Goal: Task Accomplishment & Management: Manage account settings

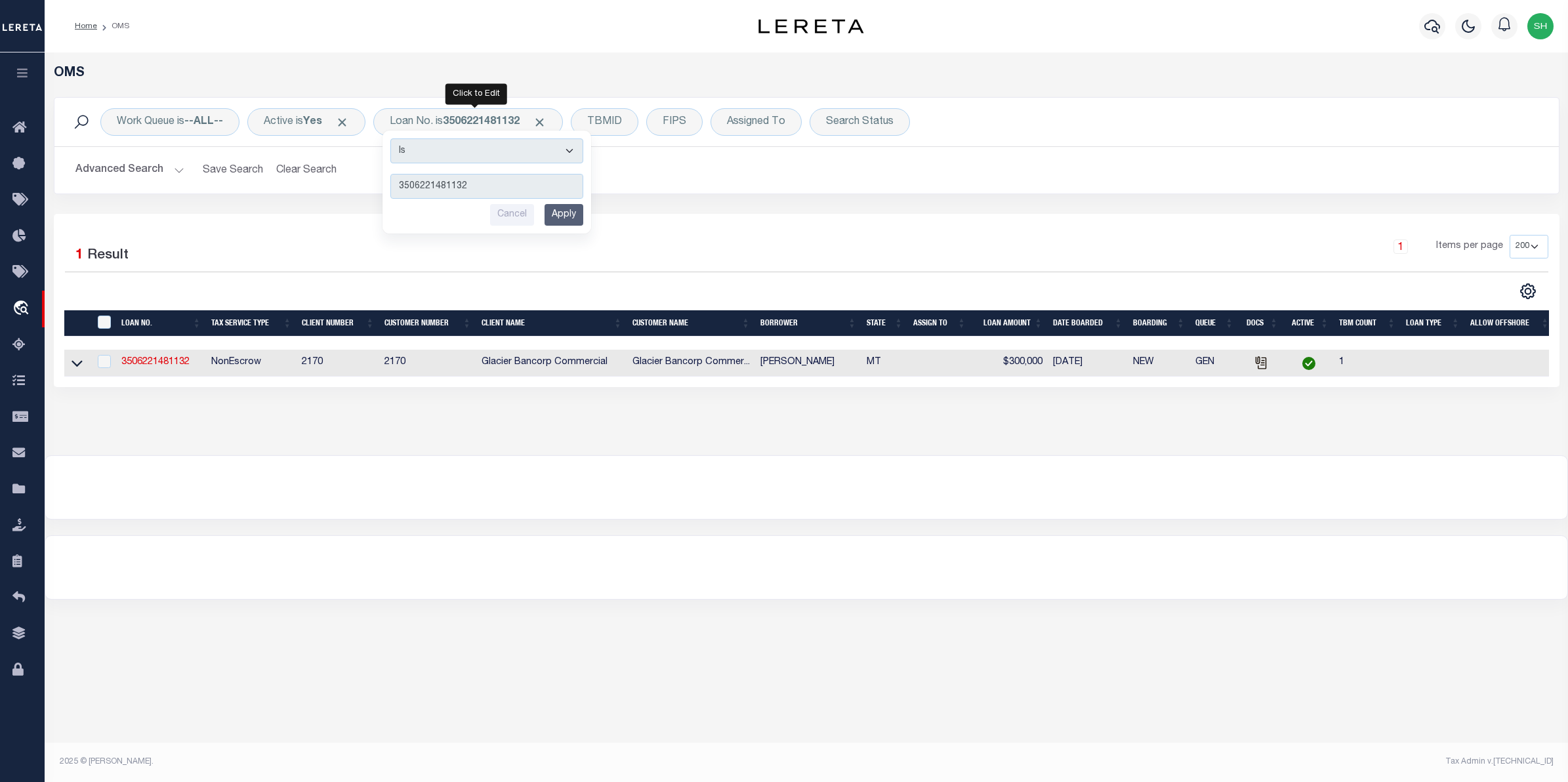
select select "200"
type input "111271"
click at [564, 218] on input "Apply" at bounding box center [564, 215] width 39 height 22
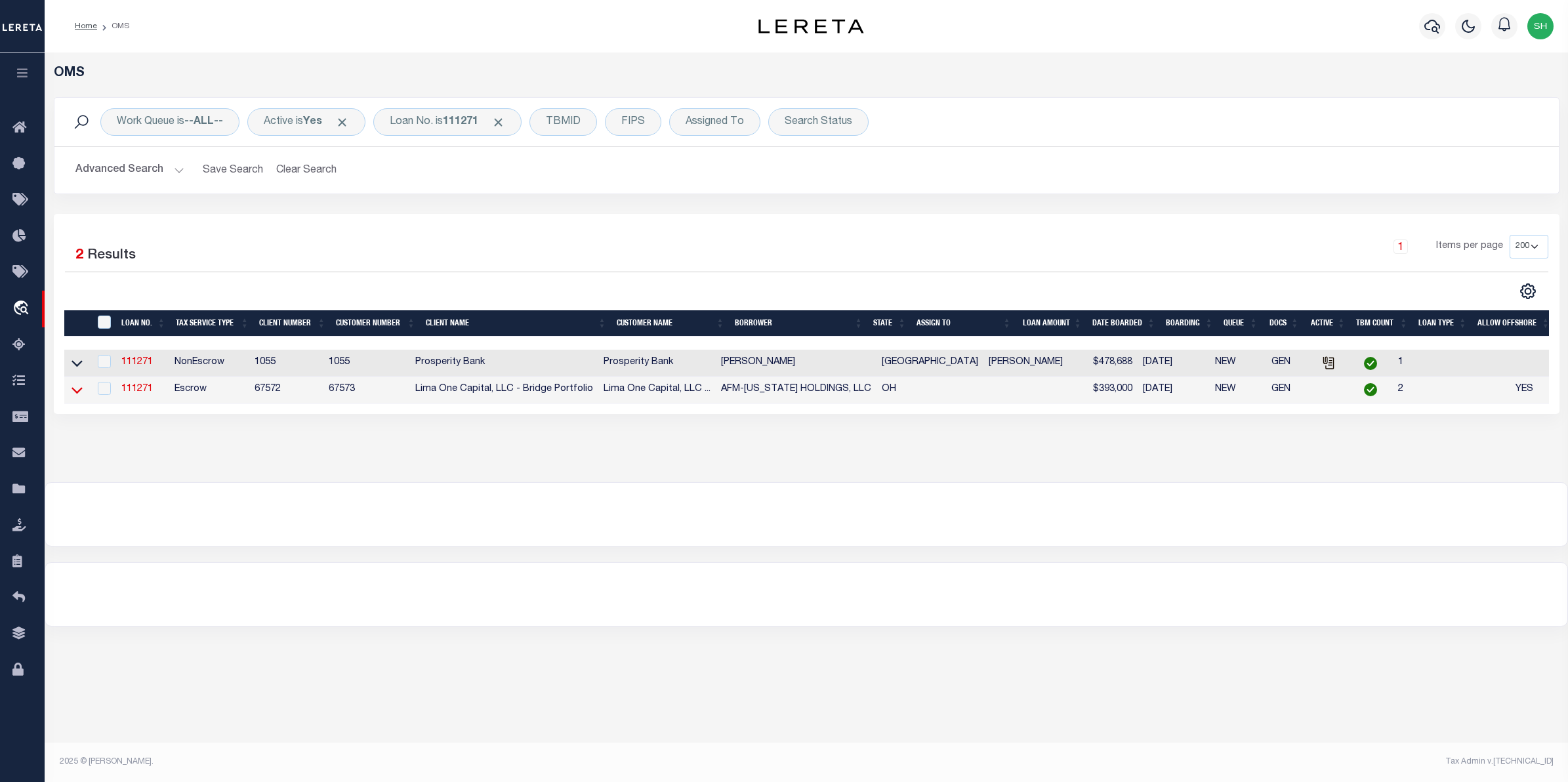
click at [82, 393] on icon at bounding box center [77, 390] width 11 height 14
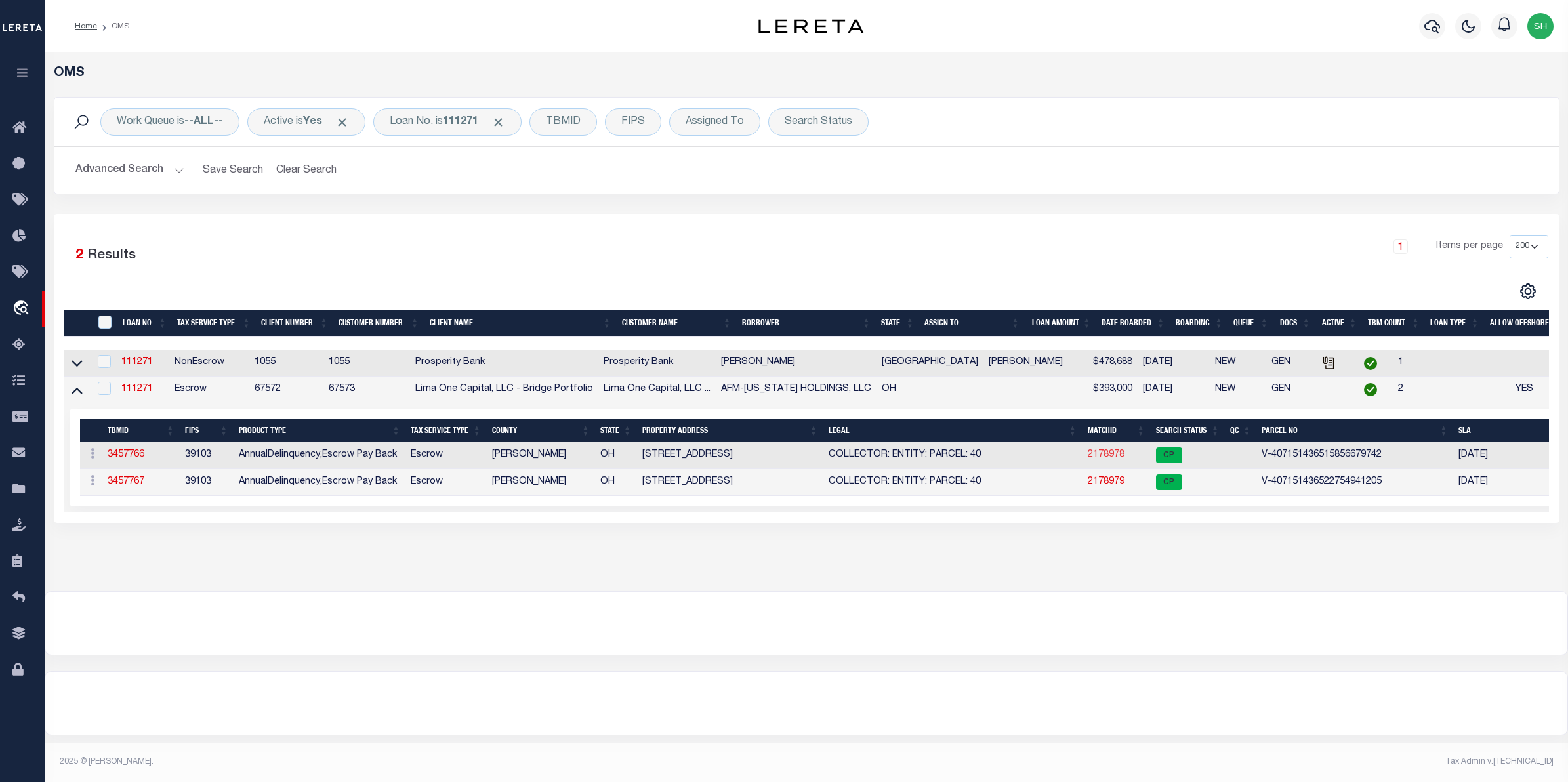
click at [1090, 459] on link "2178978" at bounding box center [1106, 455] width 37 height 9
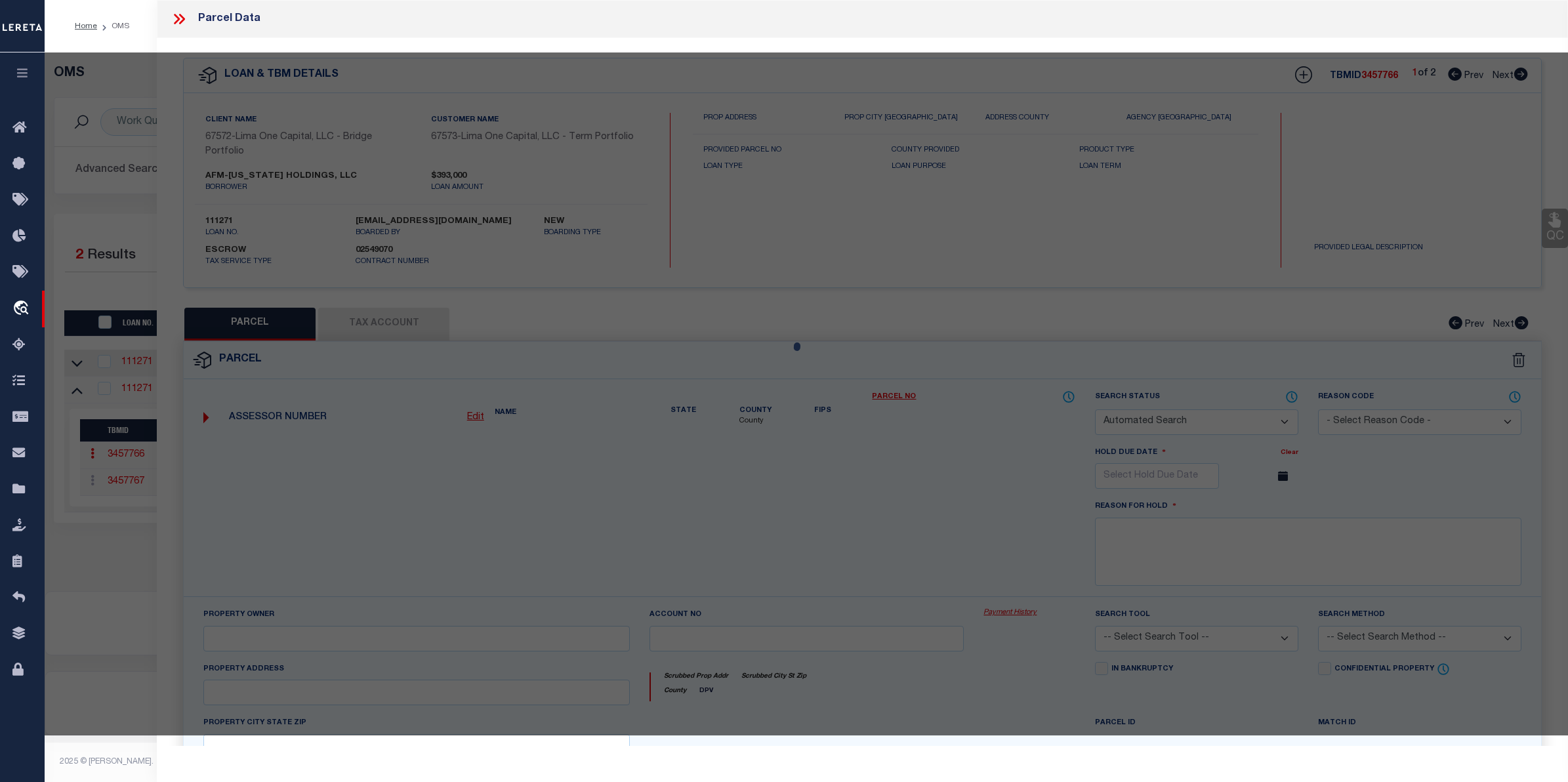
checkbox input "false"
select select "CP"
select select "AGW"
select select
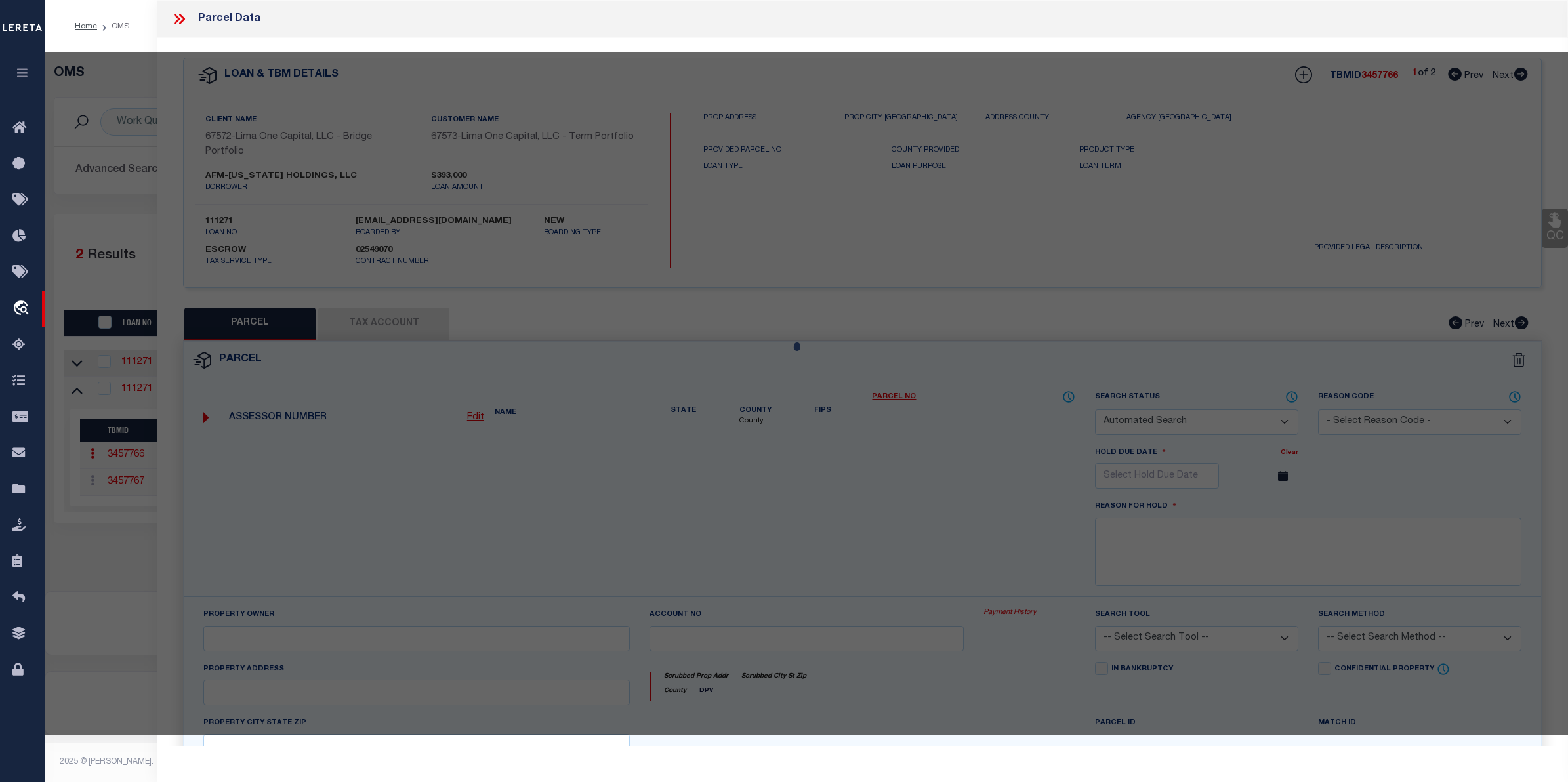
type input "147 THIRD STREET"
checkbox input "false"
type input "WADSWORTH OH 44281"
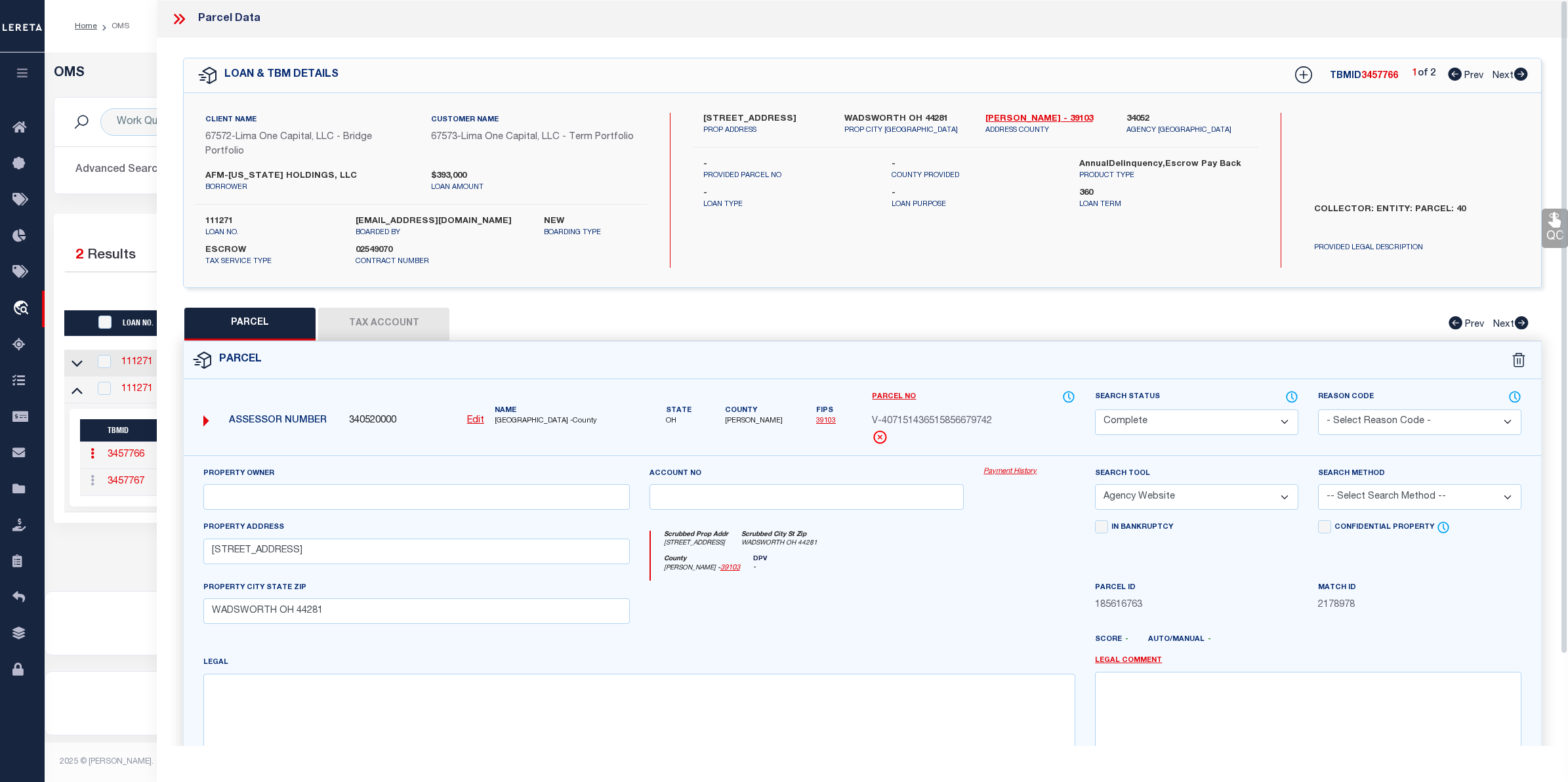
click at [1022, 471] on link "Payment History" at bounding box center [1029, 472] width 92 height 11
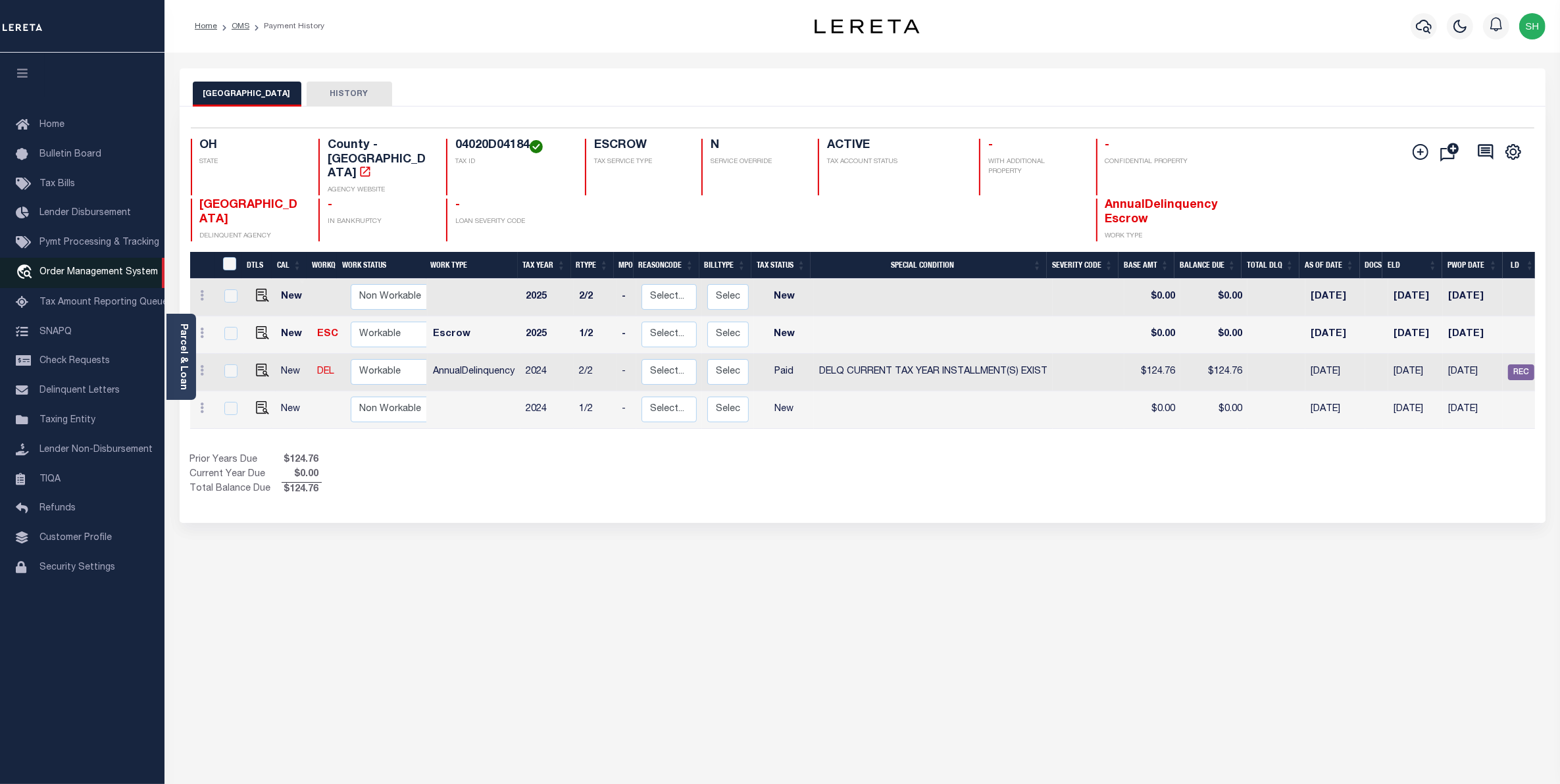
click at [89, 268] on link "travel_explore Order Management System" at bounding box center [82, 272] width 164 height 31
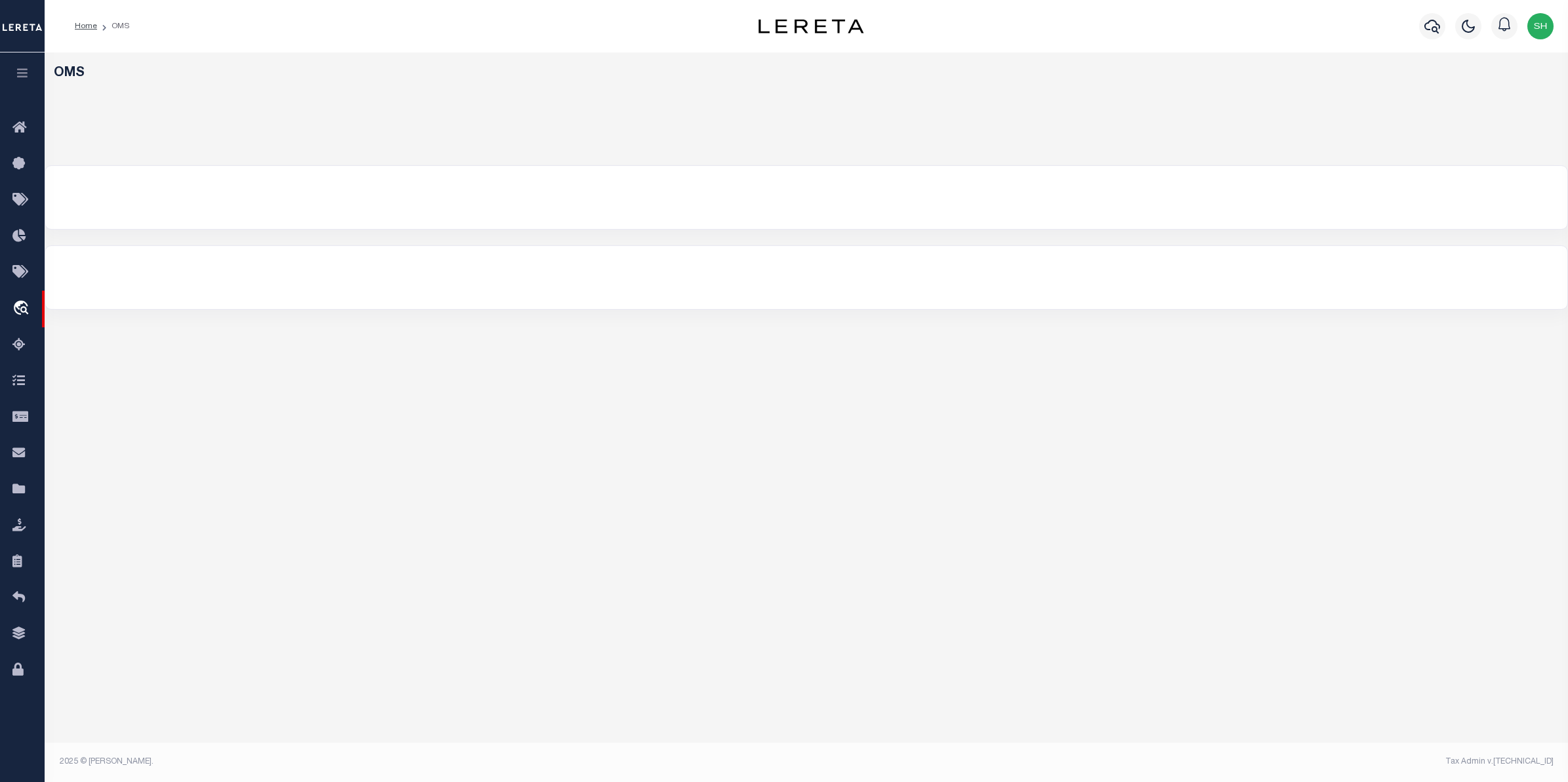
select select "200"
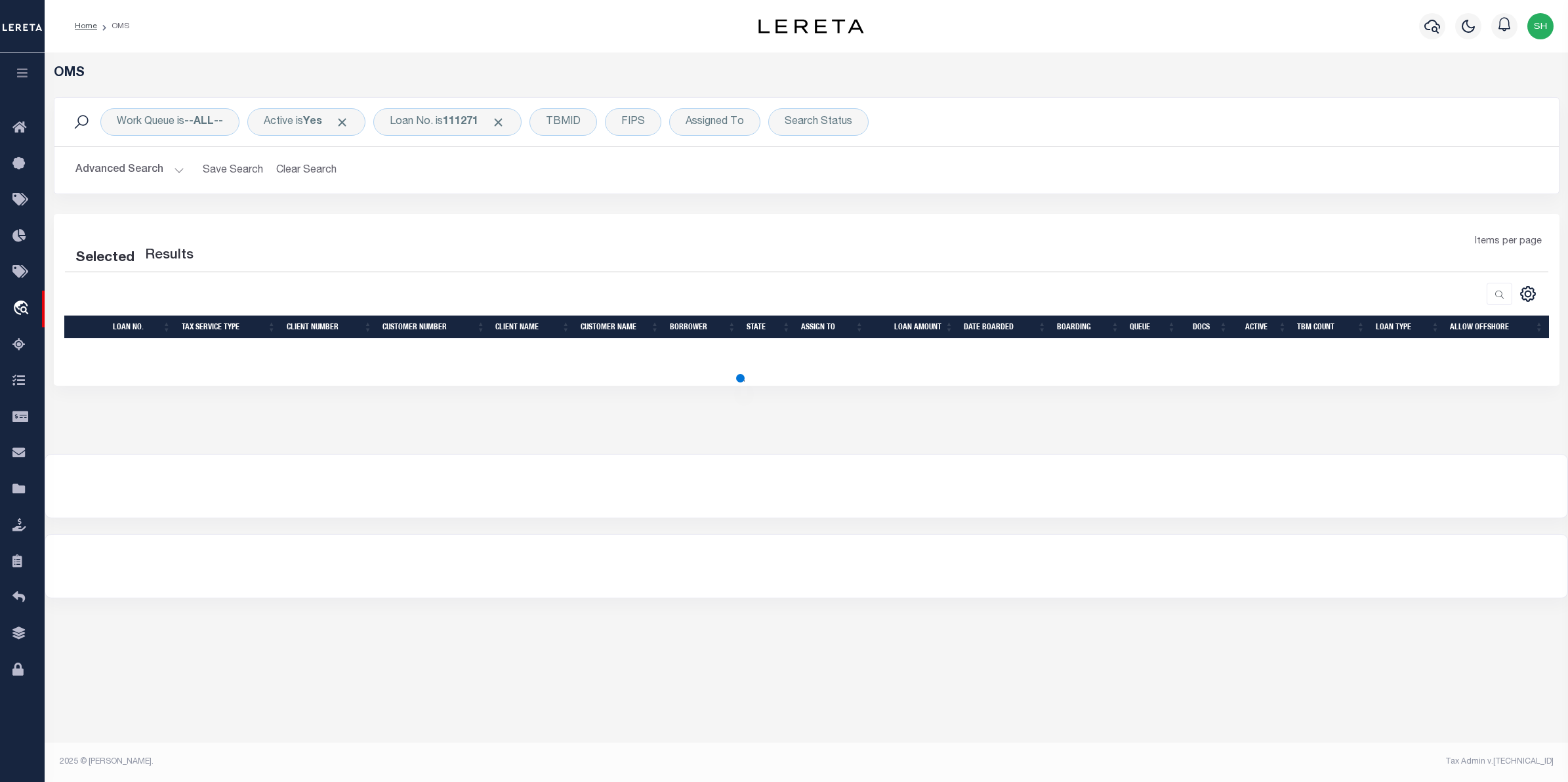
select select "200"
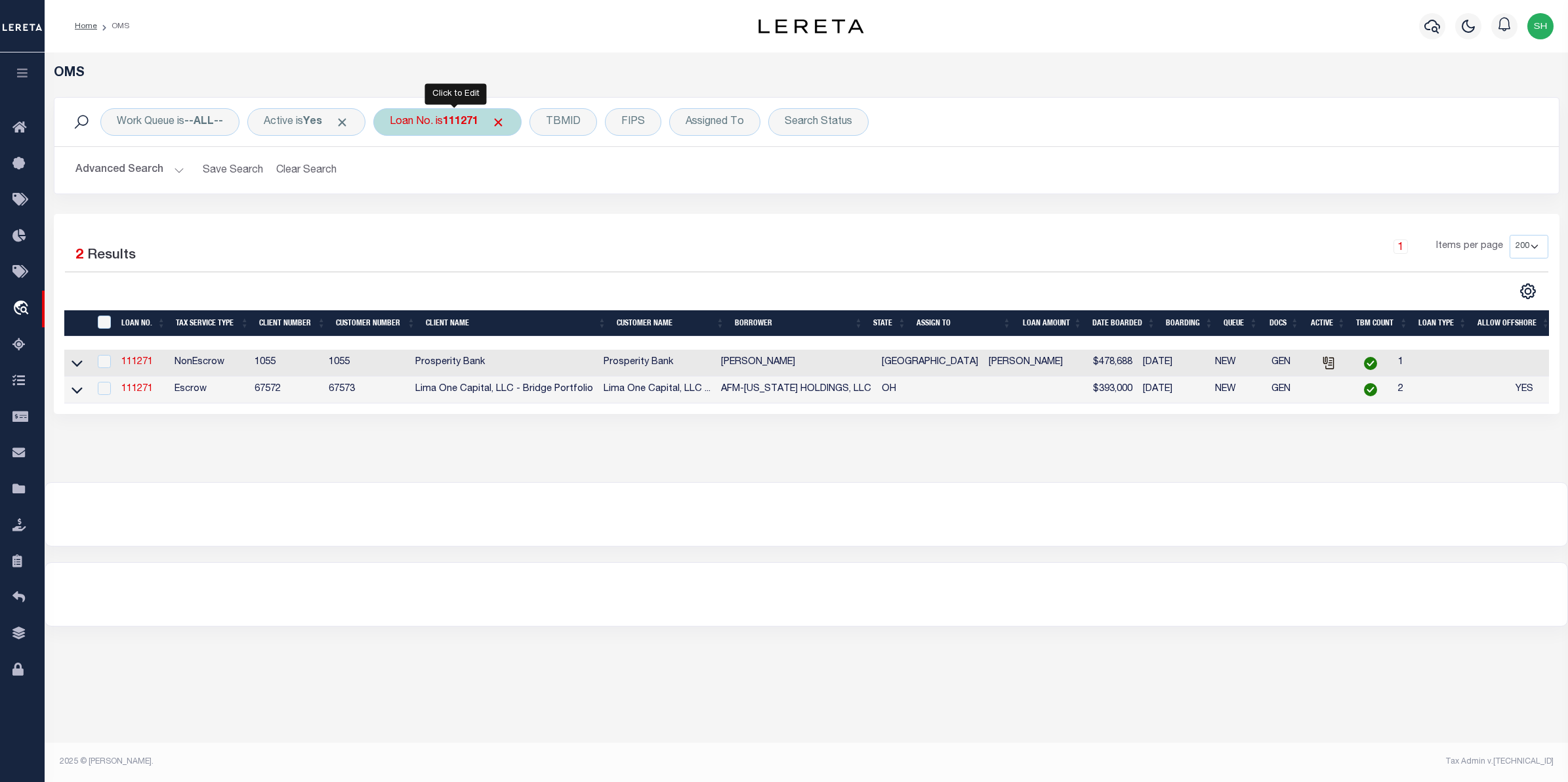
click at [489, 126] on div "Loan No. is 111271" at bounding box center [447, 122] width 148 height 27
type input "175000194"
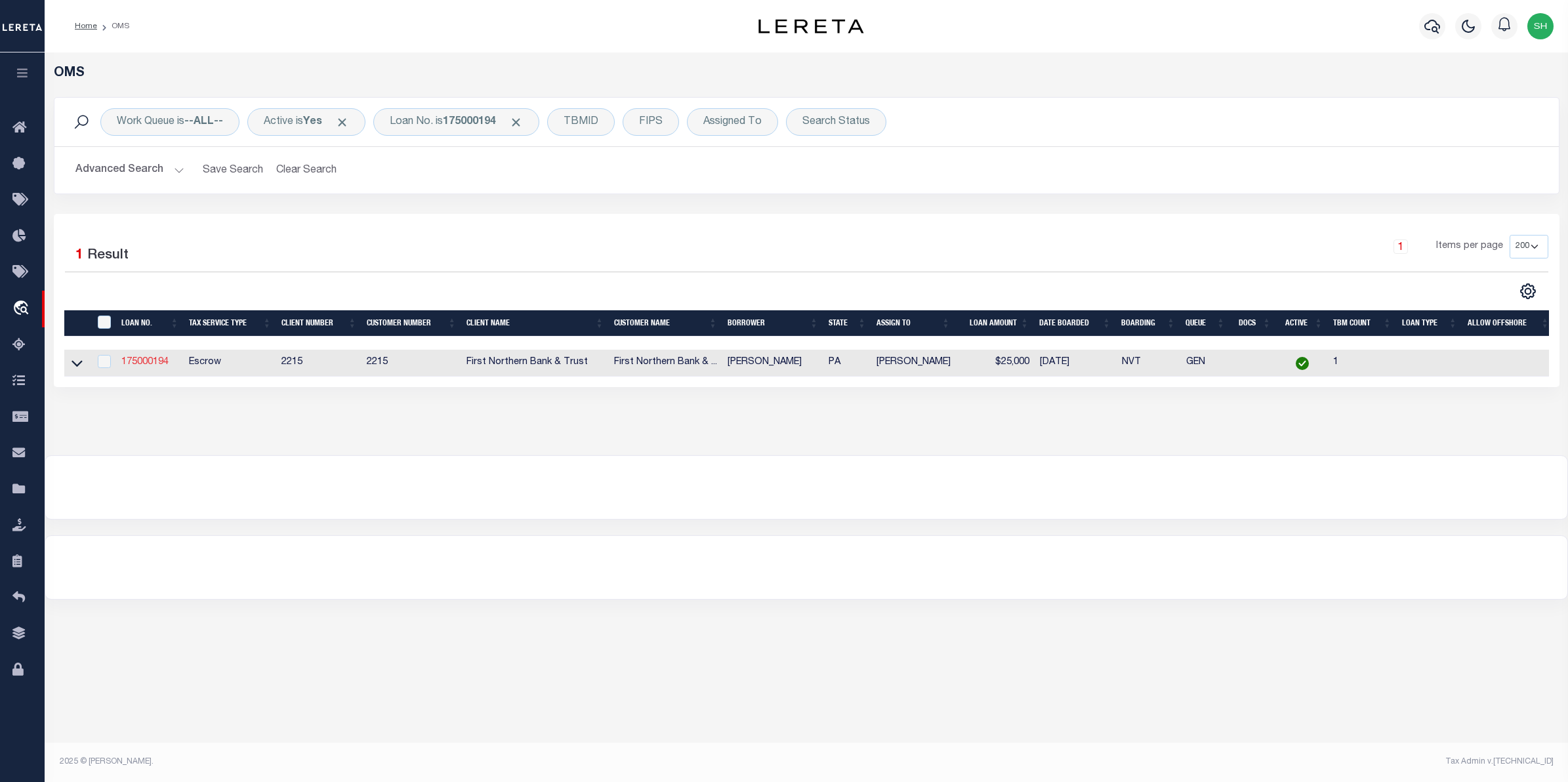
drag, startPoint x: 73, startPoint y: 361, endPoint x: 130, endPoint y: 363, distance: 57.0
click at [73, 361] on icon at bounding box center [77, 363] width 11 height 14
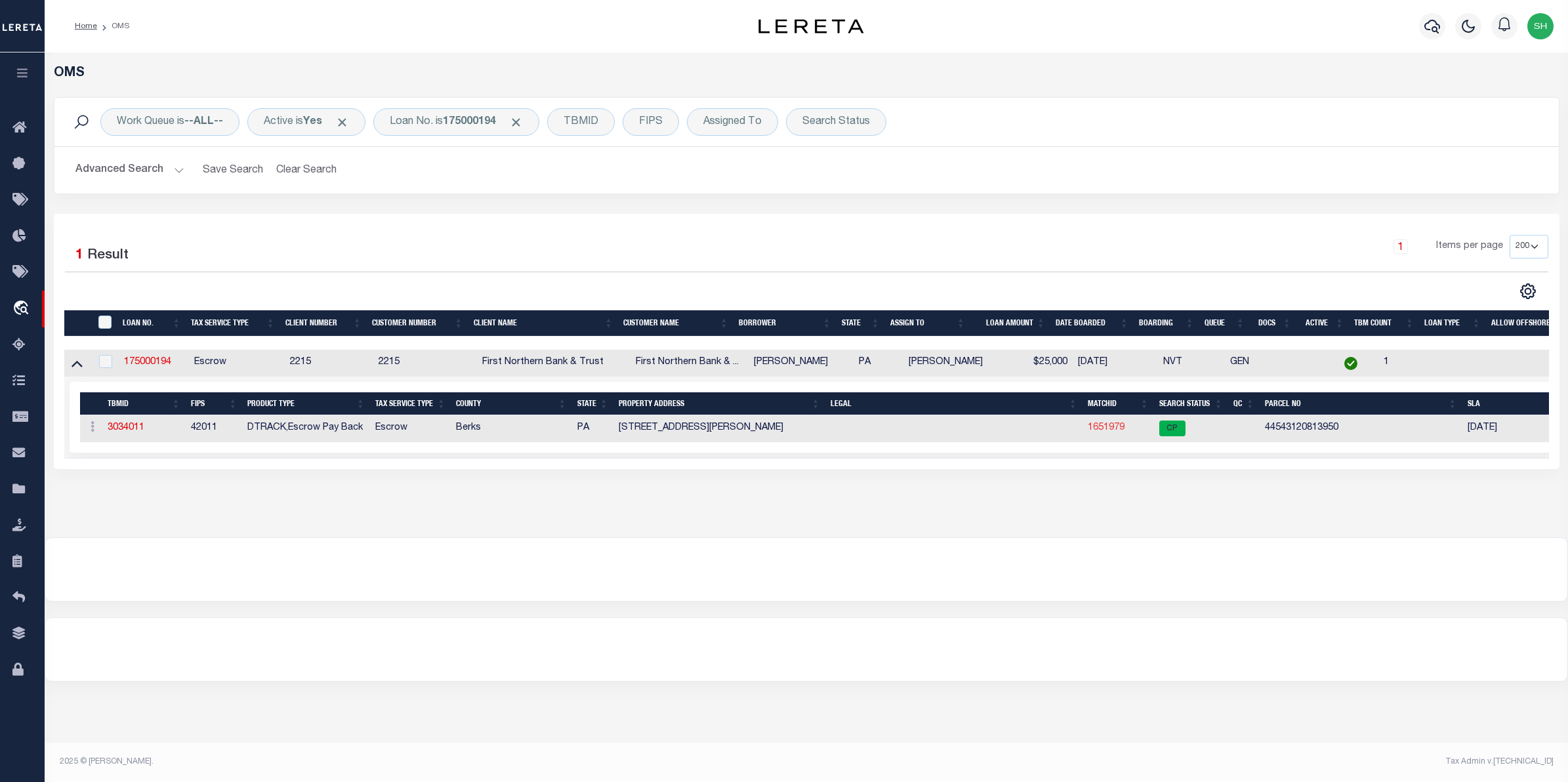
click at [1110, 432] on link "1651979" at bounding box center [1106, 428] width 37 height 9
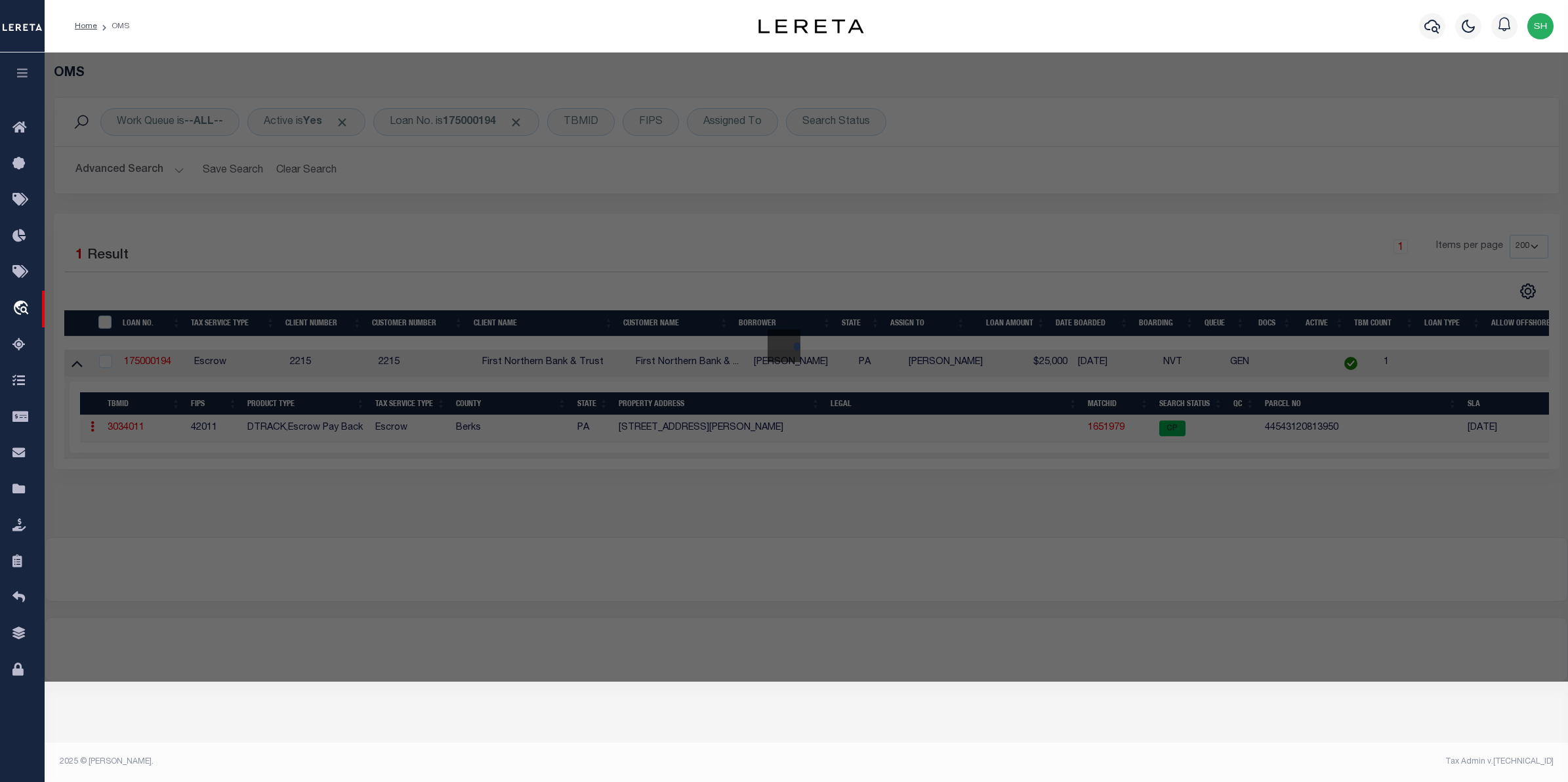
checkbox input "false"
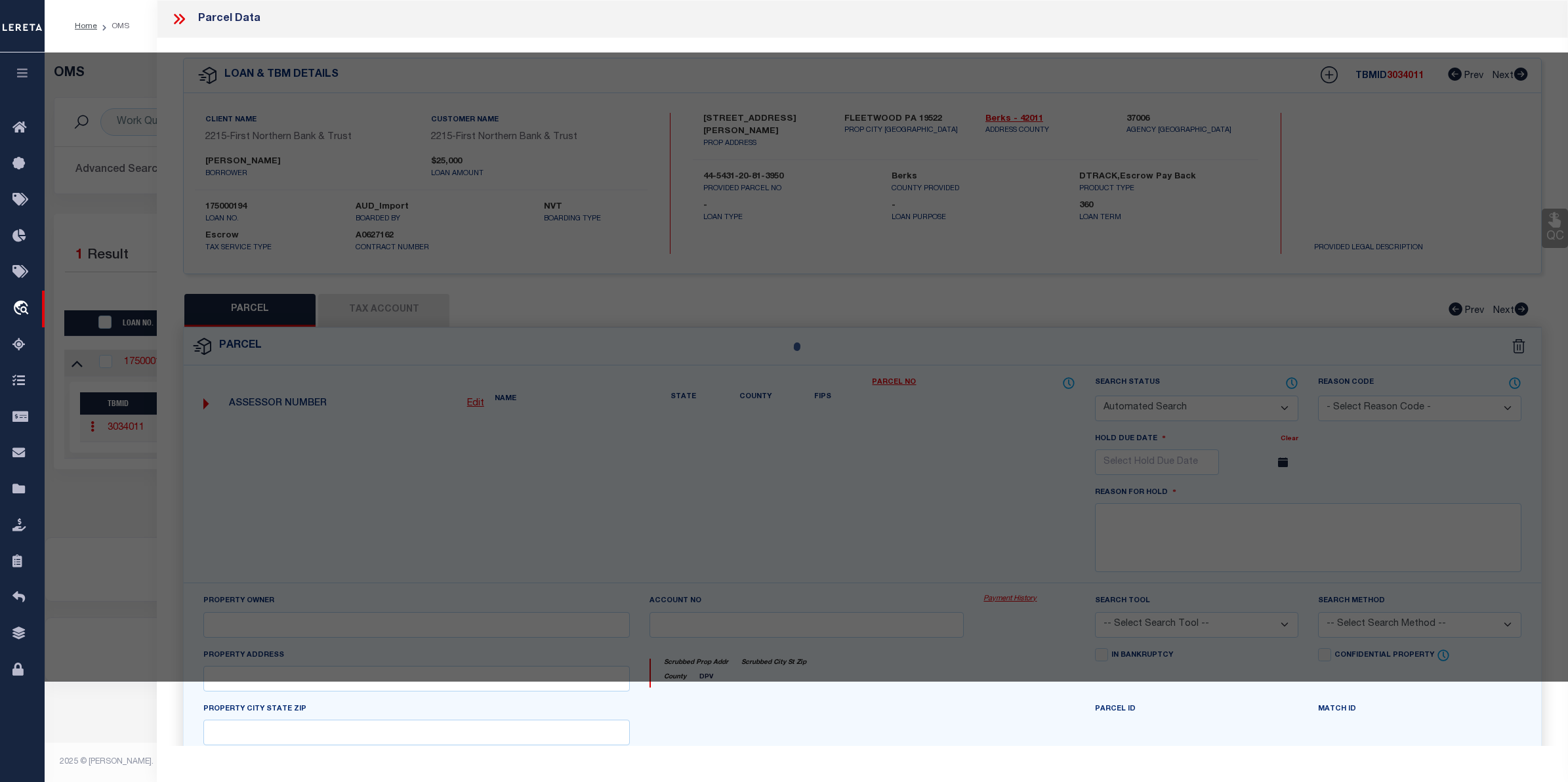
select select "CP"
type input "NORMAN JAMES M"
select select
type input "10 W JACKSON ST"
checkbox input "false"
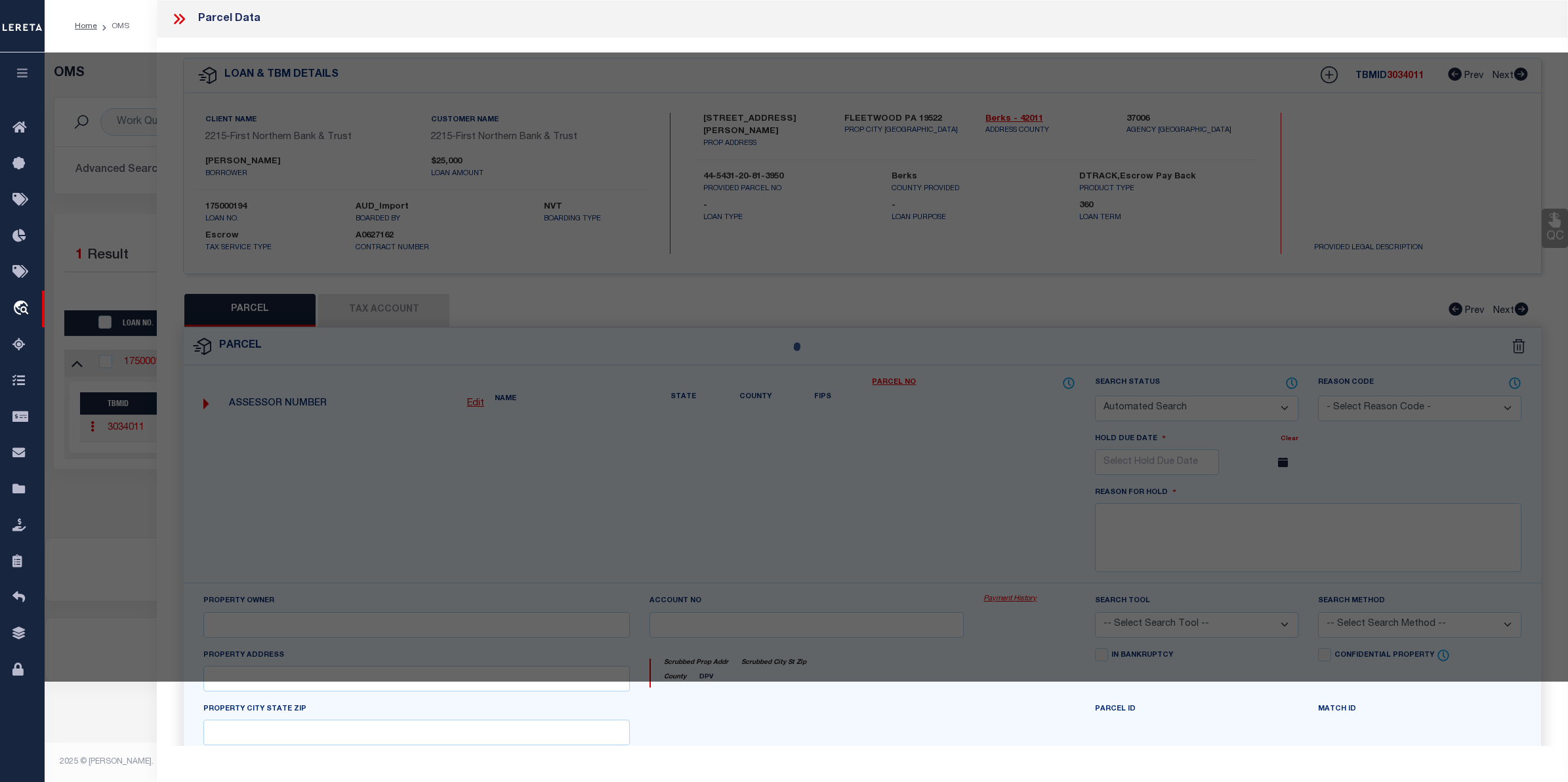
type input "PA"
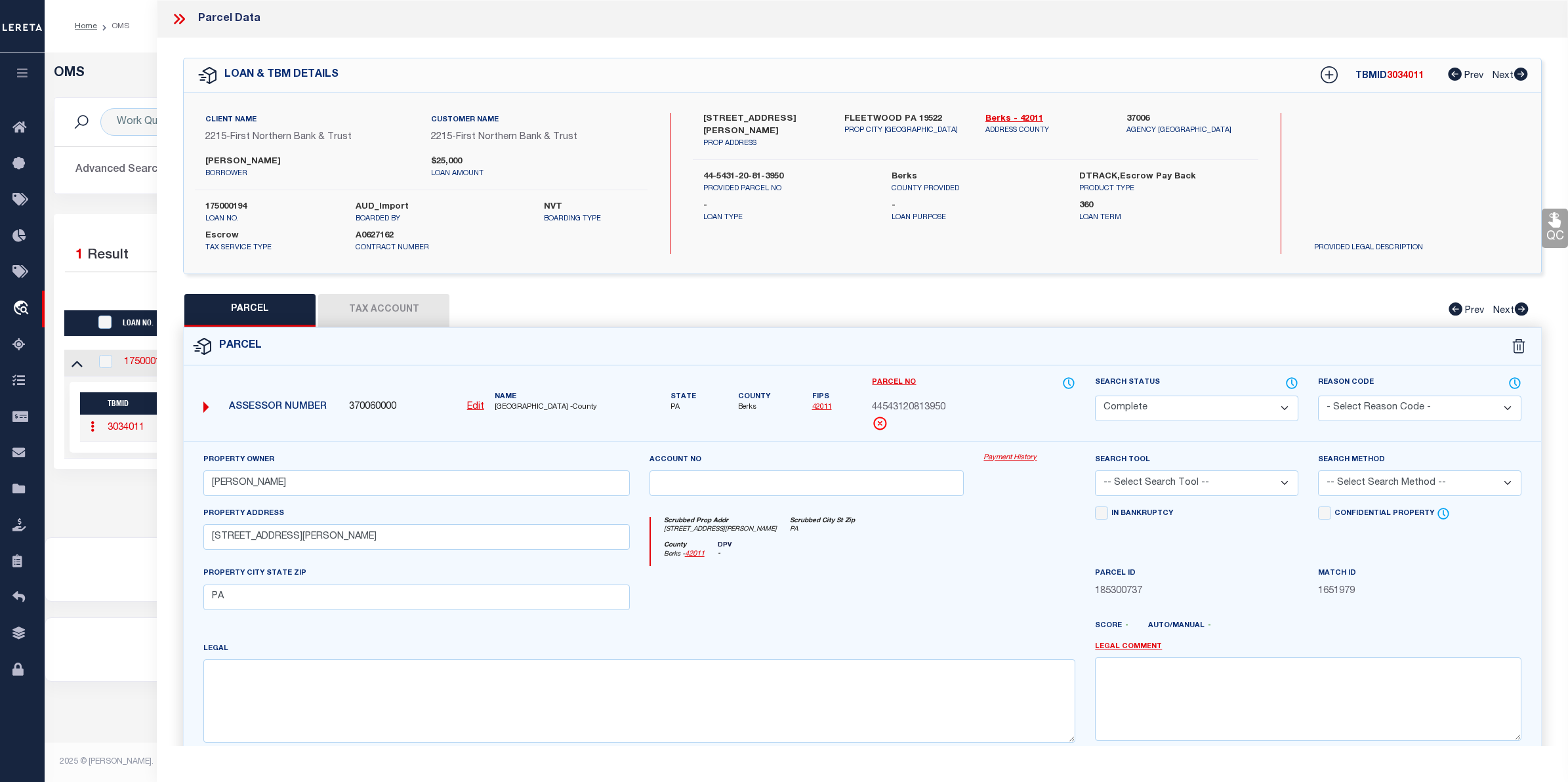
click at [1002, 458] on link "Payment History" at bounding box center [1029, 458] width 92 height 11
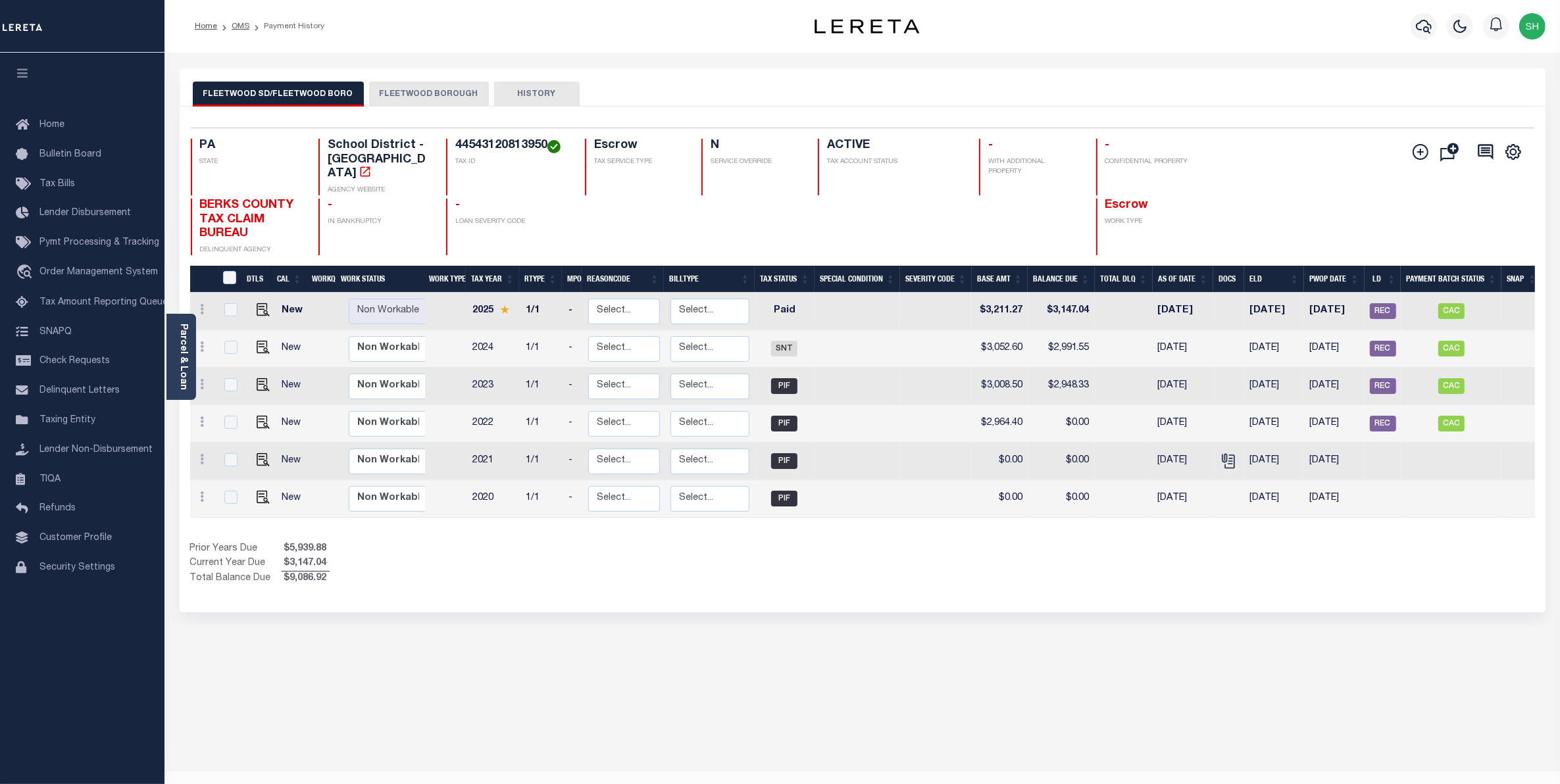
click at [369, 91] on button "FLEETWOOD BOROUGH" at bounding box center [429, 94] width 120 height 25
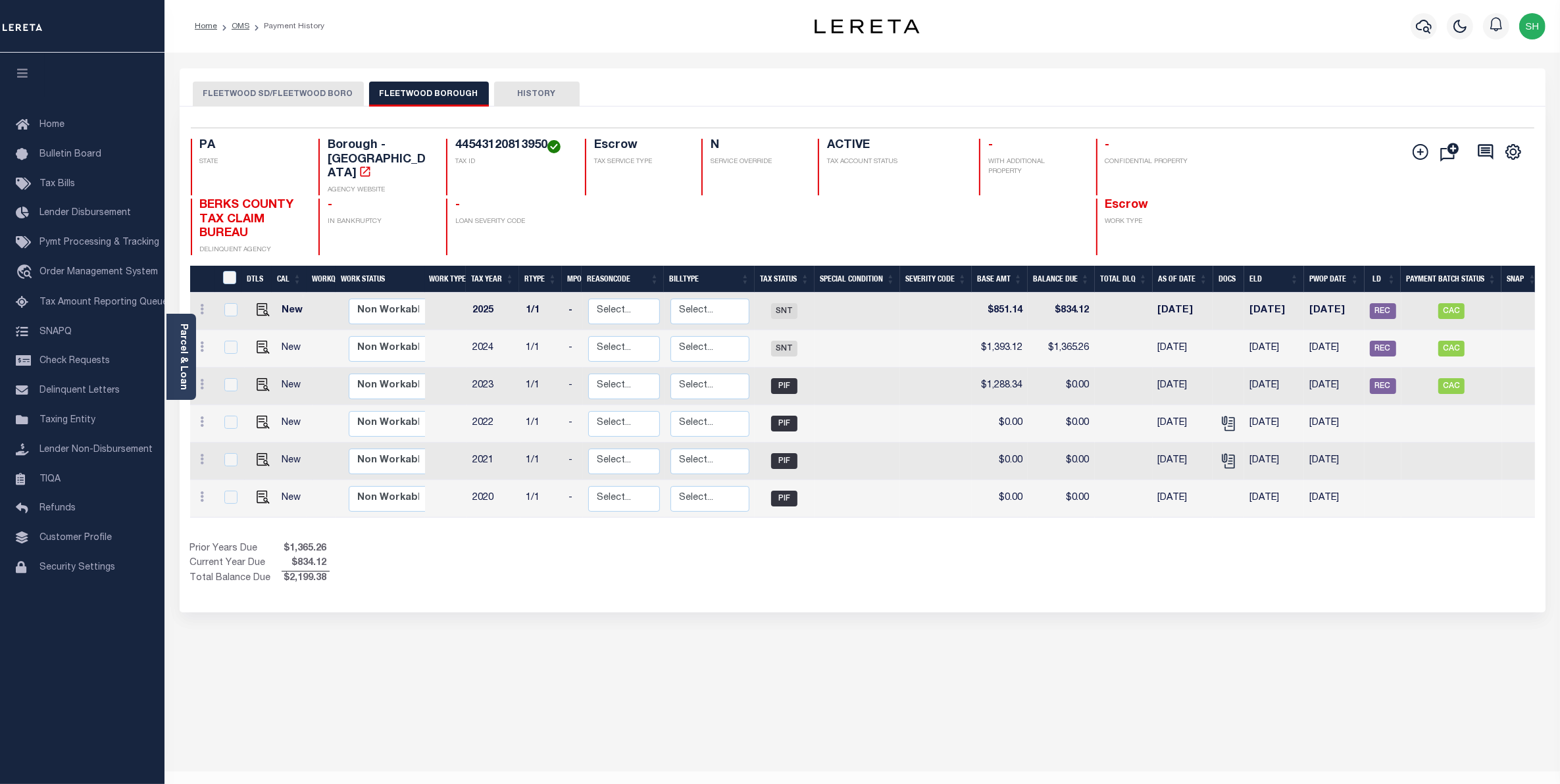
click at [211, 94] on button "FLEETWOOD SD/FLEETWOOD BORO" at bounding box center [278, 94] width 171 height 25
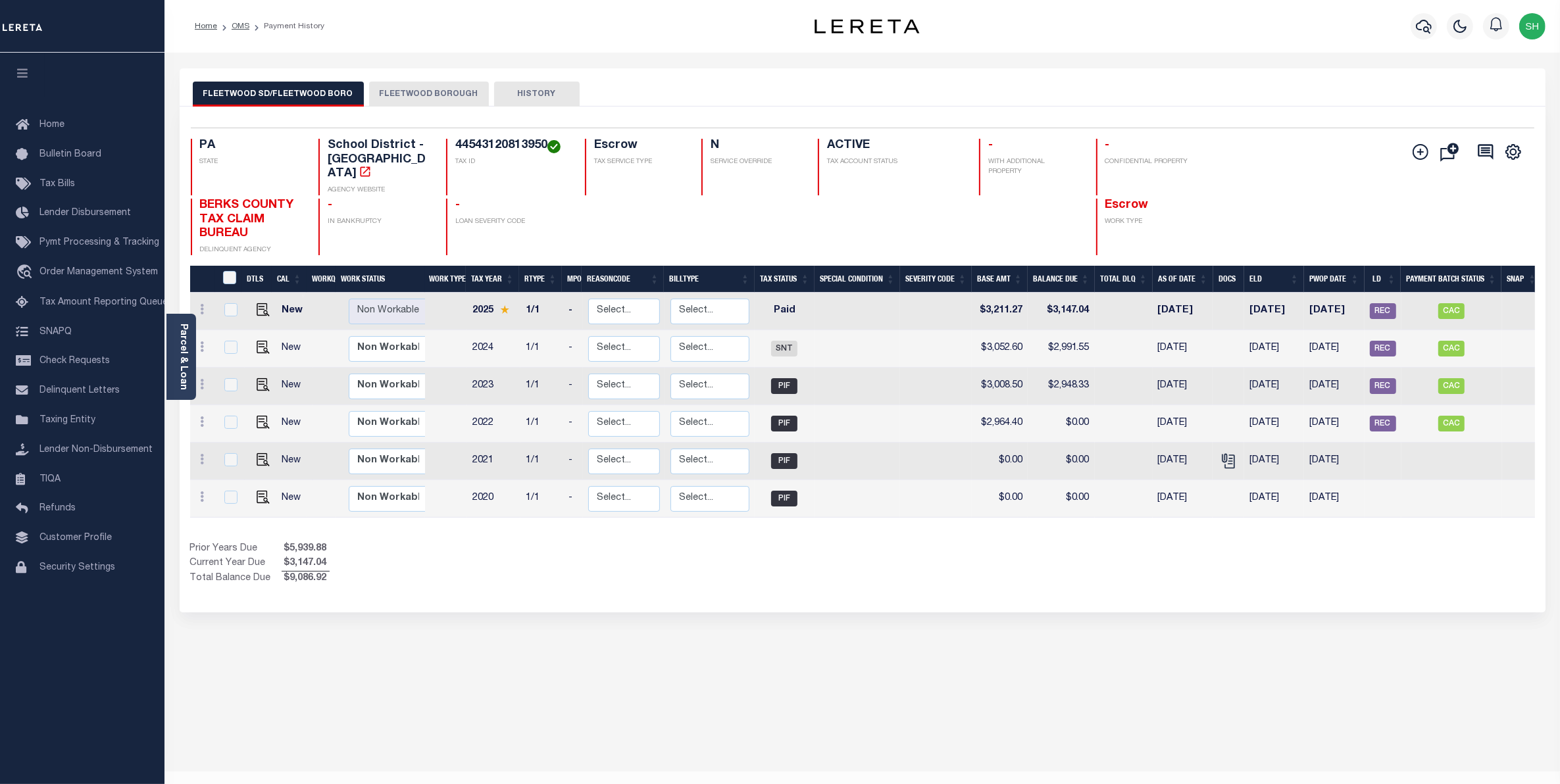
click at [418, 88] on button "FLEETWOOD BOROUGH" at bounding box center [429, 94] width 120 height 25
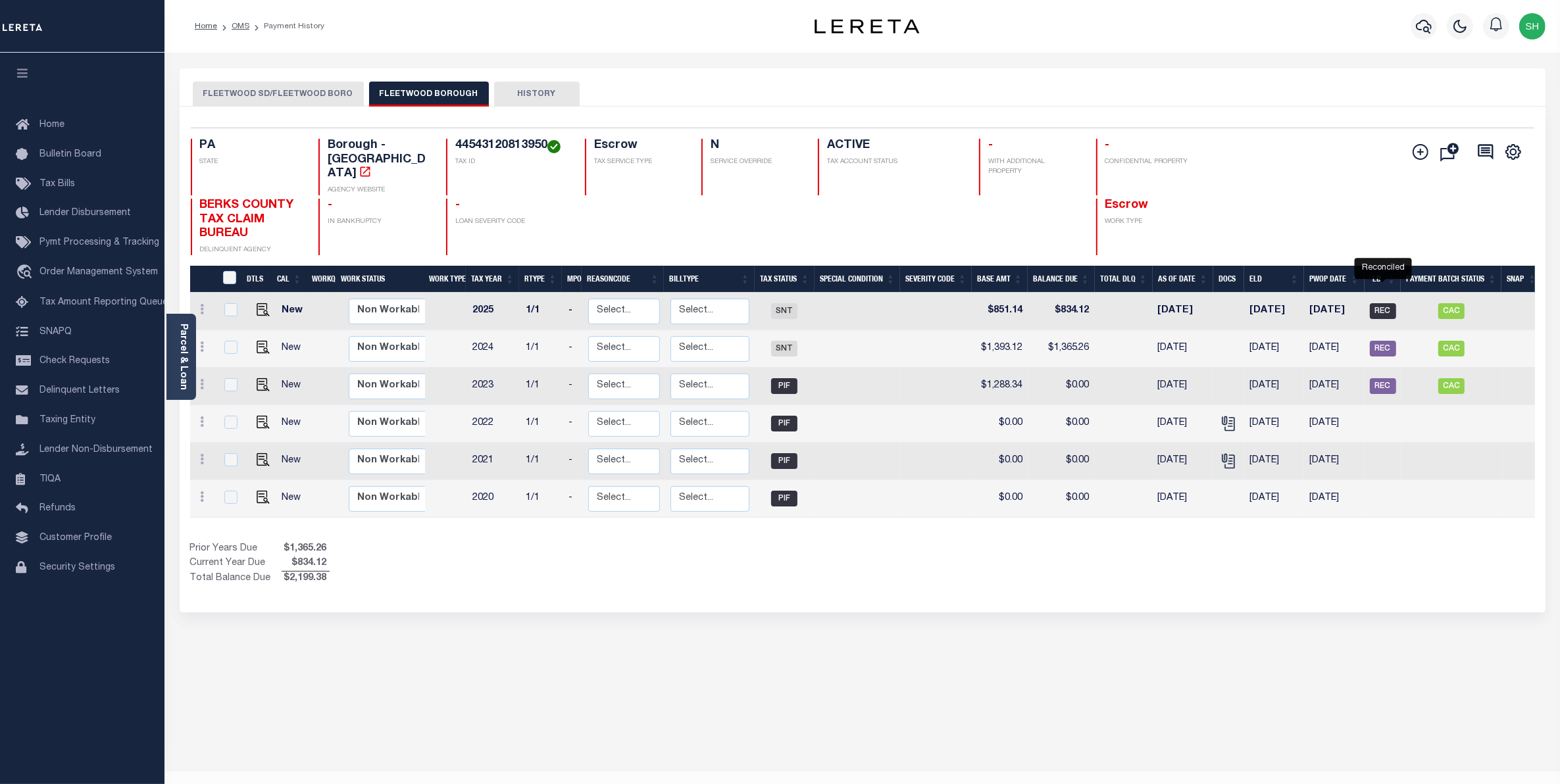
click at [1383, 303] on span "REC" at bounding box center [1383, 311] width 27 height 16
checkbox input "true"
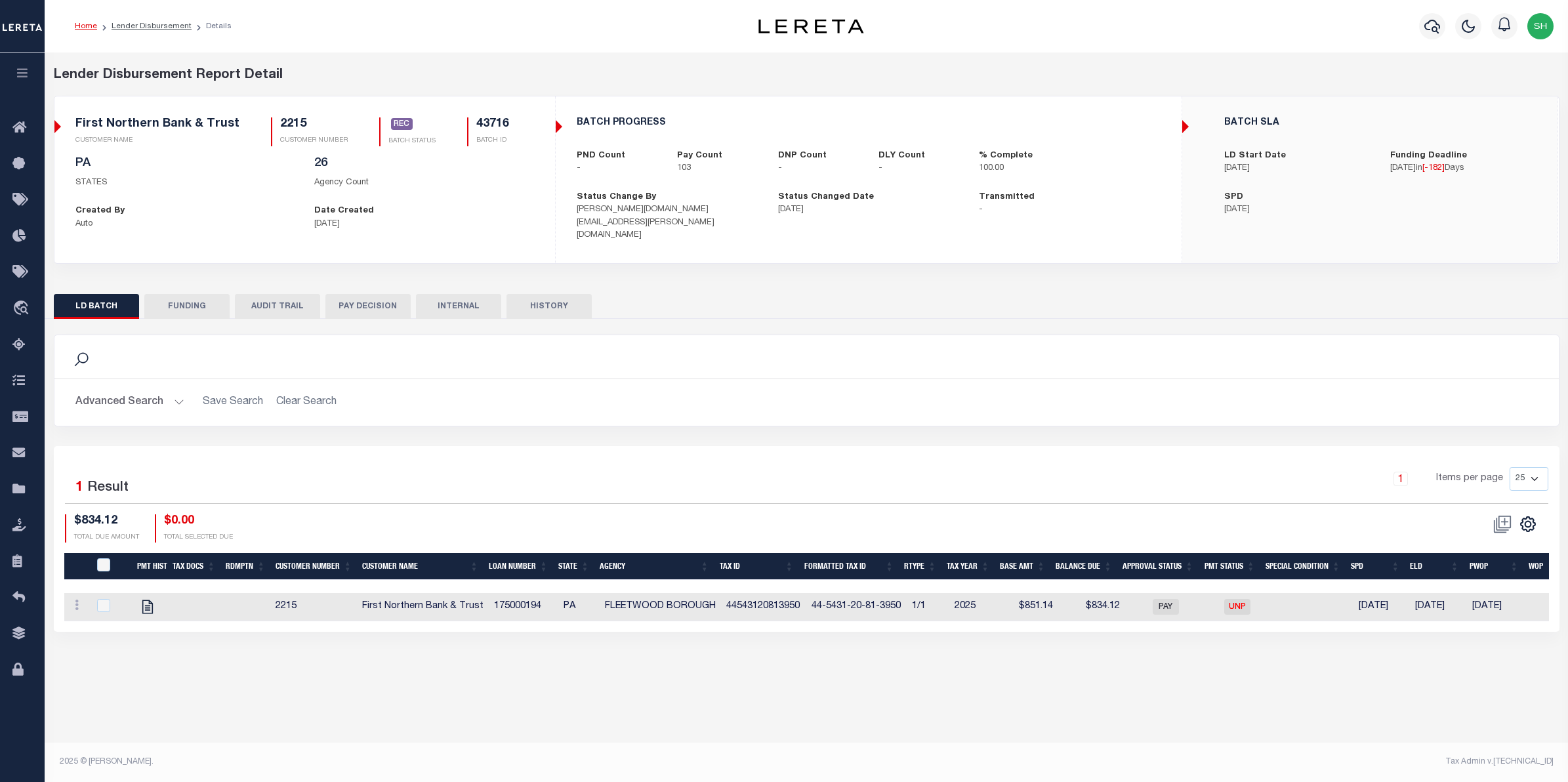
click at [1291, 55] on div "Lender Disbursement Report Detail 2215 CLIENT NUMBER First Northern Bank & Trus…" at bounding box center [806, 361] width 1524 height 619
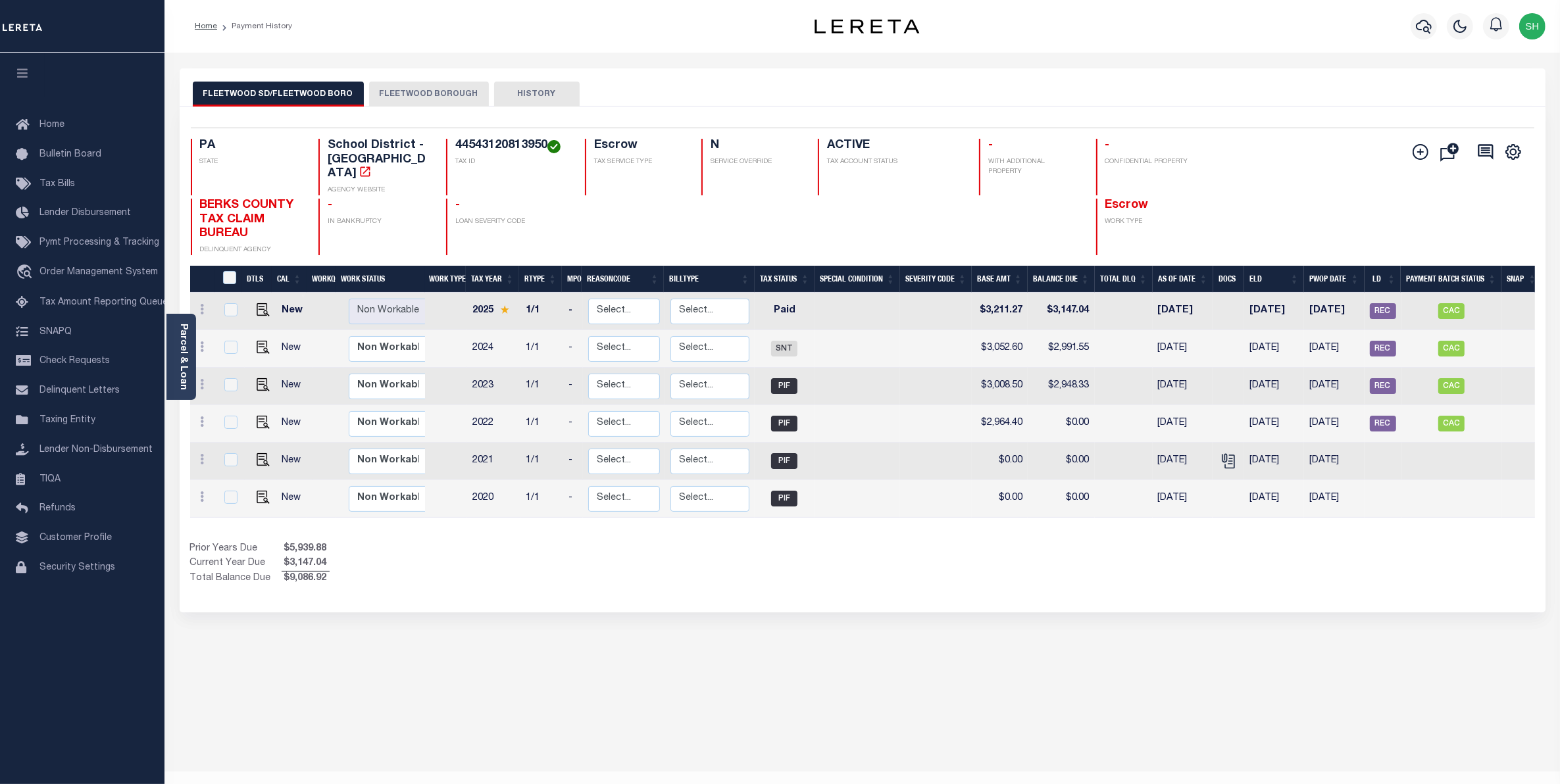
click at [423, 102] on button "FLEETWOOD BOROUGH" at bounding box center [429, 94] width 120 height 25
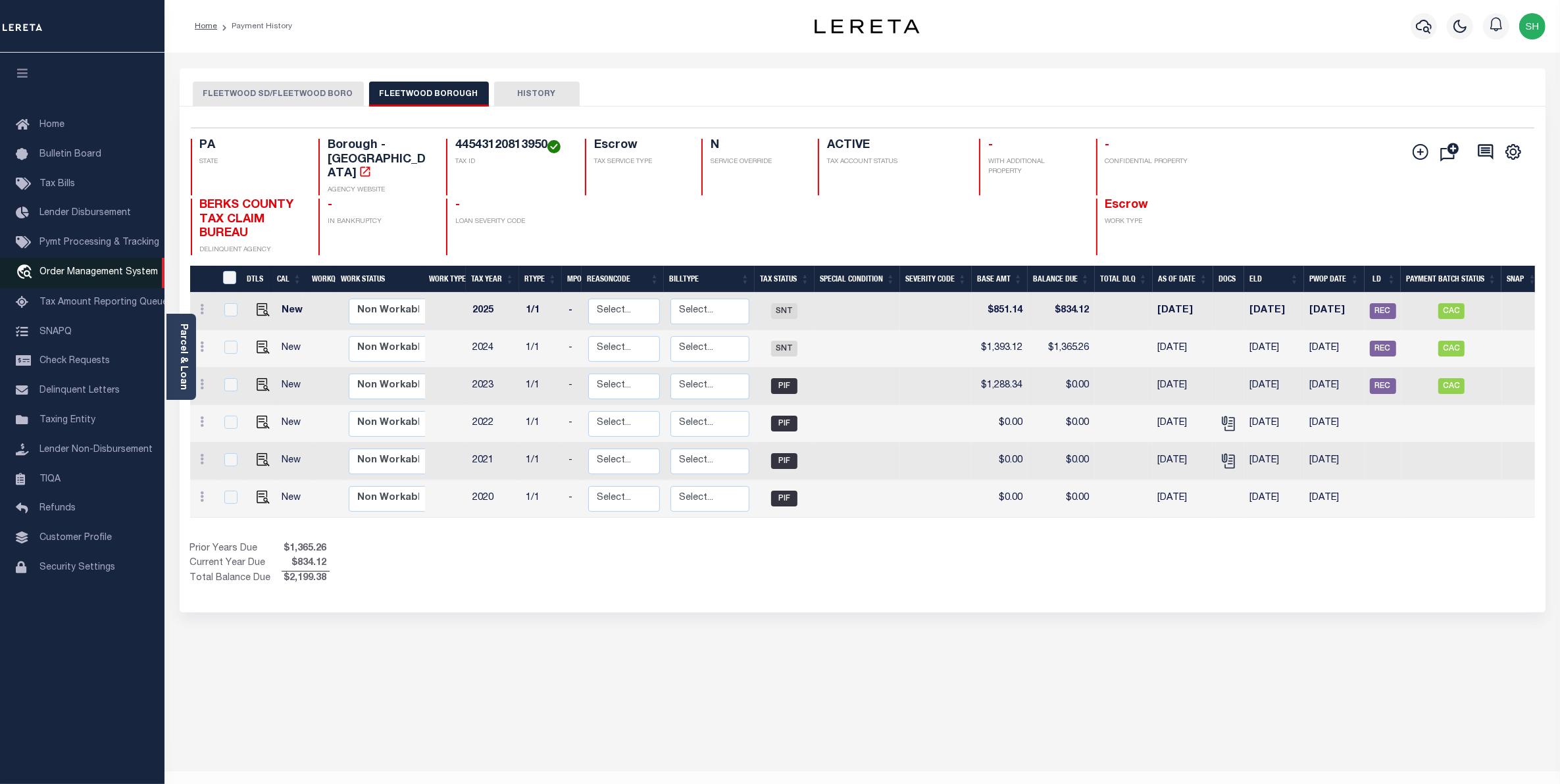
click at [35, 274] on icon "travel_explore" at bounding box center [26, 273] width 21 height 17
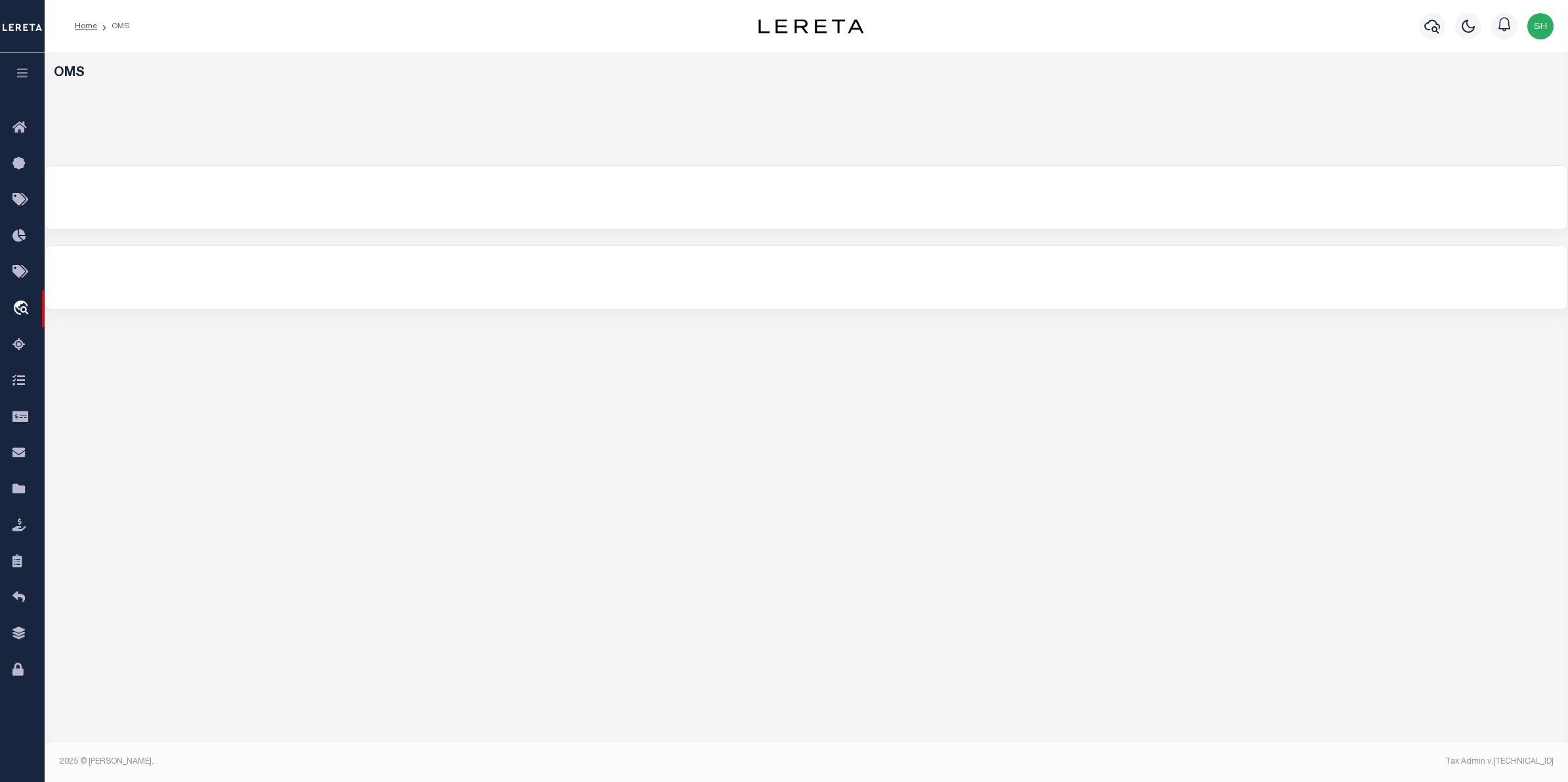
select select "200"
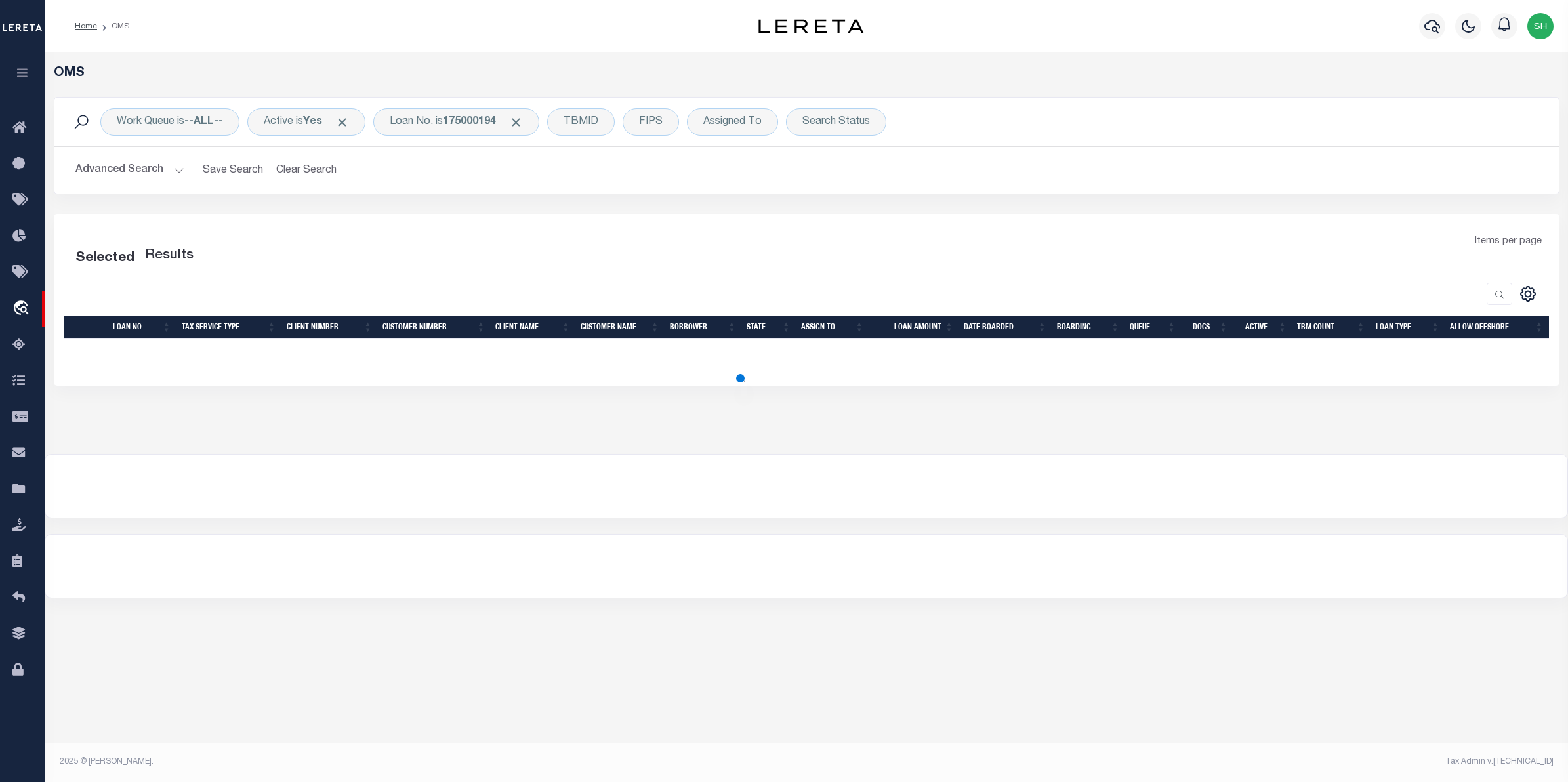
select select "200"
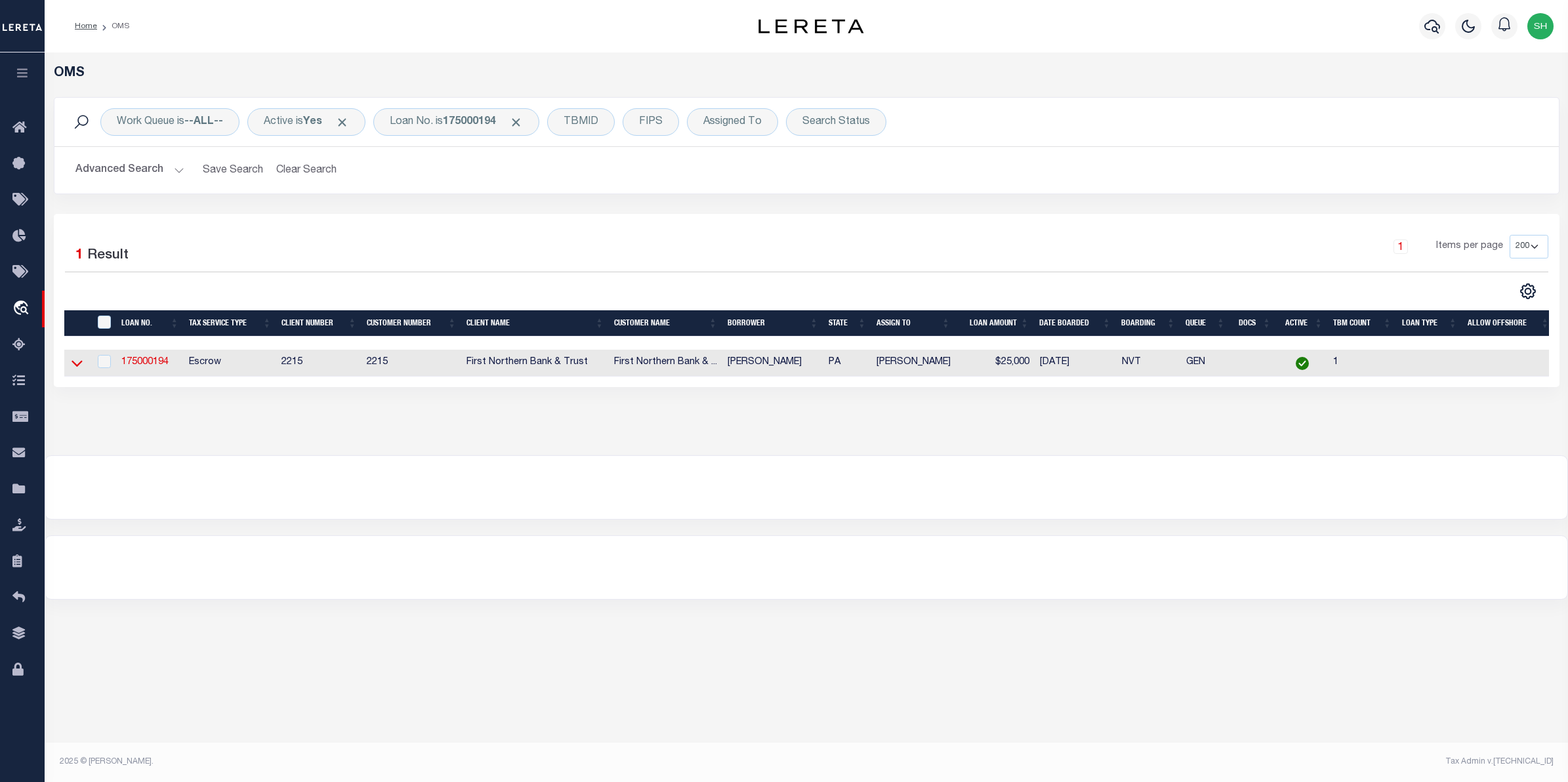
click at [76, 366] on icon at bounding box center [77, 363] width 11 height 14
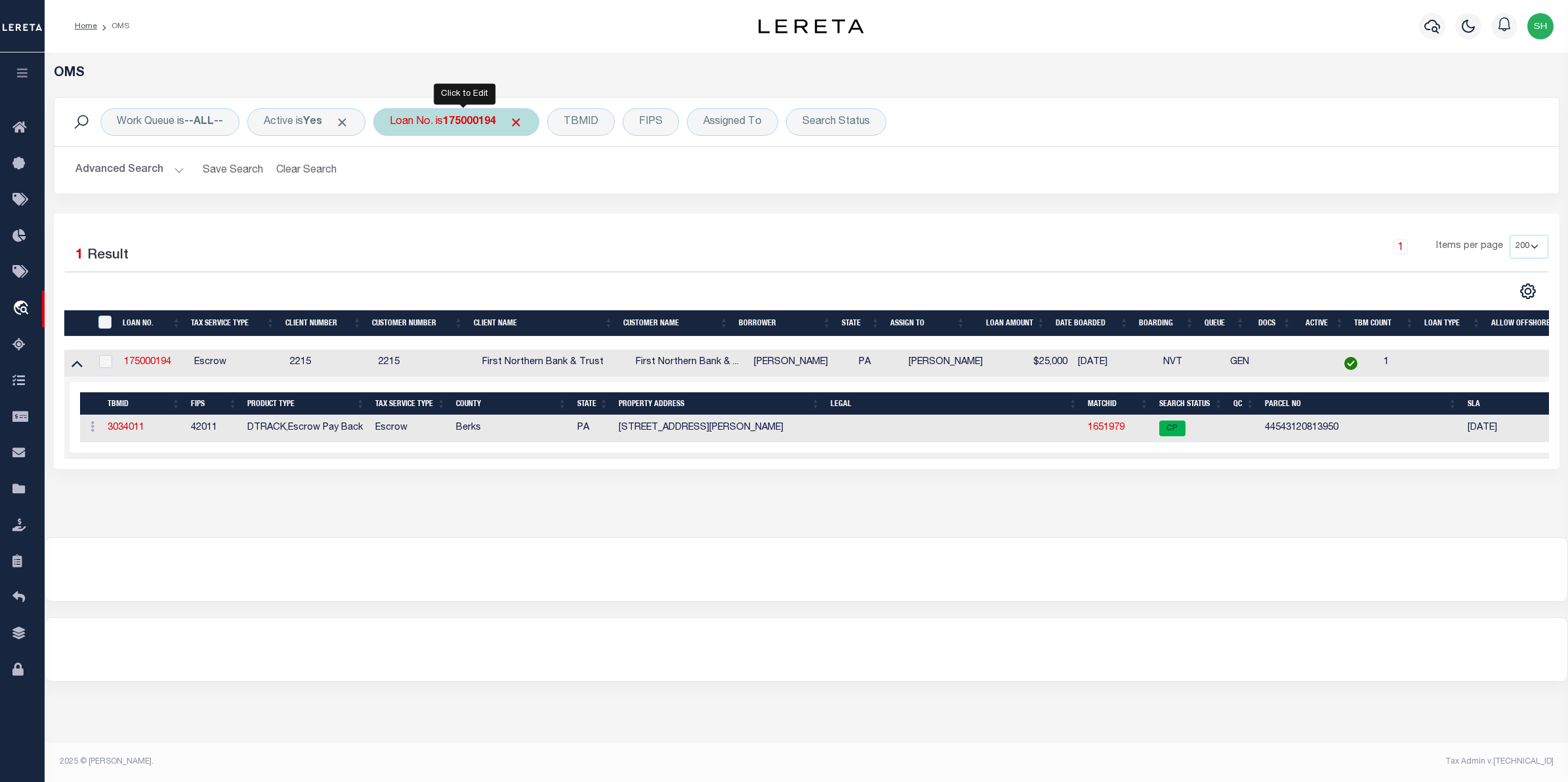
click at [504, 126] on div "Loan No. is 175000194" at bounding box center [456, 122] width 166 height 27
paste input "0020573"
type input "10020573"
click at [565, 214] on input "Apply" at bounding box center [564, 215] width 39 height 22
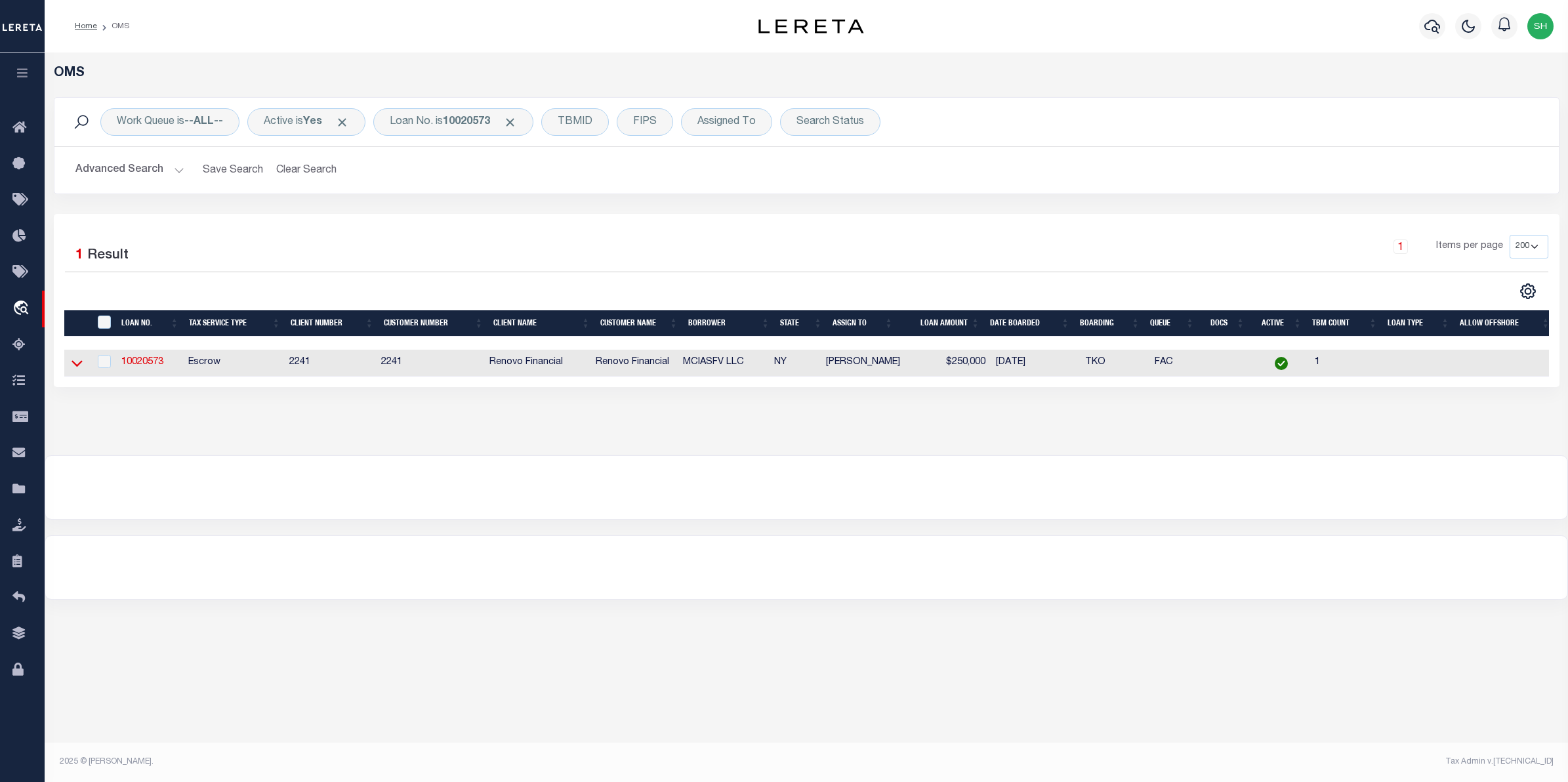
click at [80, 364] on icon at bounding box center [77, 364] width 11 height 6
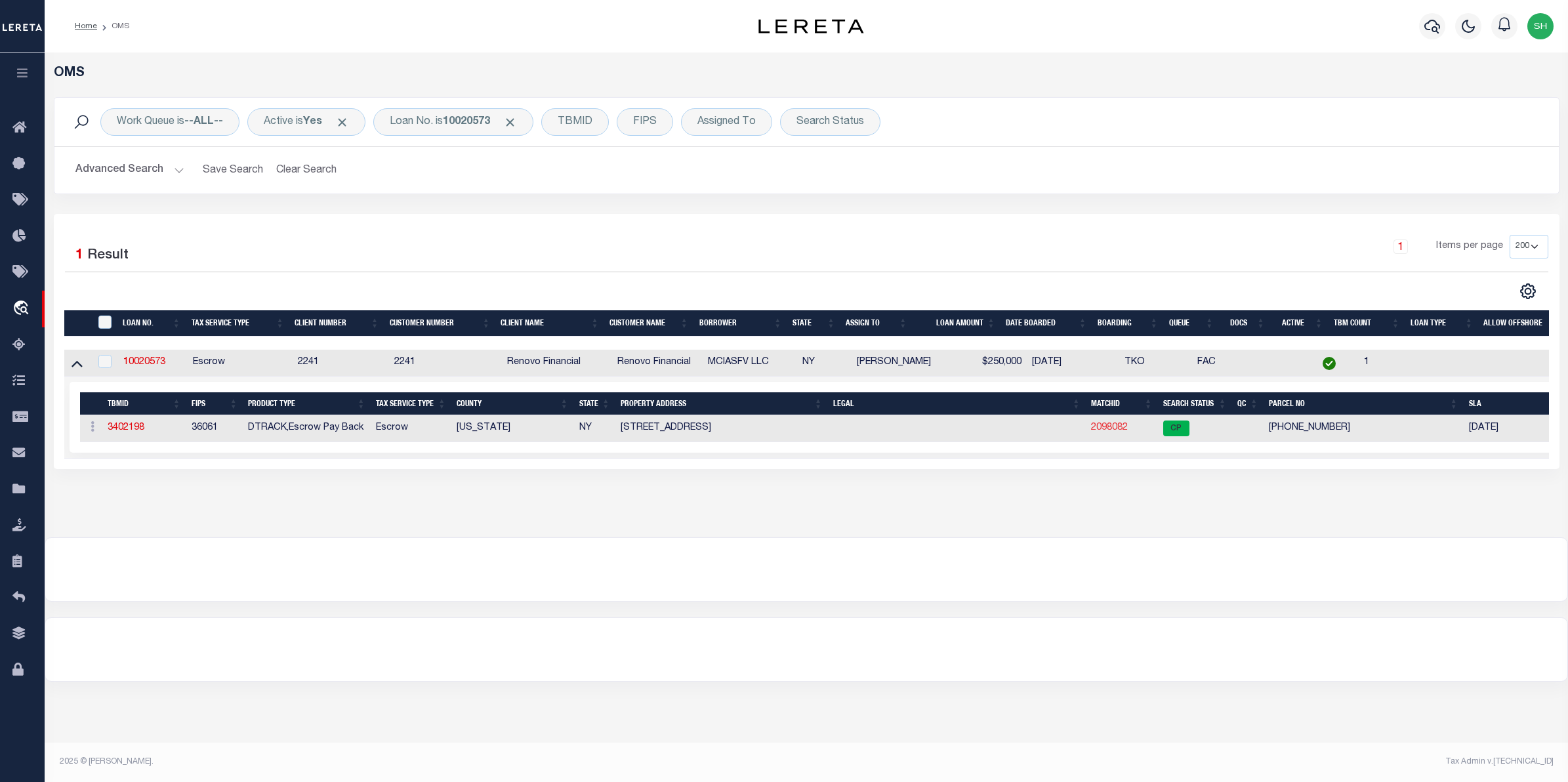
click at [1107, 432] on link "2098082" at bounding box center [1109, 428] width 37 height 9
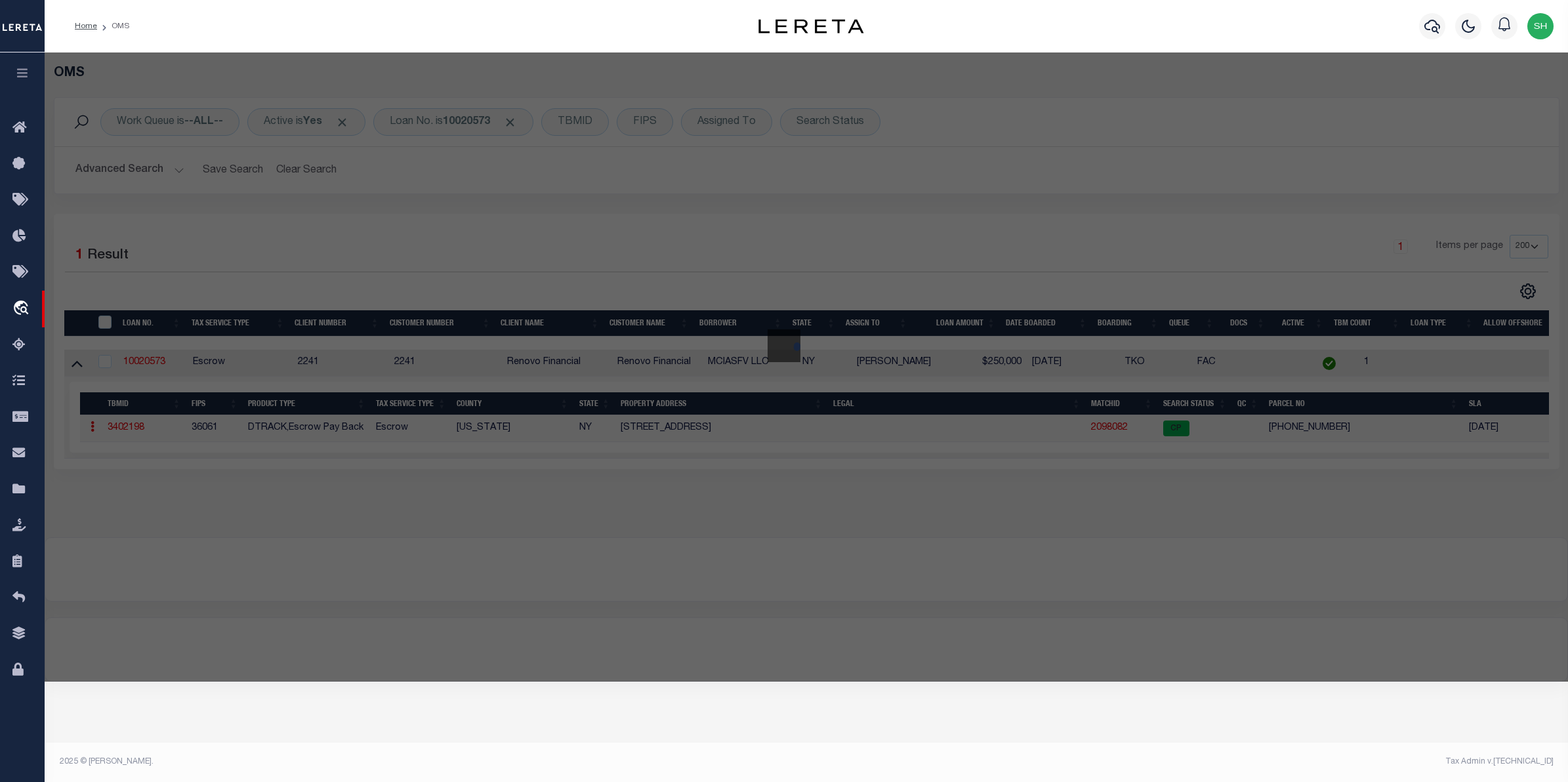
checkbox input "false"
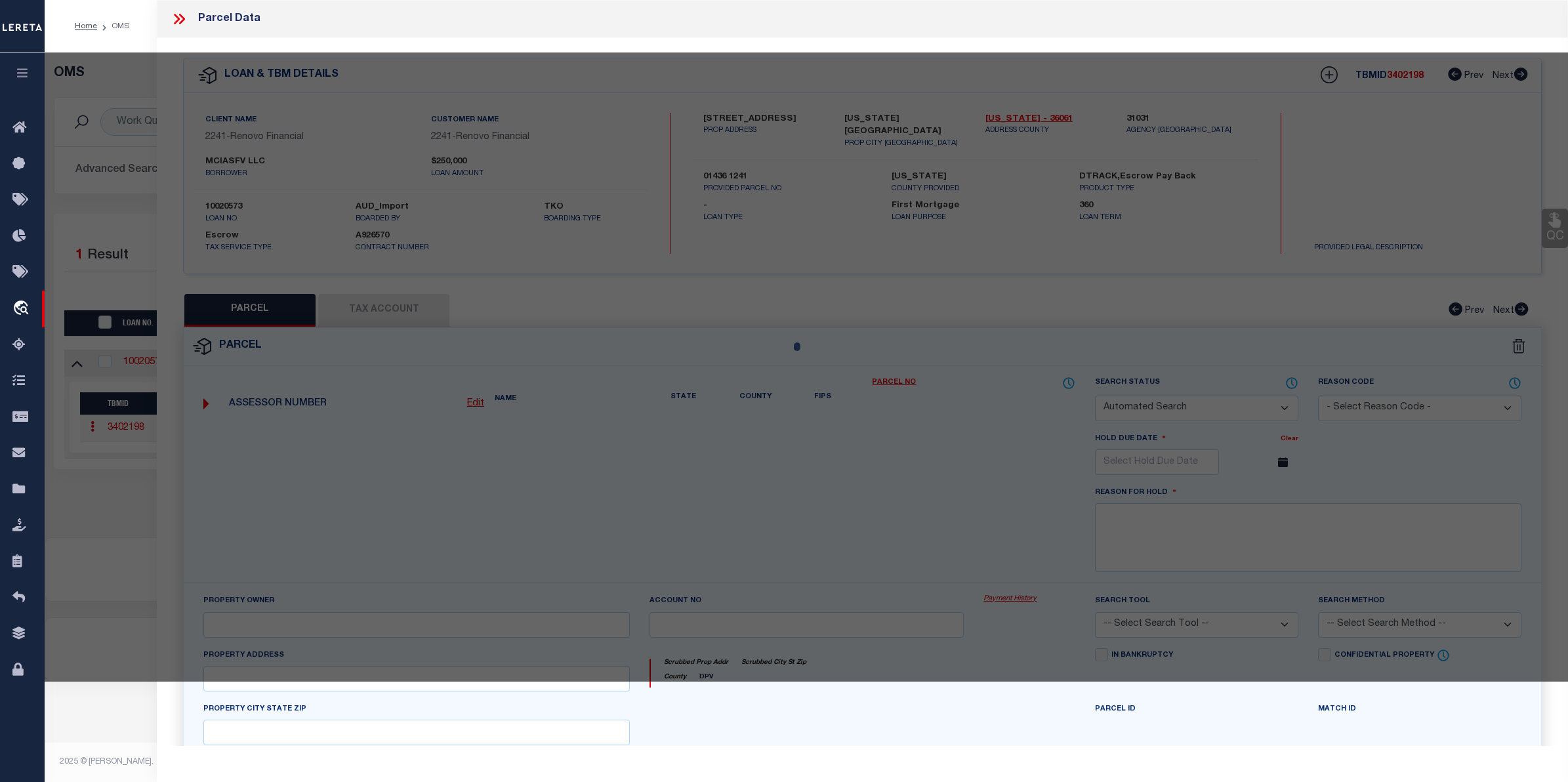
select select "CP"
type input "MCIASFV LLC"
select select "AGW"
select select "ADD"
type input "[STREET_ADDRESS]"
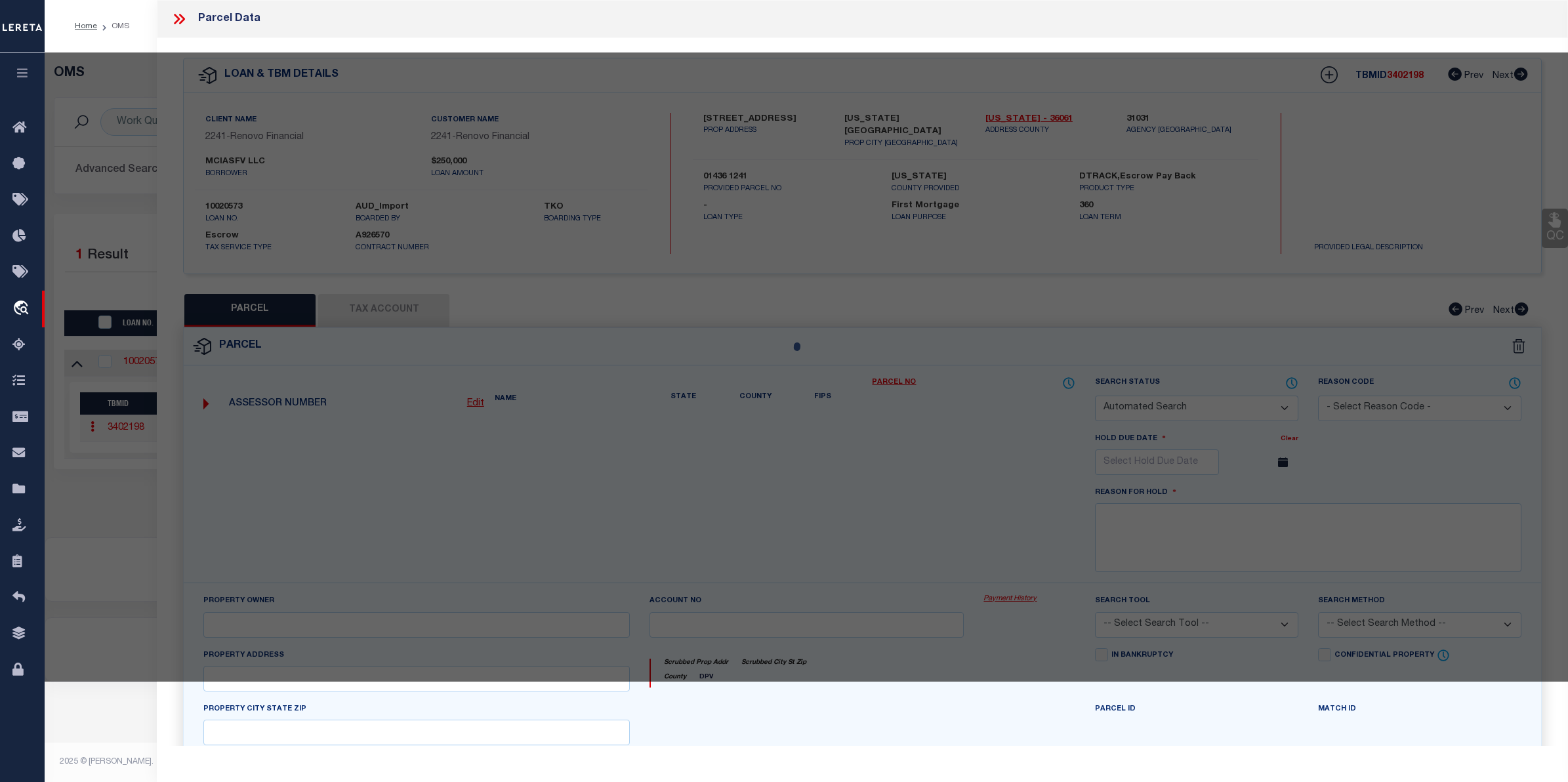
checkbox input "false"
type input "[US_STATE][GEOGRAPHIC_DATA]"
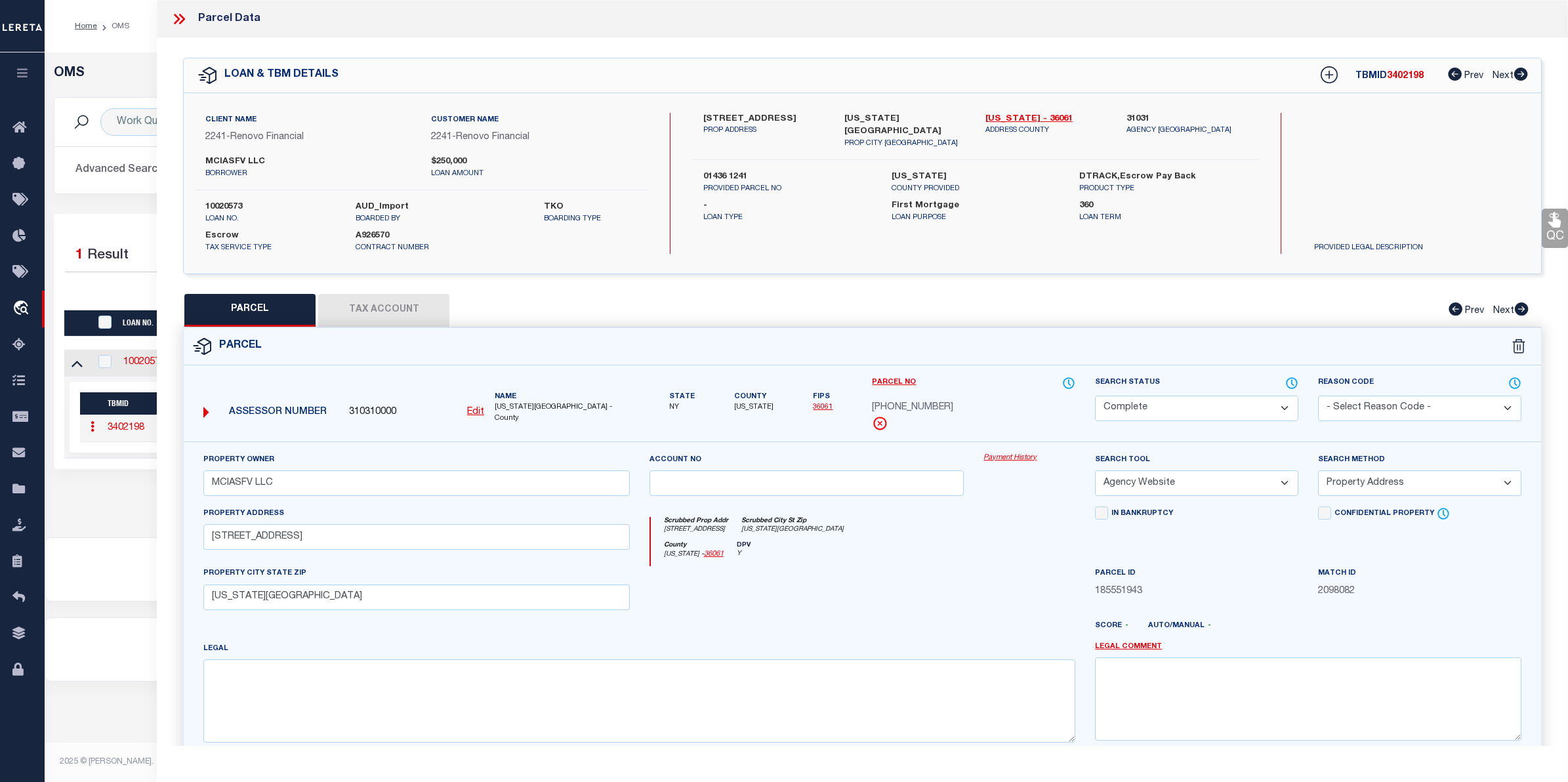
click at [991, 456] on link "Payment History" at bounding box center [1029, 458] width 92 height 11
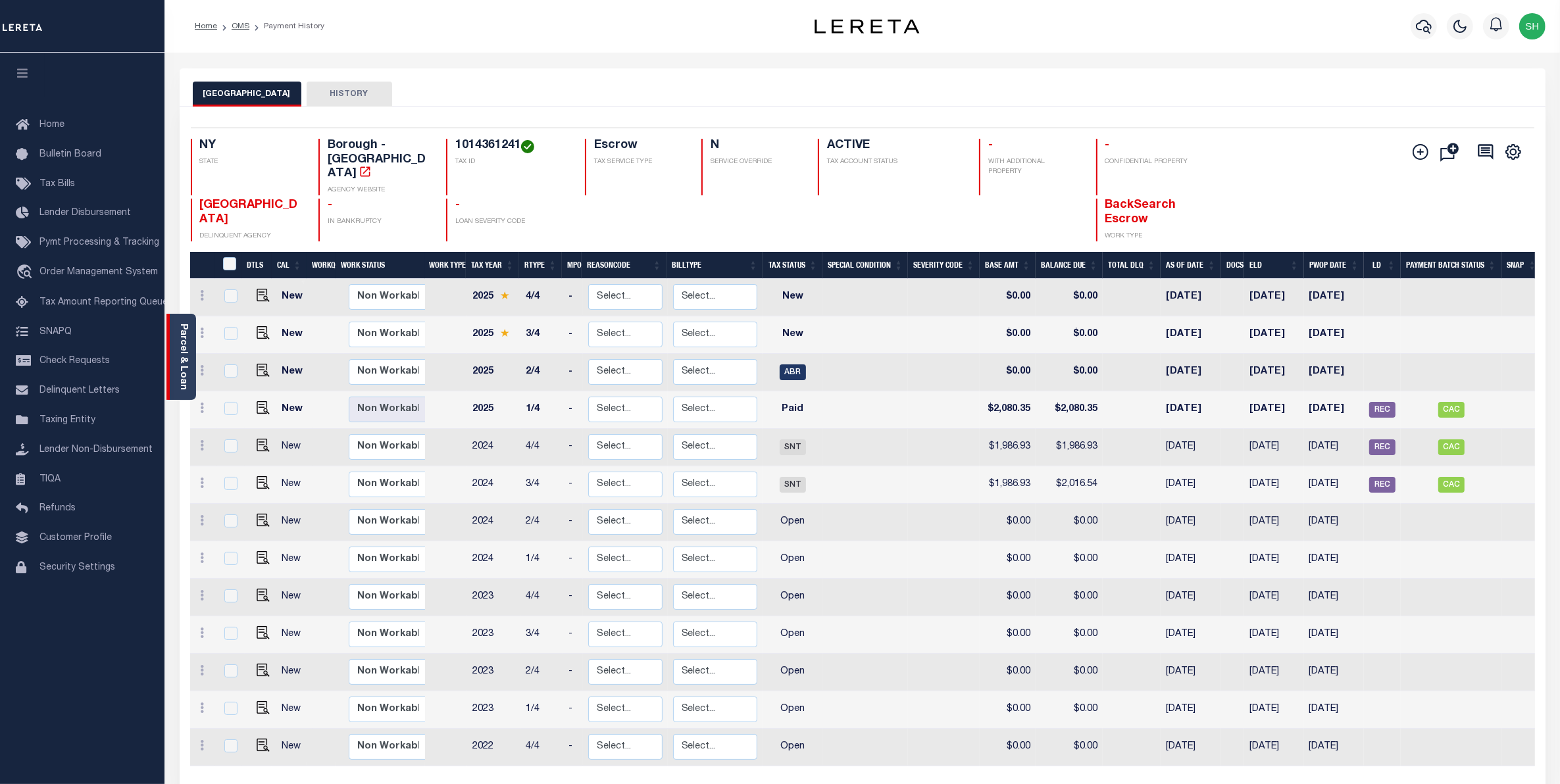
click at [188, 356] on link "Parcel & Loan" at bounding box center [183, 357] width 9 height 67
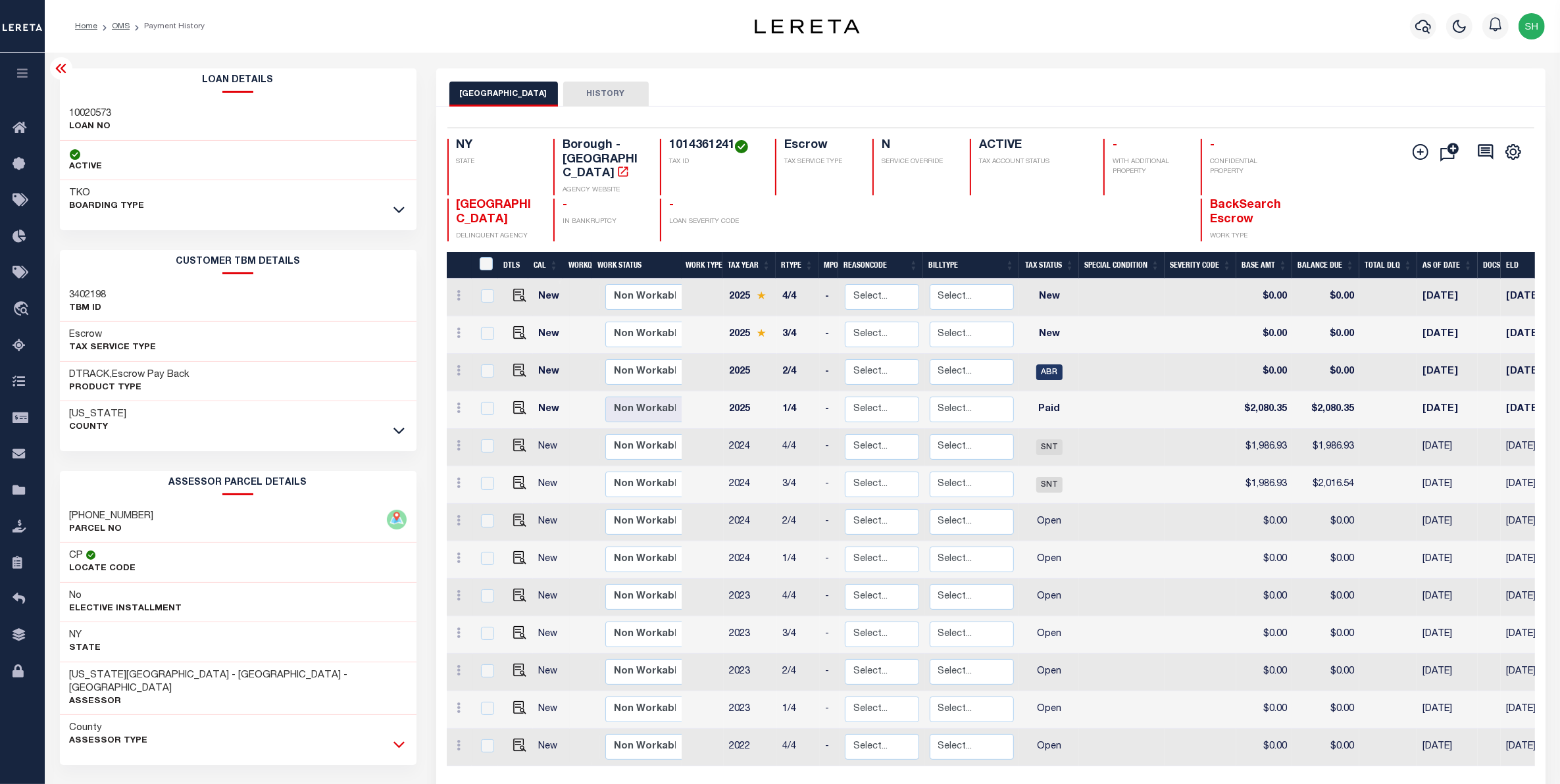
click at [402, 742] on icon at bounding box center [399, 745] width 11 height 6
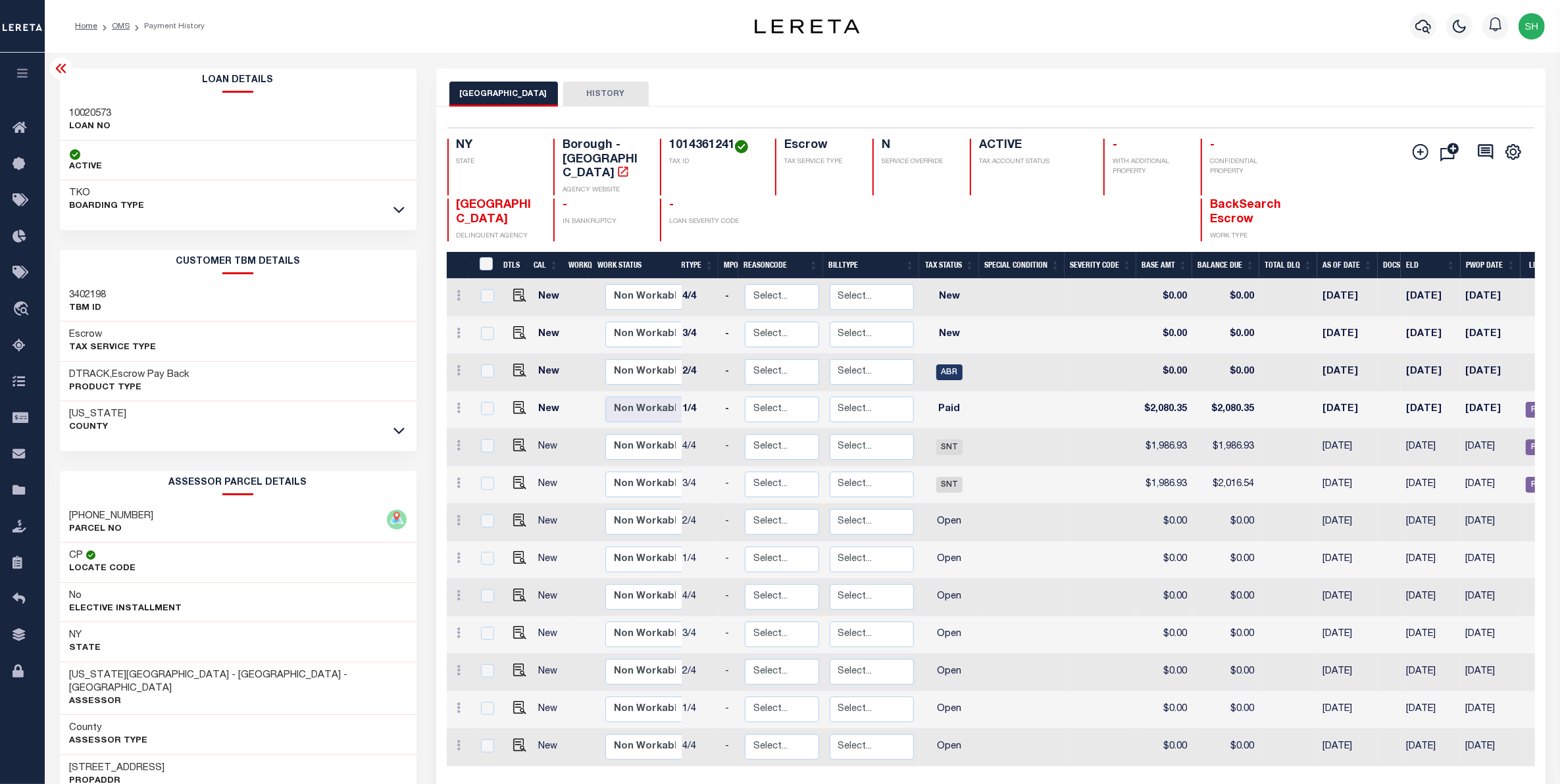
scroll to position [0, 184]
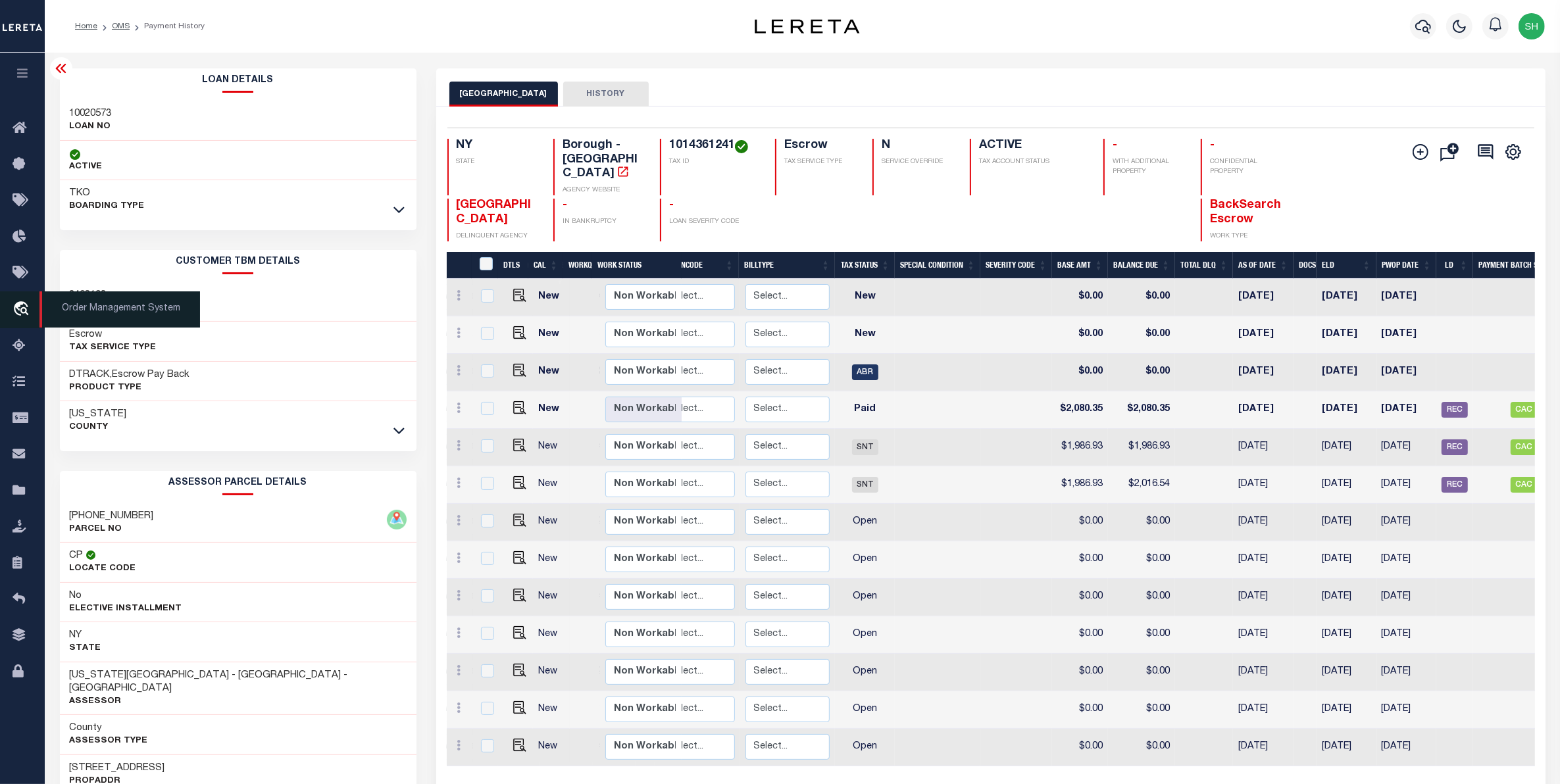
click at [21, 303] on icon "travel_explore" at bounding box center [23, 310] width 21 height 17
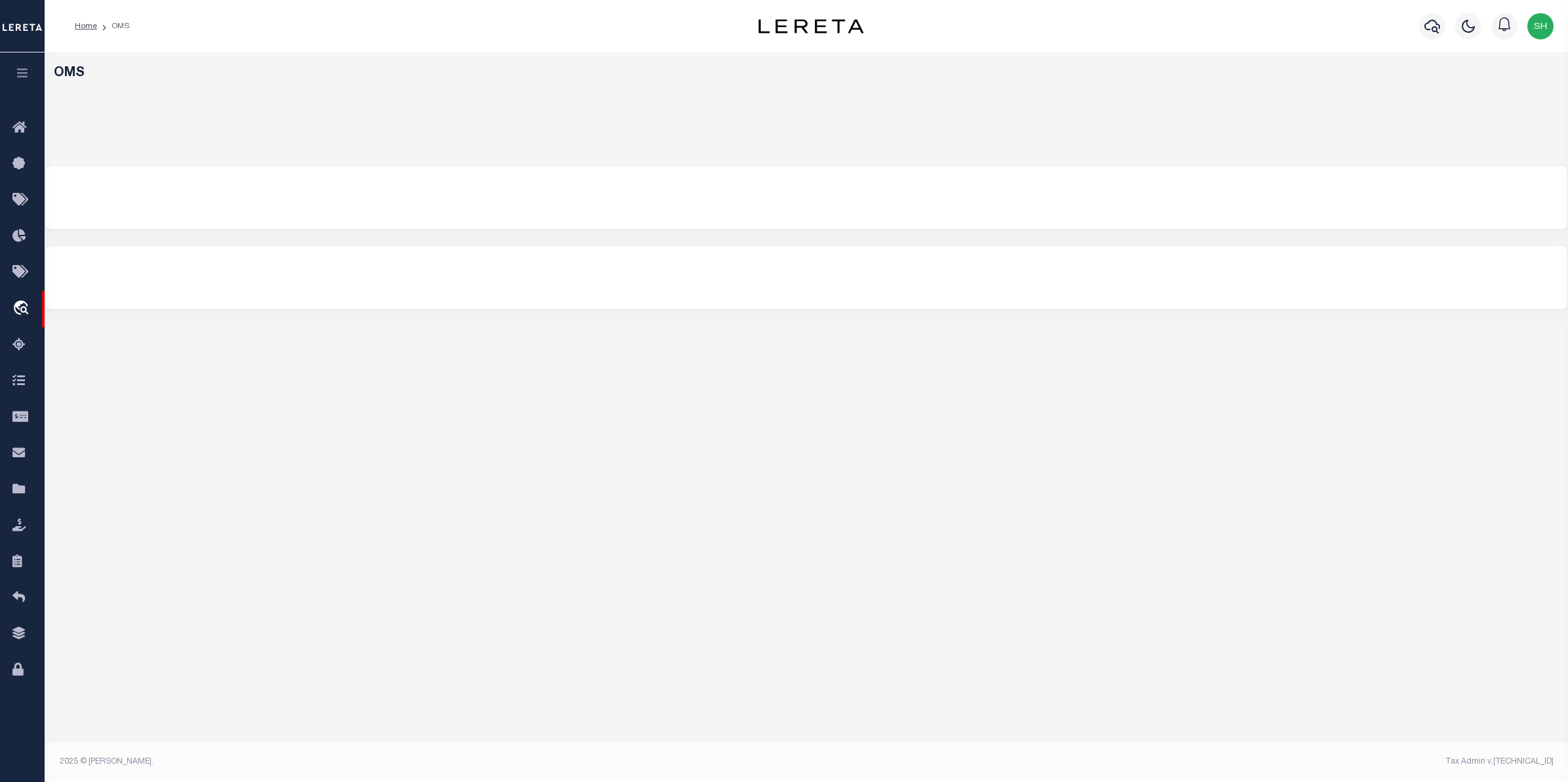
select select "200"
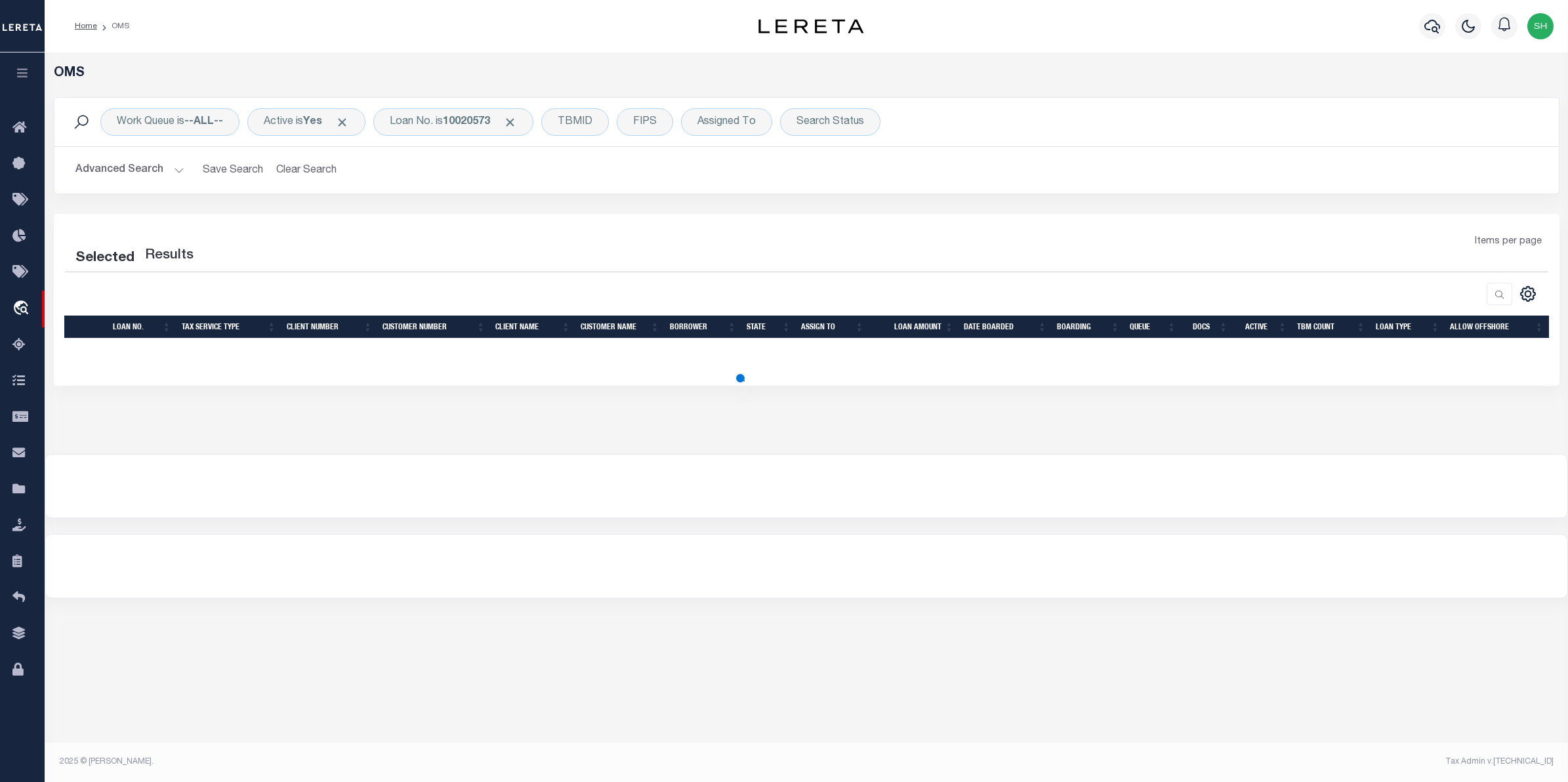
select select "200"
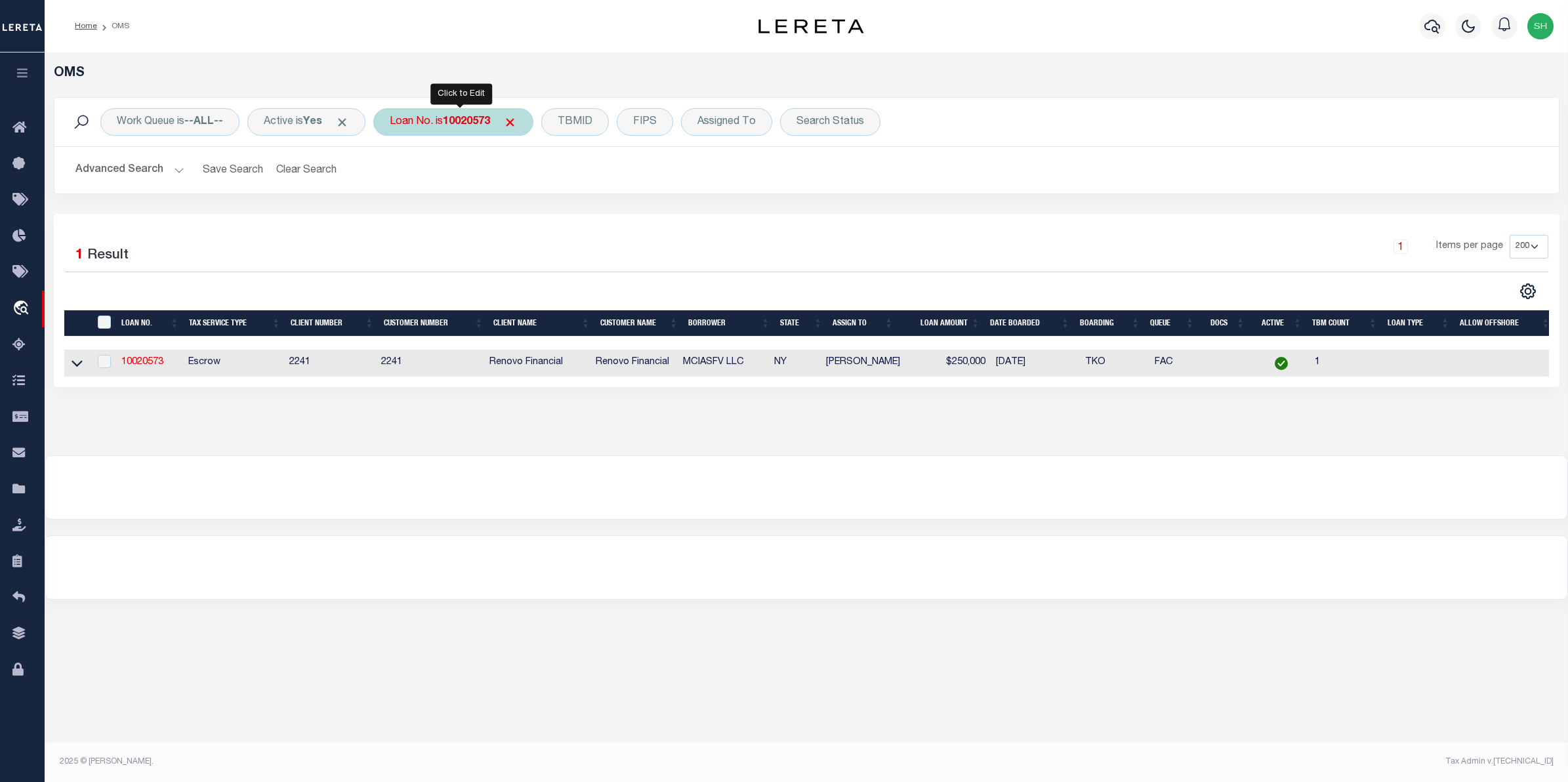
click at [471, 133] on div "Loan No. is 10020573" at bounding box center [453, 122] width 160 height 27
type input "10022897"
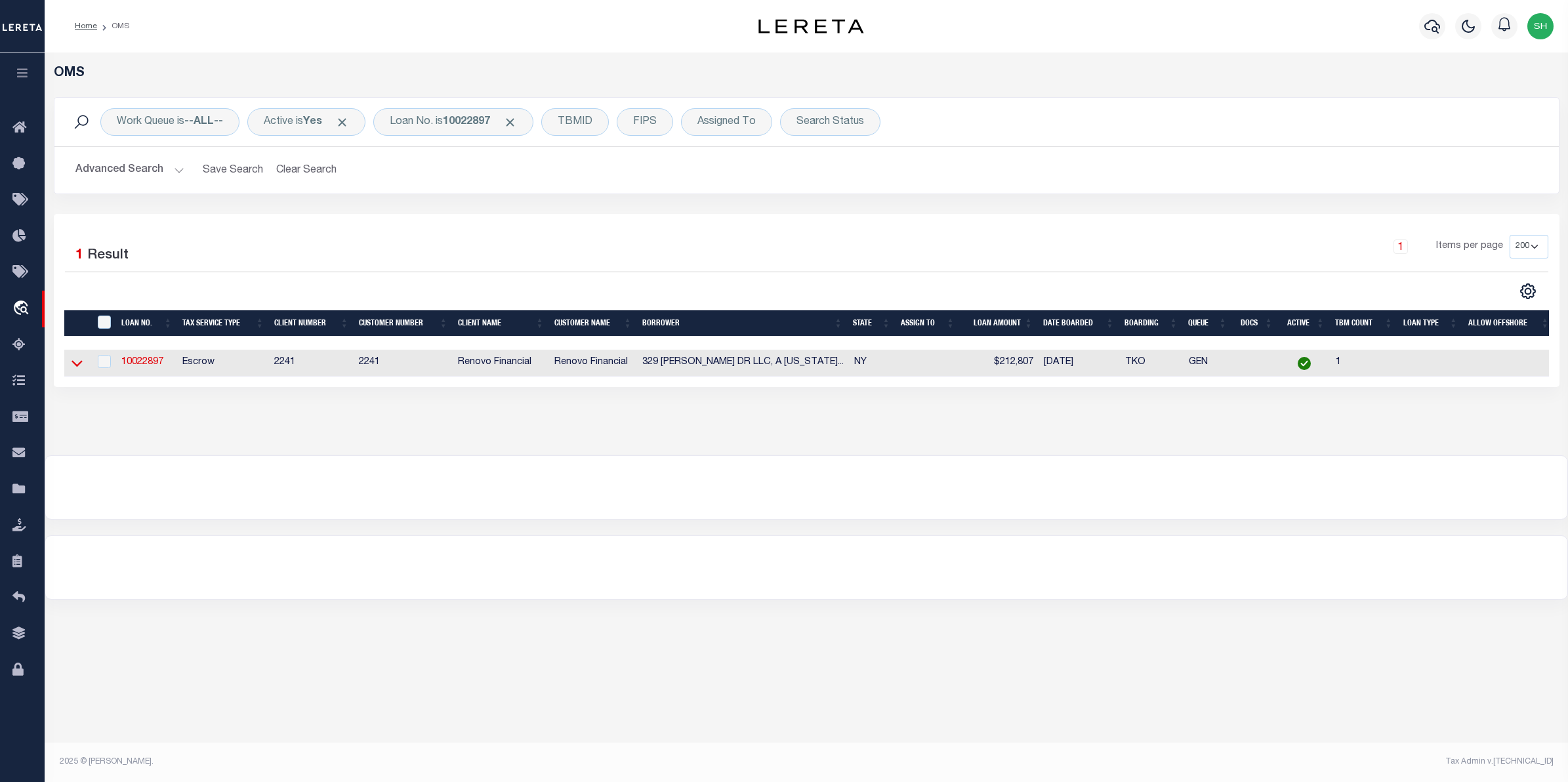
click at [76, 364] on icon at bounding box center [77, 363] width 11 height 14
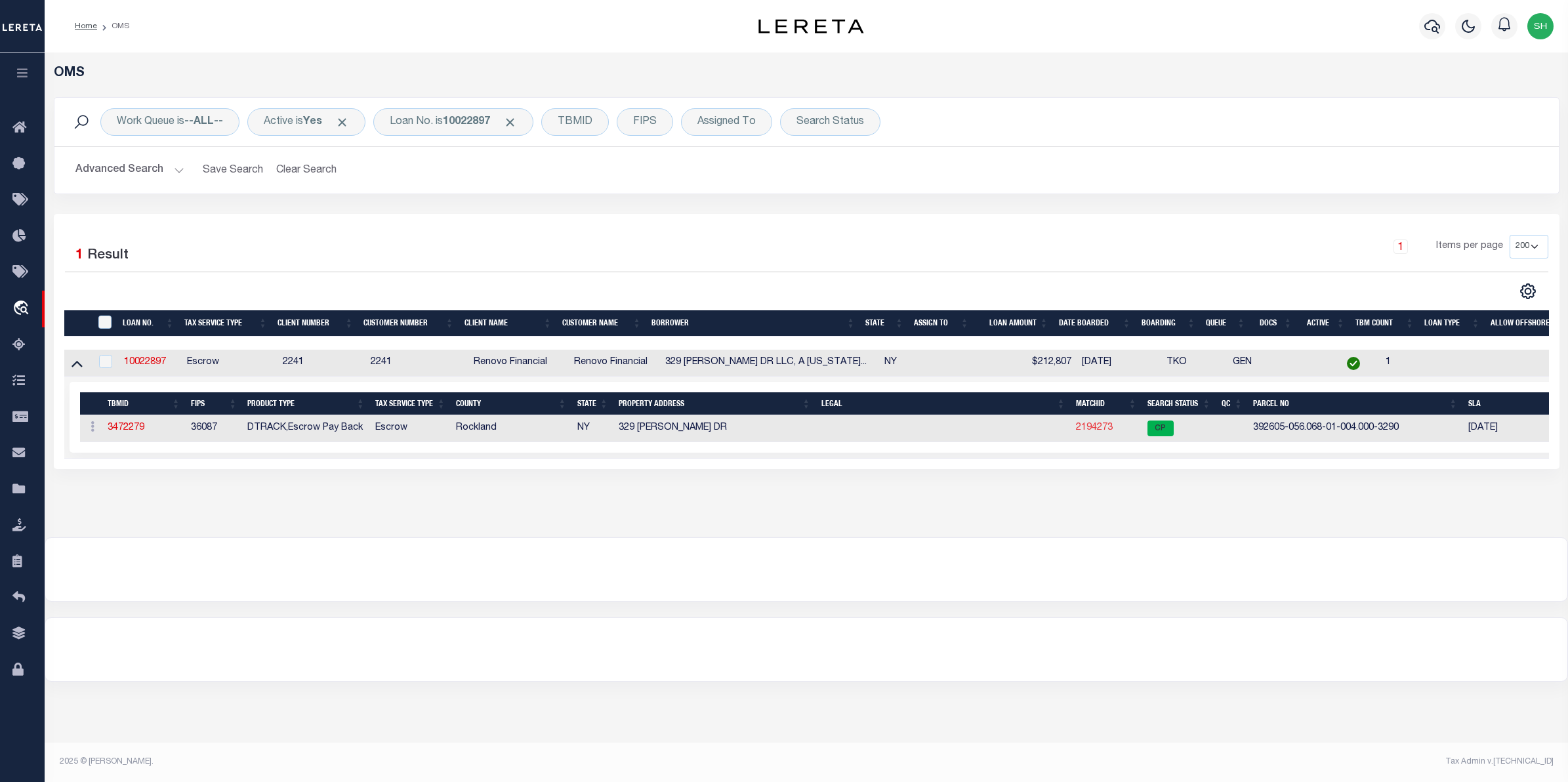
click at [1083, 430] on link "2194273" at bounding box center [1093, 428] width 37 height 9
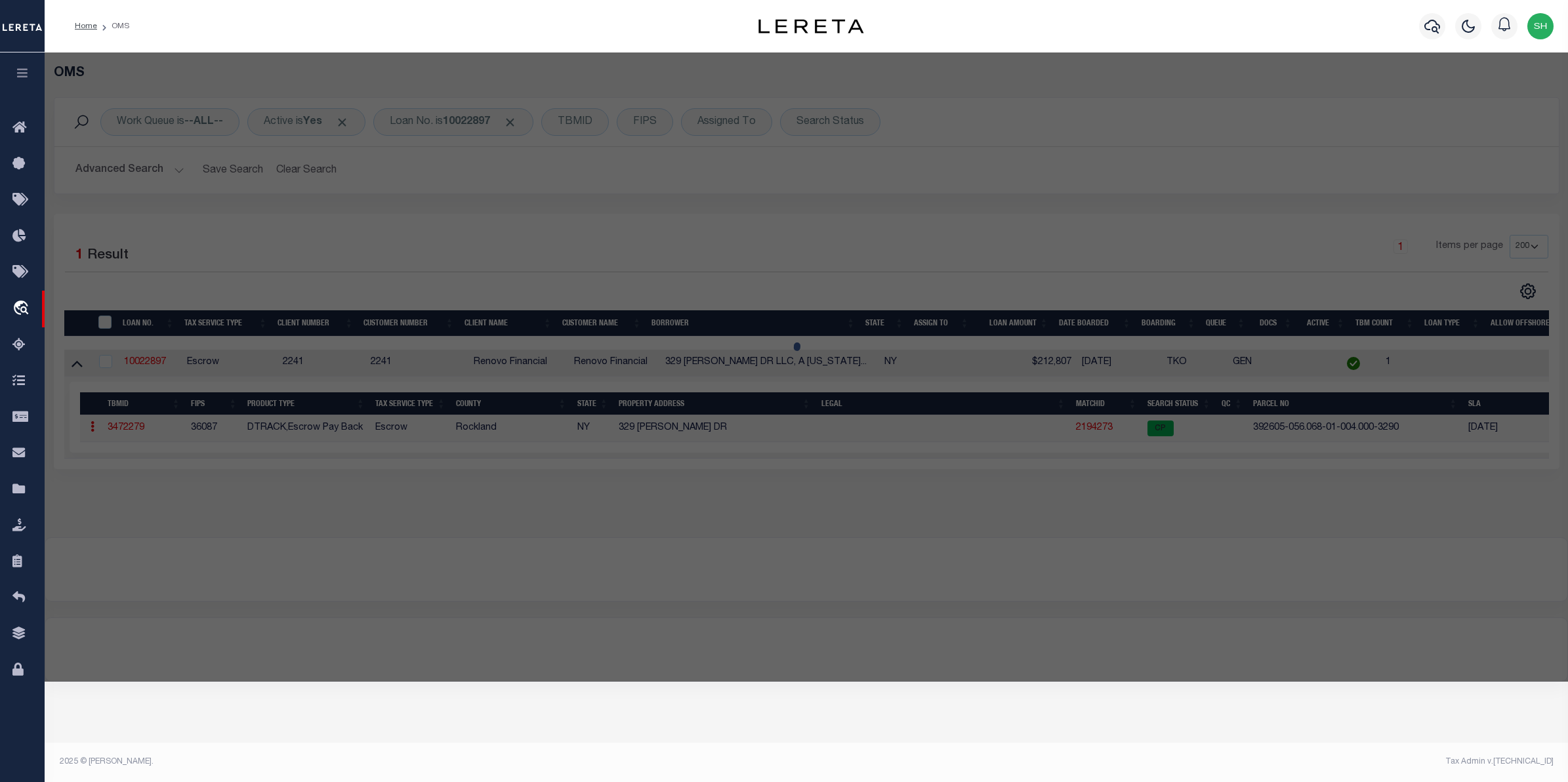
checkbox input "false"
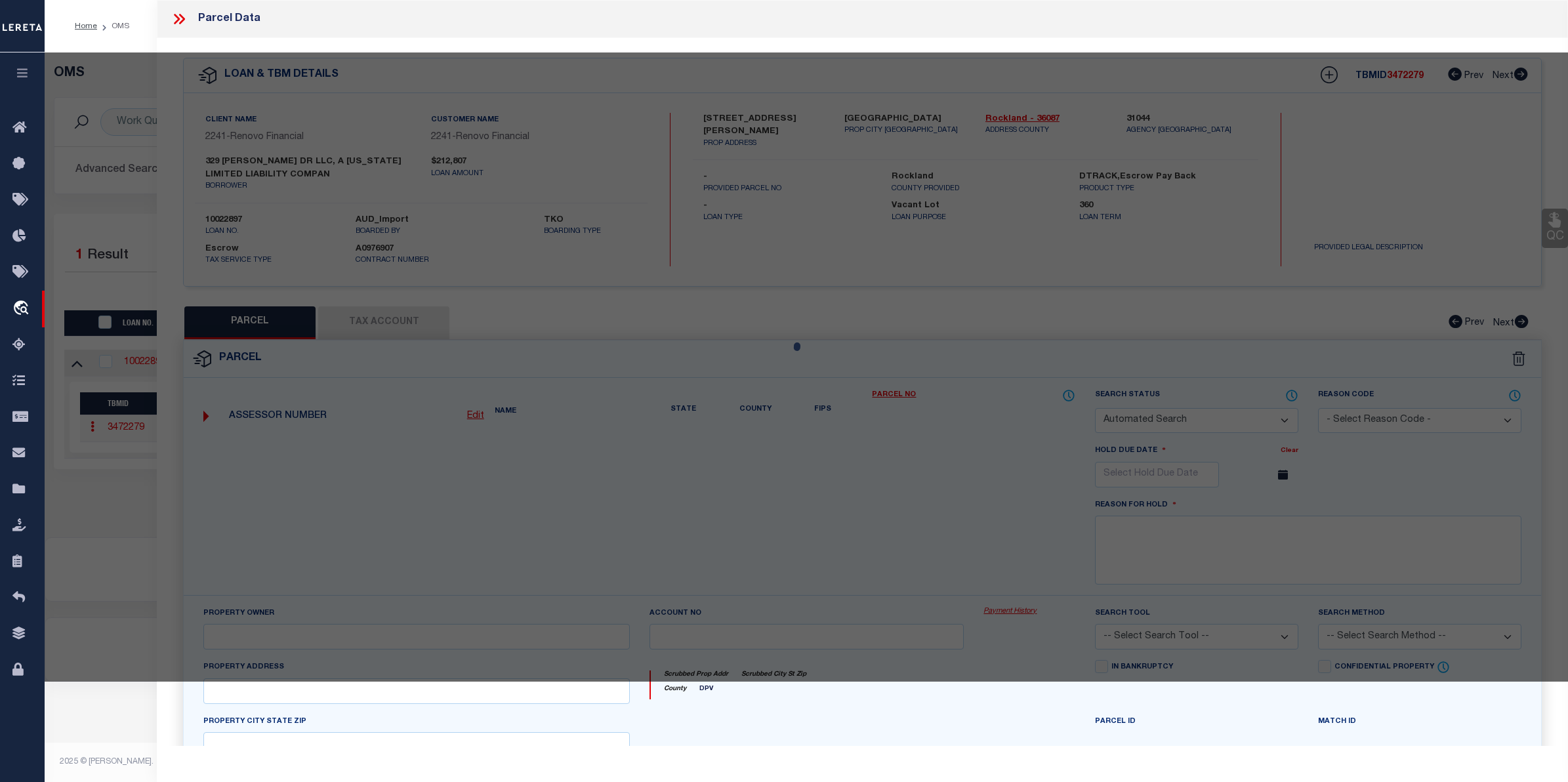
select select "CP"
type input "329 KENNEDY DR LLC"
select select "ATL"
select select "ADD"
type input "329 KENNEDY DR"
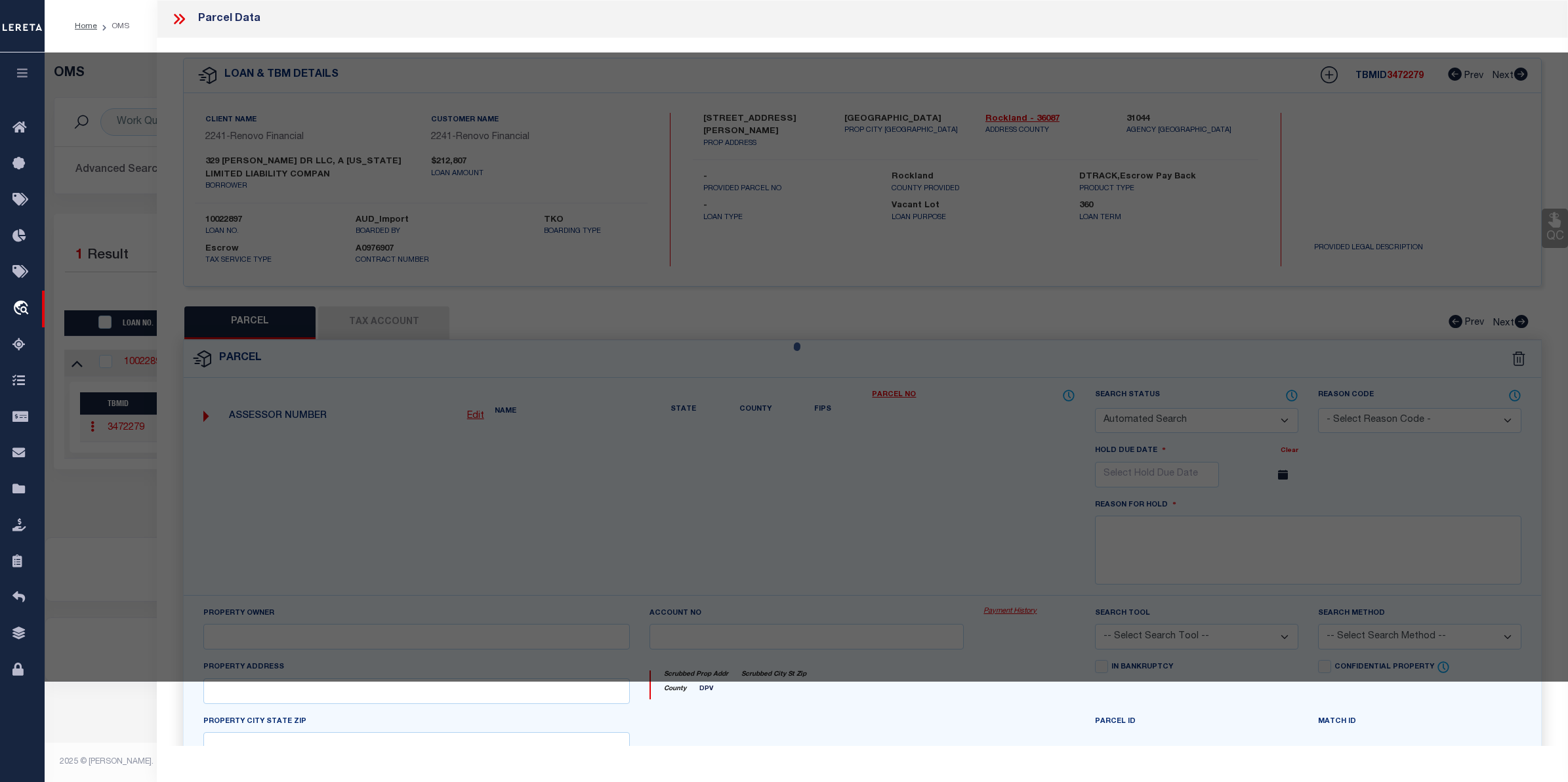
checkbox input "false"
type input "SPRING VALLEY, NY 10977"
type textarea "LOT:4.000 BLK:1 SEC:56.68 DIST:392605 CITY/MUNI/TWP:SPRING VALLEY"
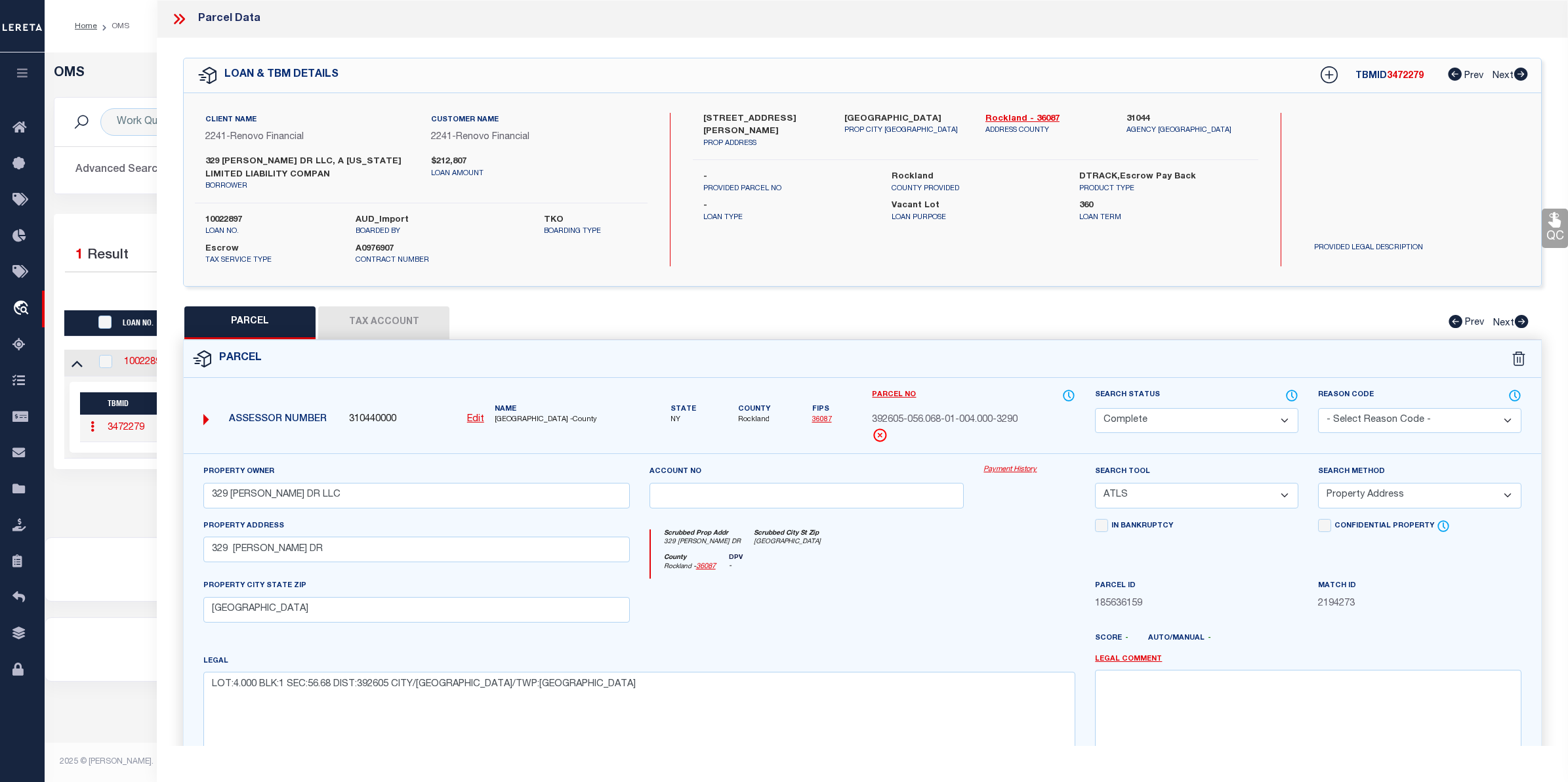
click at [1014, 473] on link "Payment History" at bounding box center [1029, 470] width 92 height 11
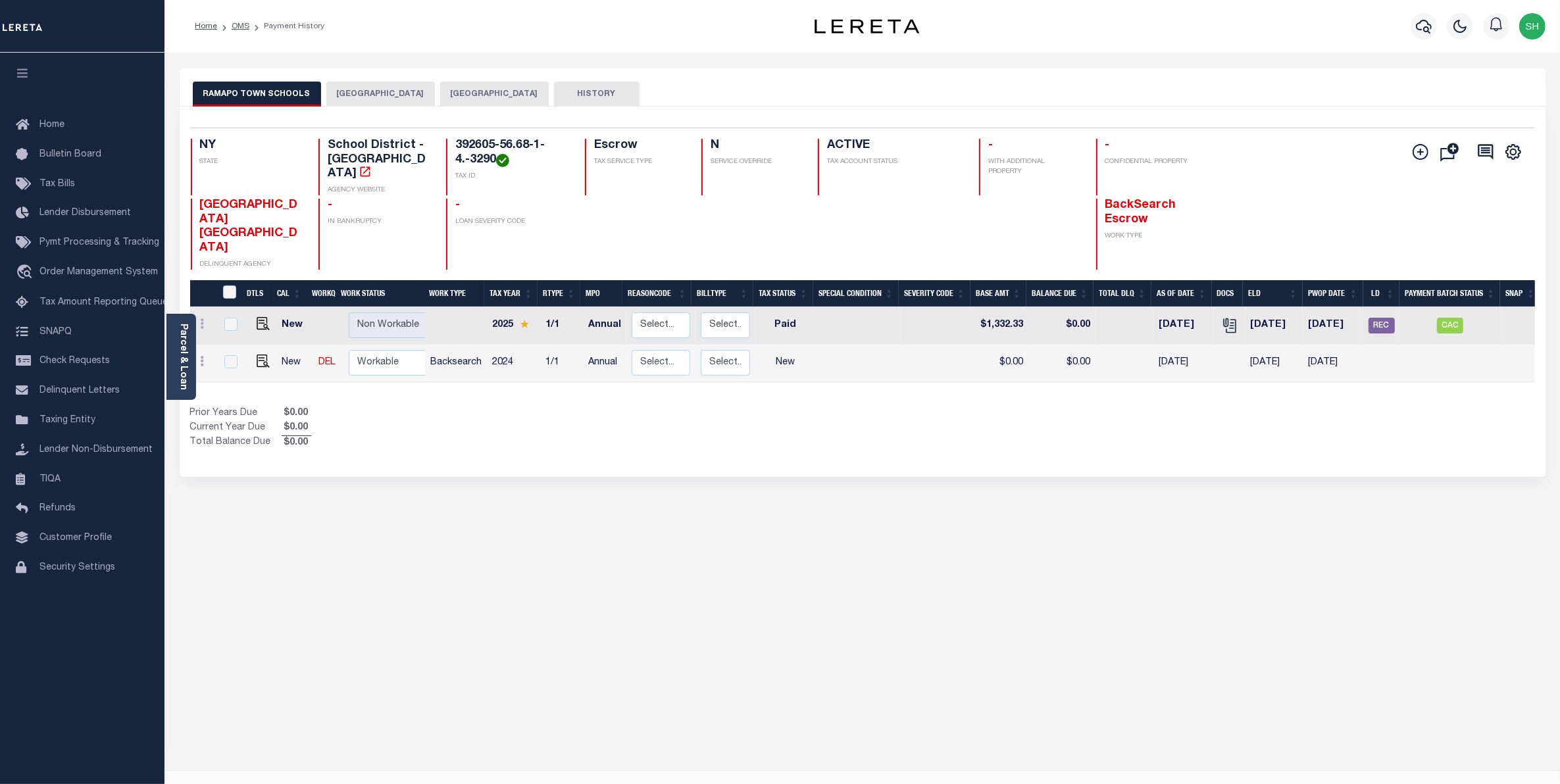
click at [471, 94] on button "[GEOGRAPHIC_DATA]" at bounding box center [494, 94] width 109 height 25
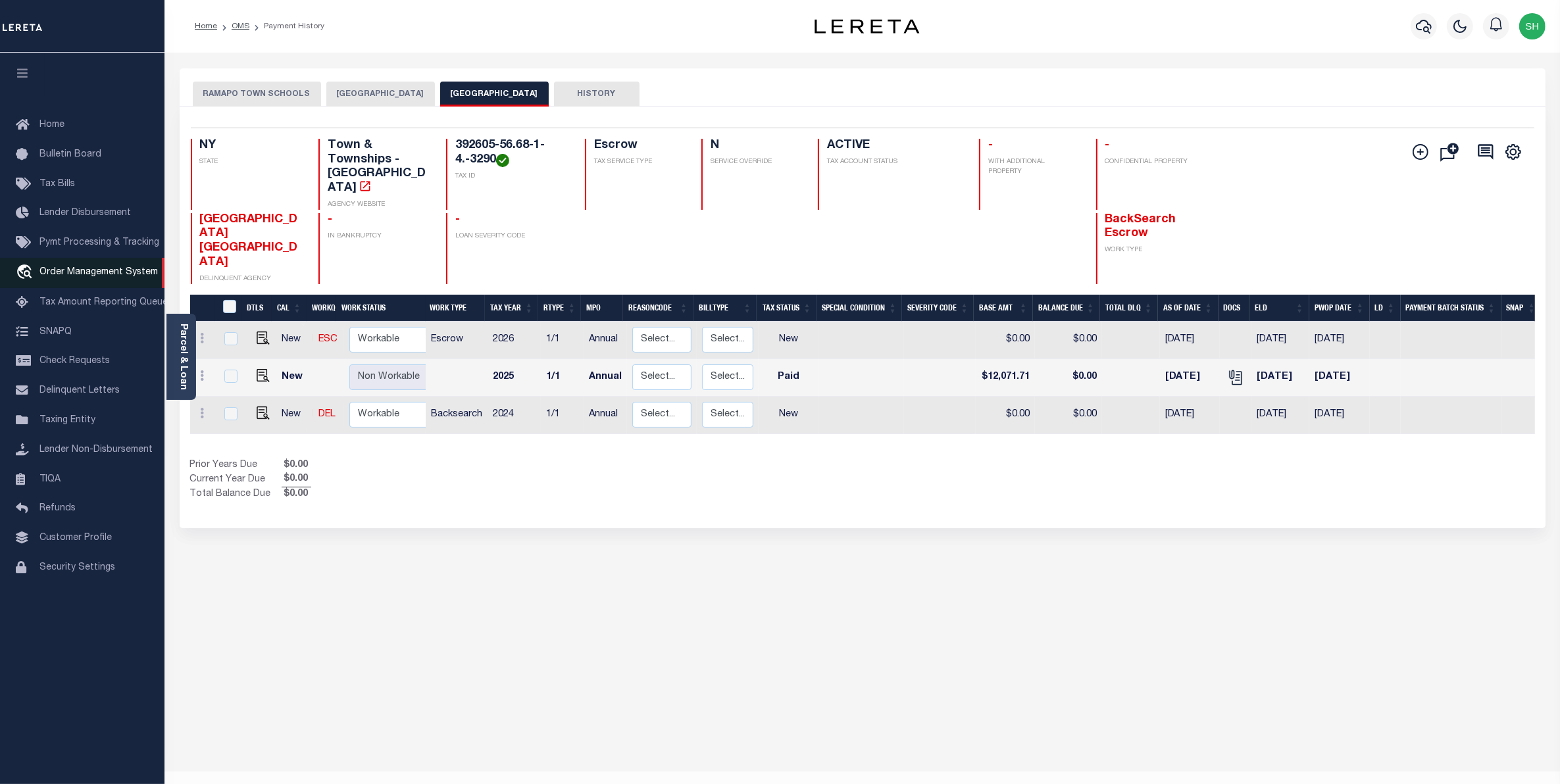
click at [74, 273] on span "Order Management System" at bounding box center [98, 272] width 118 height 9
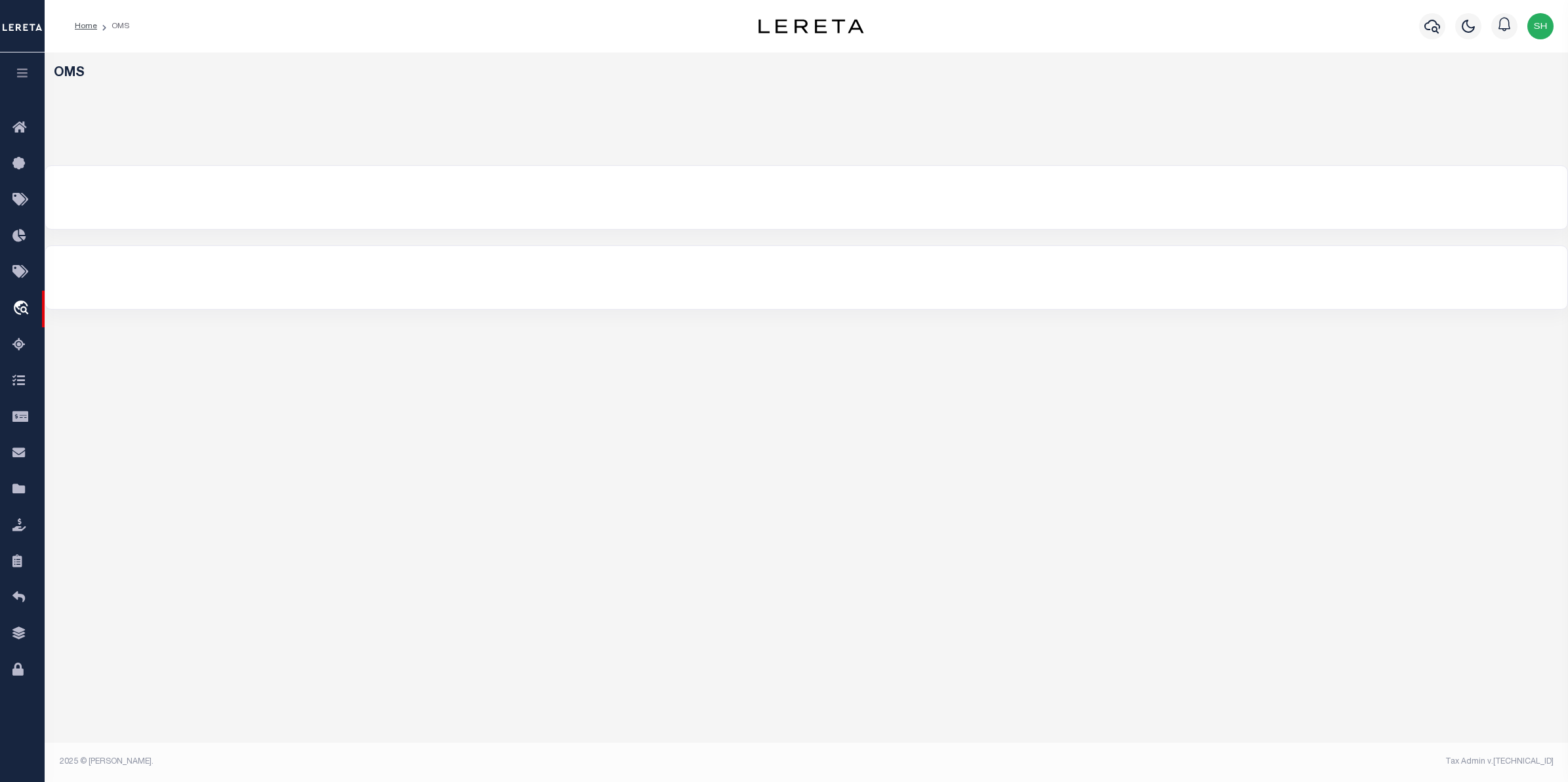
select select "200"
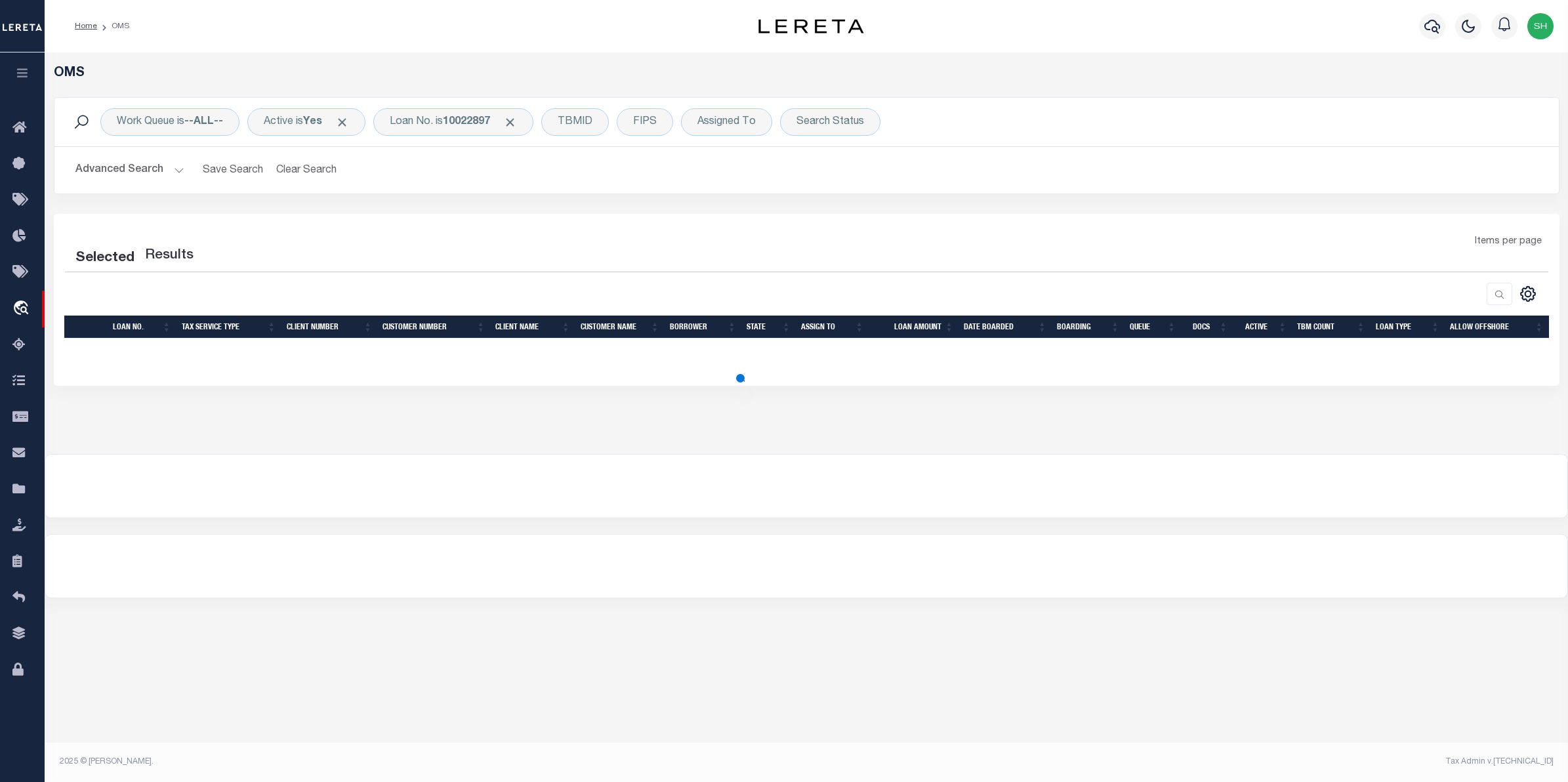
select select "200"
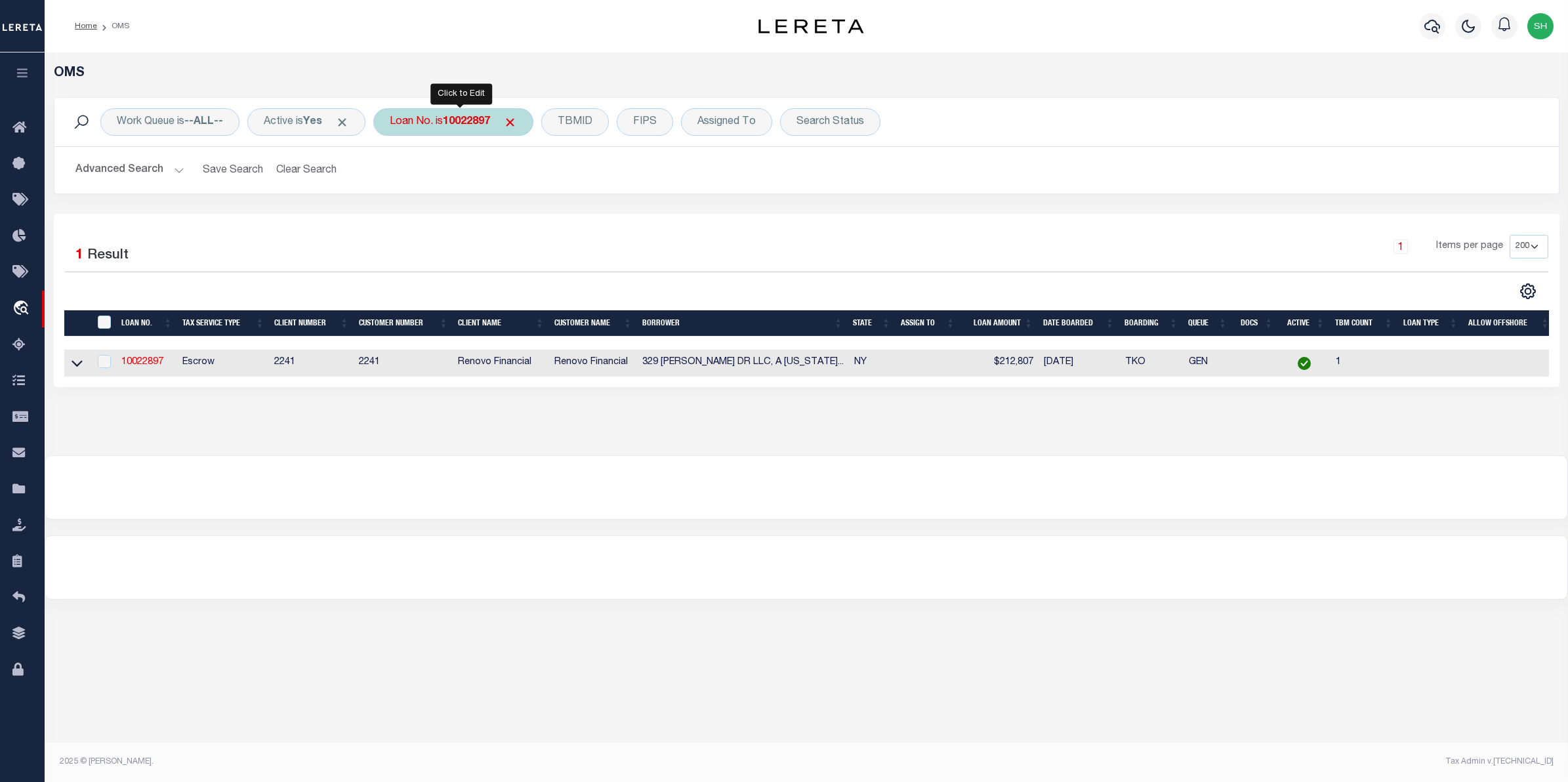
click at [463, 119] on b "10022897" at bounding box center [466, 122] width 48 height 10
type input "113603"
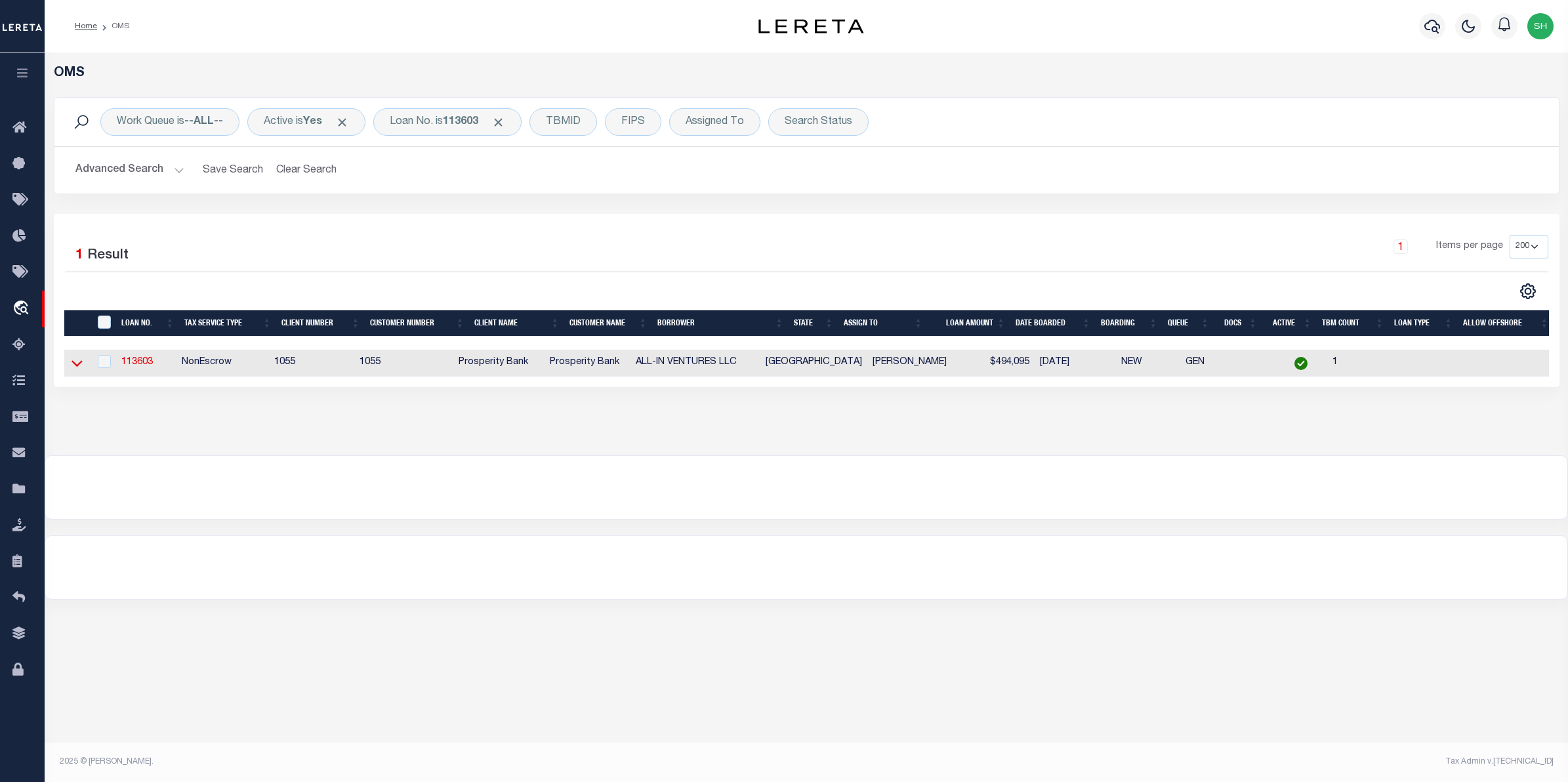
click at [82, 364] on icon at bounding box center [77, 363] width 11 height 14
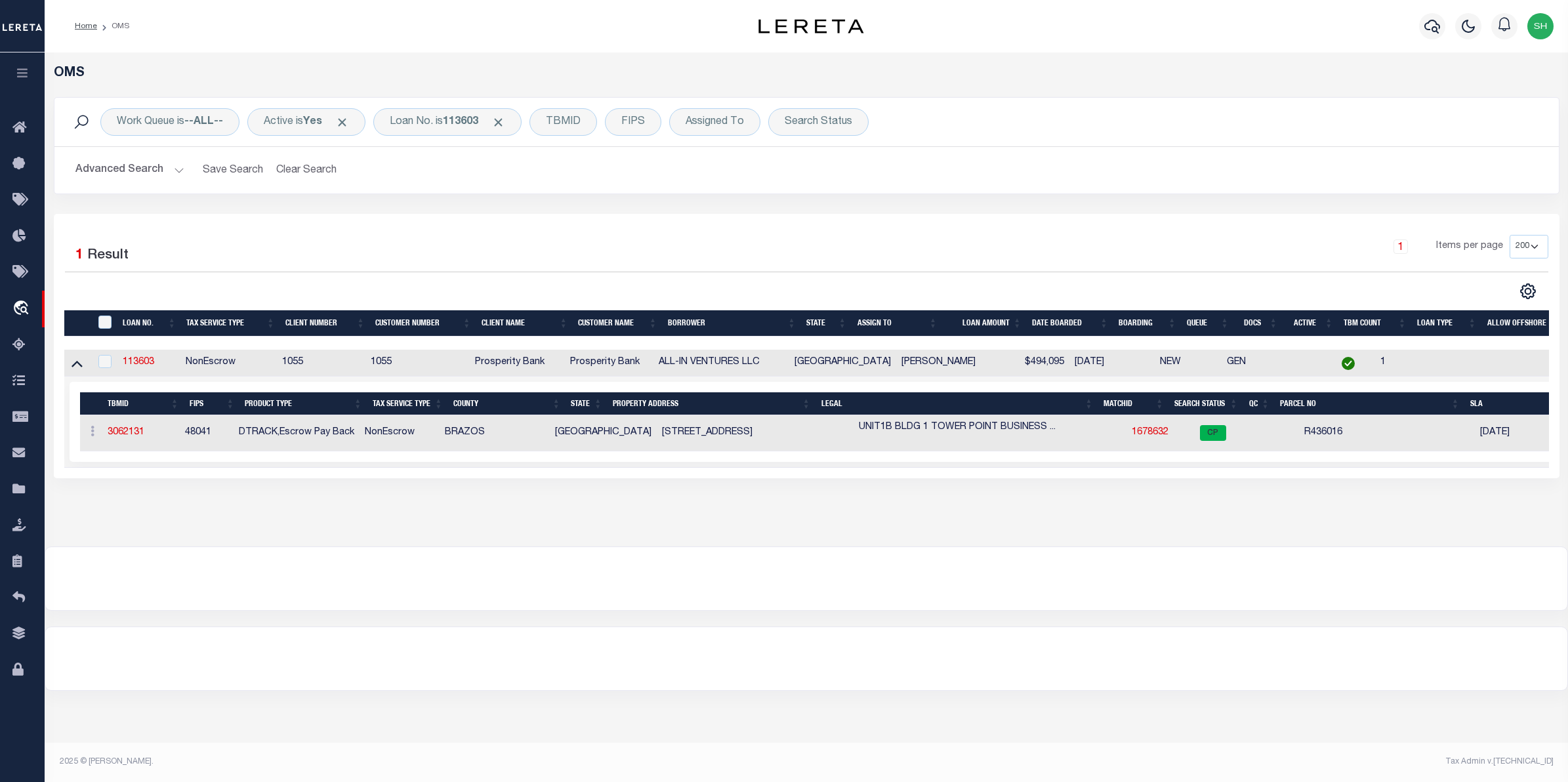
click at [1129, 428] on td "1678632" at bounding box center [1160, 433] width 68 height 36
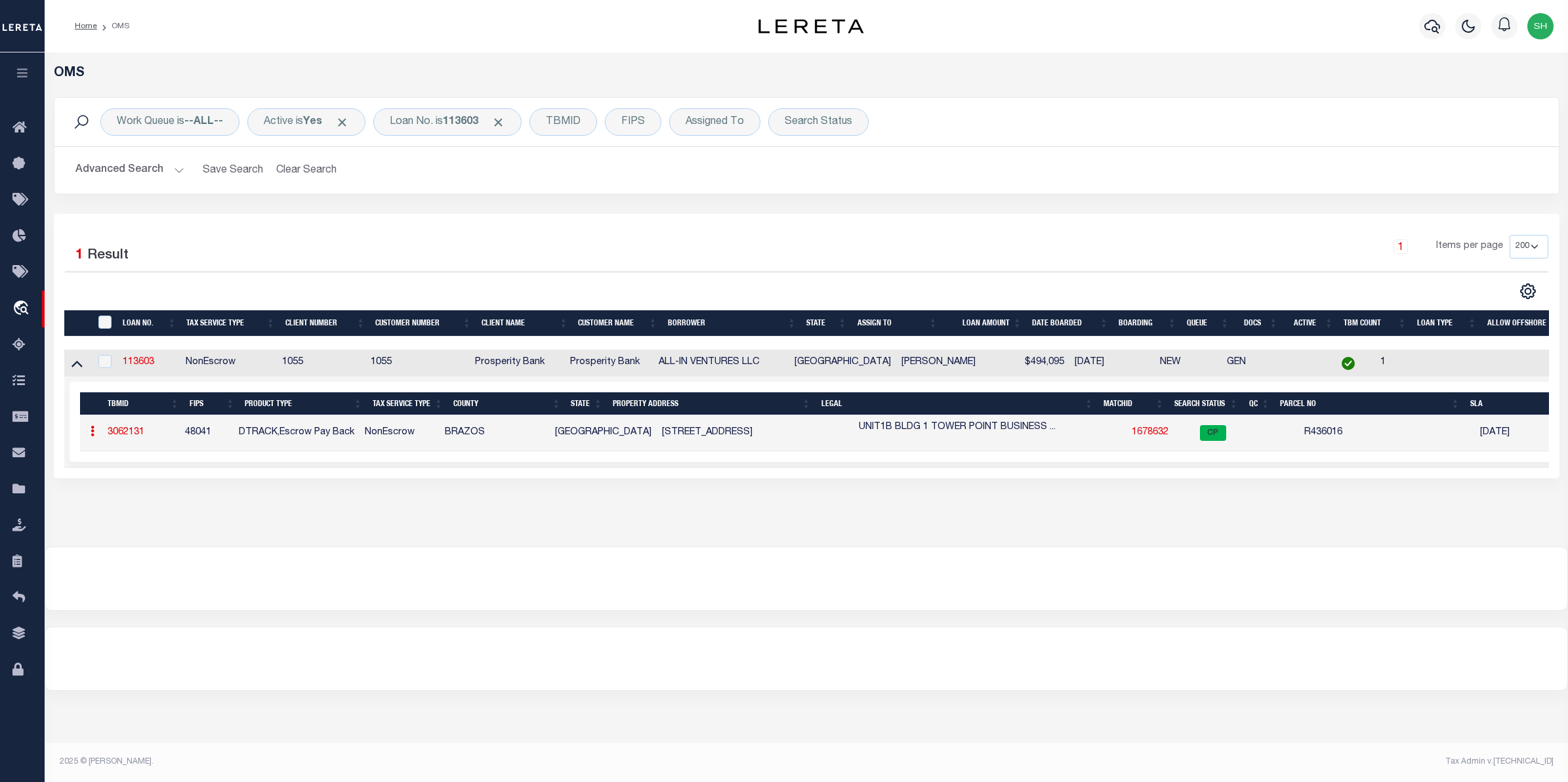
click at [1132, 437] on link "1678632" at bounding box center [1150, 432] width 37 height 9
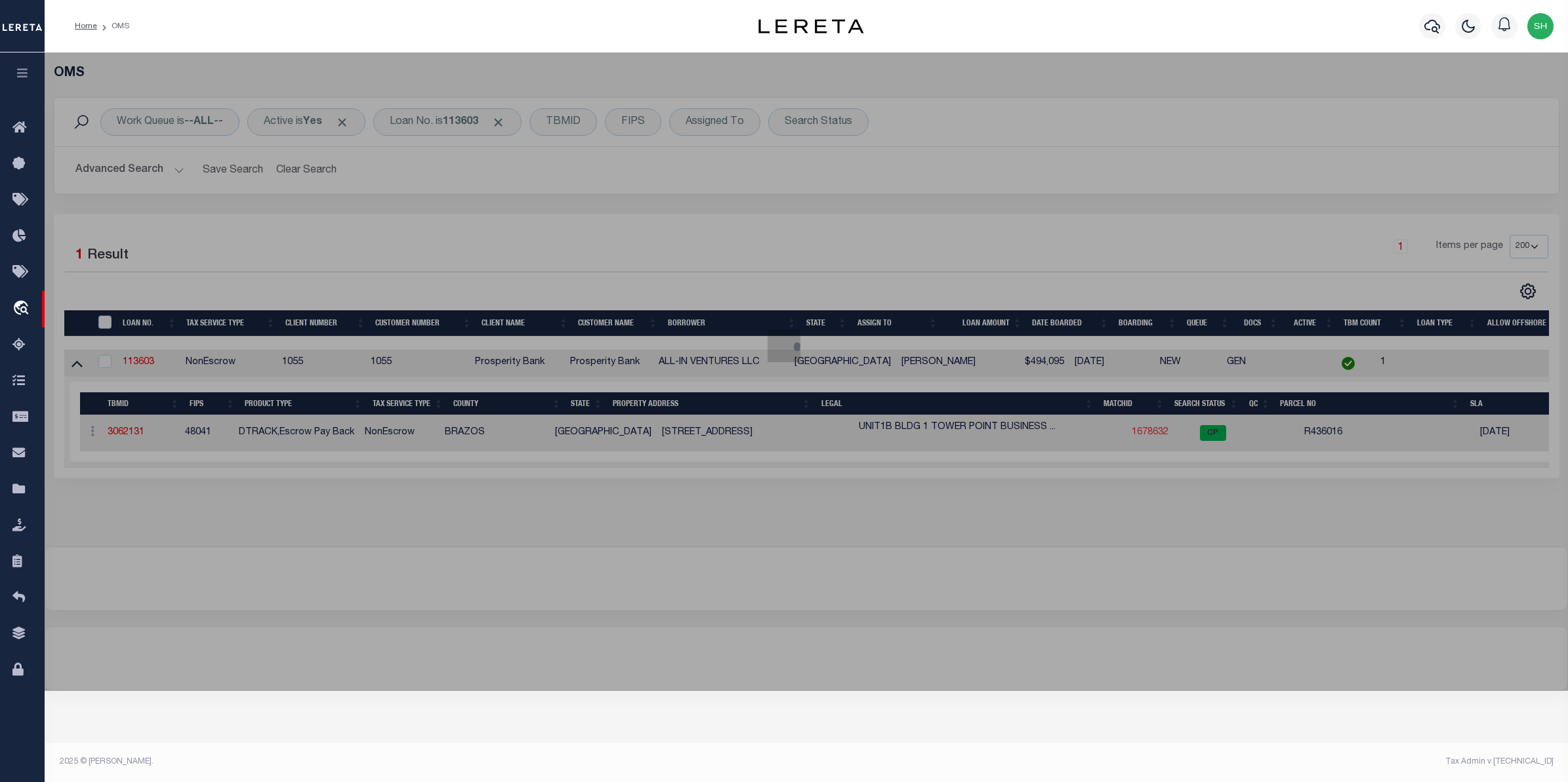
checkbox input "false"
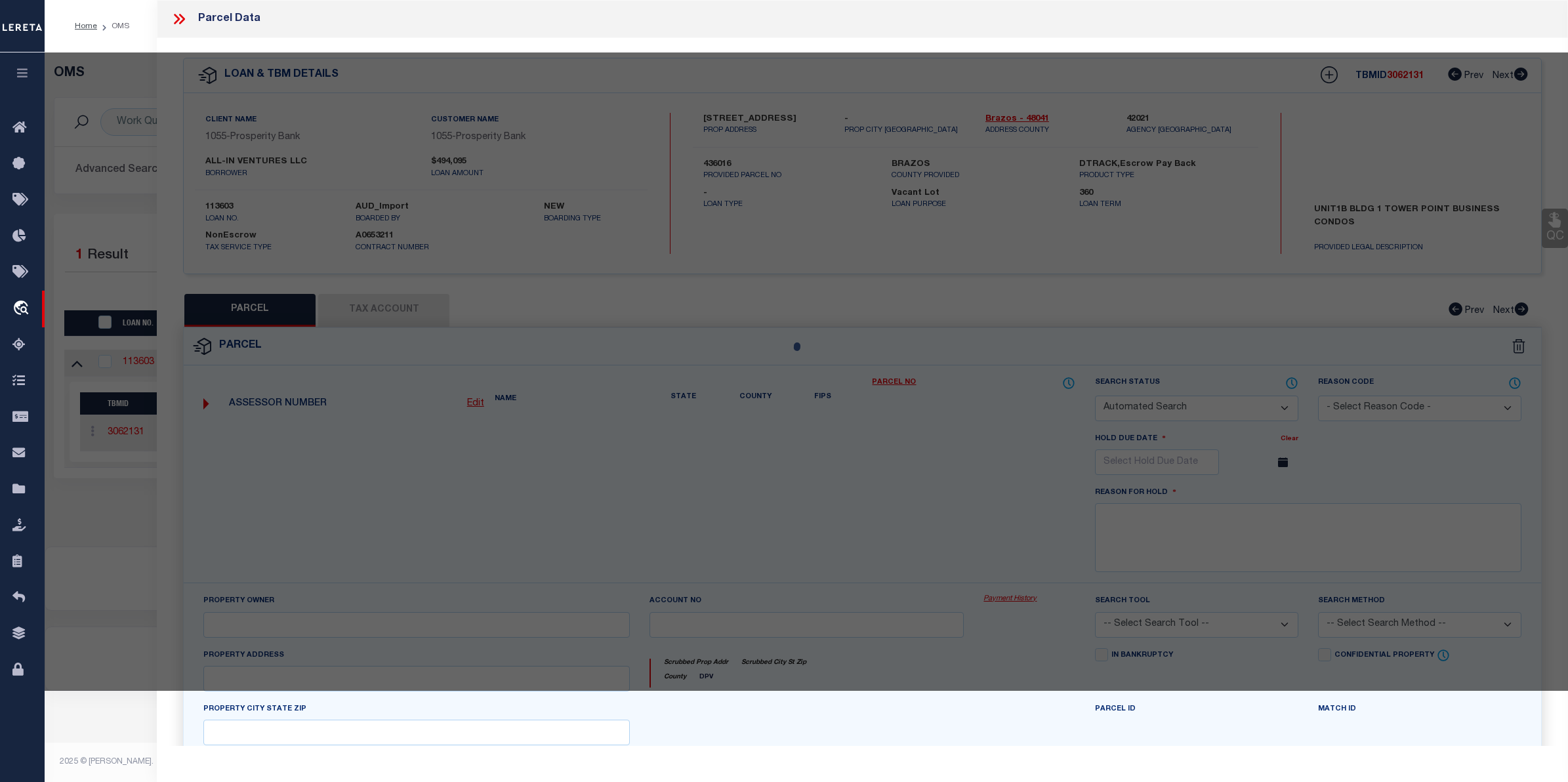
select select "CP"
type input "MILES CONSTRUCTION & DEVELOPMENT LP"
select select
type input "4438 SH-6 S 102 TX"
checkbox input "false"
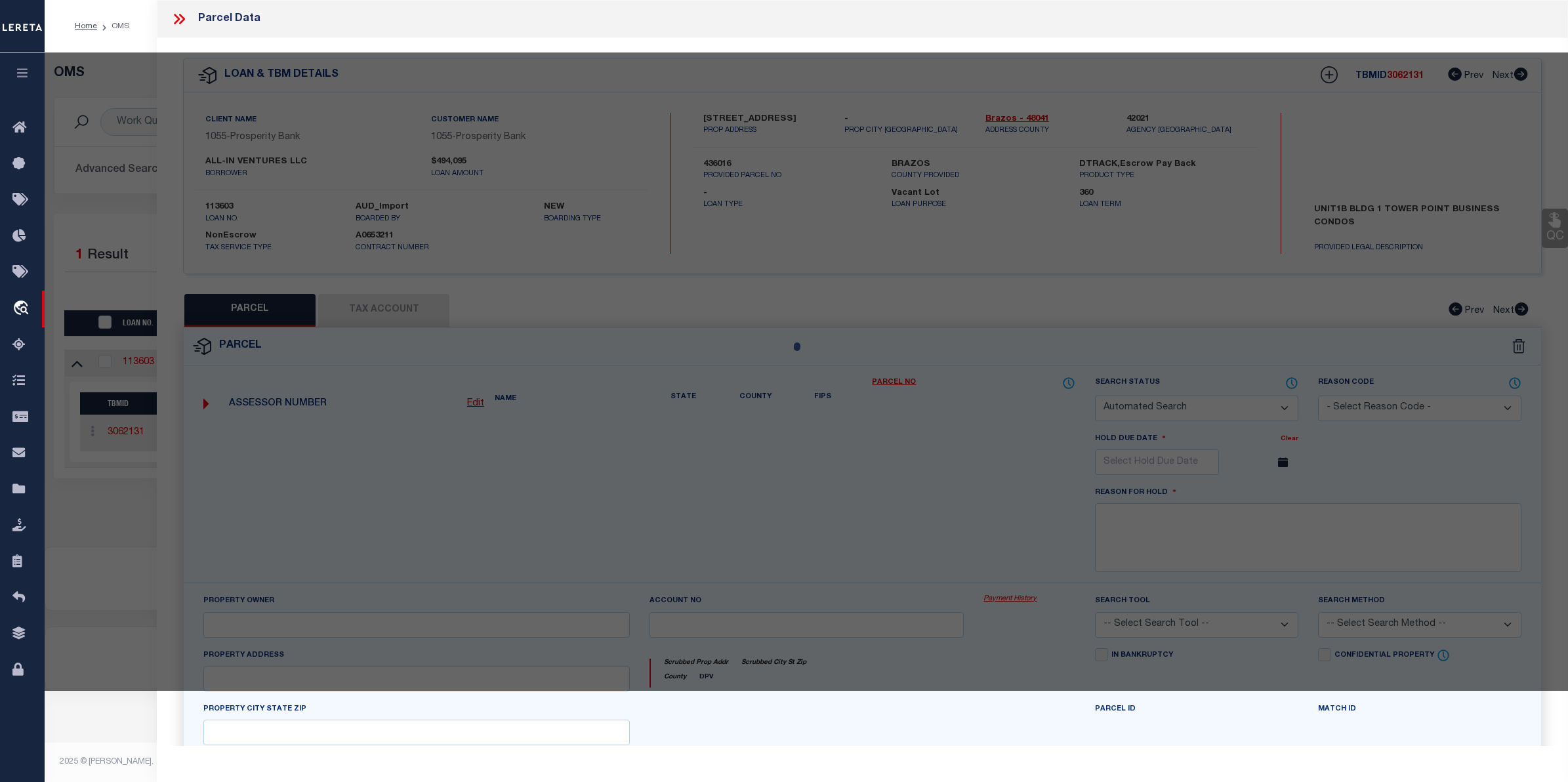
type input "COLLEGE STATION TX 77845"
type textarea "TOWER POINT BUSINESS CONDOS, BLDG 1, UNIT 1B"
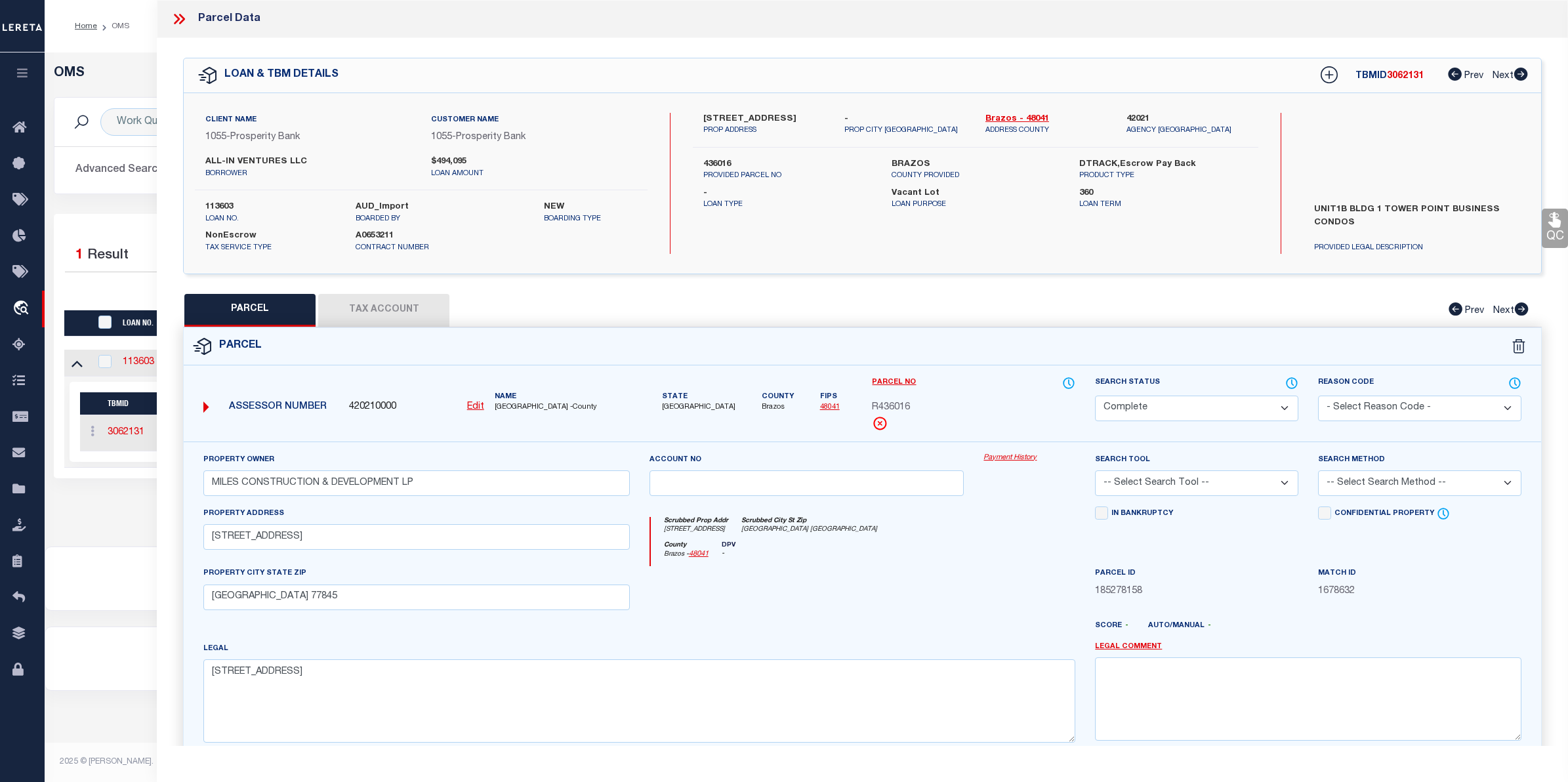
click at [996, 461] on link "Payment History" at bounding box center [1029, 458] width 92 height 11
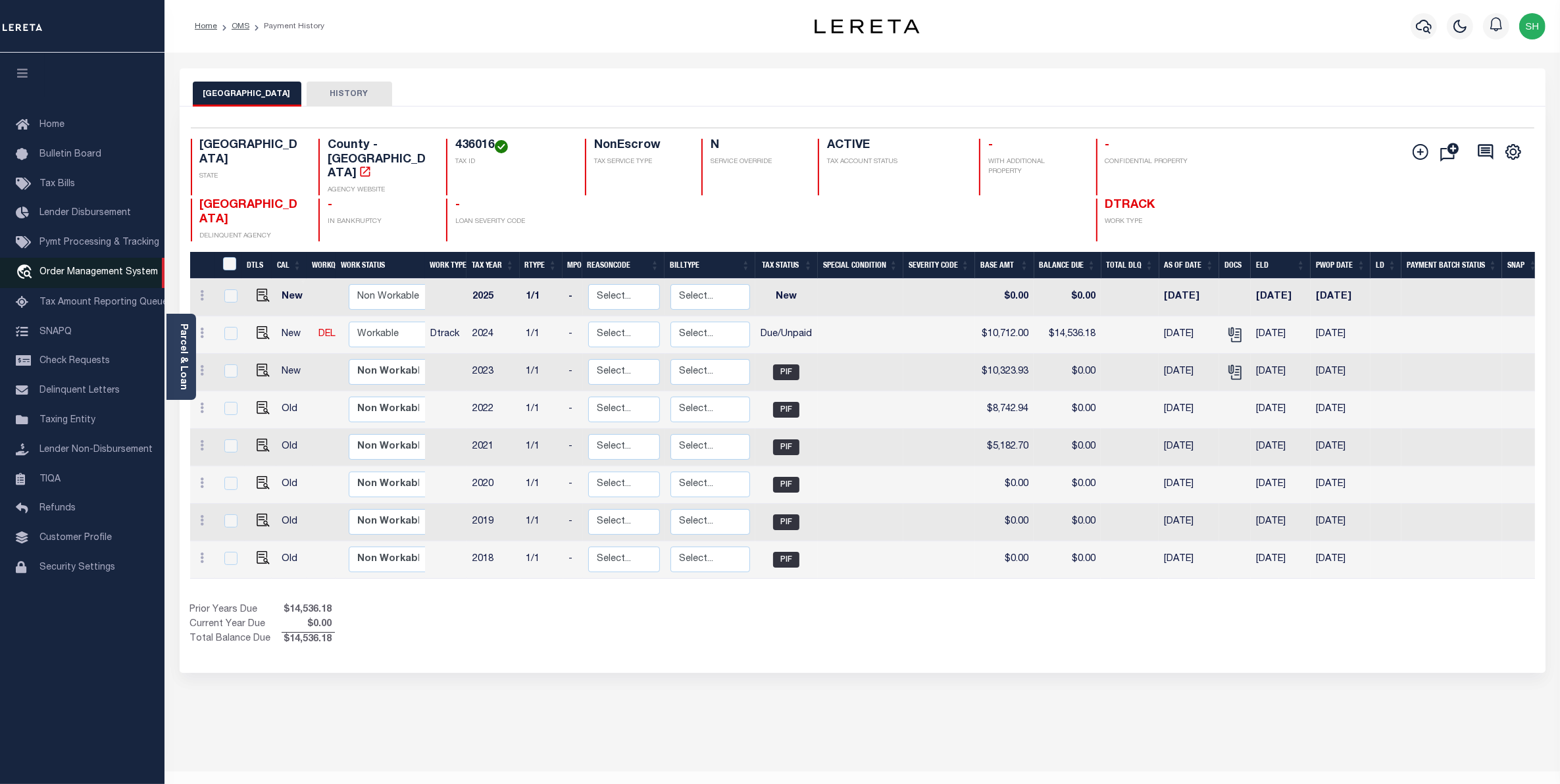
click at [72, 277] on span "Order Management System" at bounding box center [98, 272] width 118 height 9
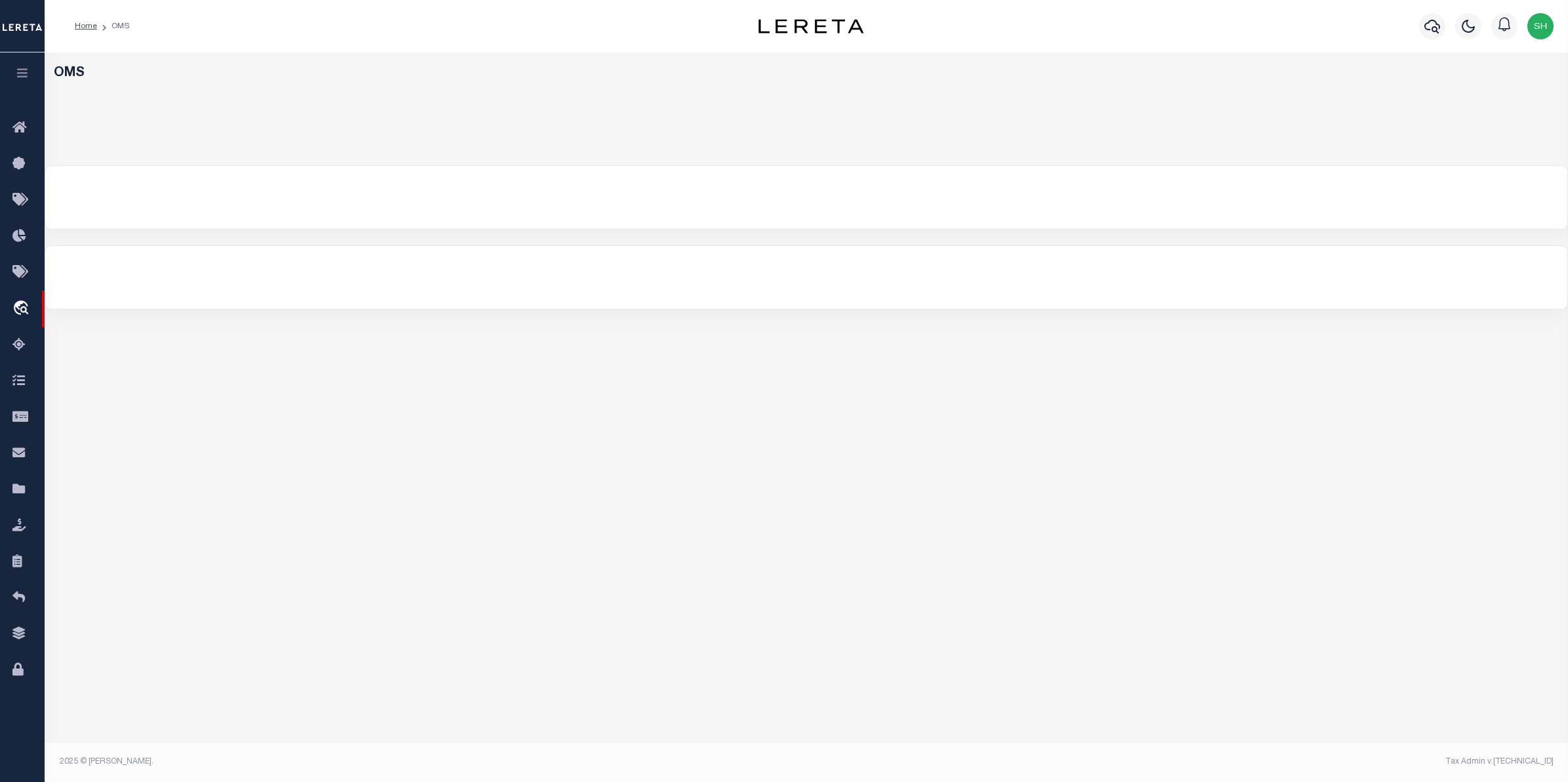
select select "200"
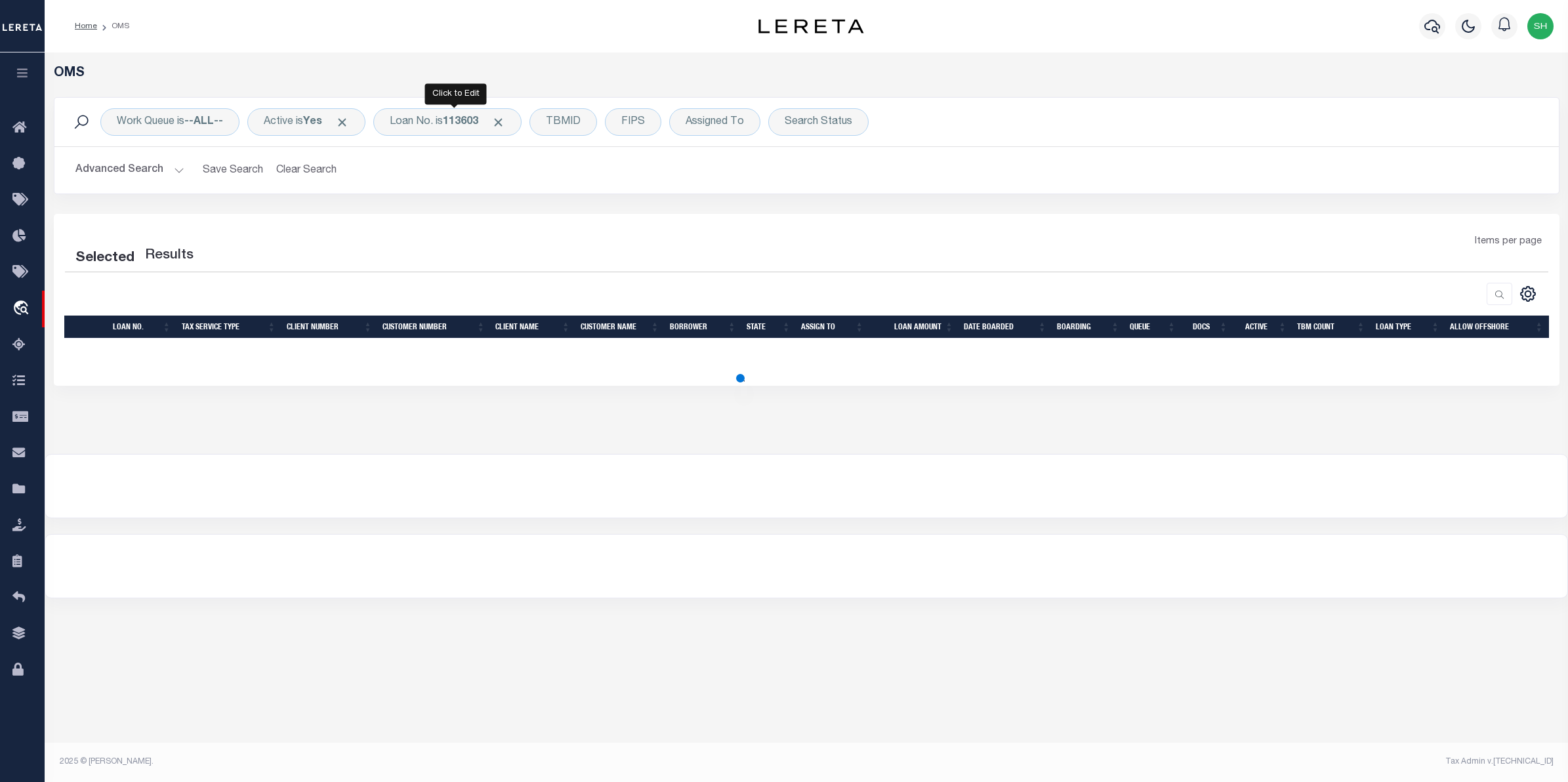
select select "200"
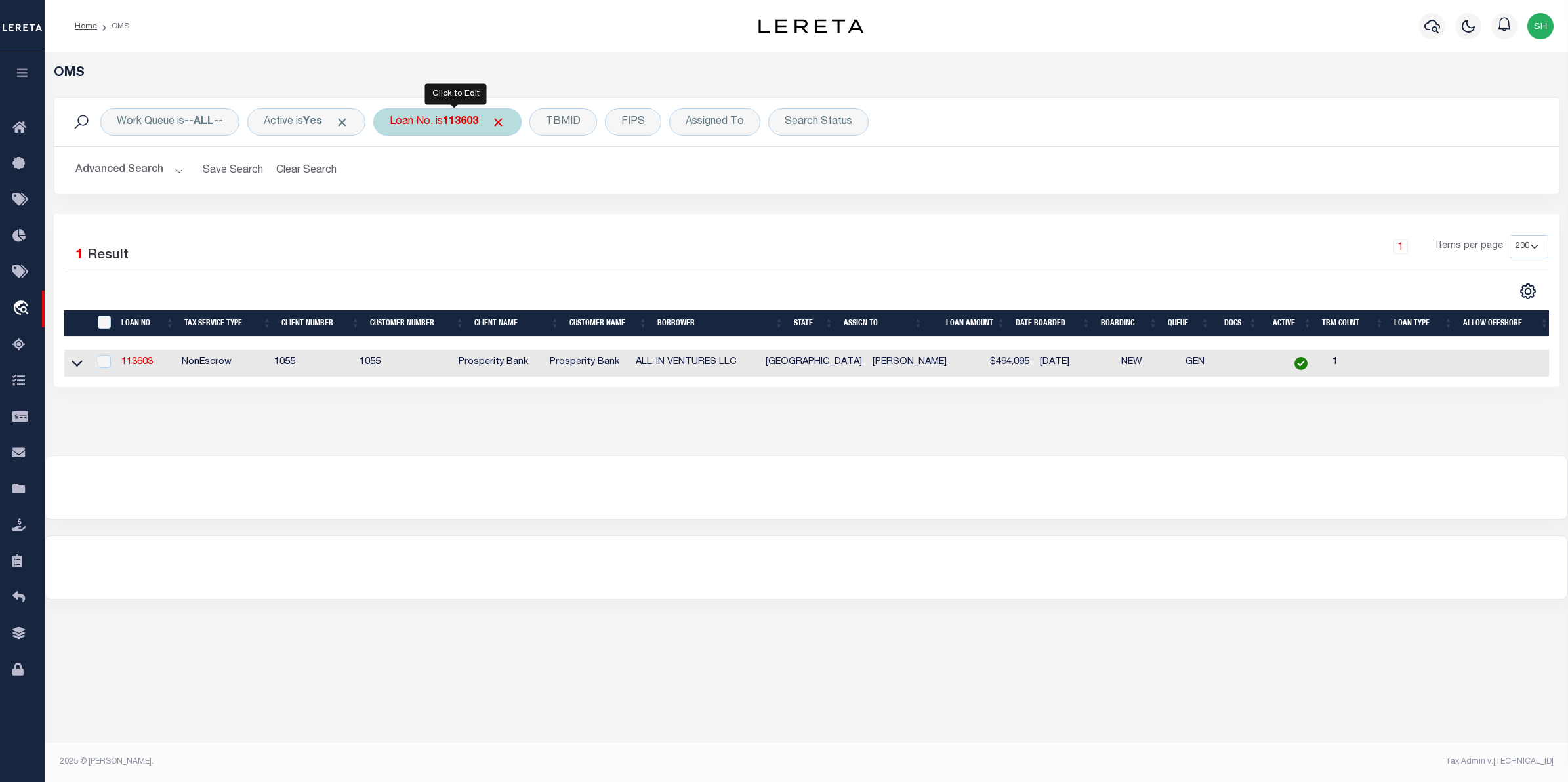
click at [450, 128] on div "Loan No. is 113603" at bounding box center [447, 122] width 148 height 27
type input "10030292"
click at [558, 213] on input "Apply" at bounding box center [564, 215] width 39 height 22
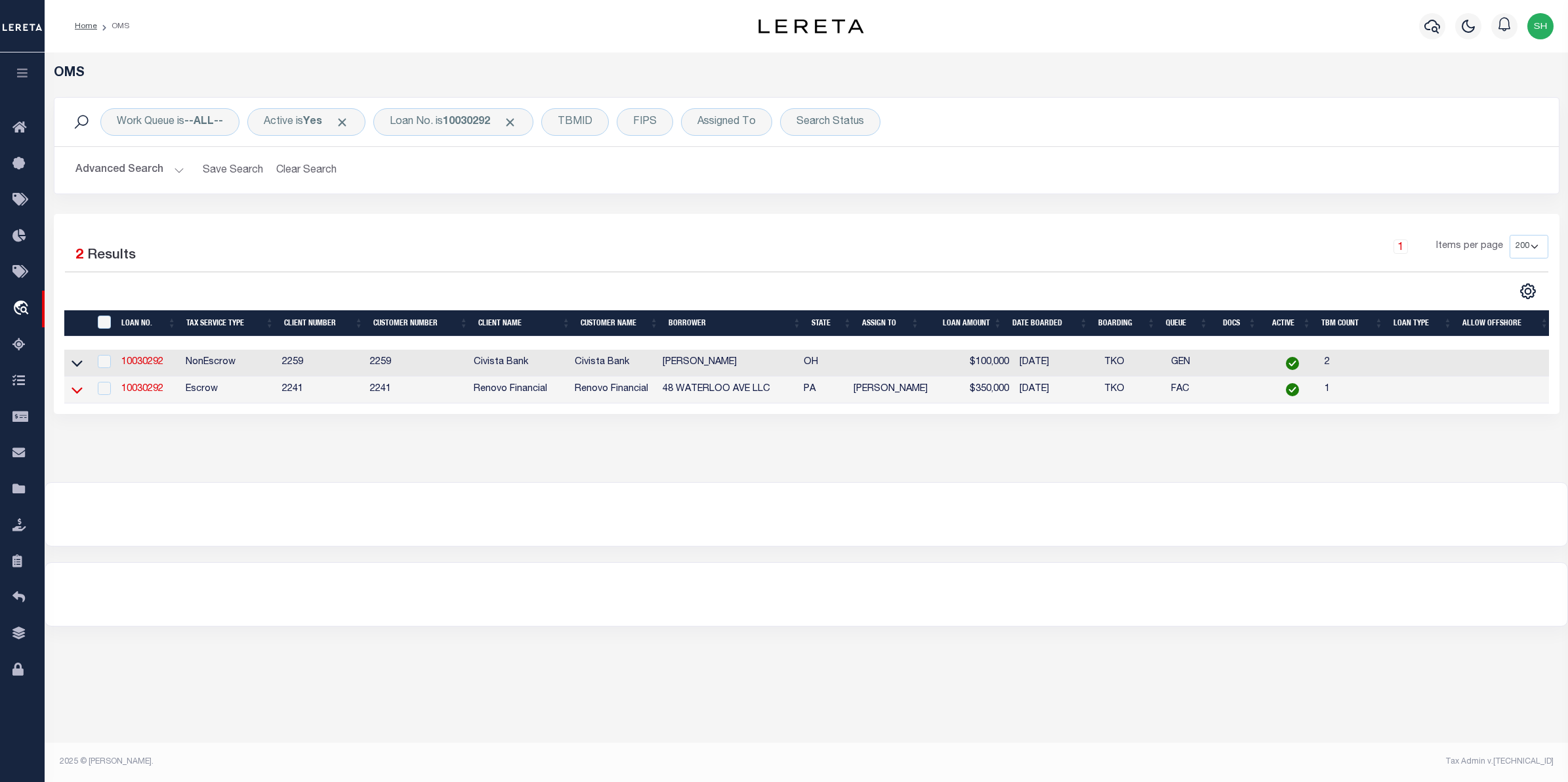
click at [79, 389] on icon at bounding box center [77, 390] width 11 height 14
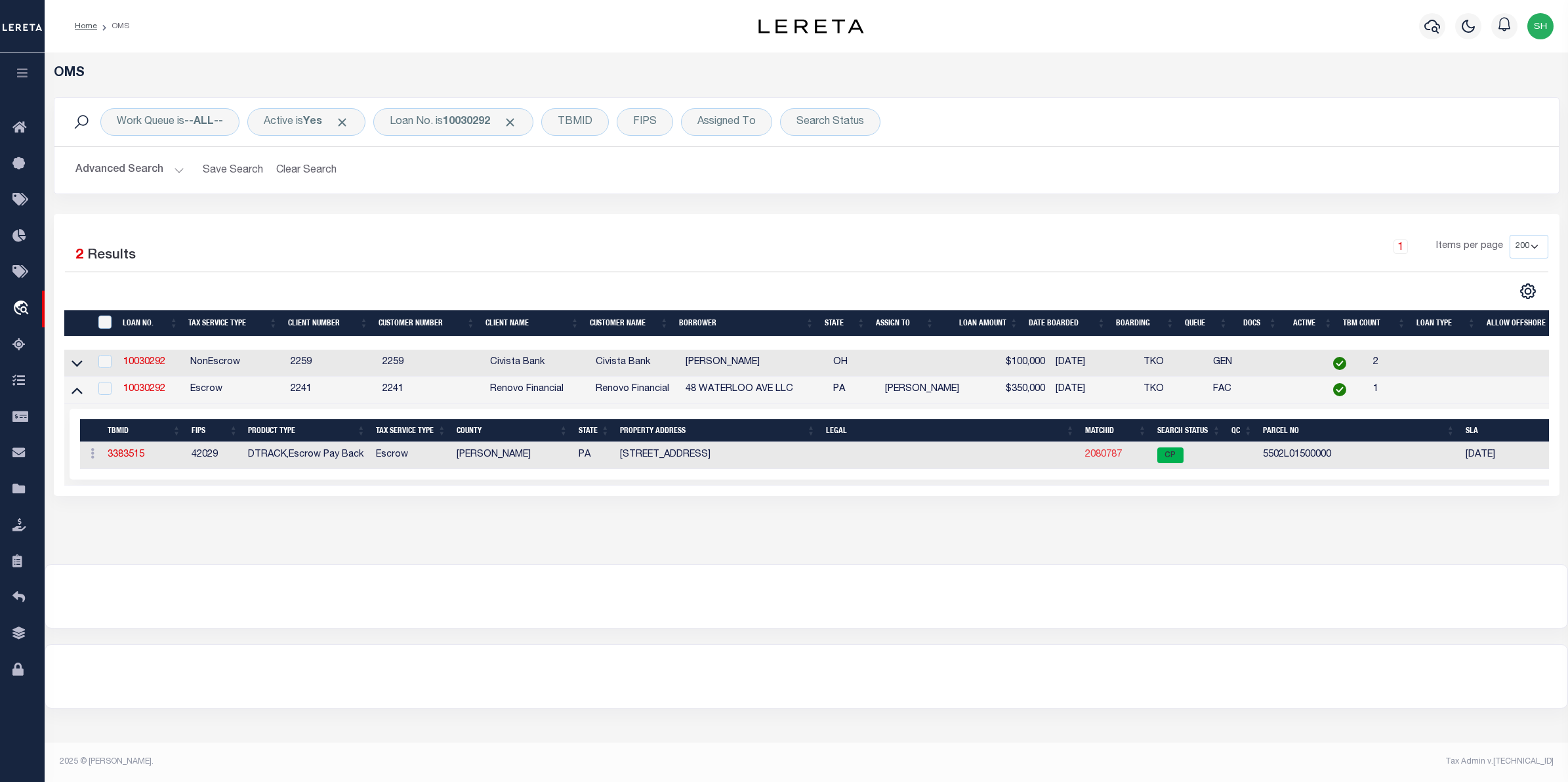
click at [1096, 457] on link "2080787" at bounding box center [1103, 455] width 37 height 9
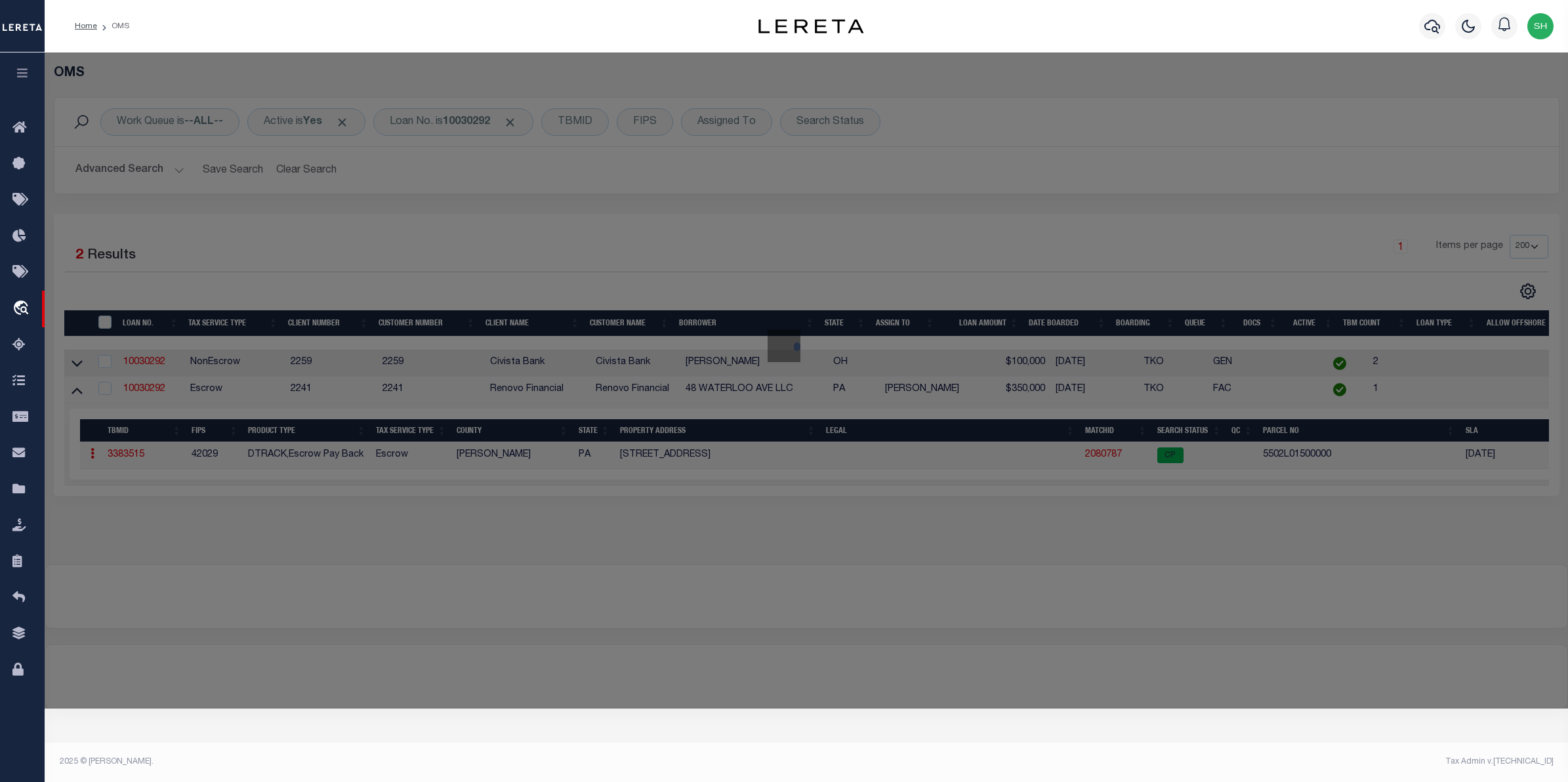
checkbox input "false"
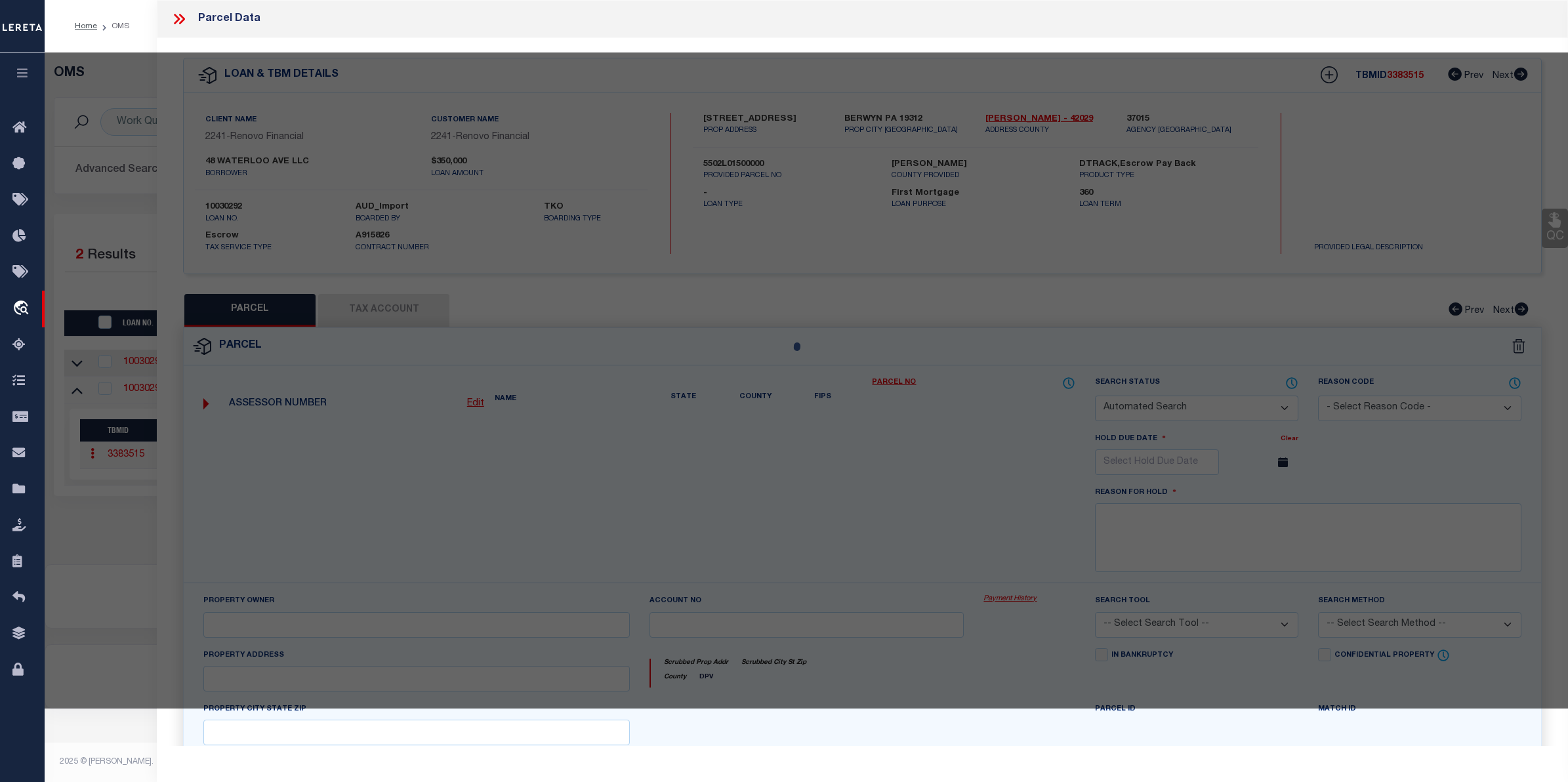
select select "CP"
type input "48 WATERLOO AVE LLC"
select select
type input "48 WATERLOO AV"
type input "BERWYN PA 19312"
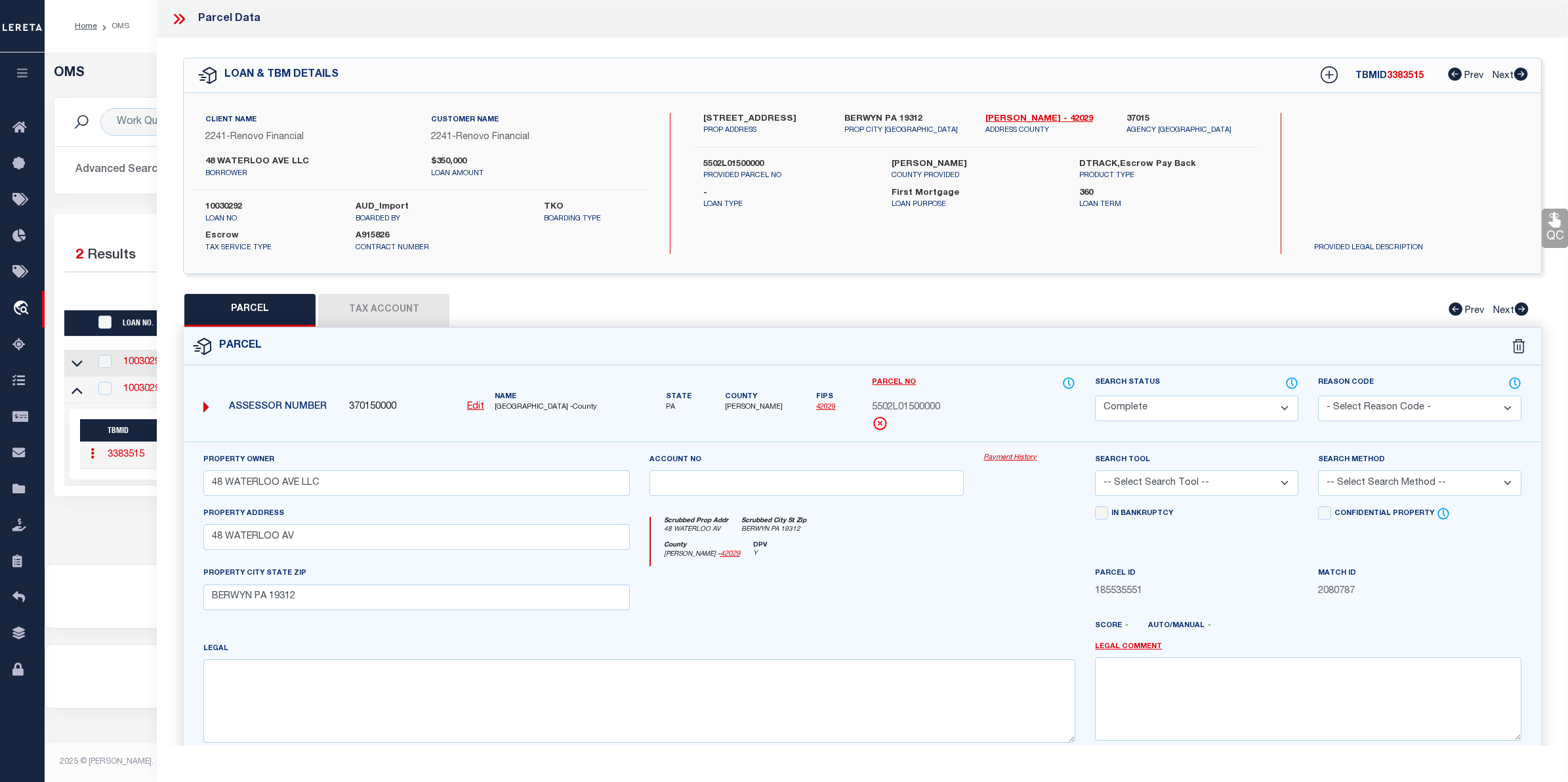
click at [1012, 458] on link "Payment History" at bounding box center [1029, 458] width 92 height 11
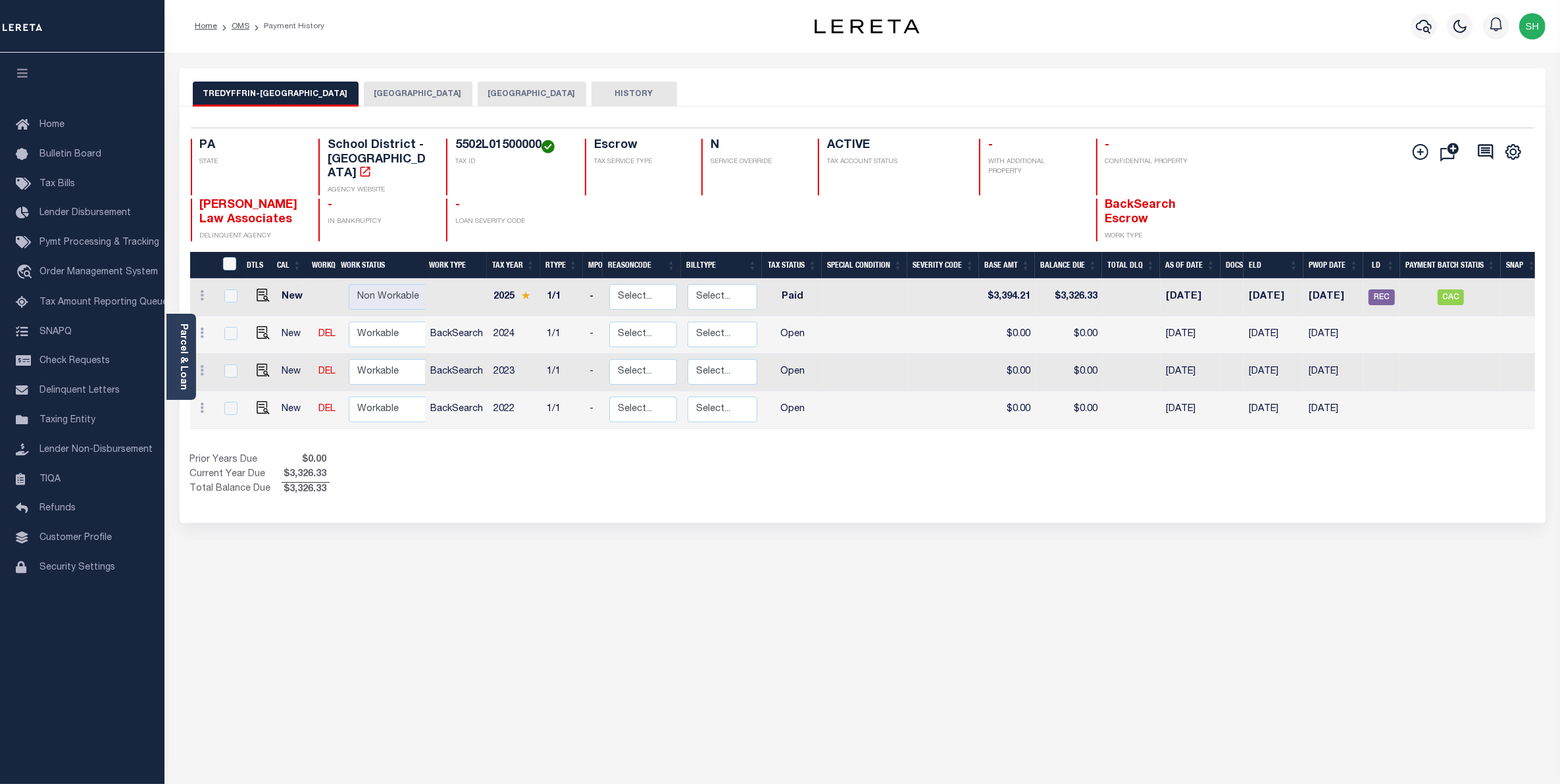
click at [470, 87] on button "[GEOGRAPHIC_DATA]" at bounding box center [418, 94] width 109 height 25
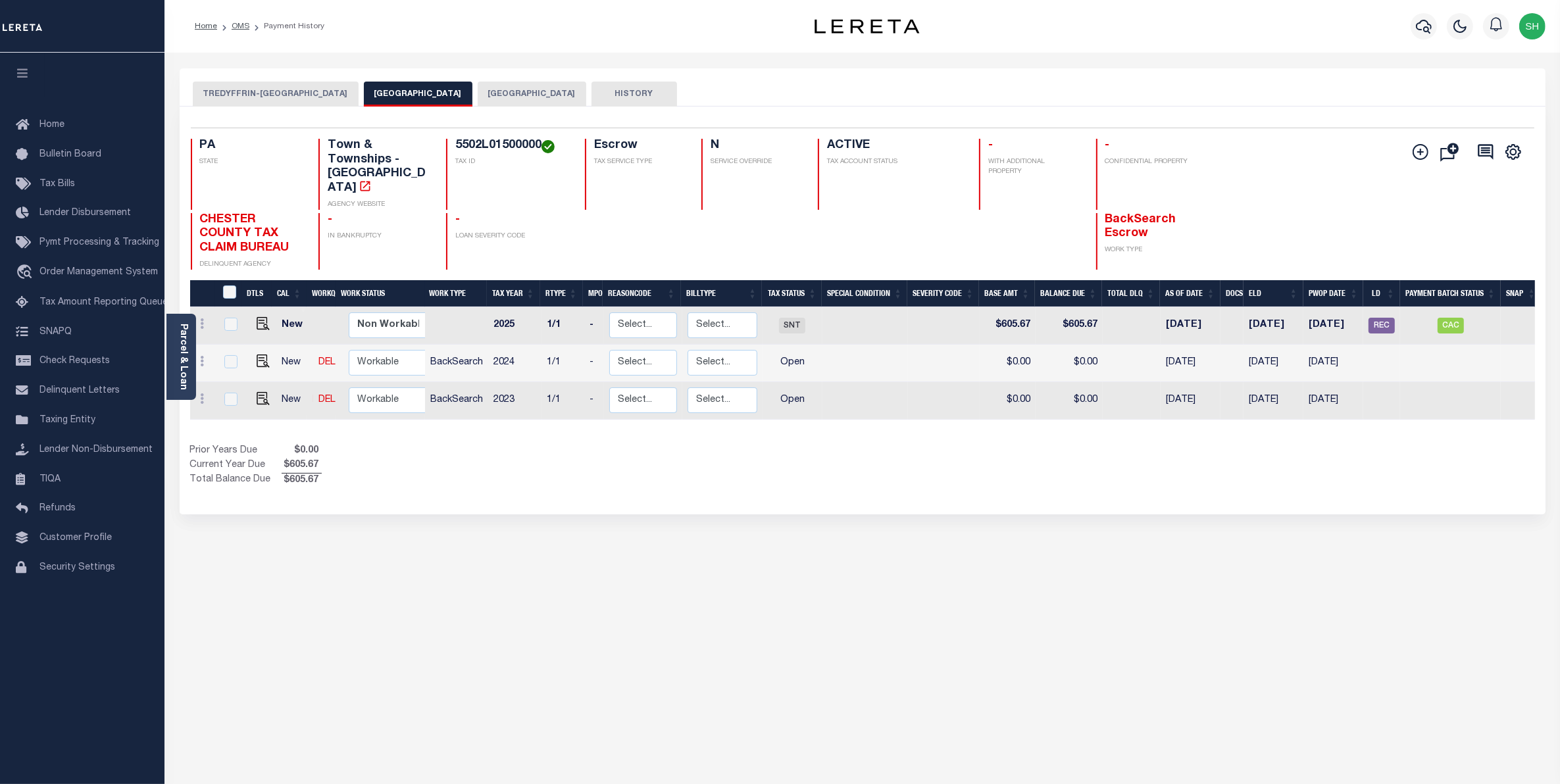
click at [534, 97] on button "CHESTER COUNTY" at bounding box center [531, 94] width 109 height 25
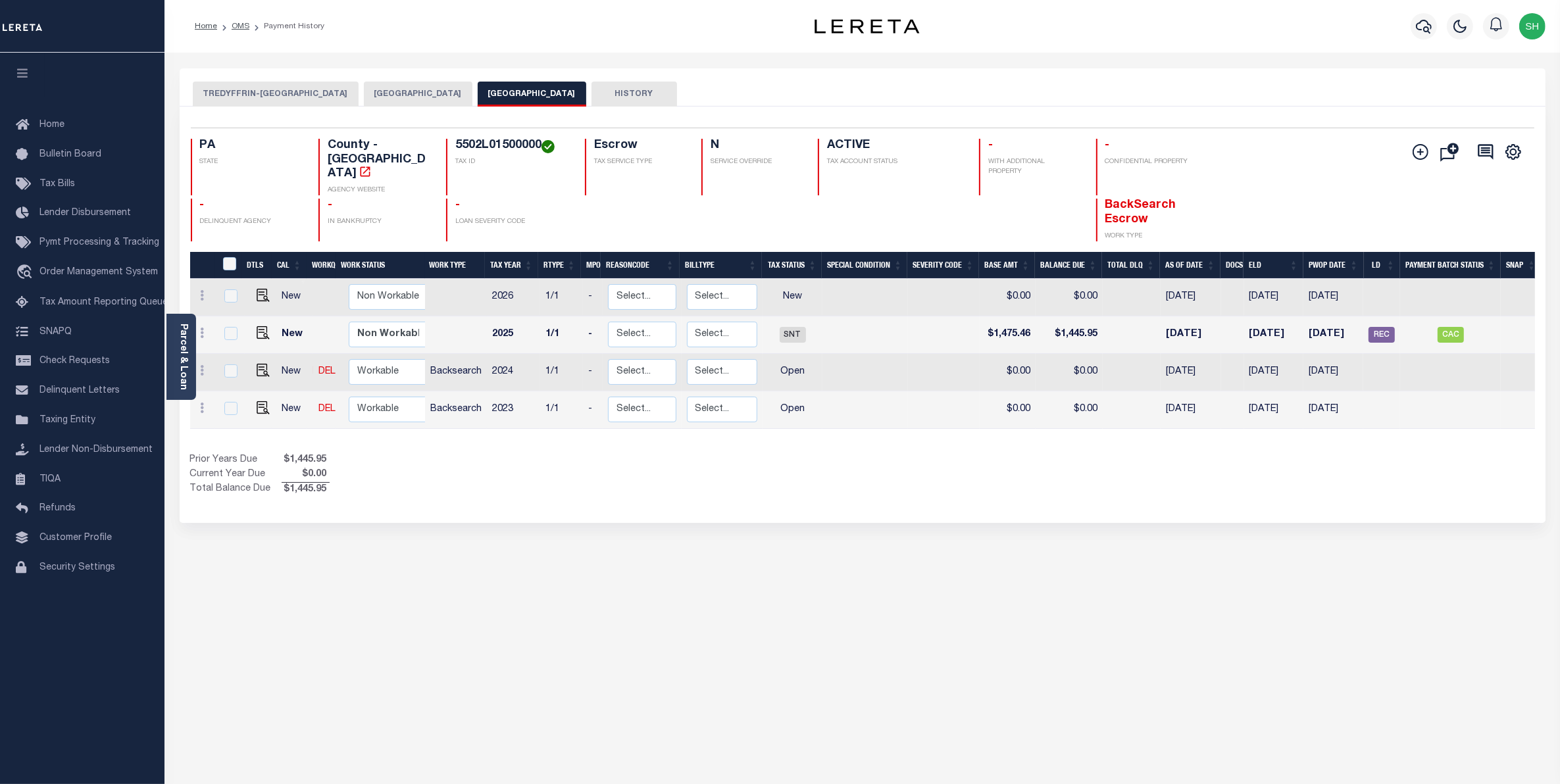
click at [672, 24] on div "Home OMS Payment History" at bounding box center [468, 26] width 569 height 27
click at [87, 275] on span "Order Management System" at bounding box center [98, 272] width 118 height 9
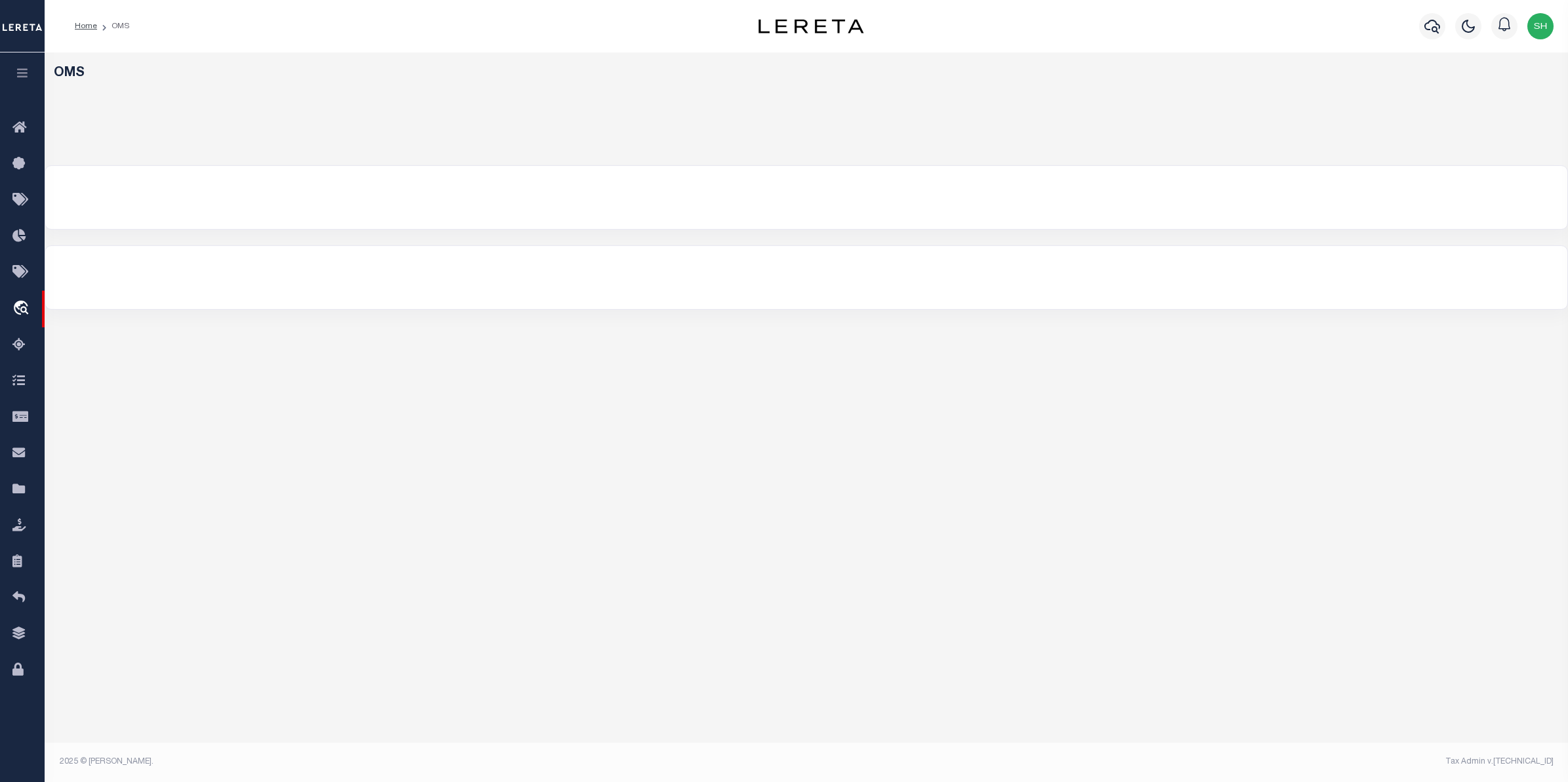
select select "200"
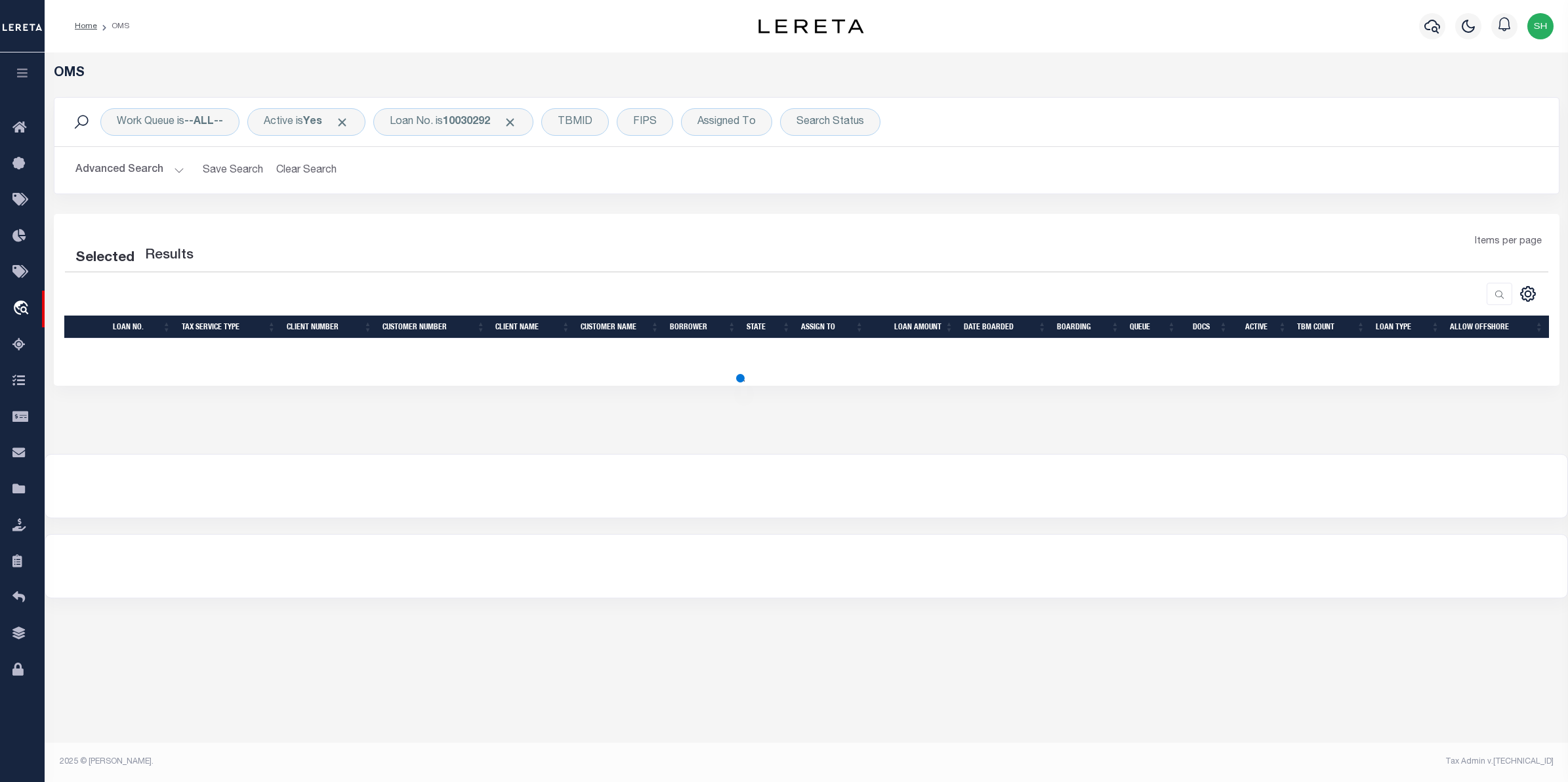
select select "200"
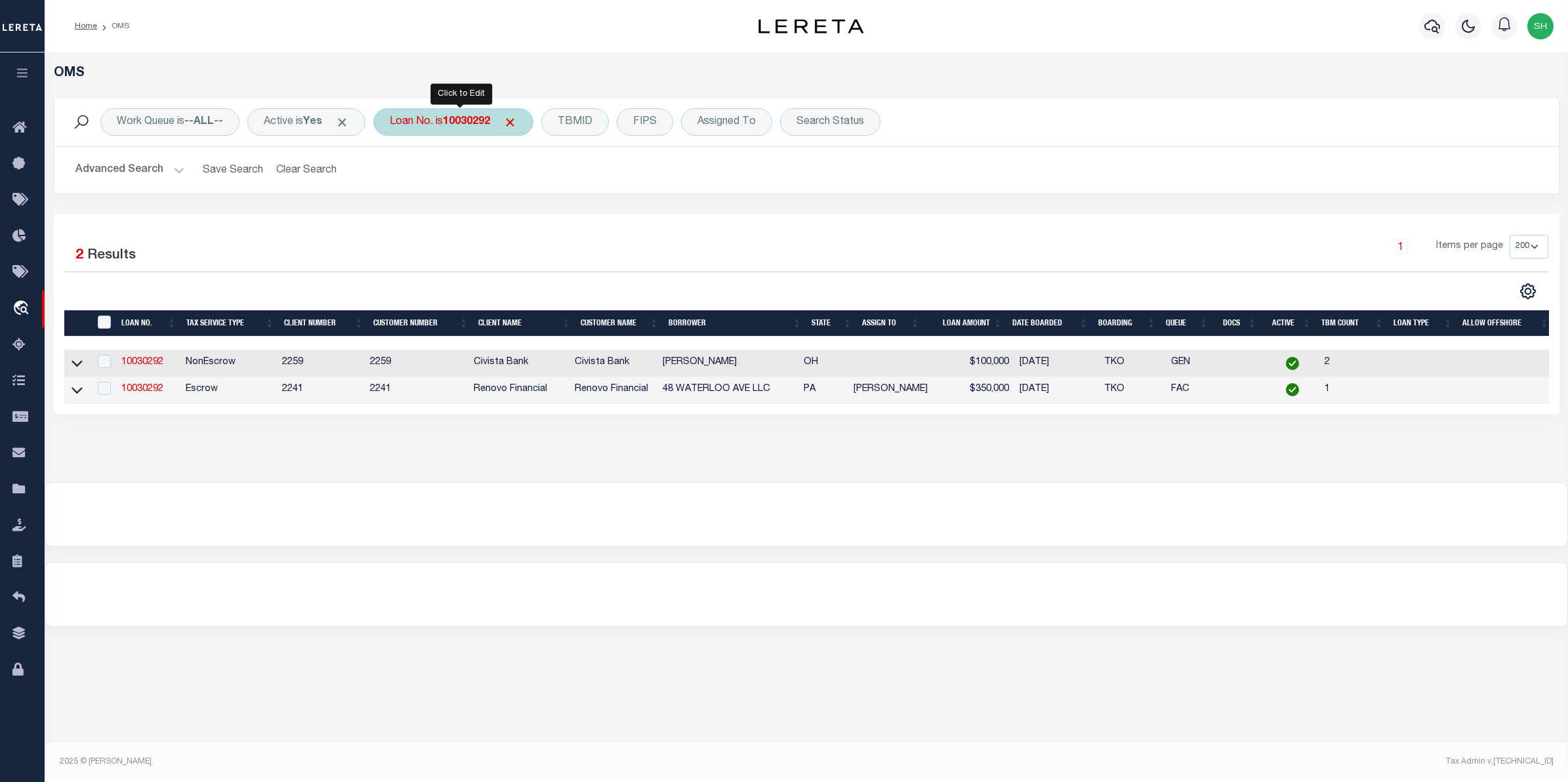
click at [479, 131] on div "Loan No. is 10030292" at bounding box center [453, 122] width 160 height 27
type input "15158"
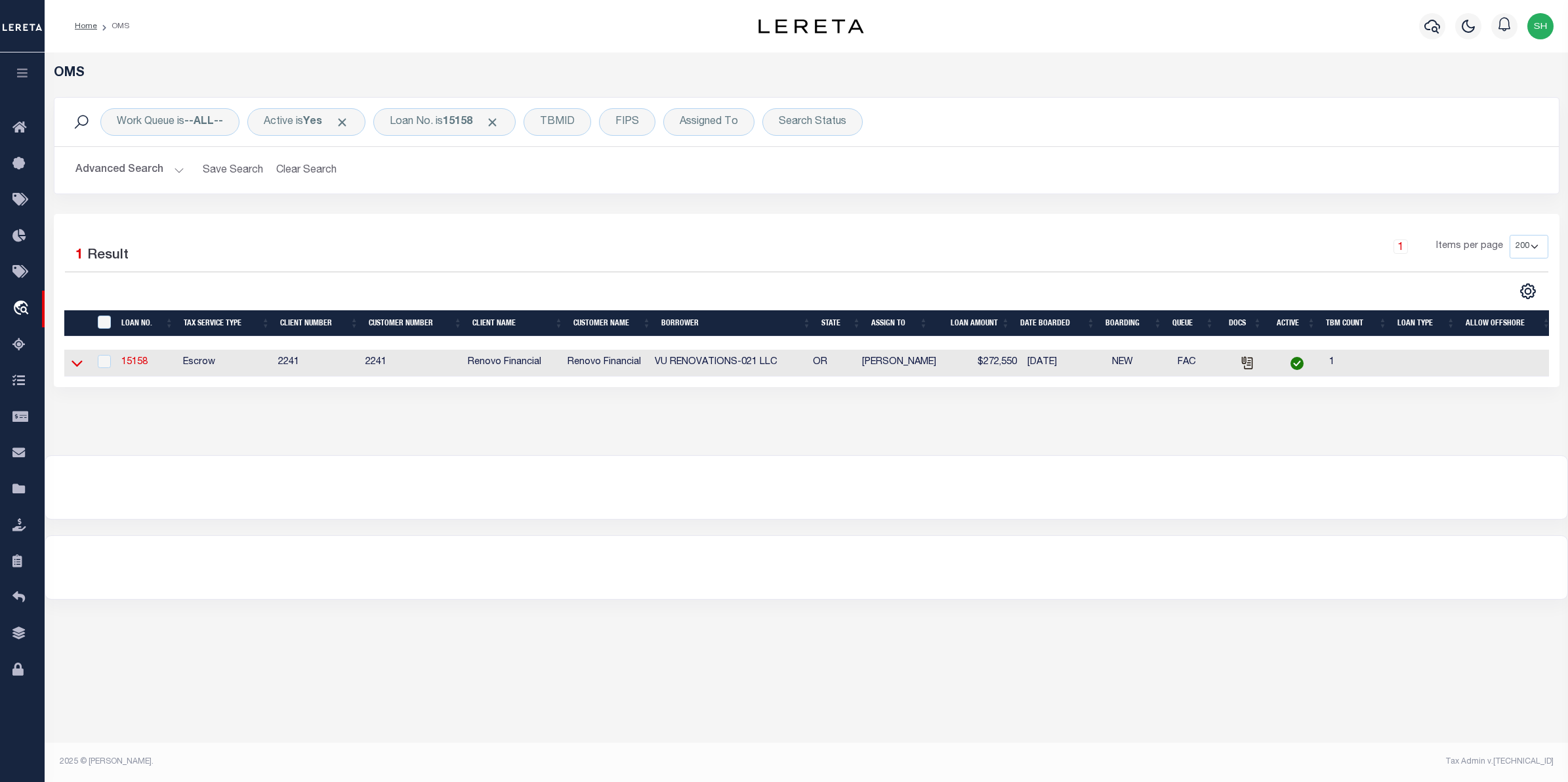
click at [82, 361] on icon at bounding box center [77, 363] width 11 height 14
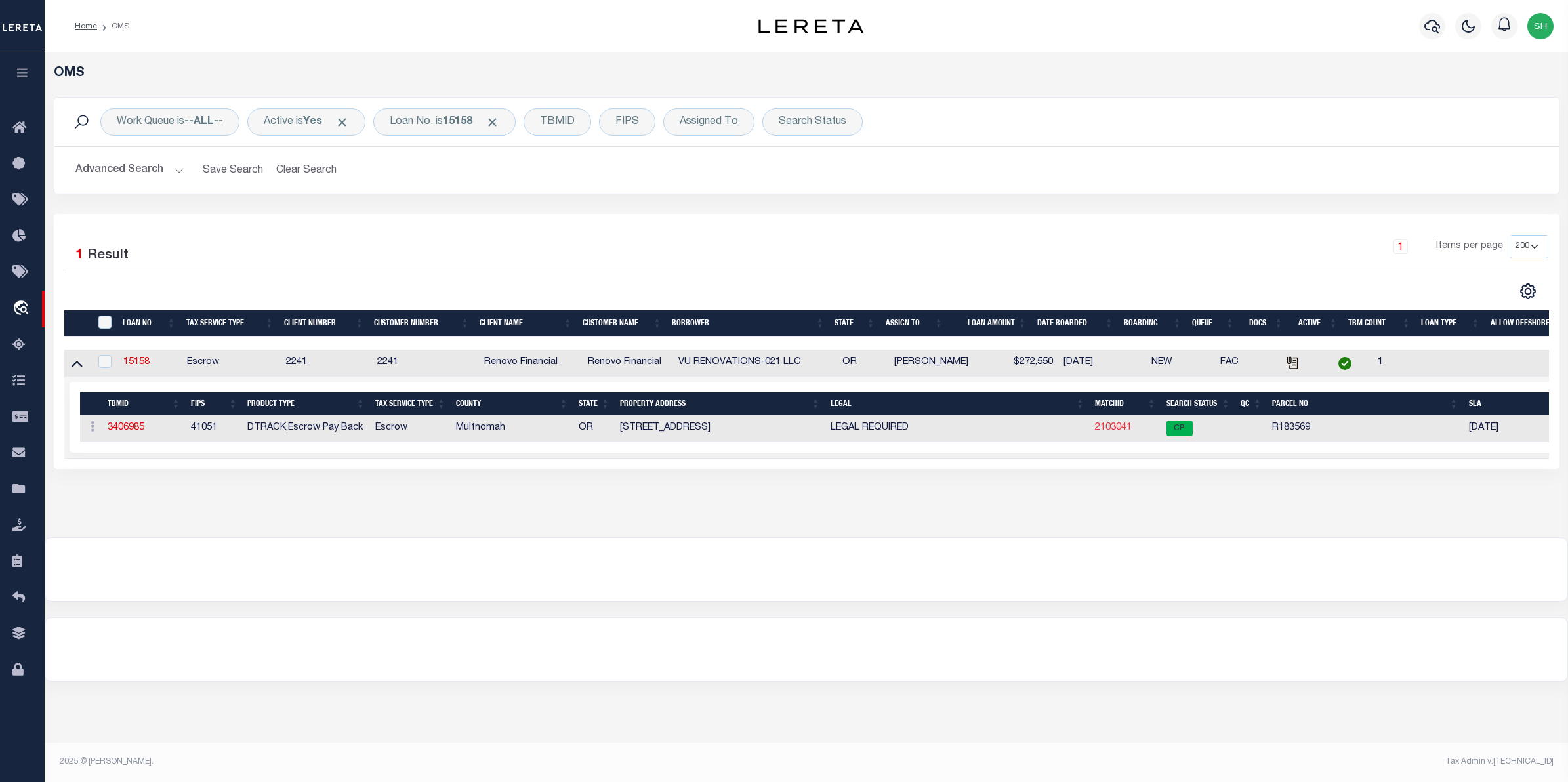
click at [1127, 428] on link "2103041" at bounding box center [1113, 428] width 37 height 9
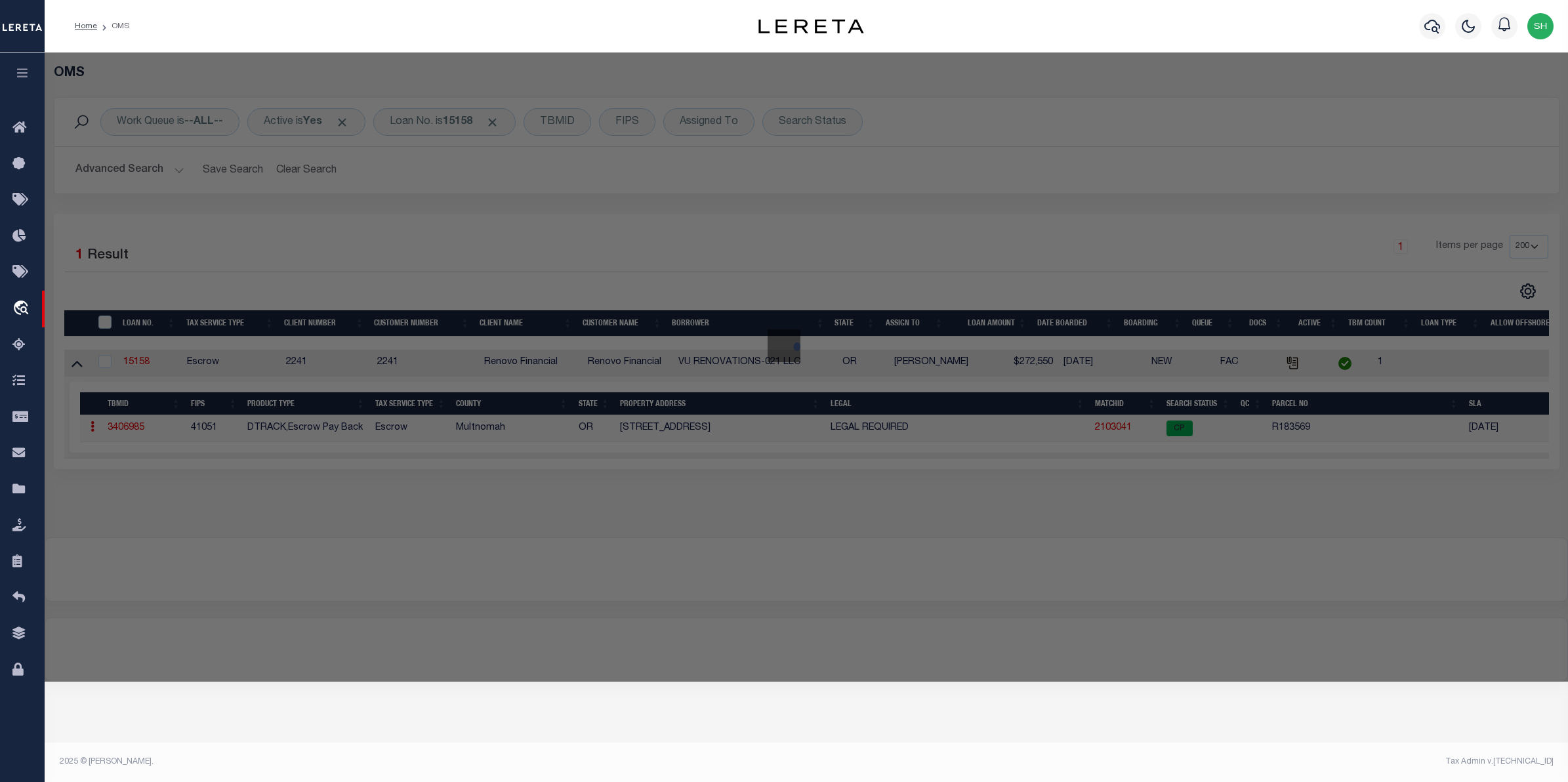
checkbox input "false"
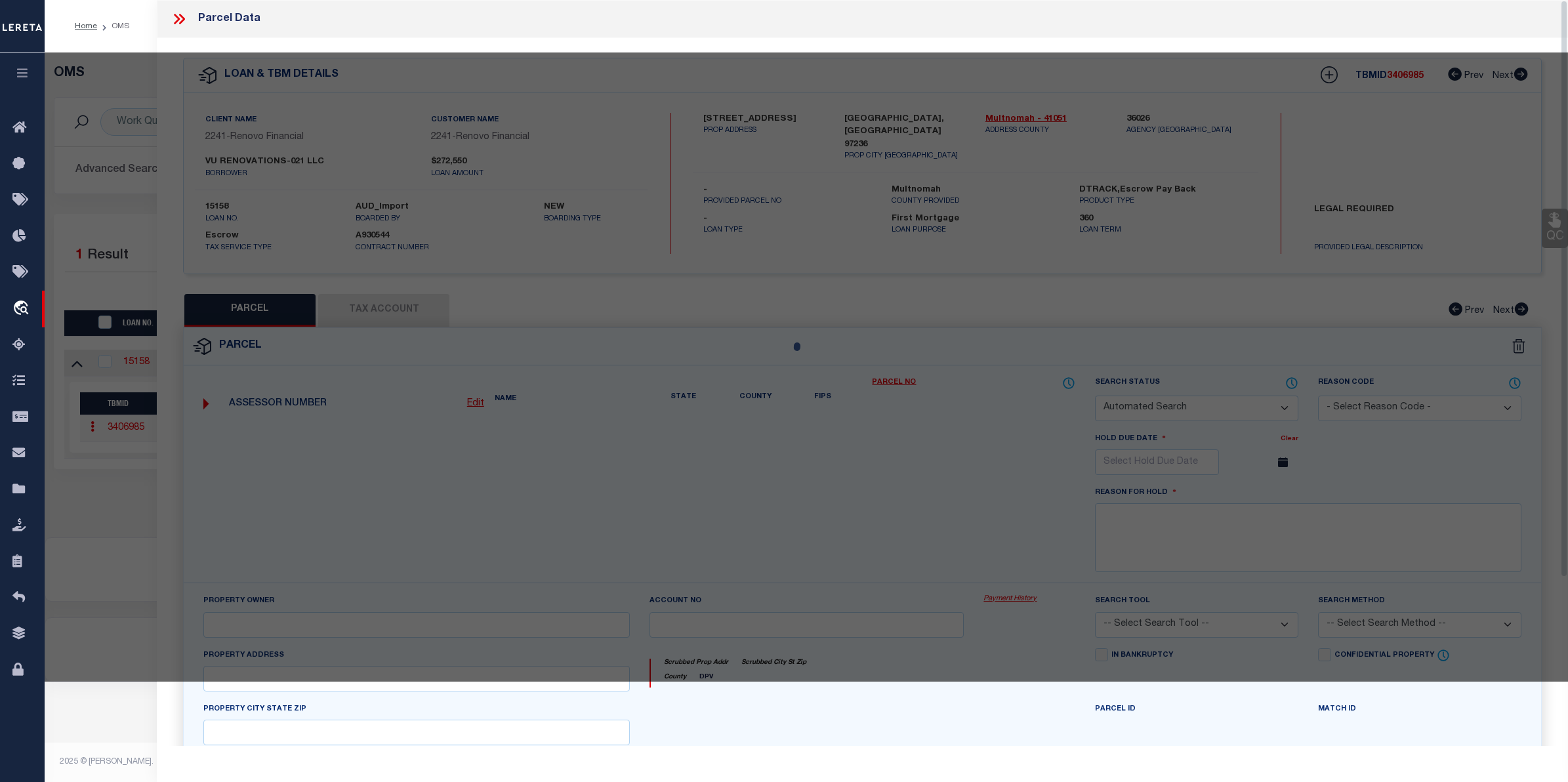
select select "CP"
type input "VU RENOVATIONS-021 LLC"
select select "AGW"
select select
type input "6401 SE 143RD CT"
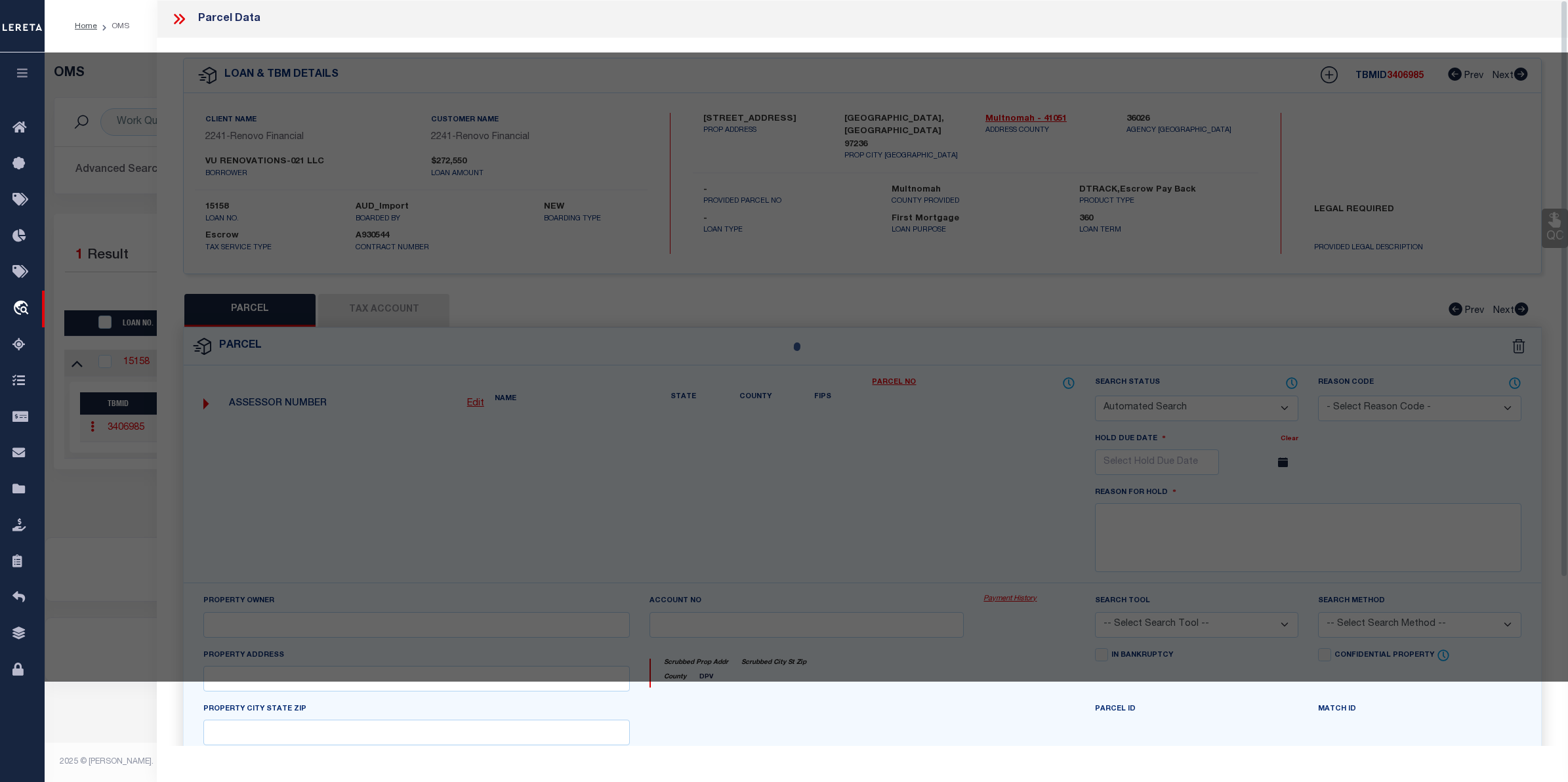
checkbox input "false"
type input "PORTLAND, OR 97236"
type textarea "HOMESTEAD, LOT 1, UND INT TRACTS B, C&D"
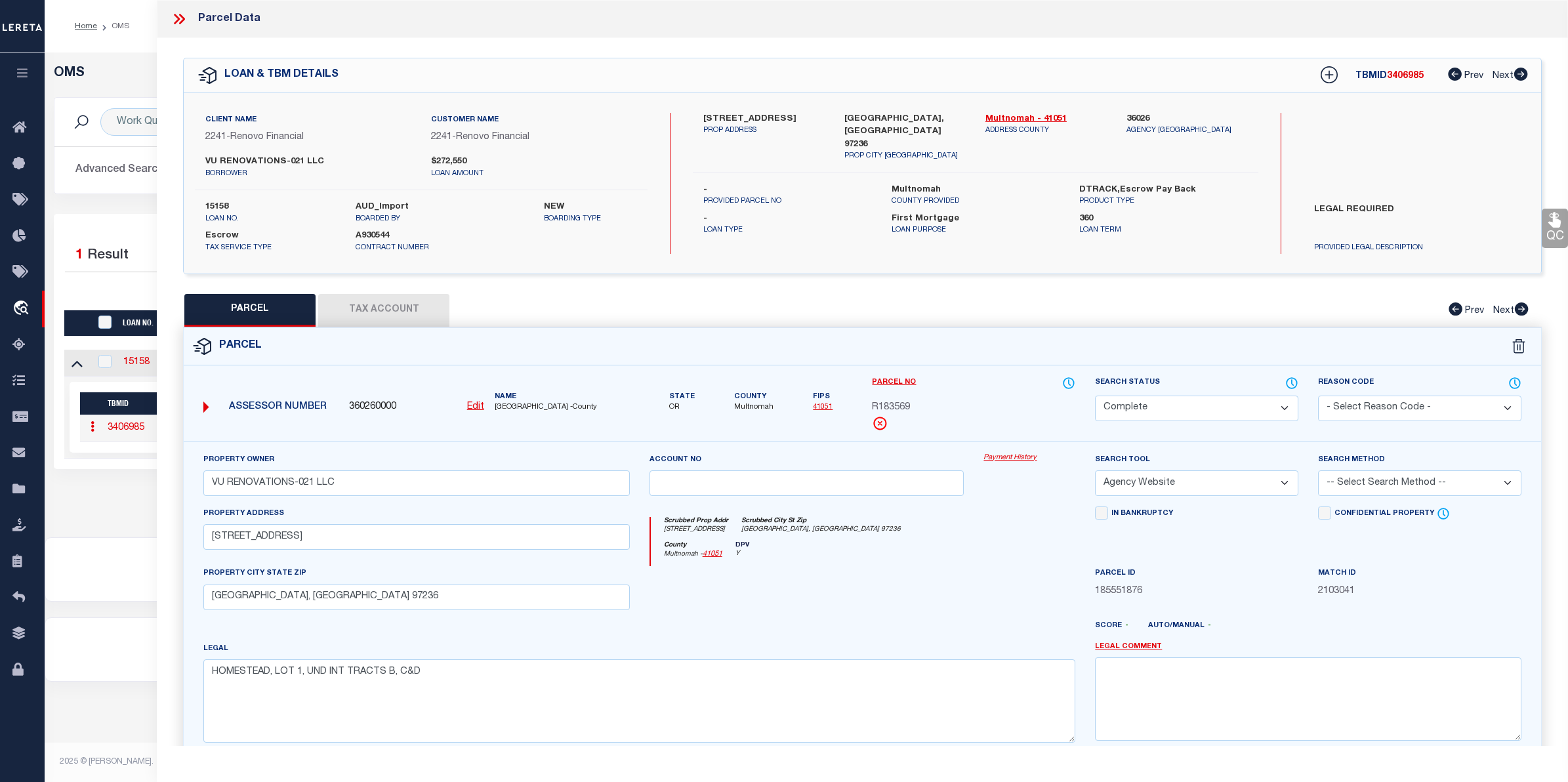
click at [1018, 460] on link "Payment History" at bounding box center [1029, 458] width 92 height 11
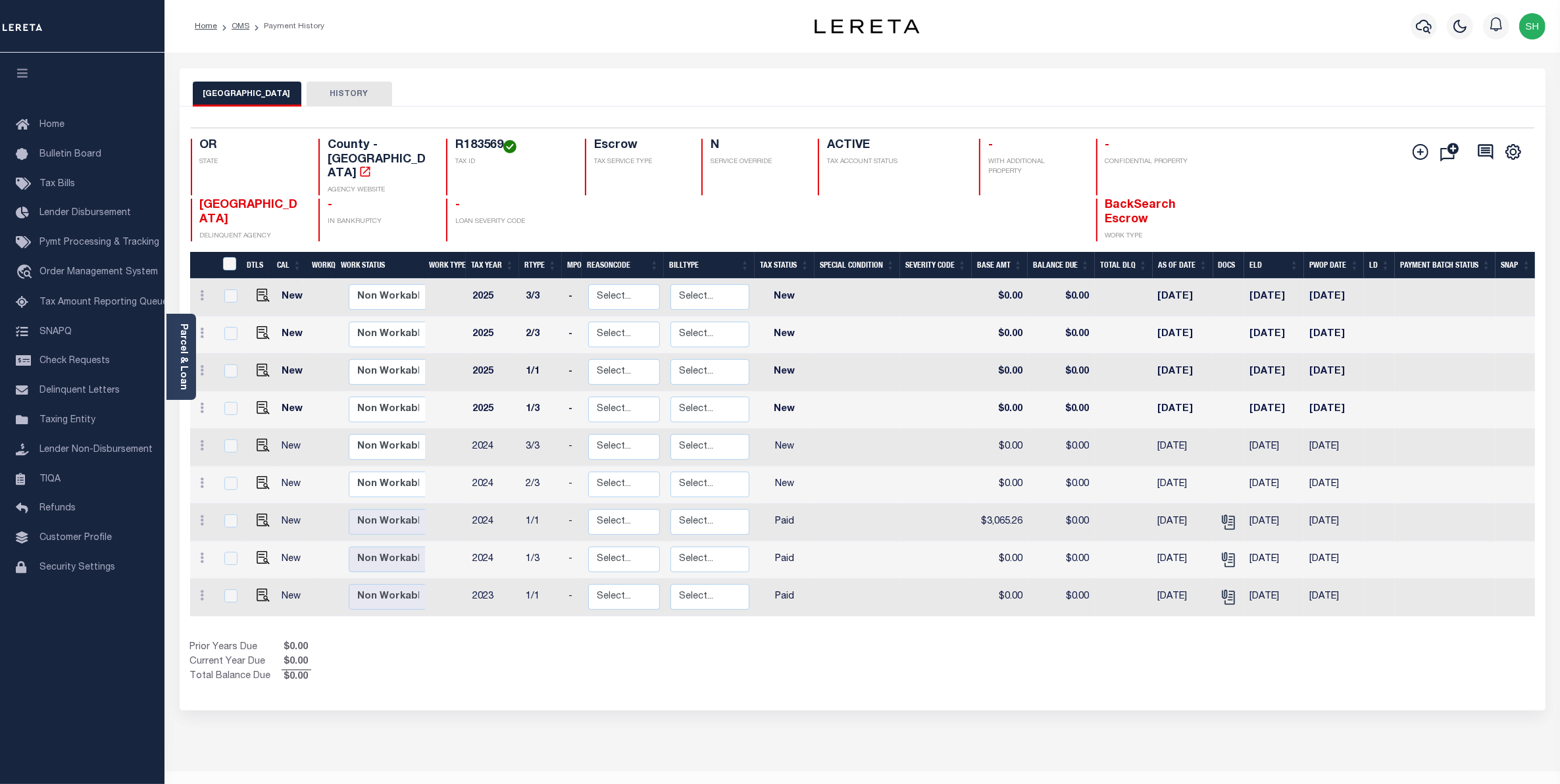
click at [1415, 689] on div "Selected 9 Results 1 Items per page 25 50 100 OR STATE R183569" at bounding box center [862, 408] width 1366 height 604
click at [50, 281] on link "travel_explore Order Management System" at bounding box center [82, 272] width 164 height 31
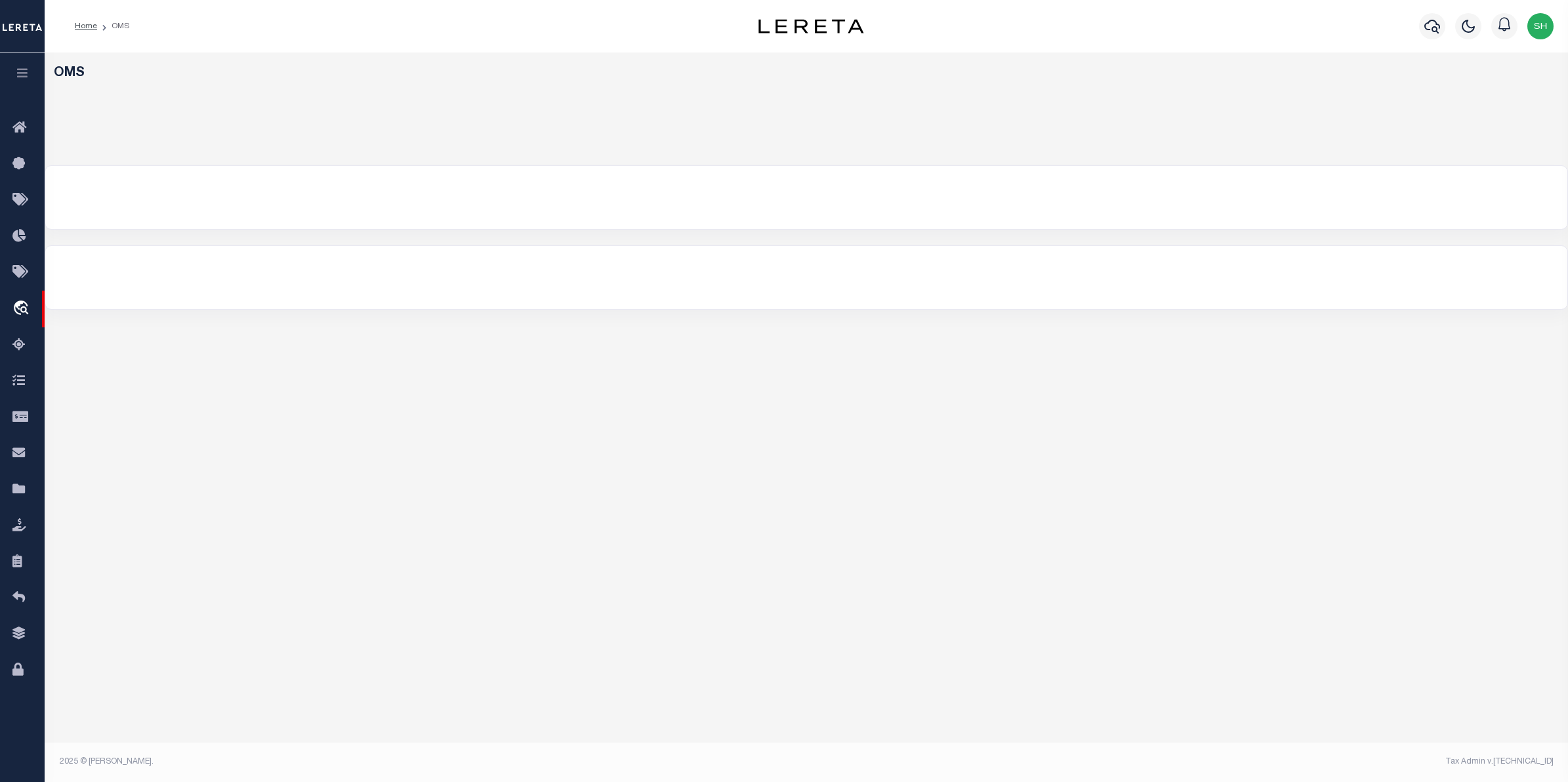
select select "200"
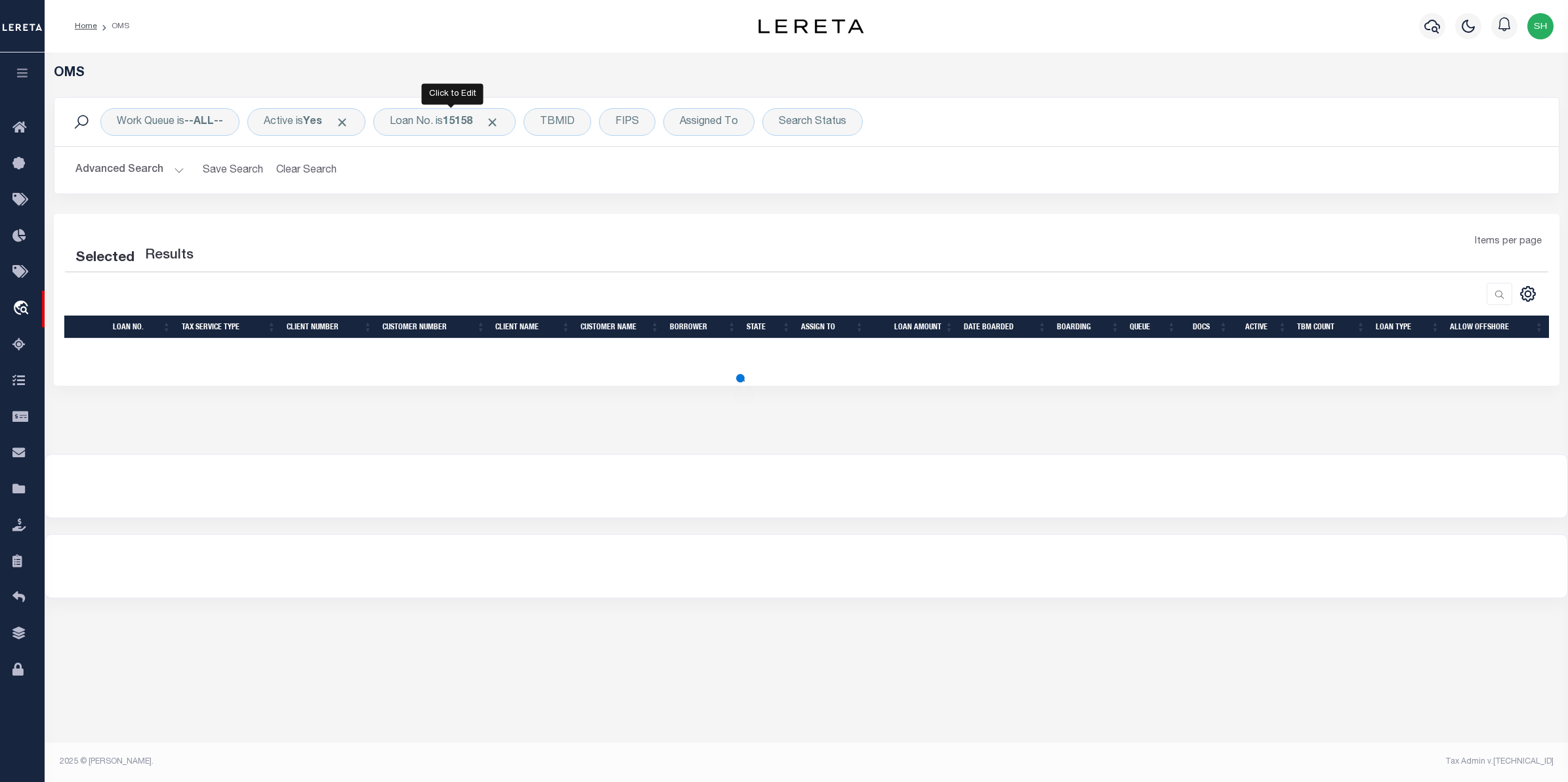
select select "200"
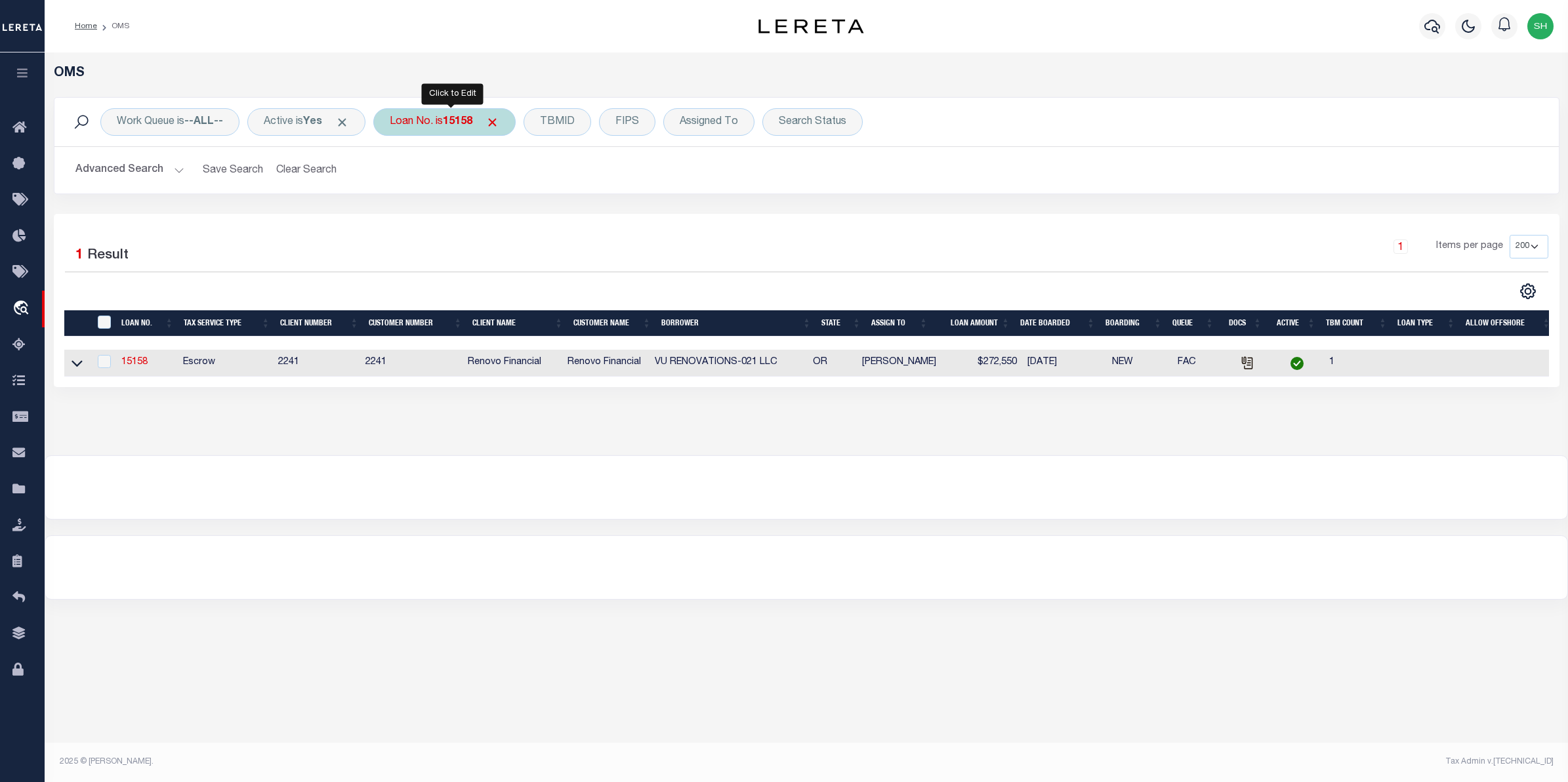
click at [469, 123] on b "15158" at bounding box center [457, 122] width 30 height 10
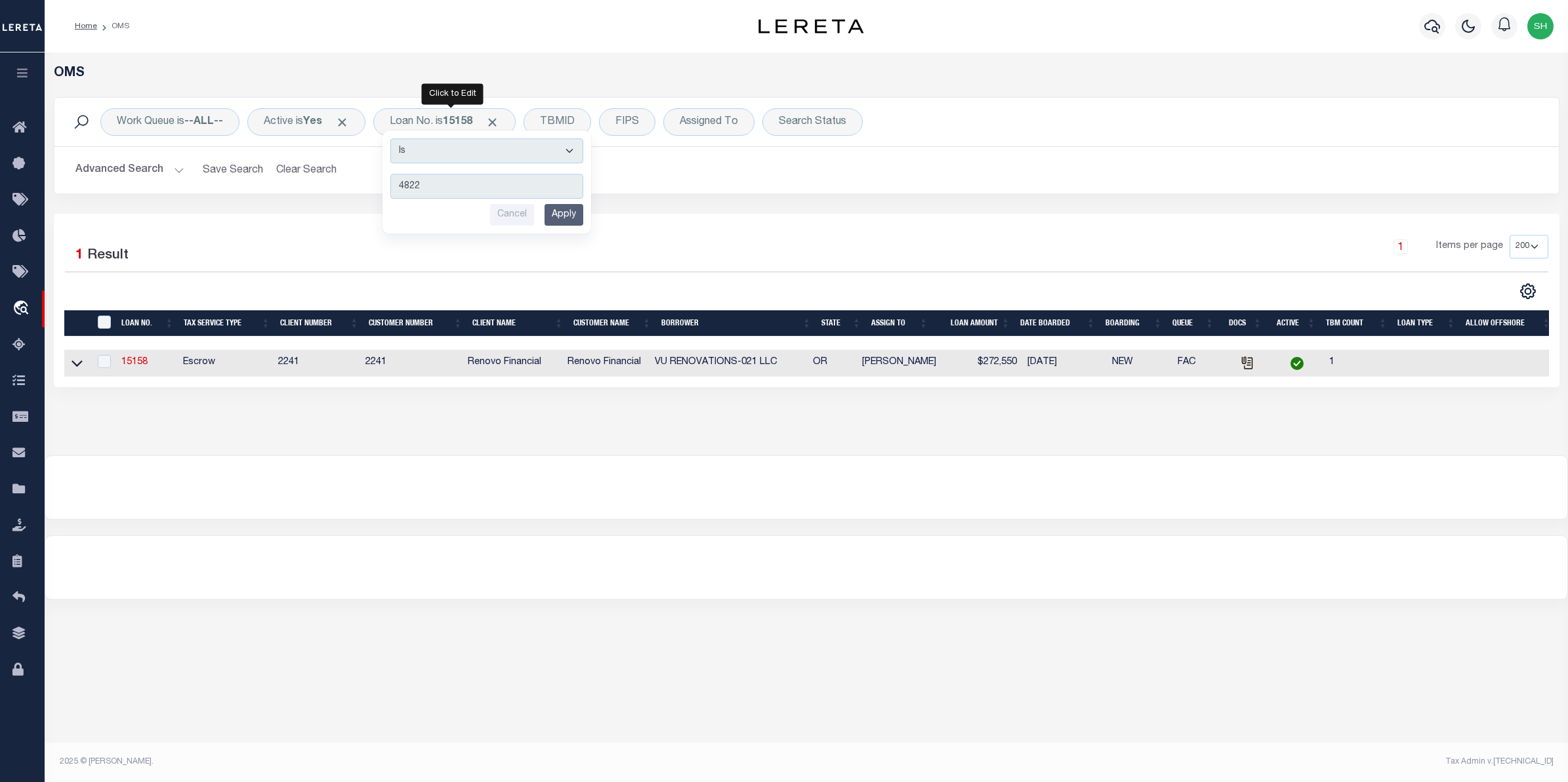
type input "48226"
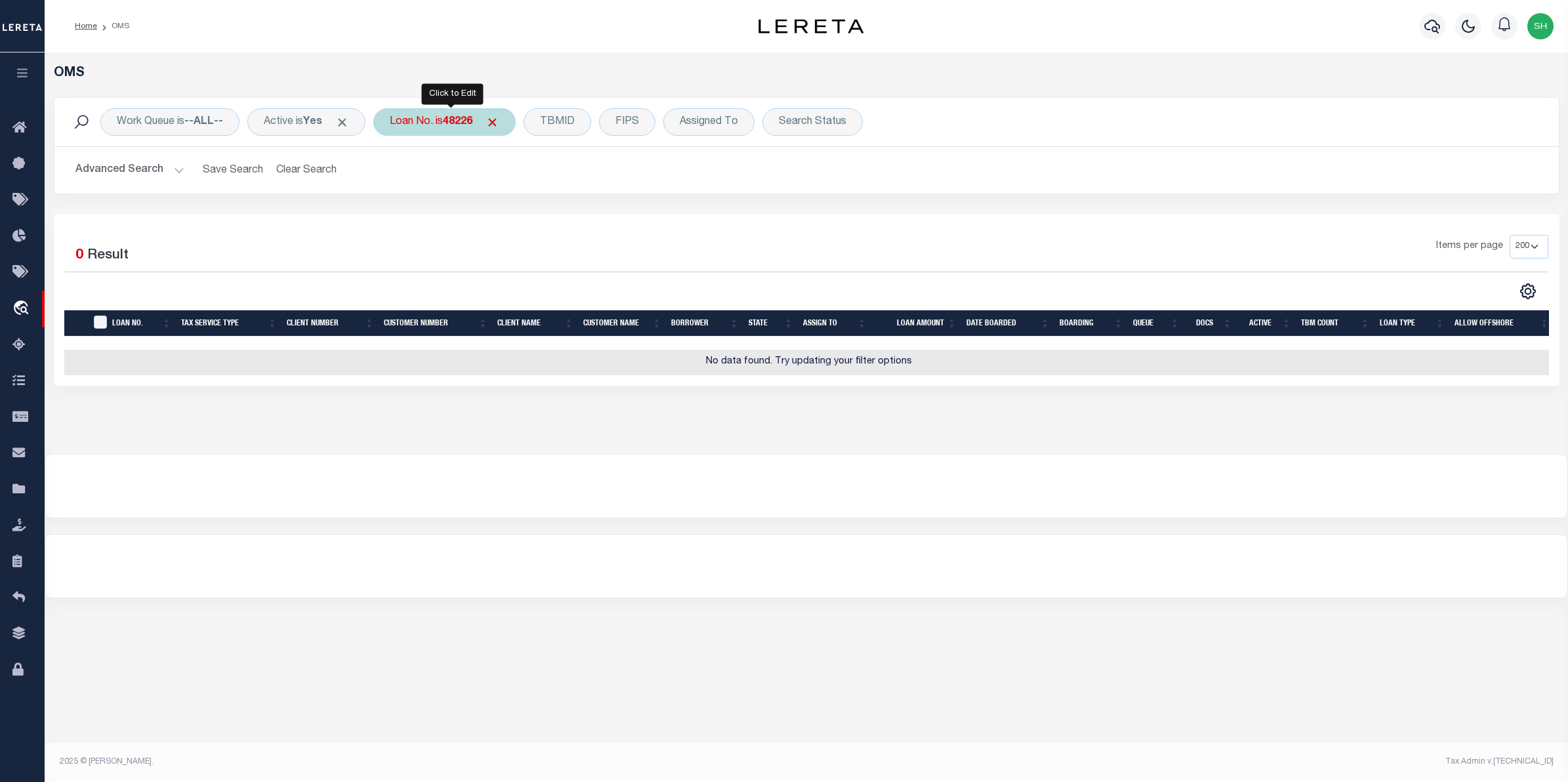
click at [414, 125] on div "Loan No. is 48226" at bounding box center [444, 122] width 142 height 27
type input "40000102"
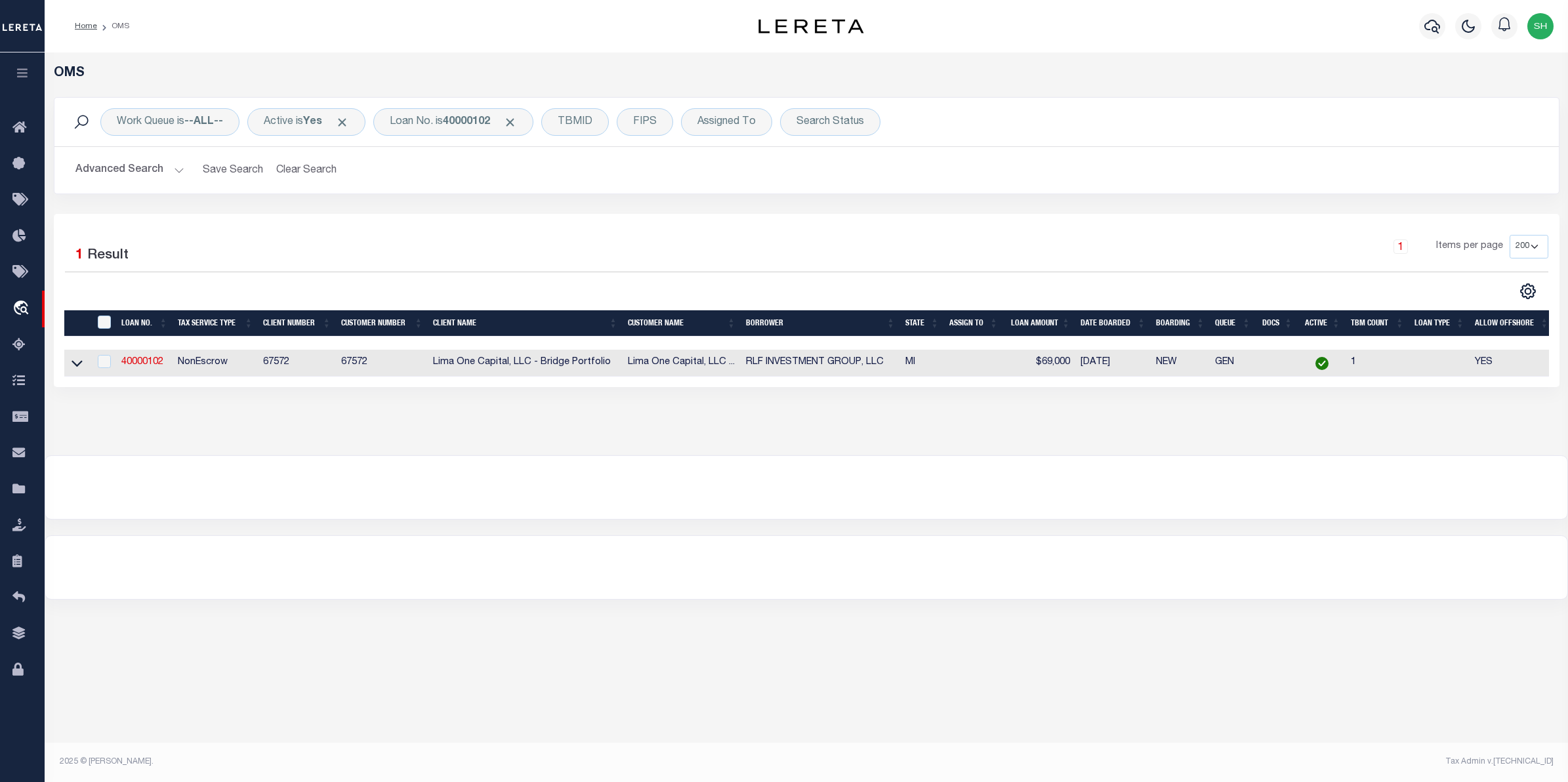
drag, startPoint x: 76, startPoint y: 365, endPoint x: 106, endPoint y: 375, distance: 31.6
click at [76, 365] on icon at bounding box center [77, 363] width 11 height 14
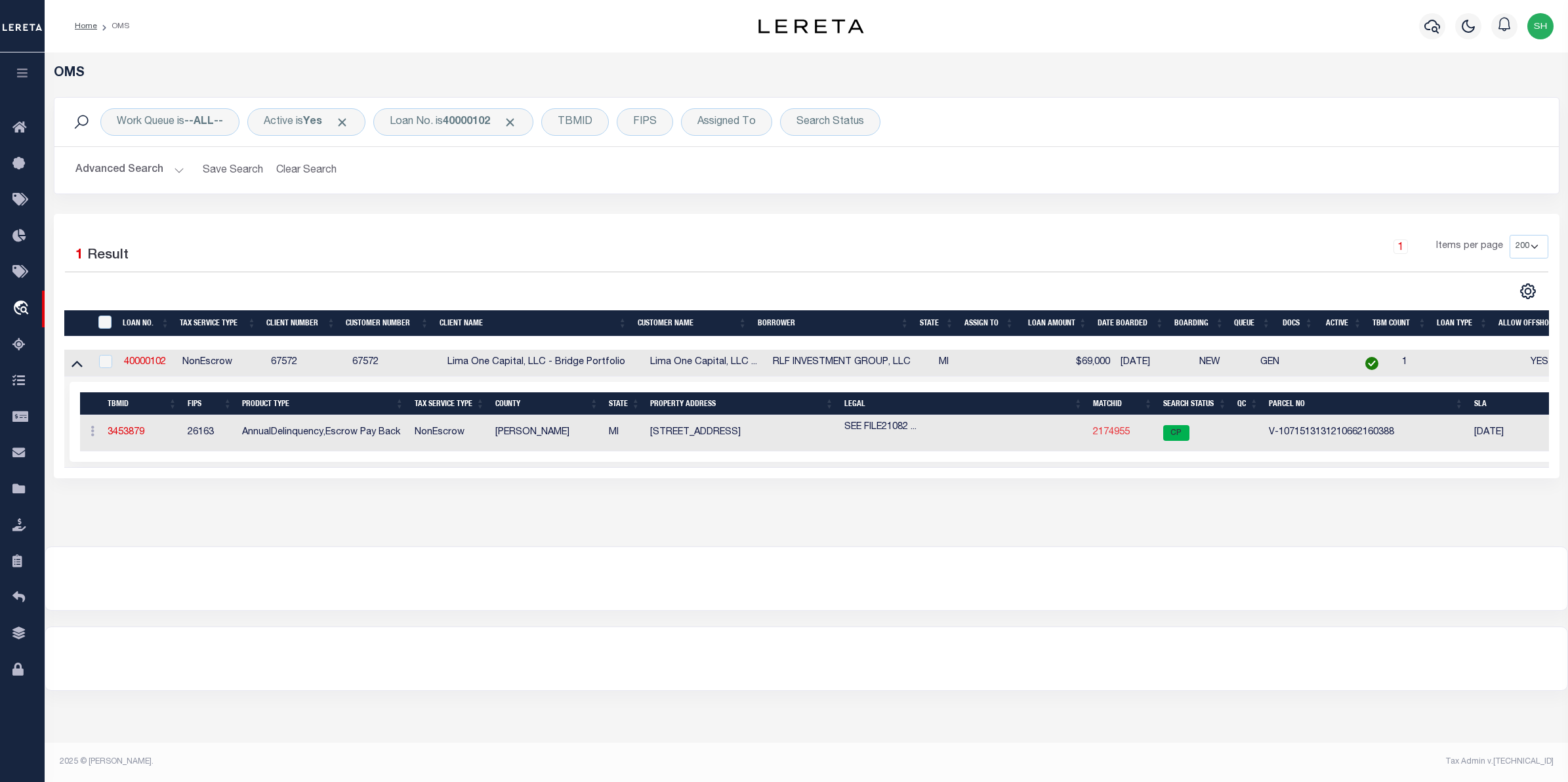
click at [1105, 435] on link "2174955" at bounding box center [1111, 432] width 37 height 9
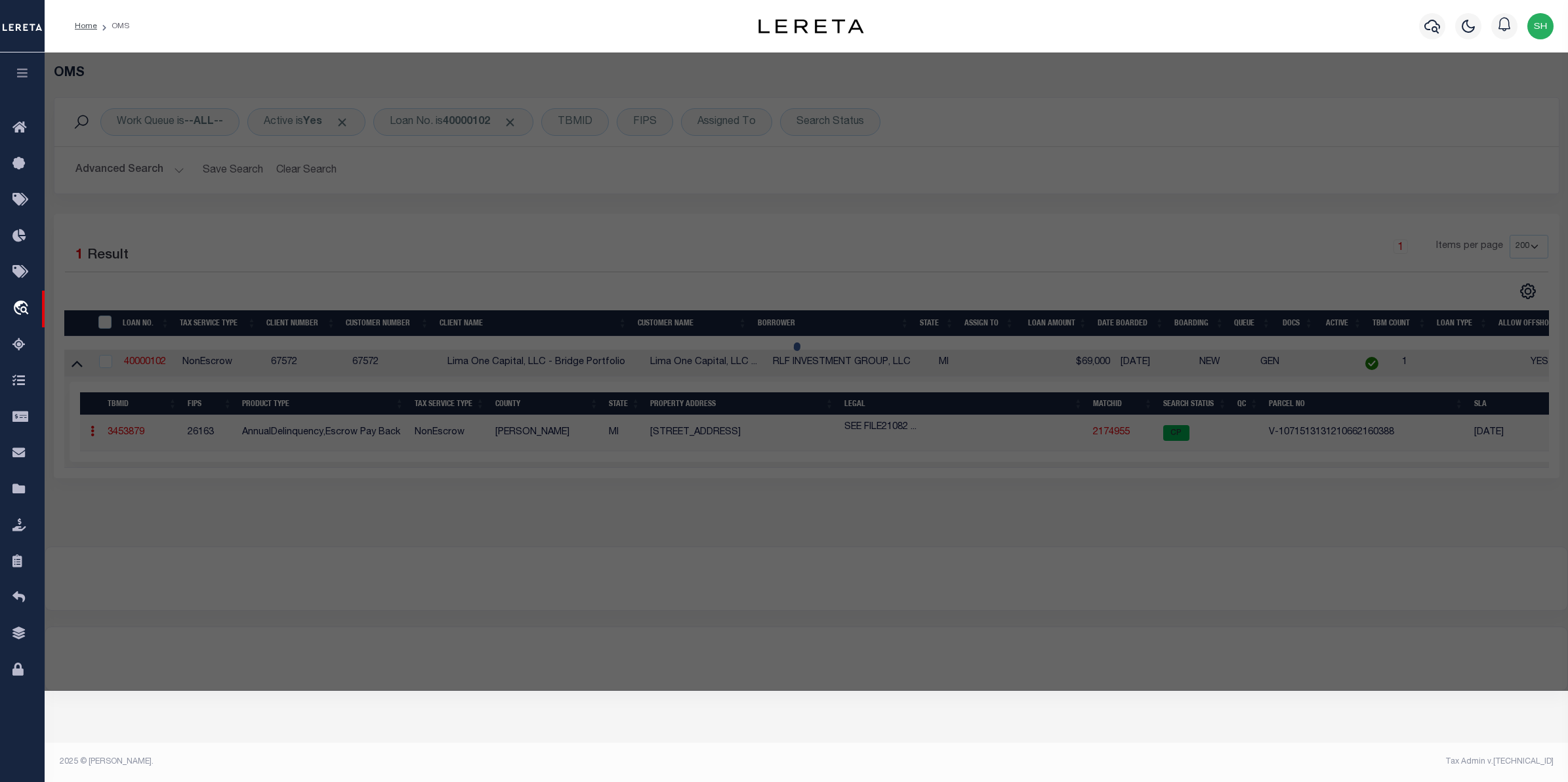
checkbox input "false"
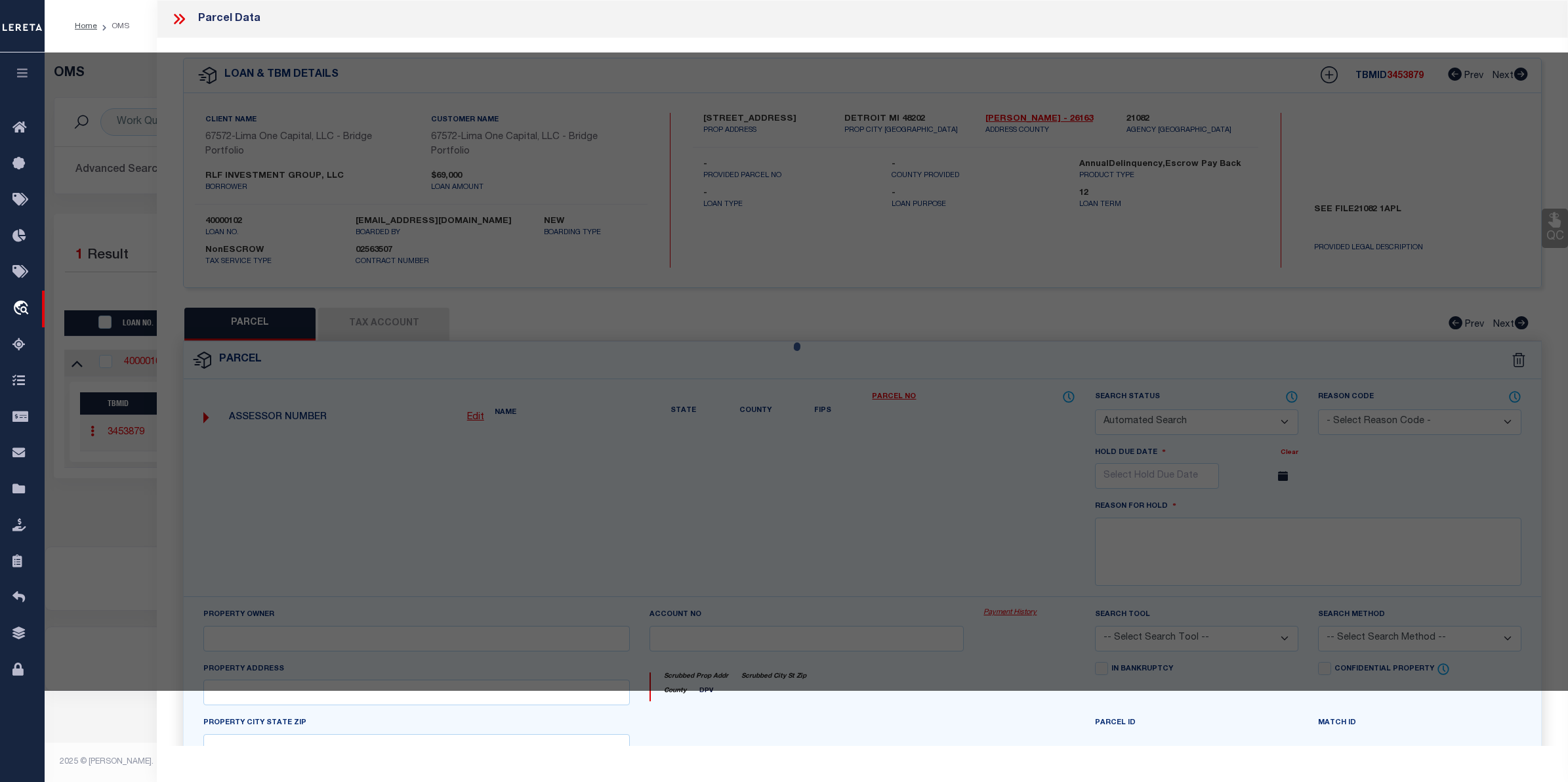
select select "CP"
select select "AGW"
select select "ADD"
type input "[STREET_ADDRESS]"
checkbox input "false"
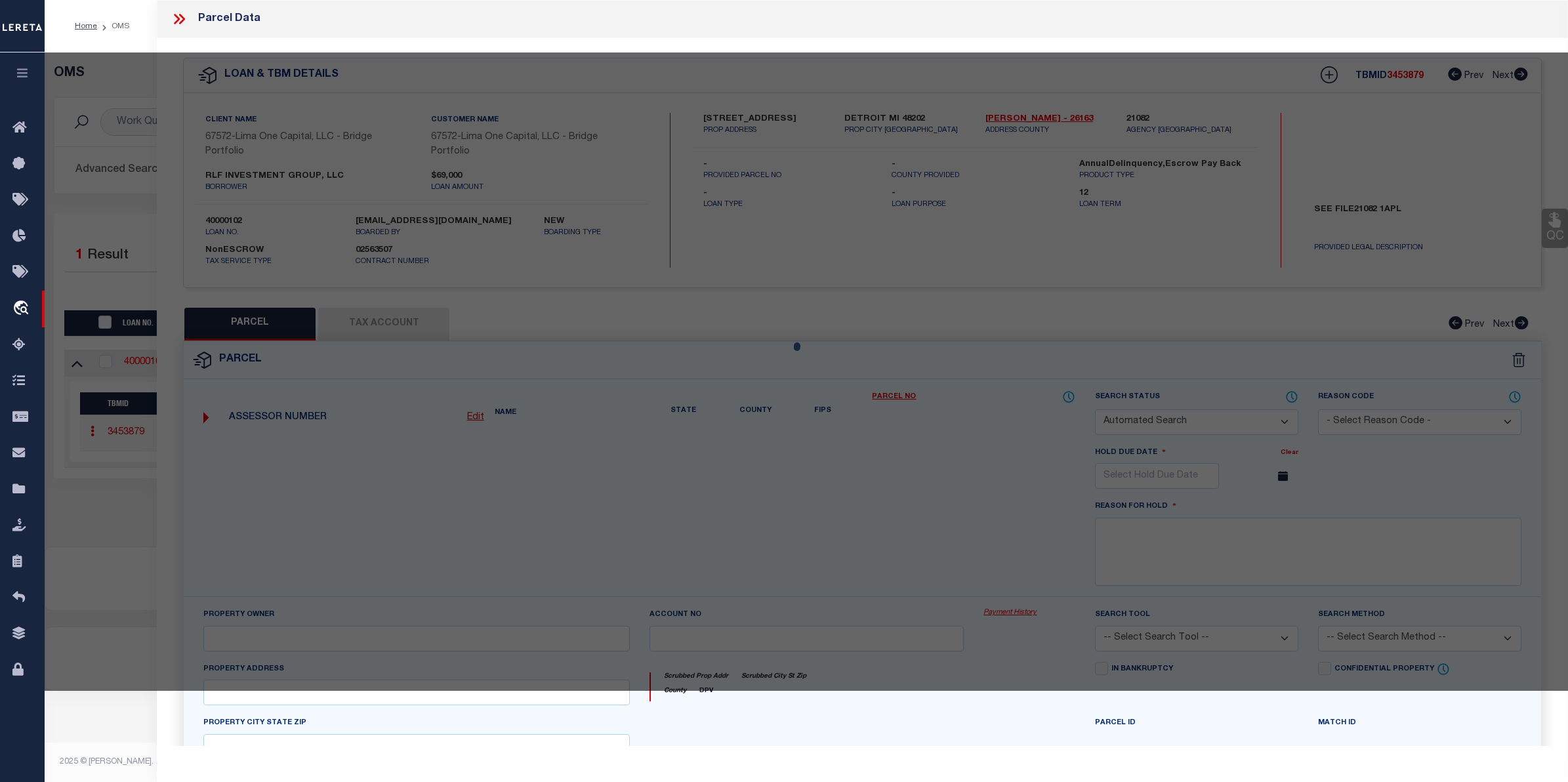
type input "DETROIT MI 48202"
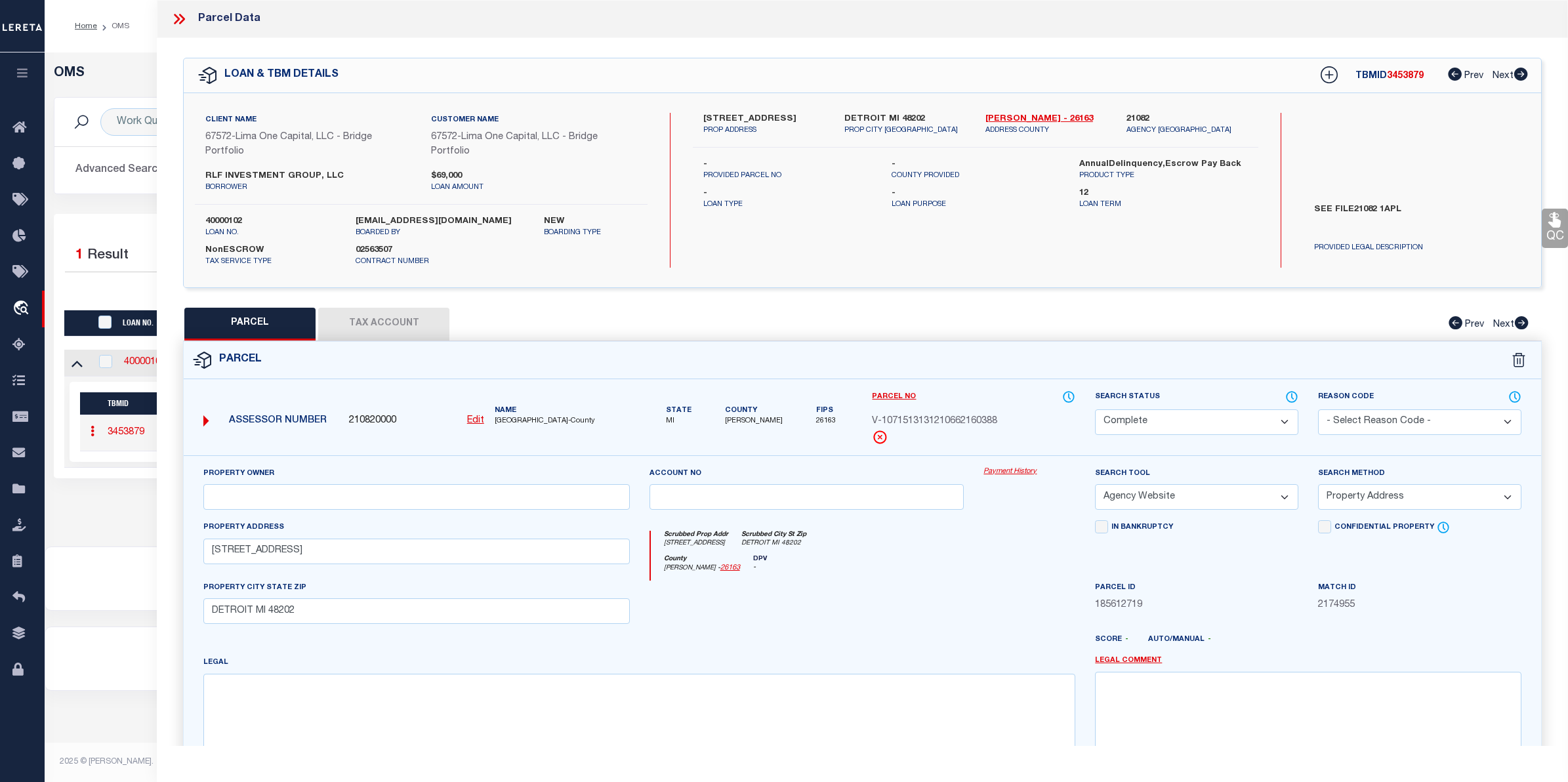
click at [1001, 472] on link "Payment History" at bounding box center [1029, 472] width 92 height 11
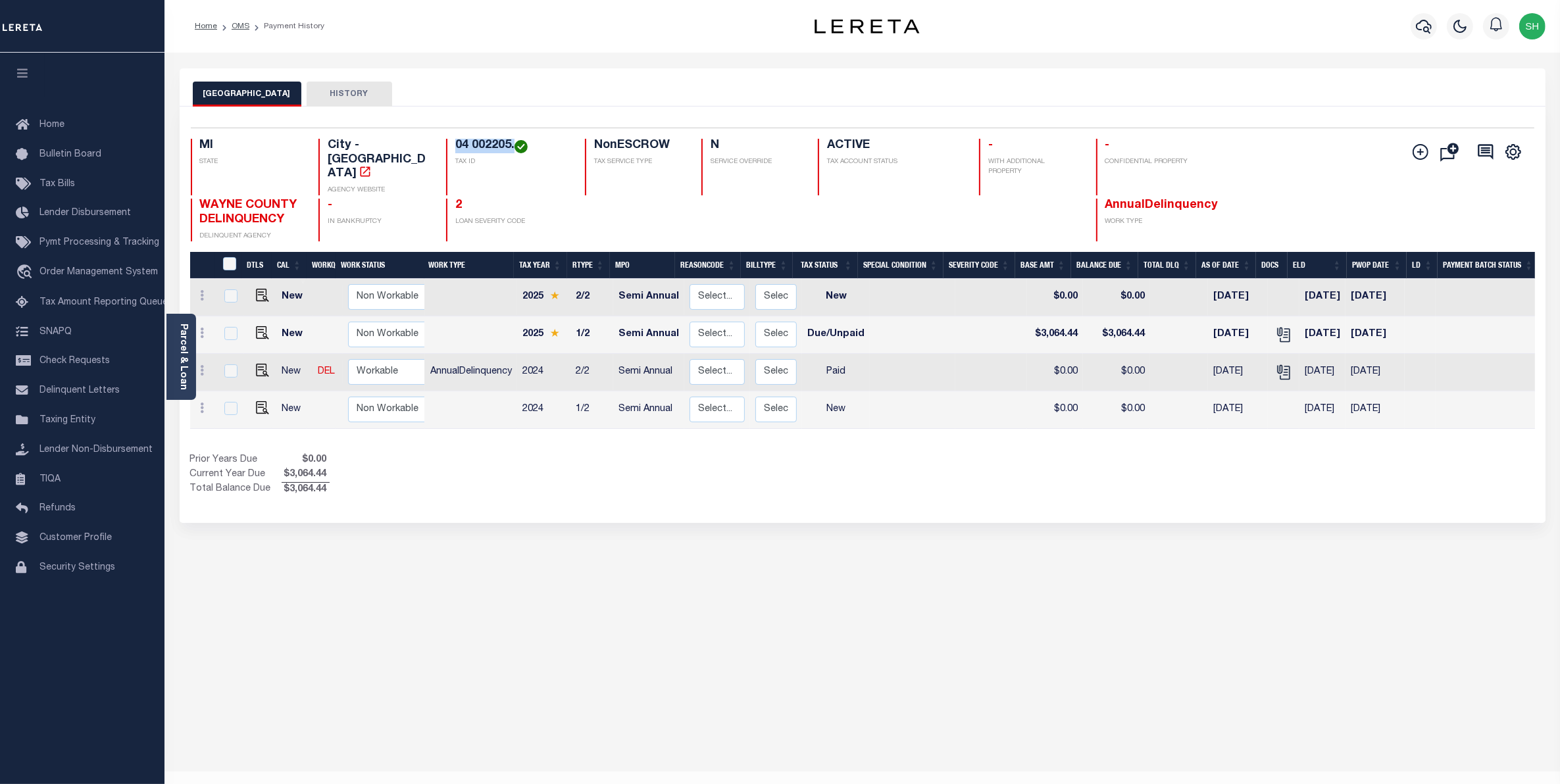
drag, startPoint x: 512, startPoint y: 142, endPoint x: 446, endPoint y: 139, distance: 66.1
click at [446, 139] on div "04 002205. TAX ID" at bounding box center [507, 167] width 123 height 56
copy h4 "04 002205."
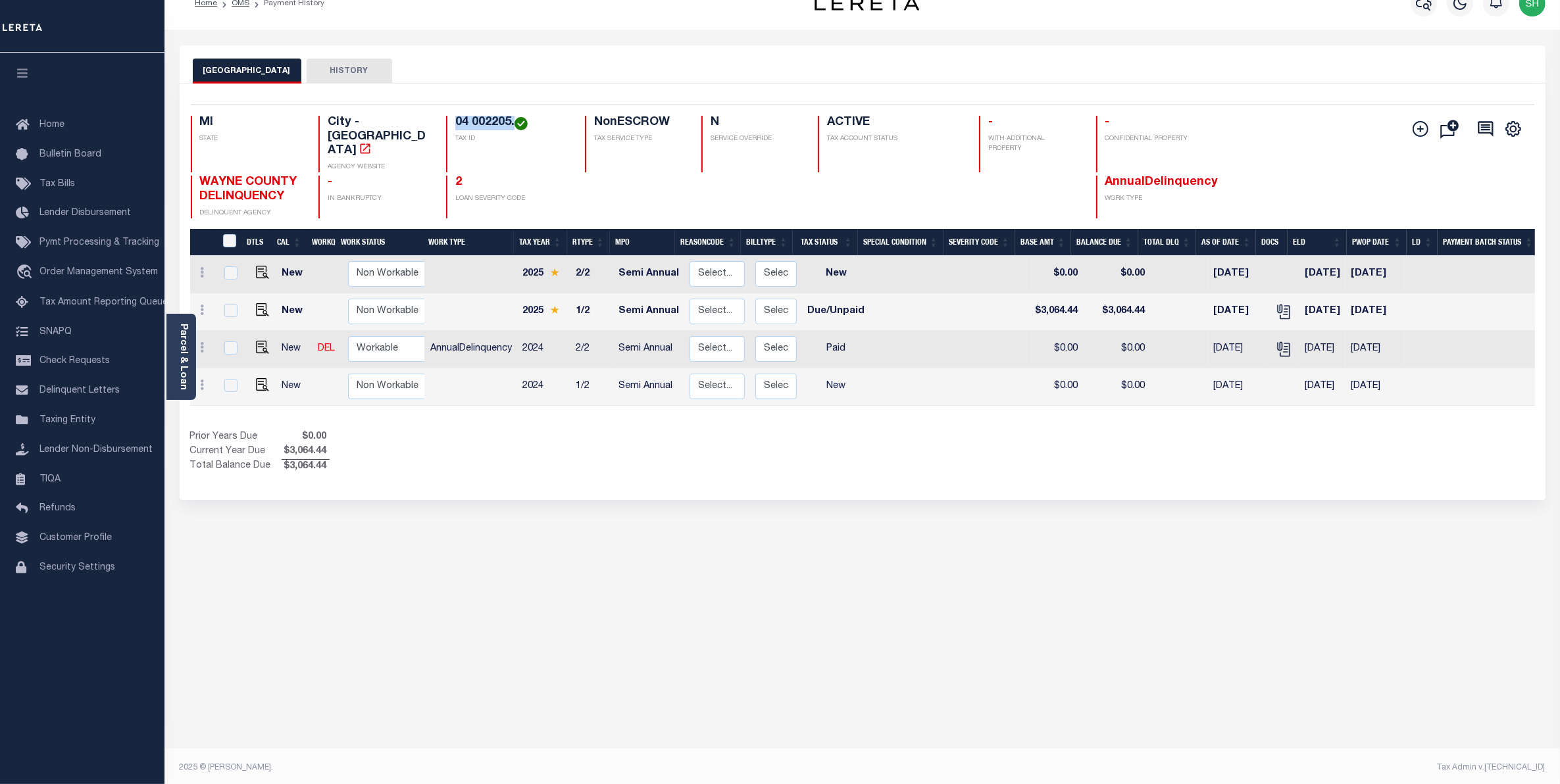
scroll to position [28, 0]
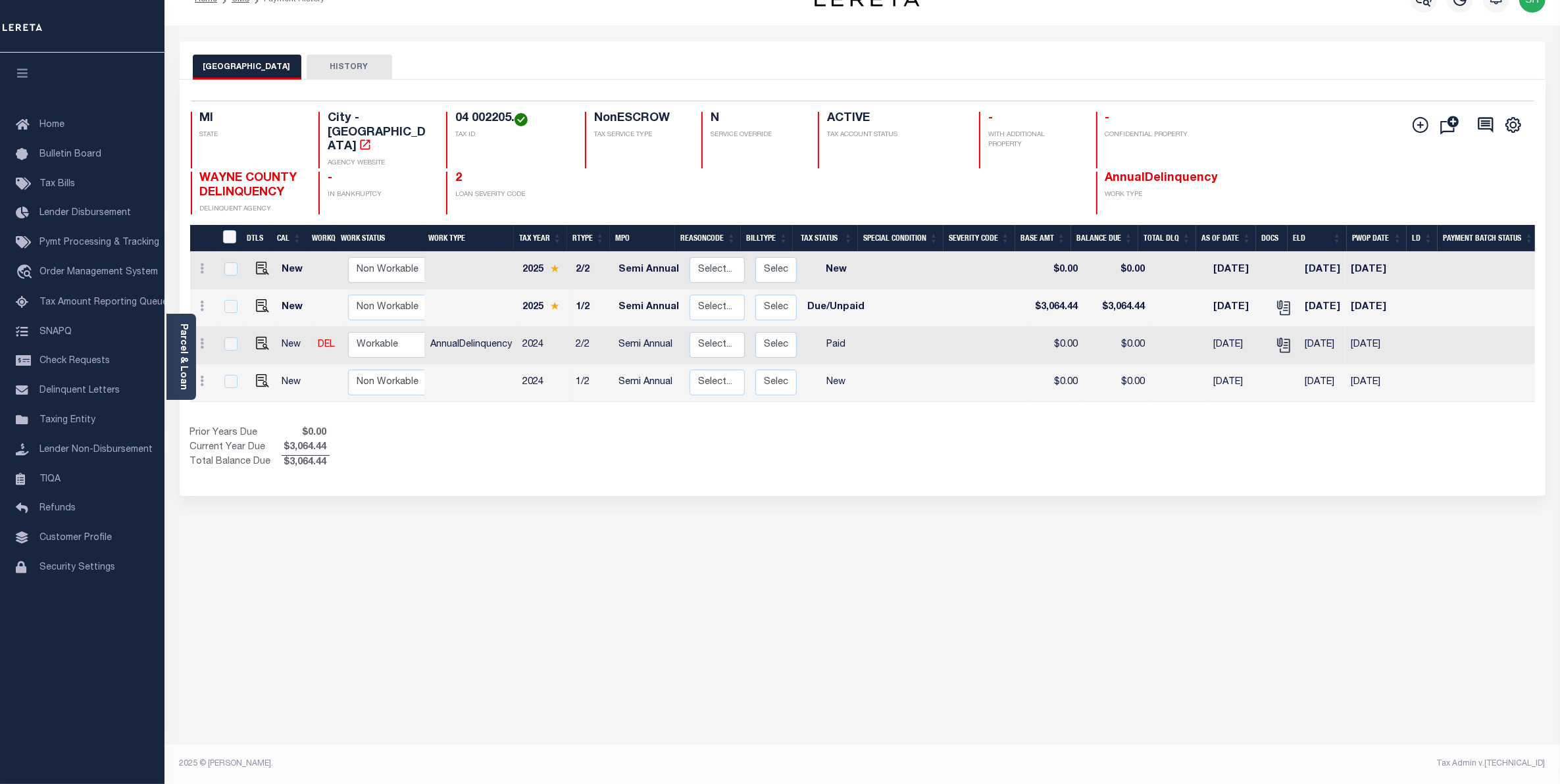
click at [386, 31] on div "Parcel & Loan Loan Details 40000102 LOAN NO NEW" at bounding box center [863, 405] width 1385 height 758
click at [179, 370] on link "Parcel & Loan" at bounding box center [183, 357] width 9 height 67
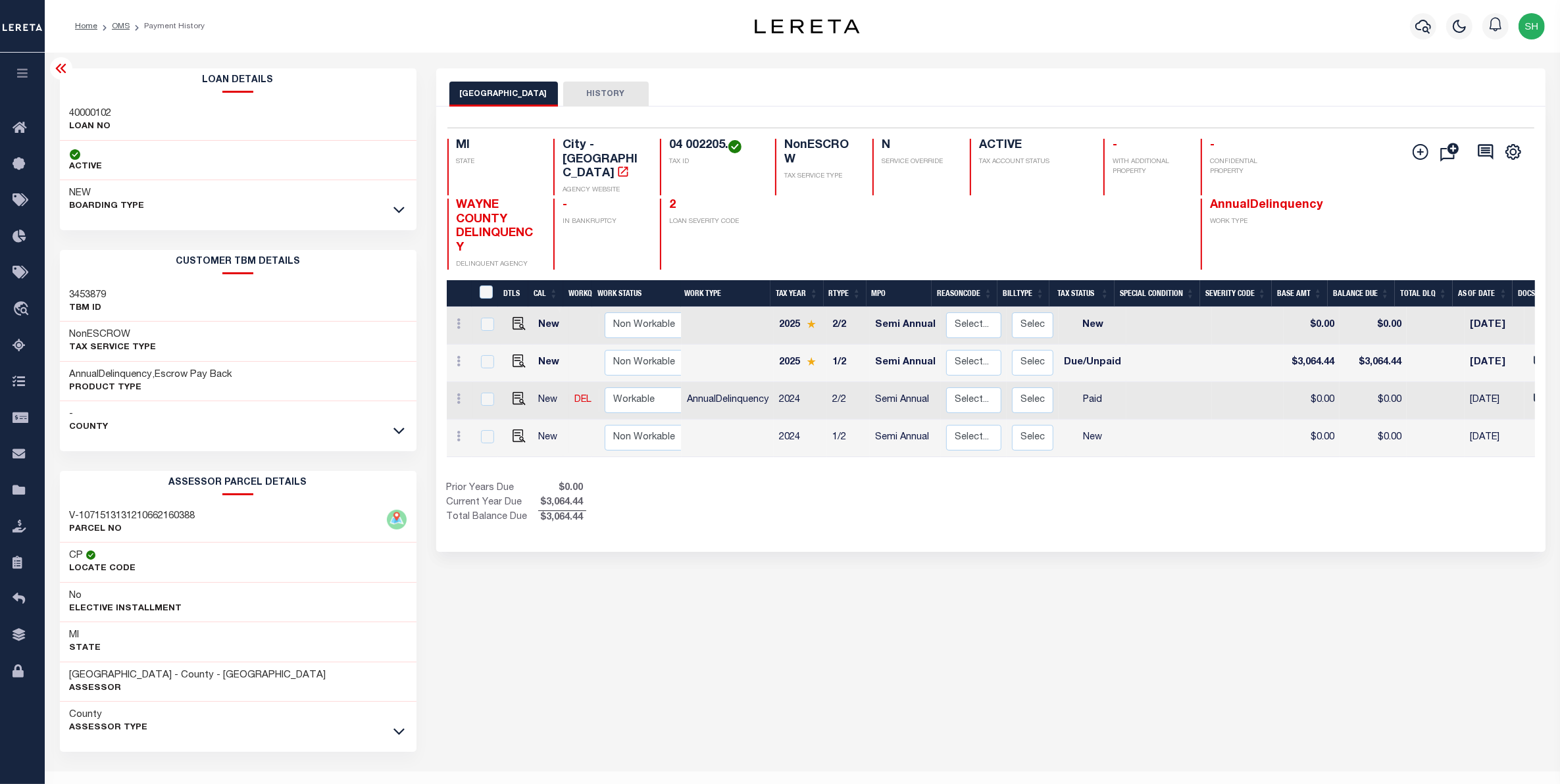
click at [391, 725] on div at bounding box center [398, 731] width 15 height 14
click at [396, 731] on icon at bounding box center [399, 731] width 11 height 14
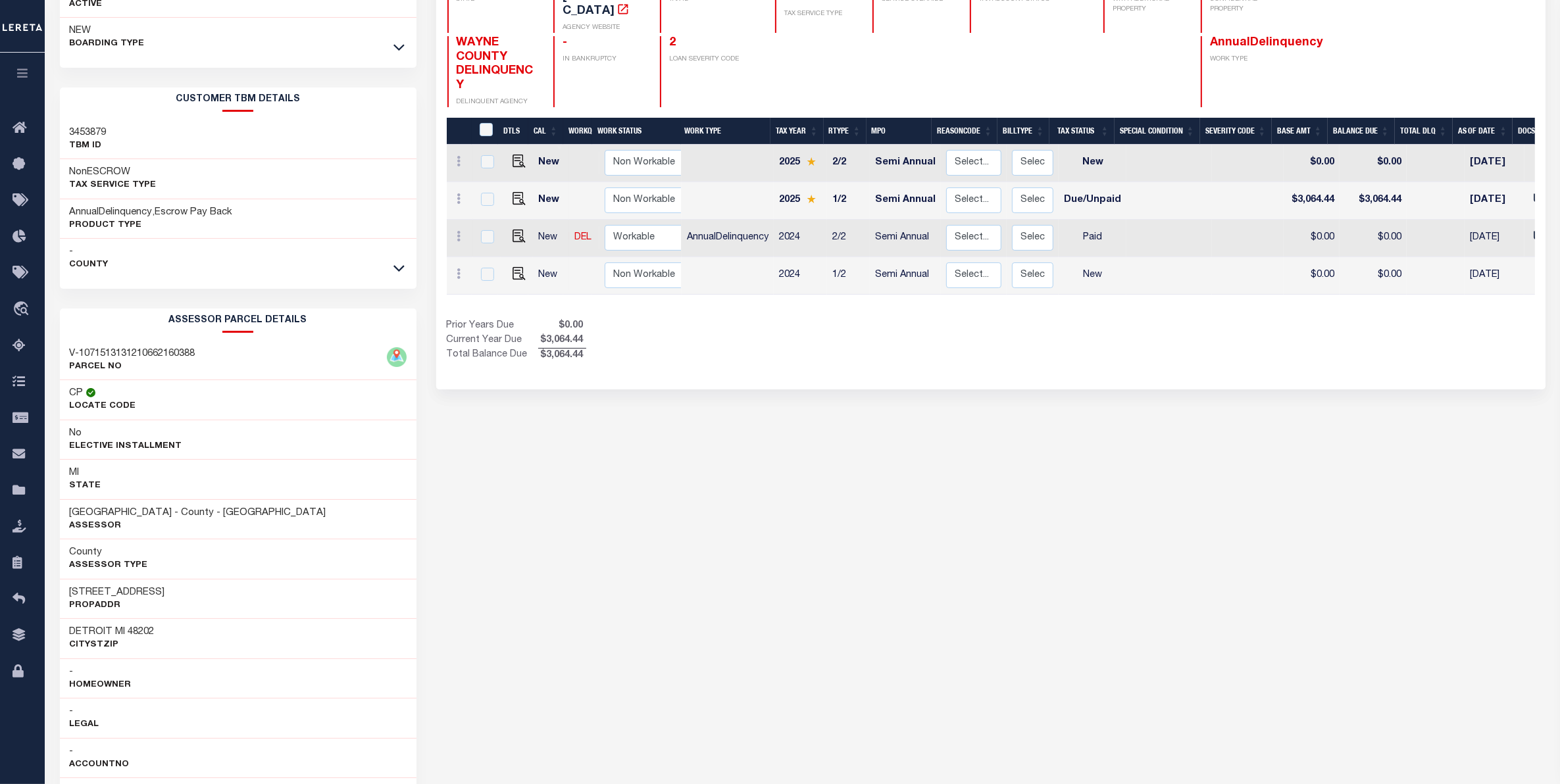
scroll to position [164, 0]
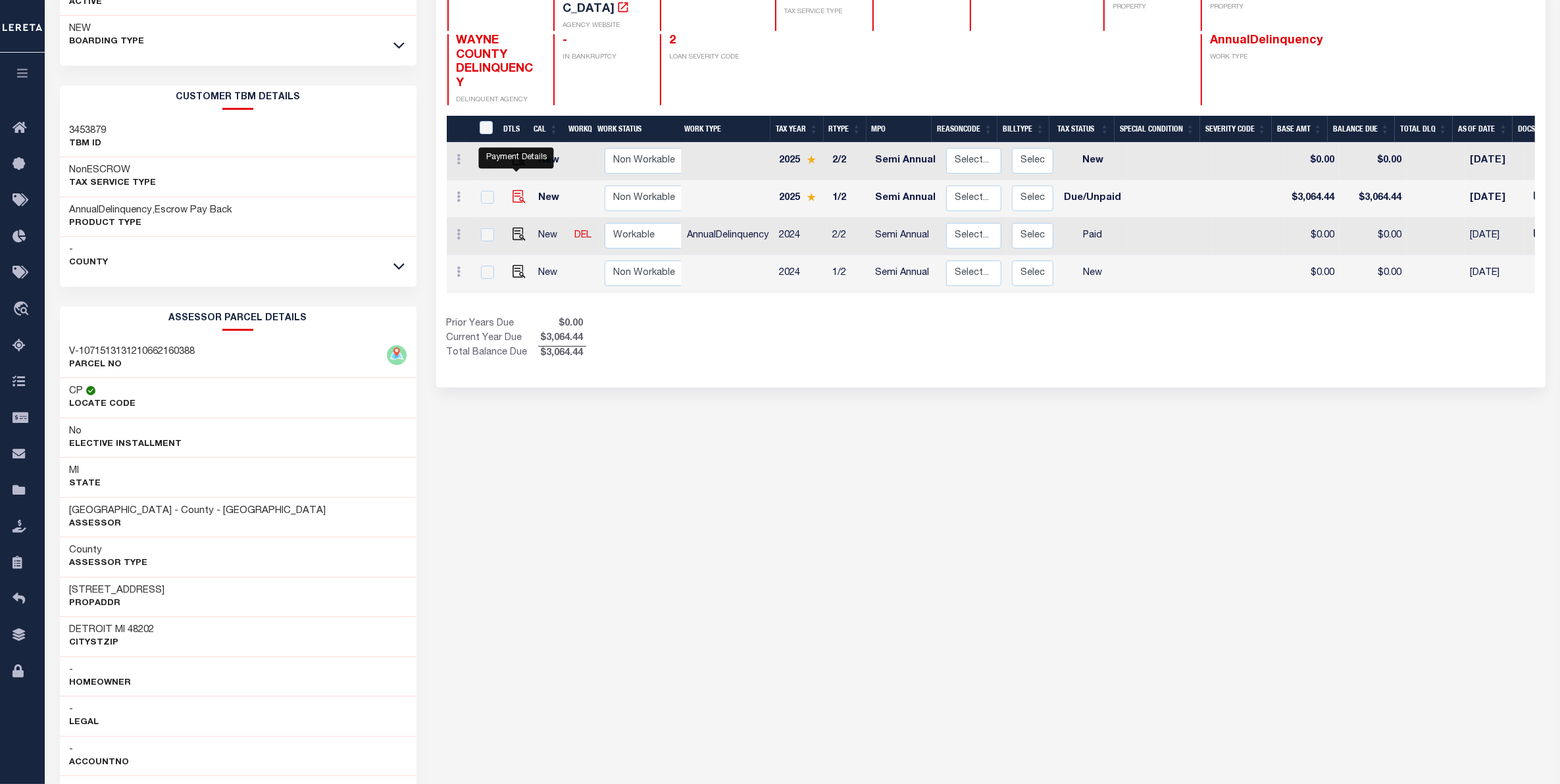
click at [514, 190] on img "" at bounding box center [519, 196] width 13 height 13
checkbox input "true"
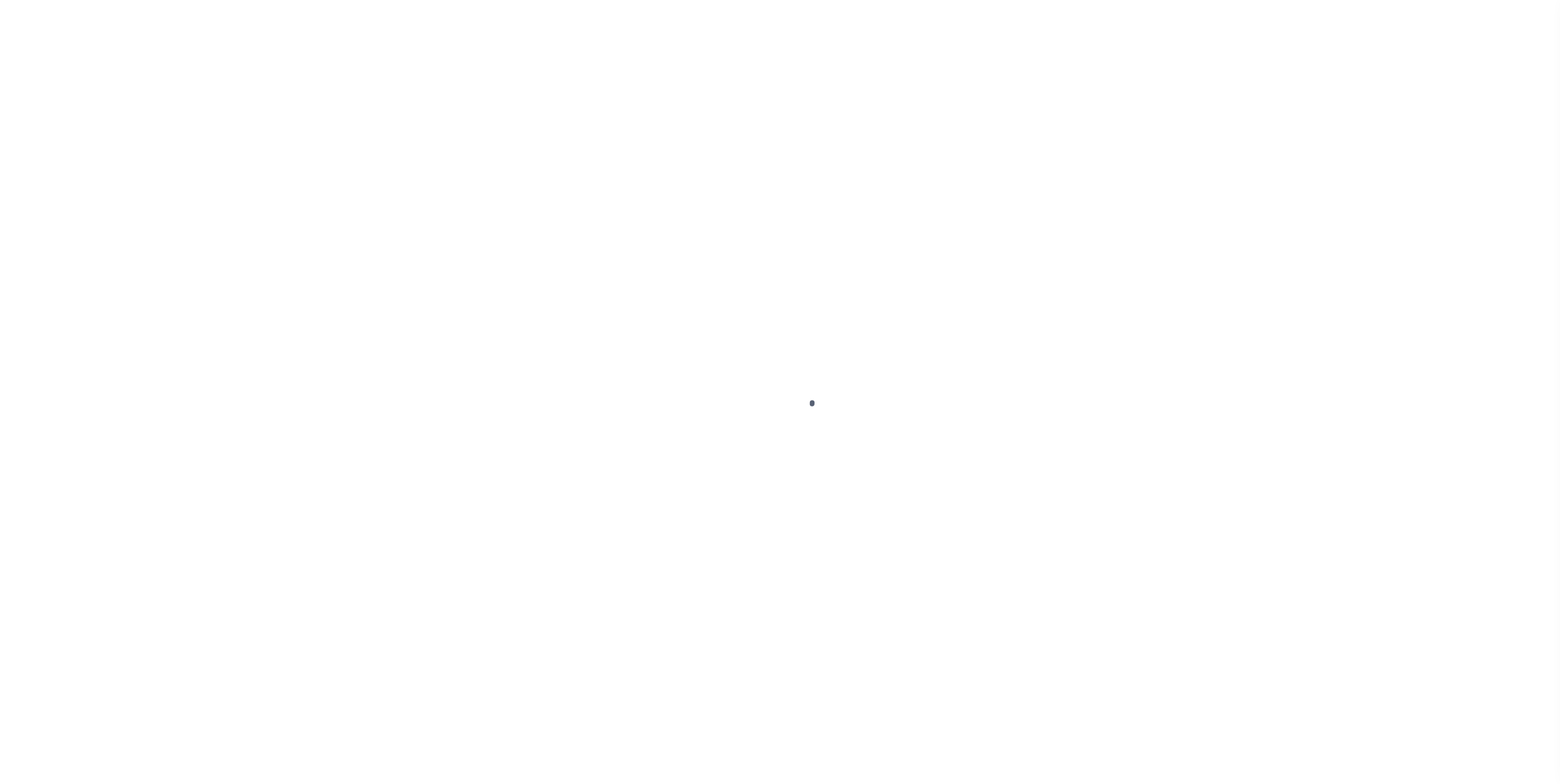
select select "DUE"
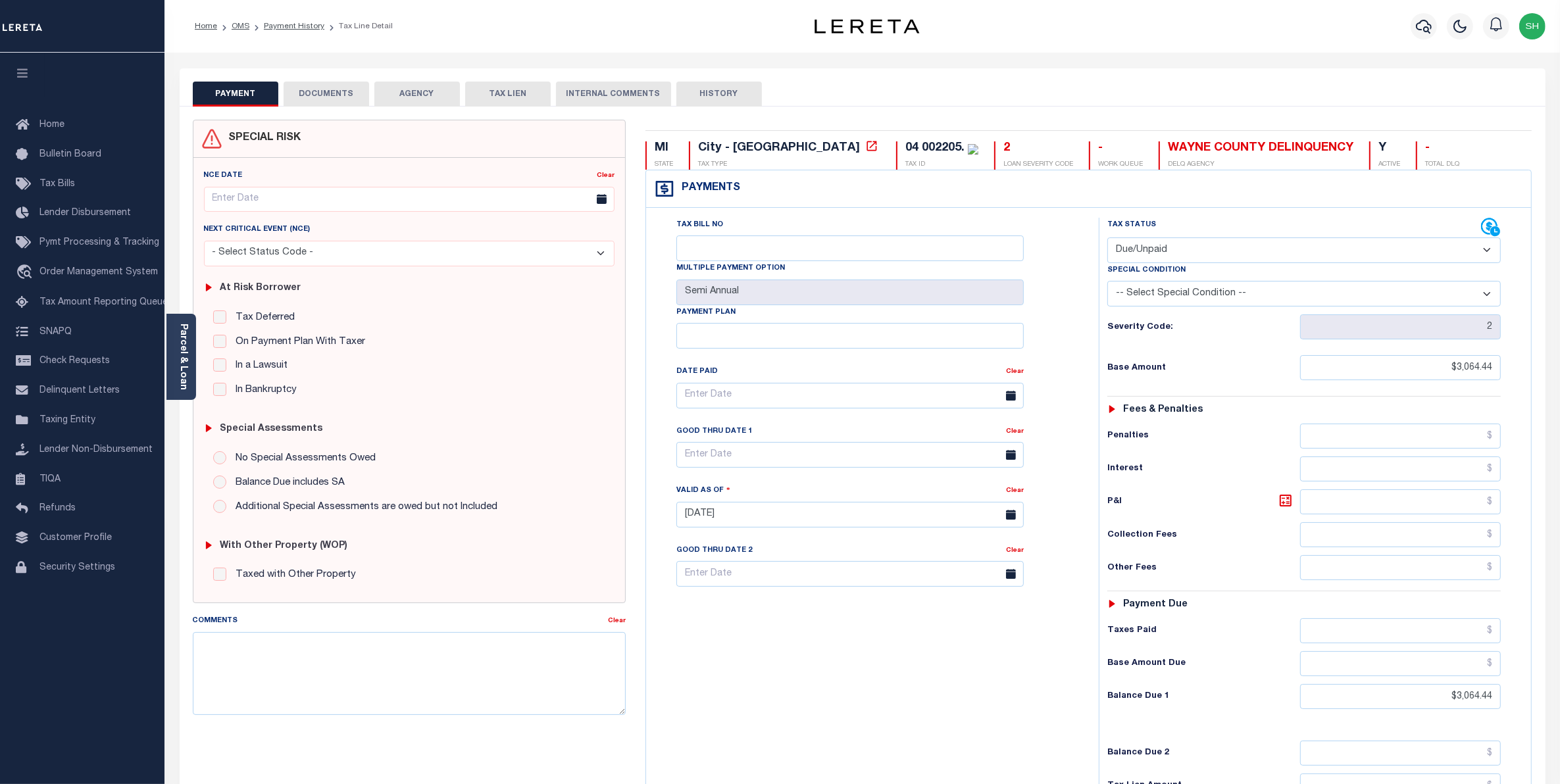
click at [336, 92] on button "DOCUMENTS" at bounding box center [326, 94] width 85 height 25
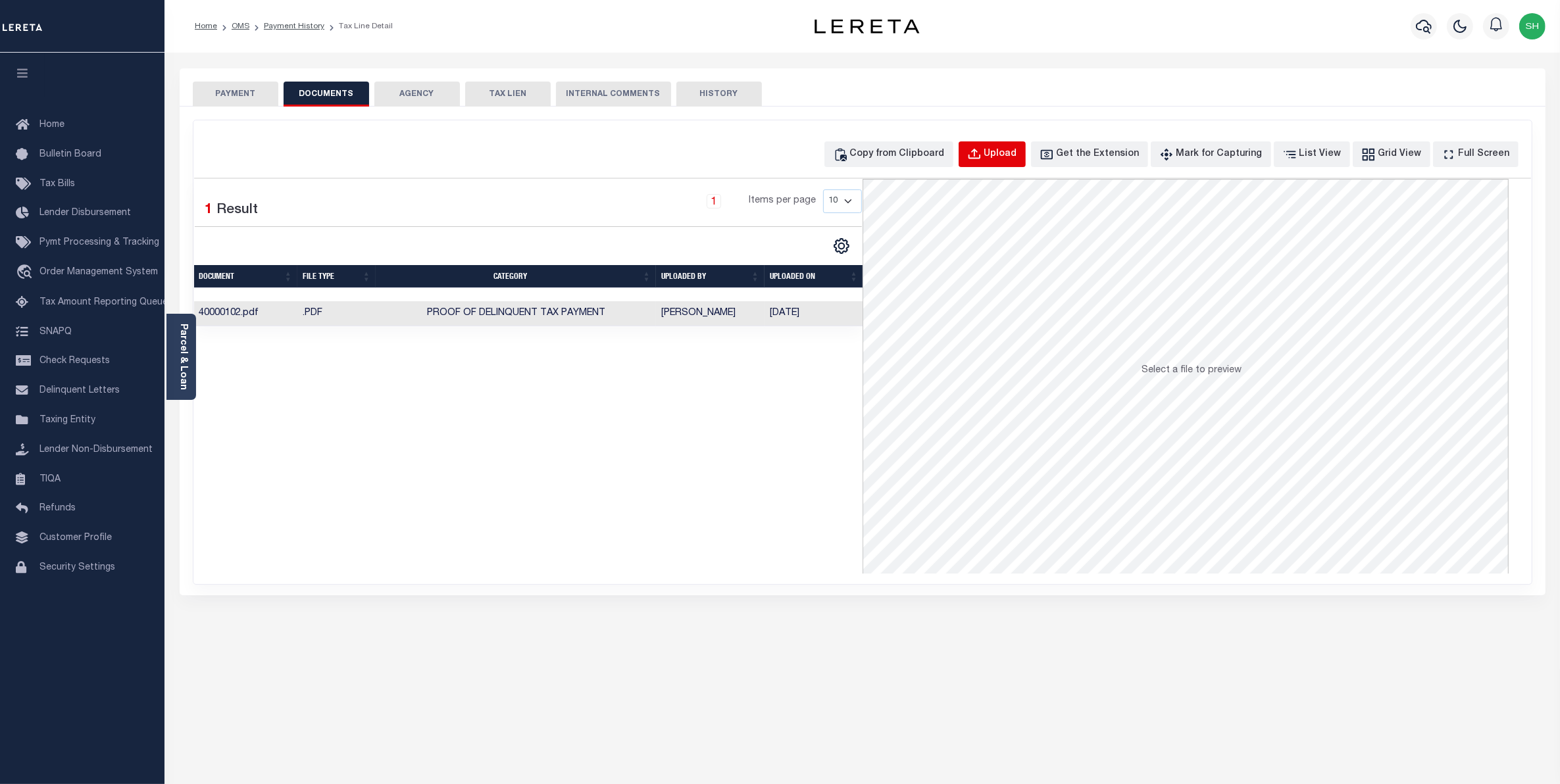
click at [1017, 153] on div "Upload" at bounding box center [1000, 154] width 33 height 14
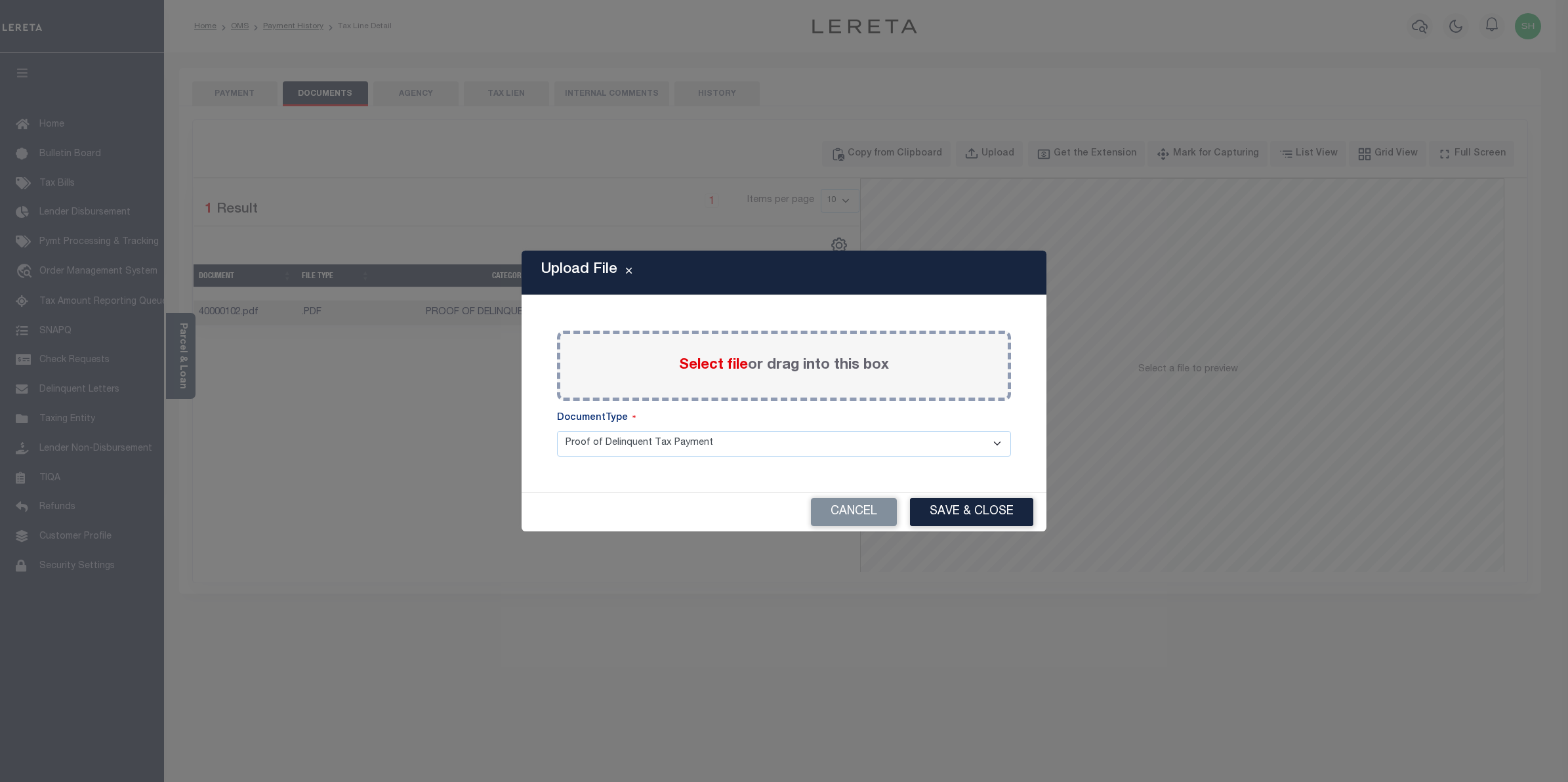
click at [741, 362] on span "Select file" at bounding box center [713, 365] width 69 height 14
click at [0, 0] on input "Select file or drag into this box" at bounding box center [0, 0] width 0 height 0
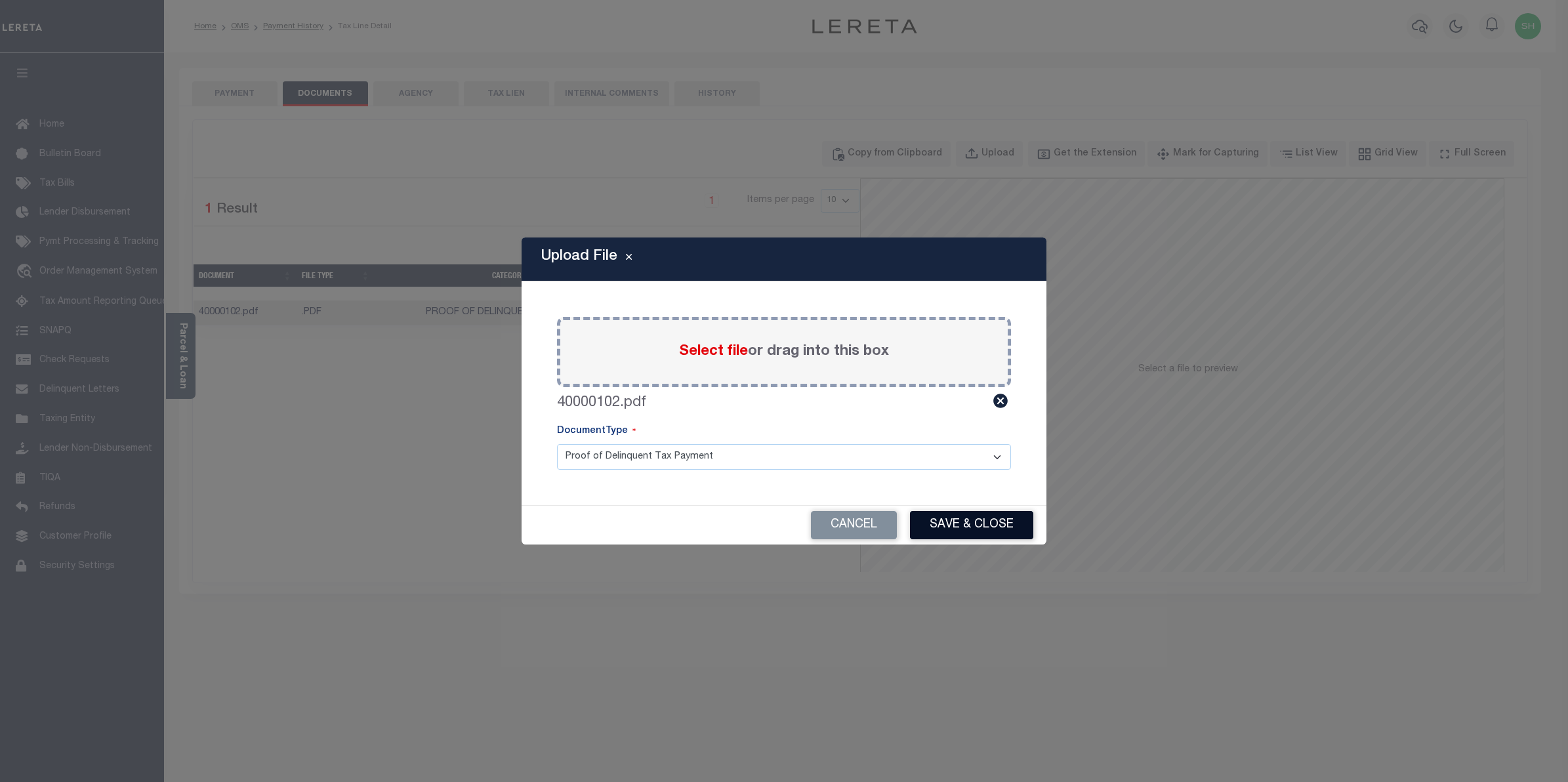
click at [932, 519] on button "Save & Close" at bounding box center [972, 525] width 123 height 28
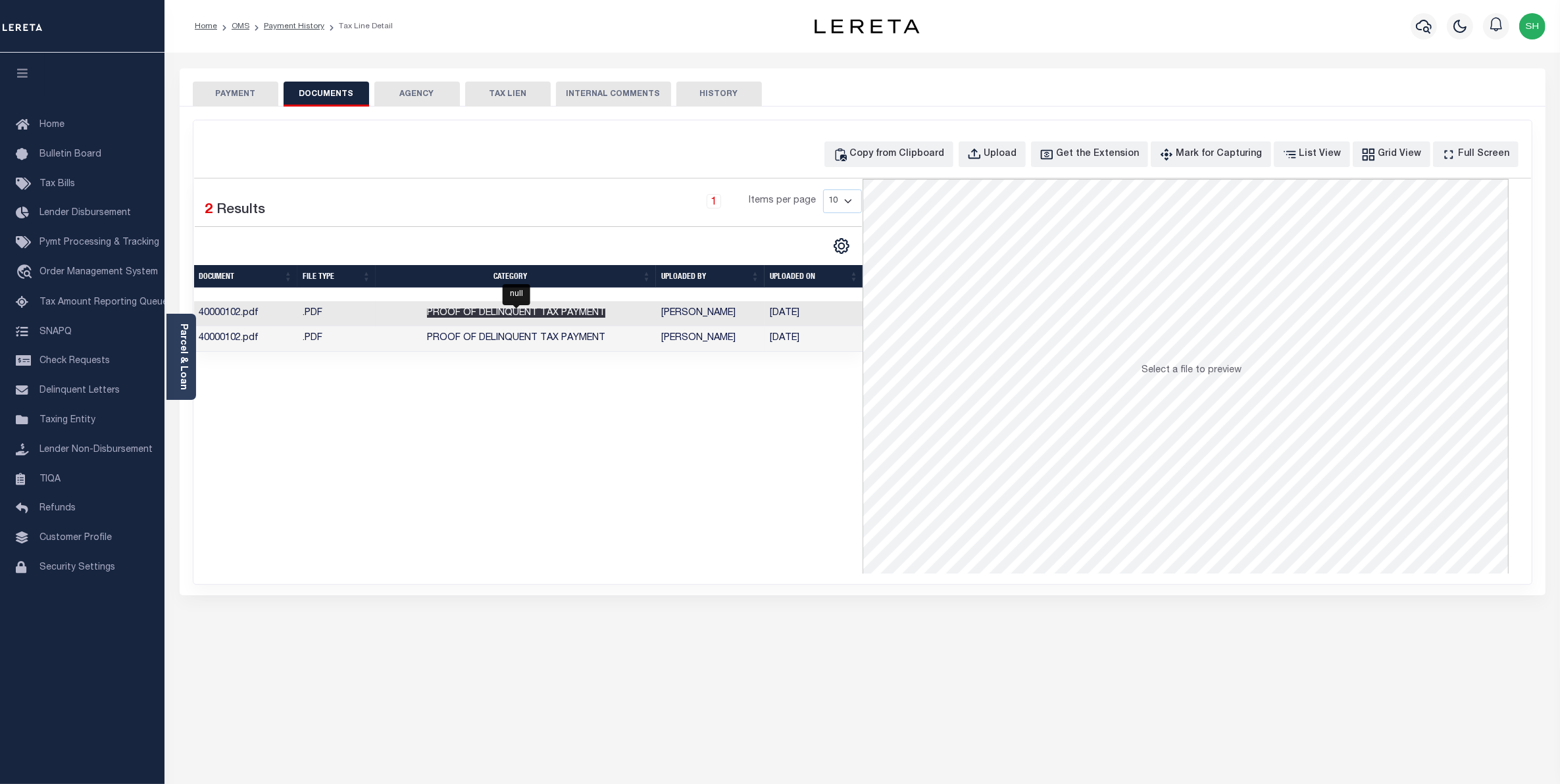
click at [569, 313] on span "Proof of Delinquent Tax Payment" at bounding box center [516, 313] width 178 height 9
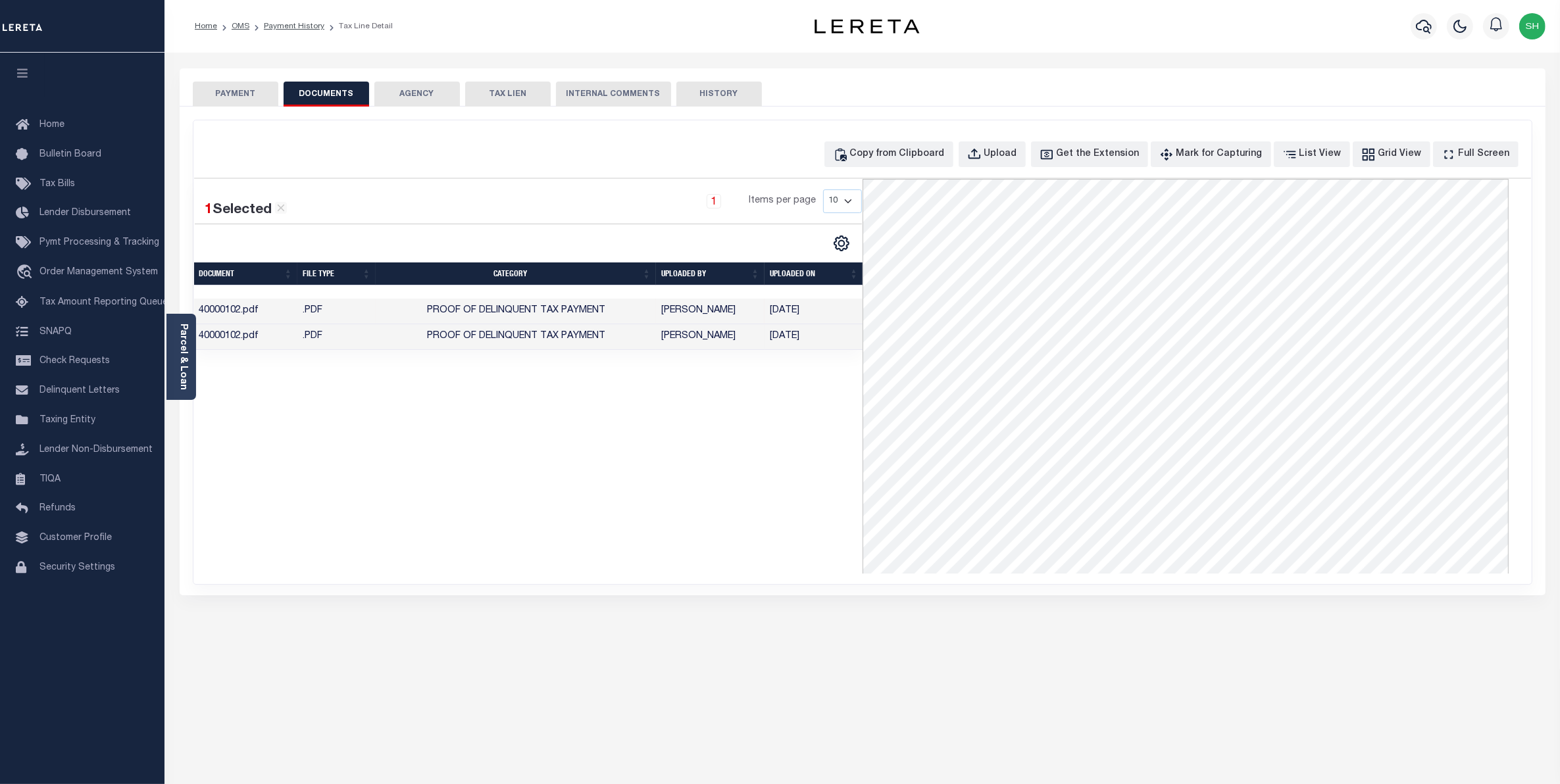
click at [225, 96] on button "PAYMENT" at bounding box center [235, 94] width 85 height 25
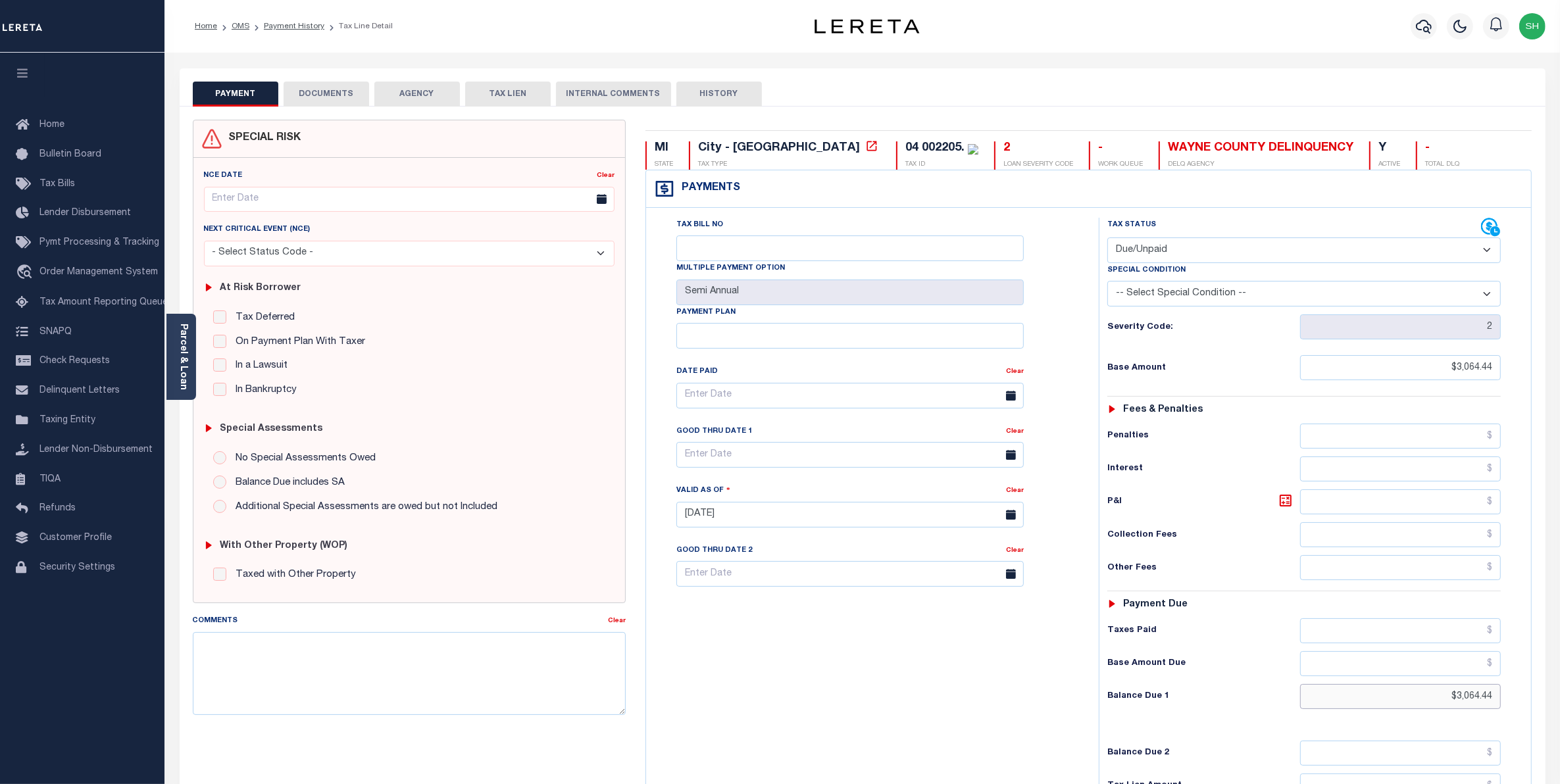
drag, startPoint x: 1413, startPoint y: 692, endPoint x: 1574, endPoint y: 692, distance: 161.0
click at [1559, 692] on html "Home OMS Payment History Tax Line Detail" at bounding box center [780, 481] width 1560 height 962
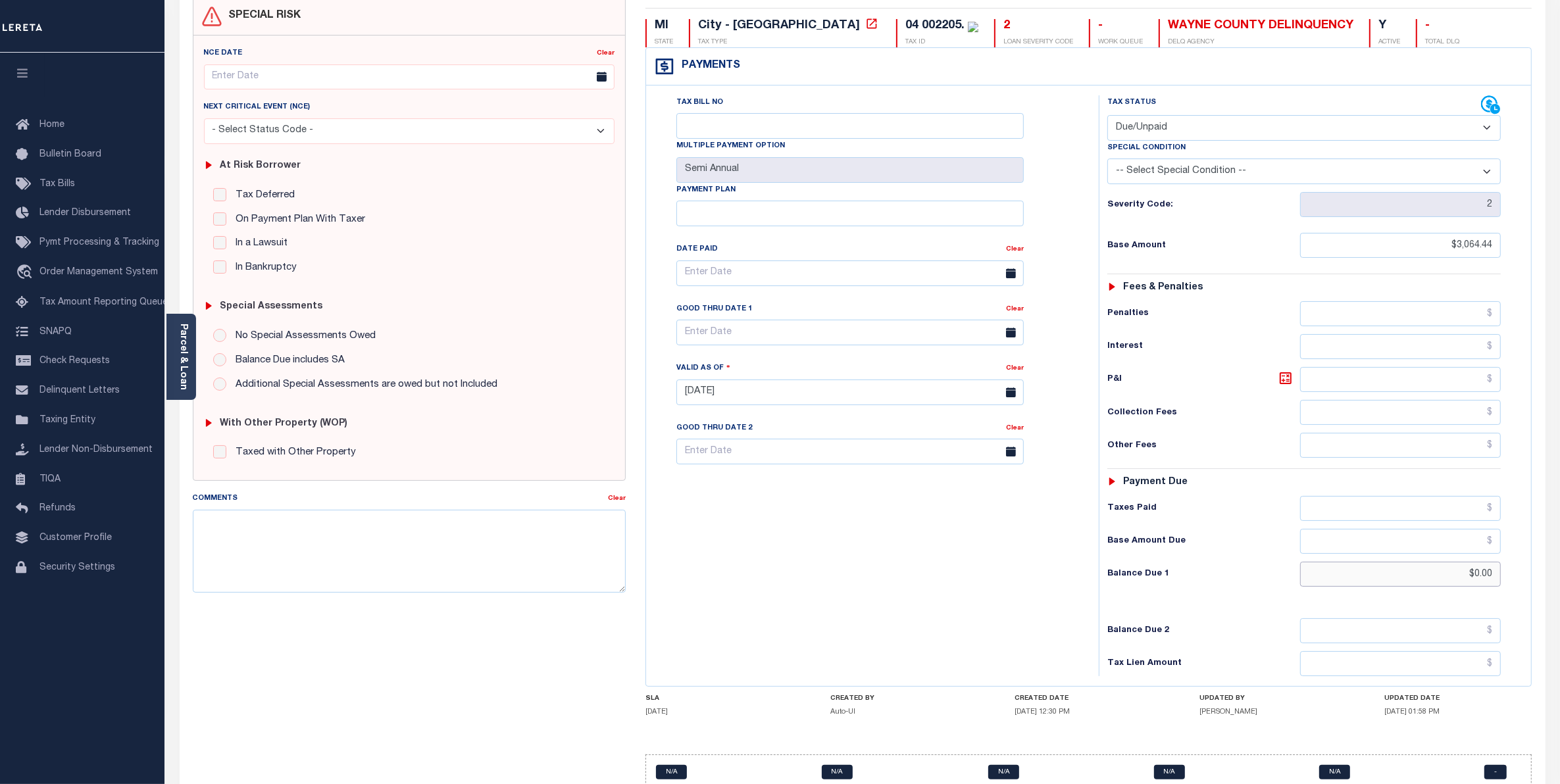
scroll to position [186, 0]
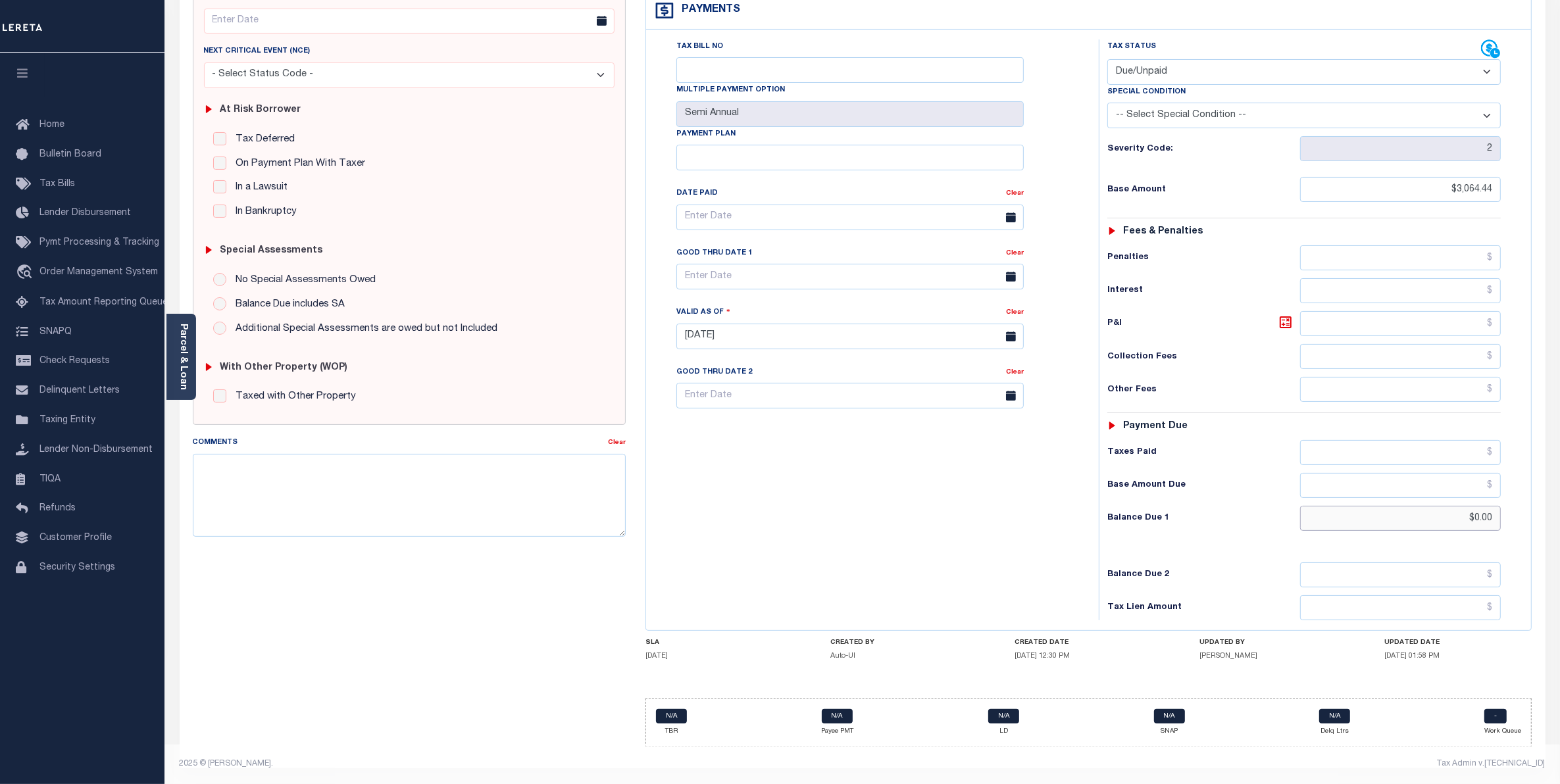
type input "$0.00"
type input "[DATE]"
click at [1486, 60] on select "- Select Status Code - Open Due/Unpaid Paid Incomplete No Tax Due Internal Refu…" at bounding box center [1304, 72] width 394 height 26
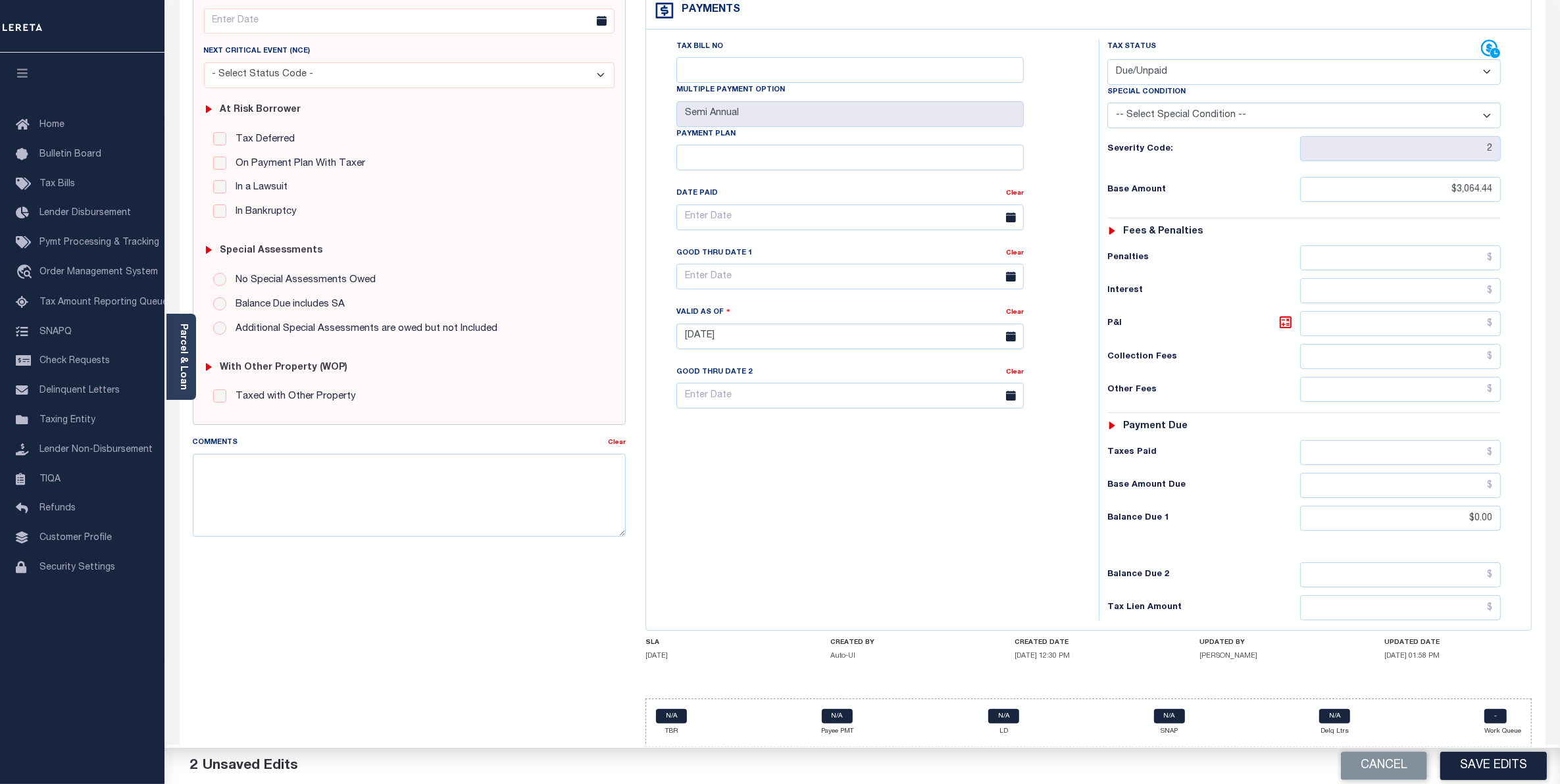
select select "PYD"
click at [1108, 59] on select "- Select Status Code - Open Due/Unpaid Paid Incomplete No Tax Due Internal Refu…" at bounding box center [1304, 72] width 394 height 26
click at [1468, 761] on button "Save Edits" at bounding box center [1493, 766] width 106 height 28
checkbox input "false"
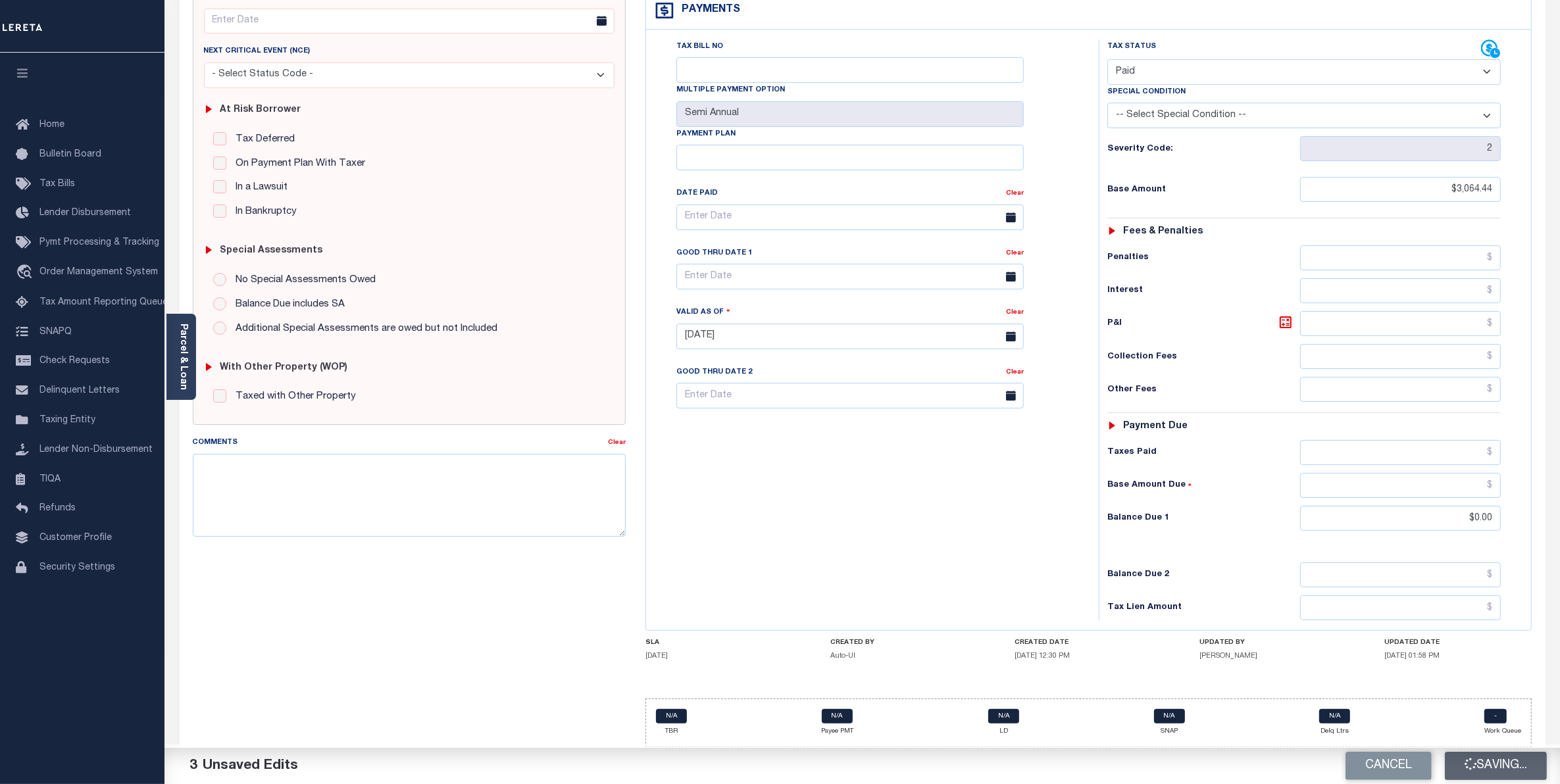
checkbox input "false"
type input "$3,064.44"
type input "$0"
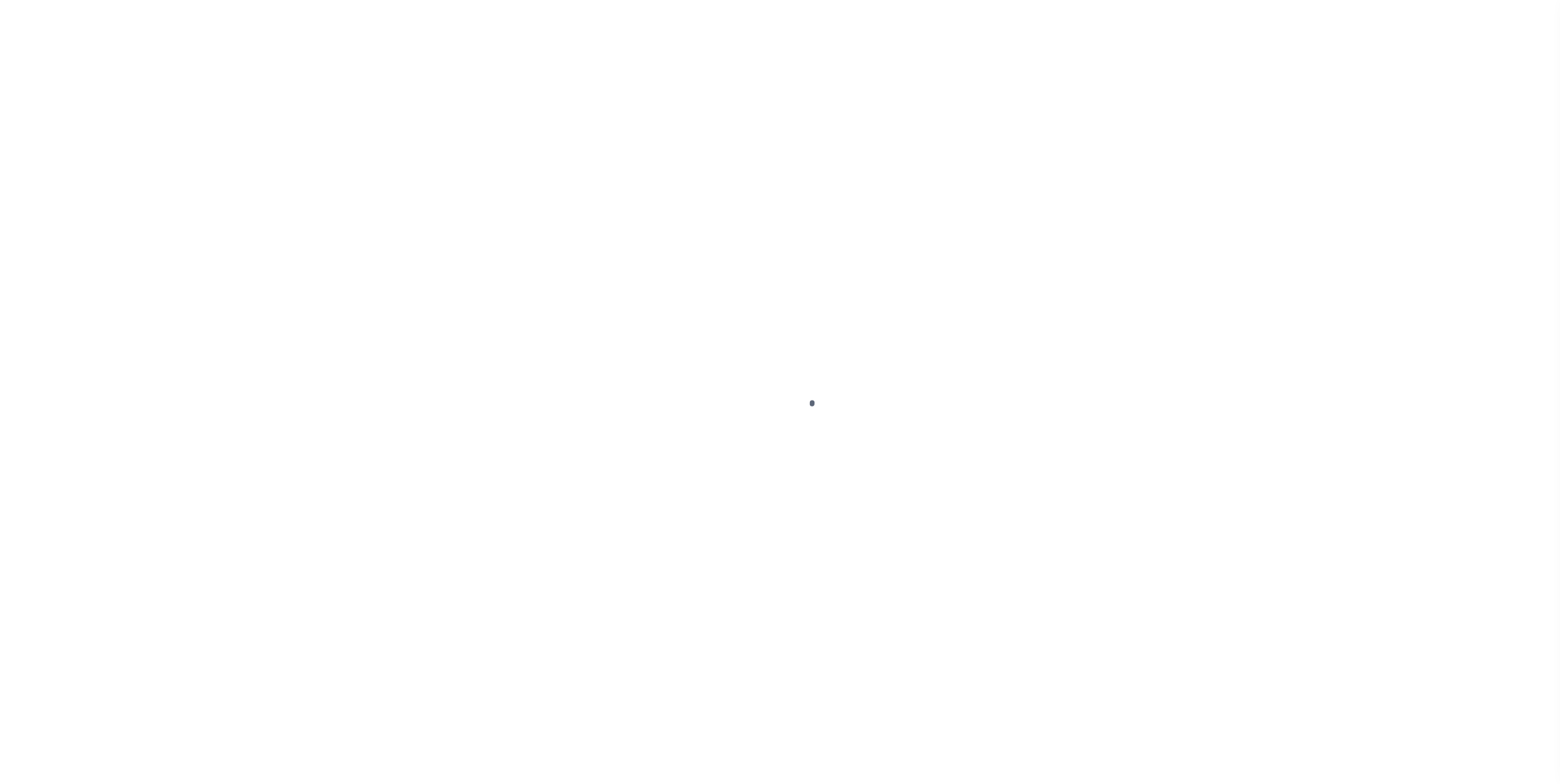
select select "PYD"
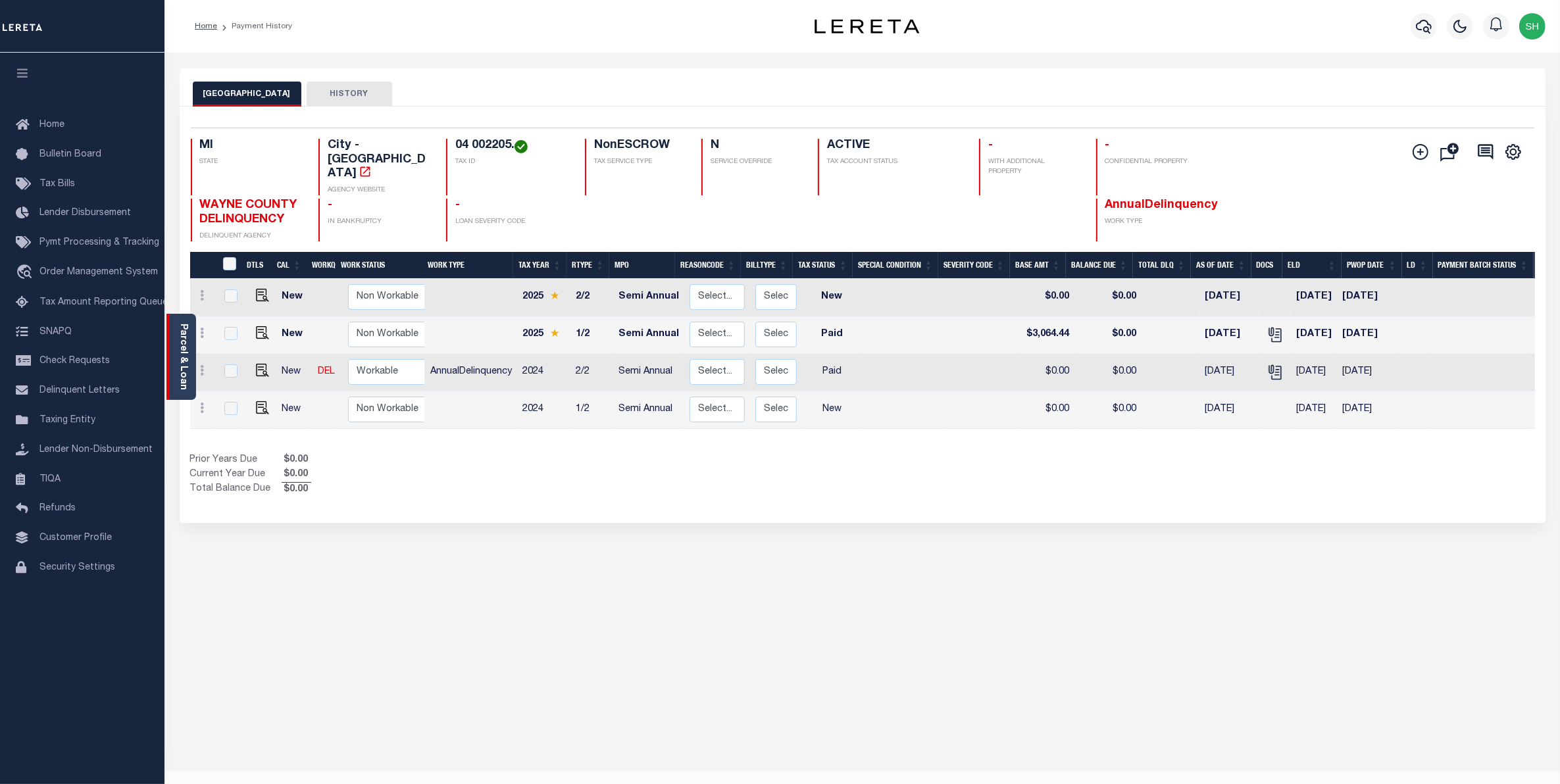
click at [189, 337] on div "Parcel & Loan" at bounding box center [182, 357] width 30 height 86
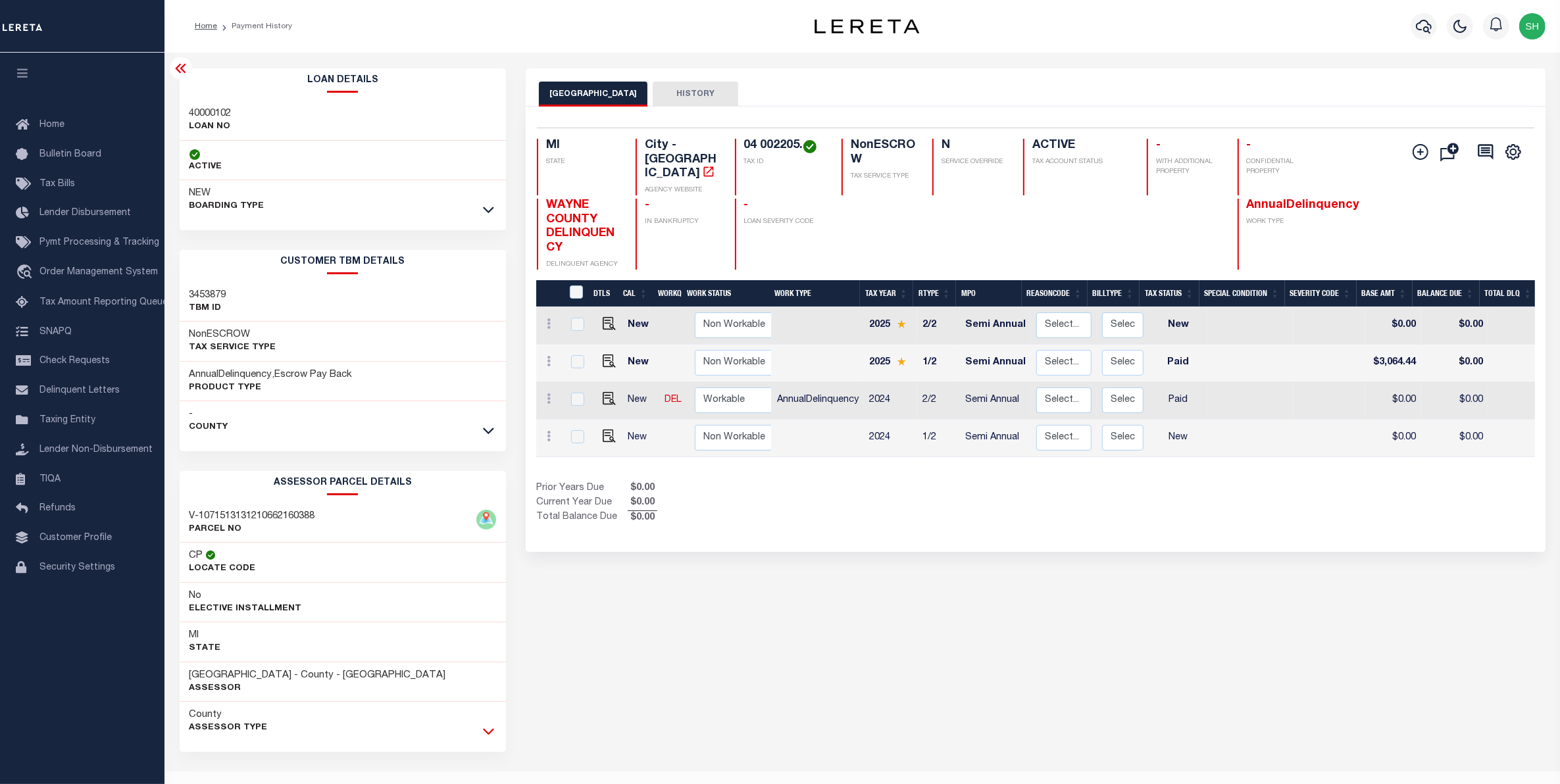
click at [483, 728] on icon at bounding box center [488, 731] width 11 height 14
click at [93, 277] on span "Order Management System" at bounding box center [98, 272] width 118 height 9
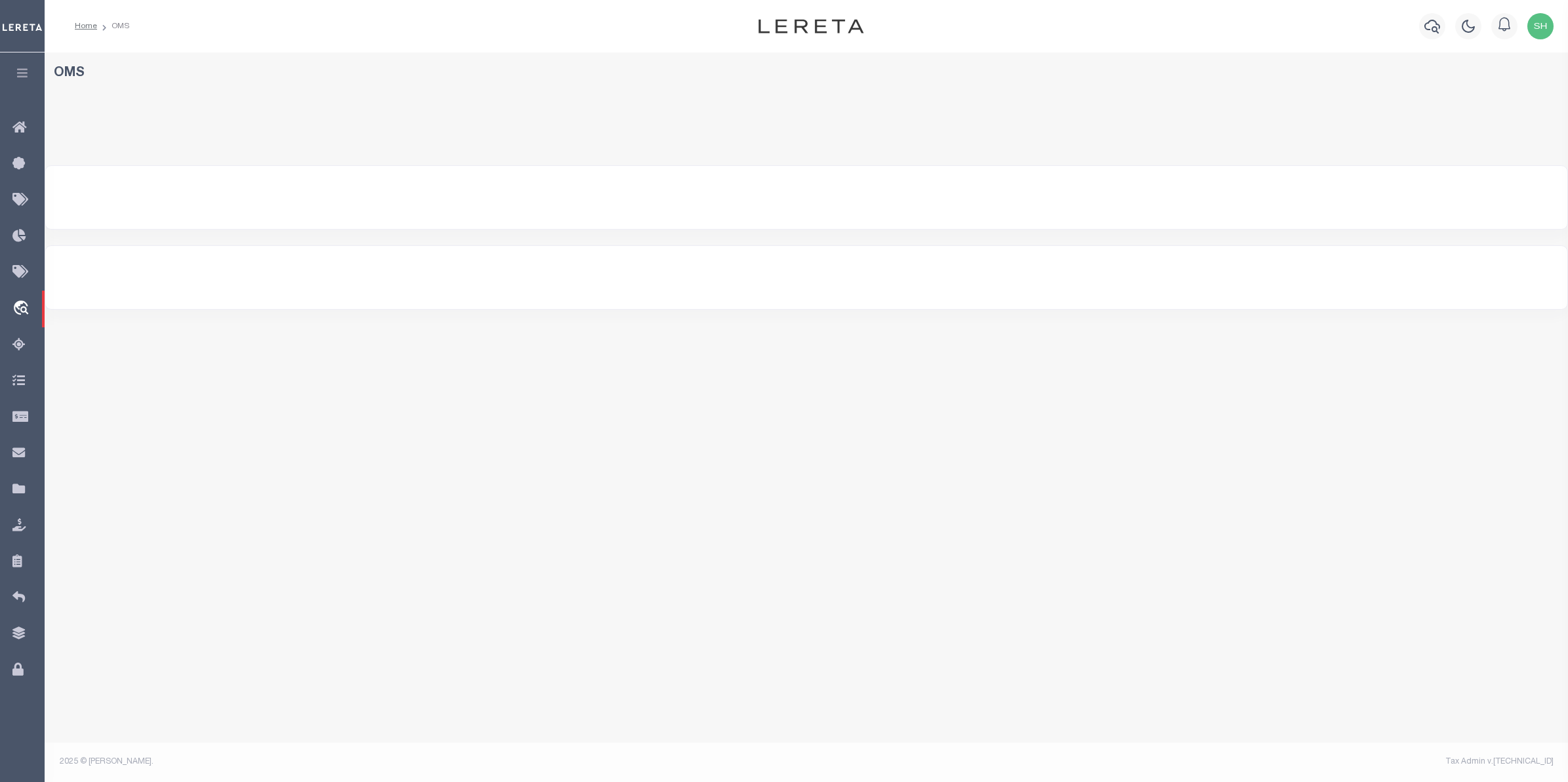
select select "200"
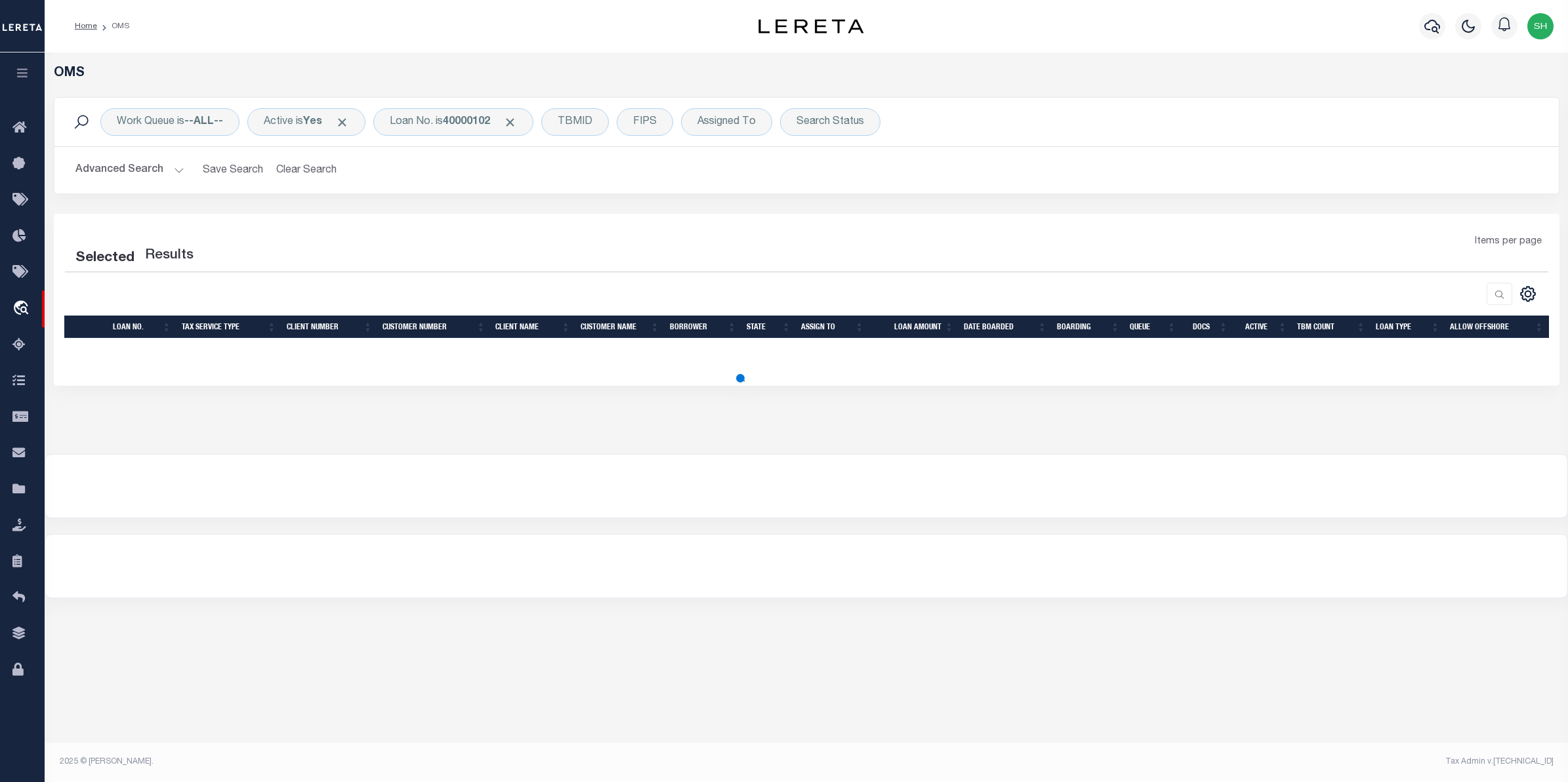
select select "200"
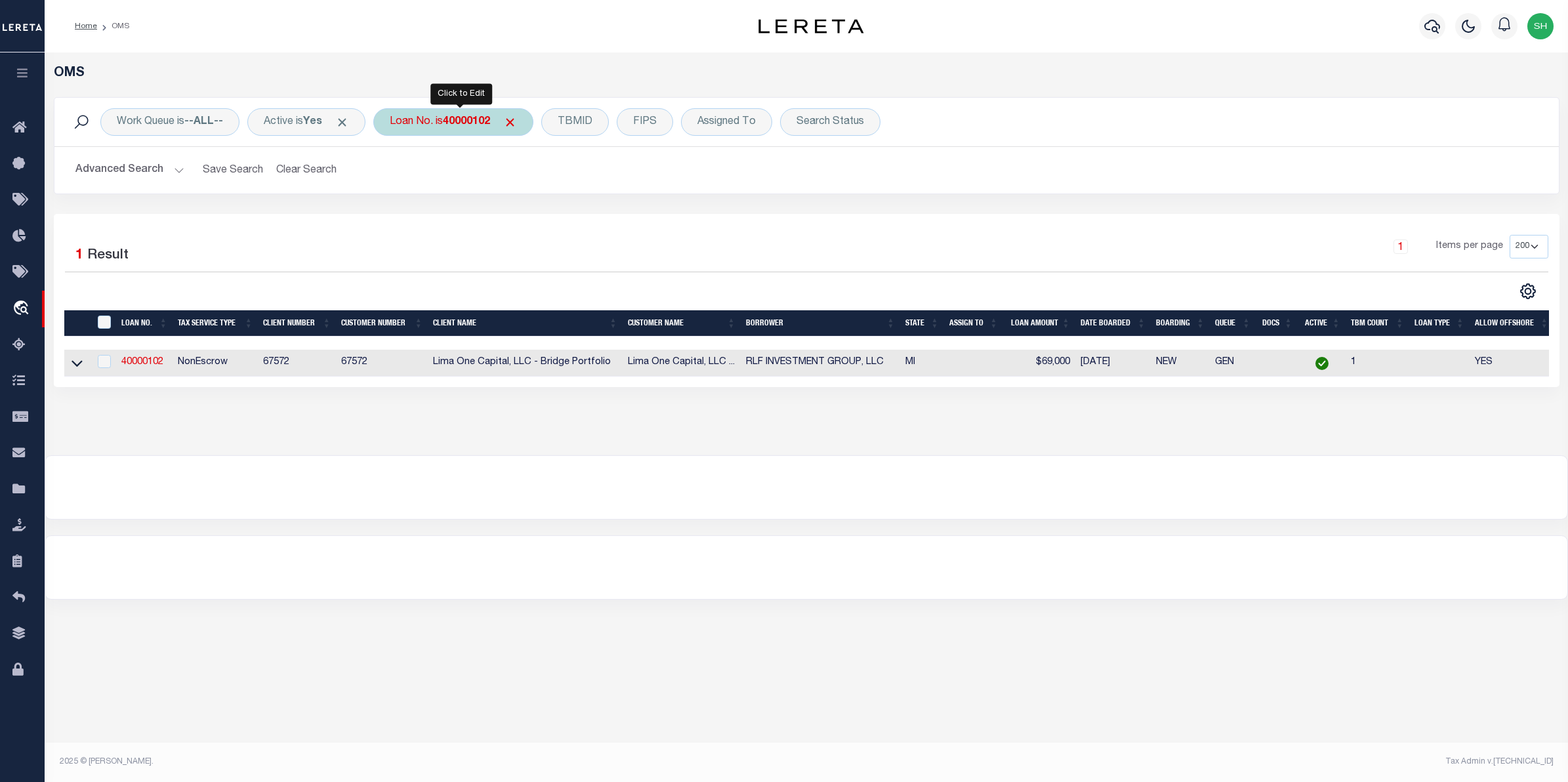
click at [471, 123] on b "40000102" at bounding box center [466, 122] width 48 height 10
type input "111271"
click at [574, 216] on input "Apply" at bounding box center [564, 215] width 39 height 22
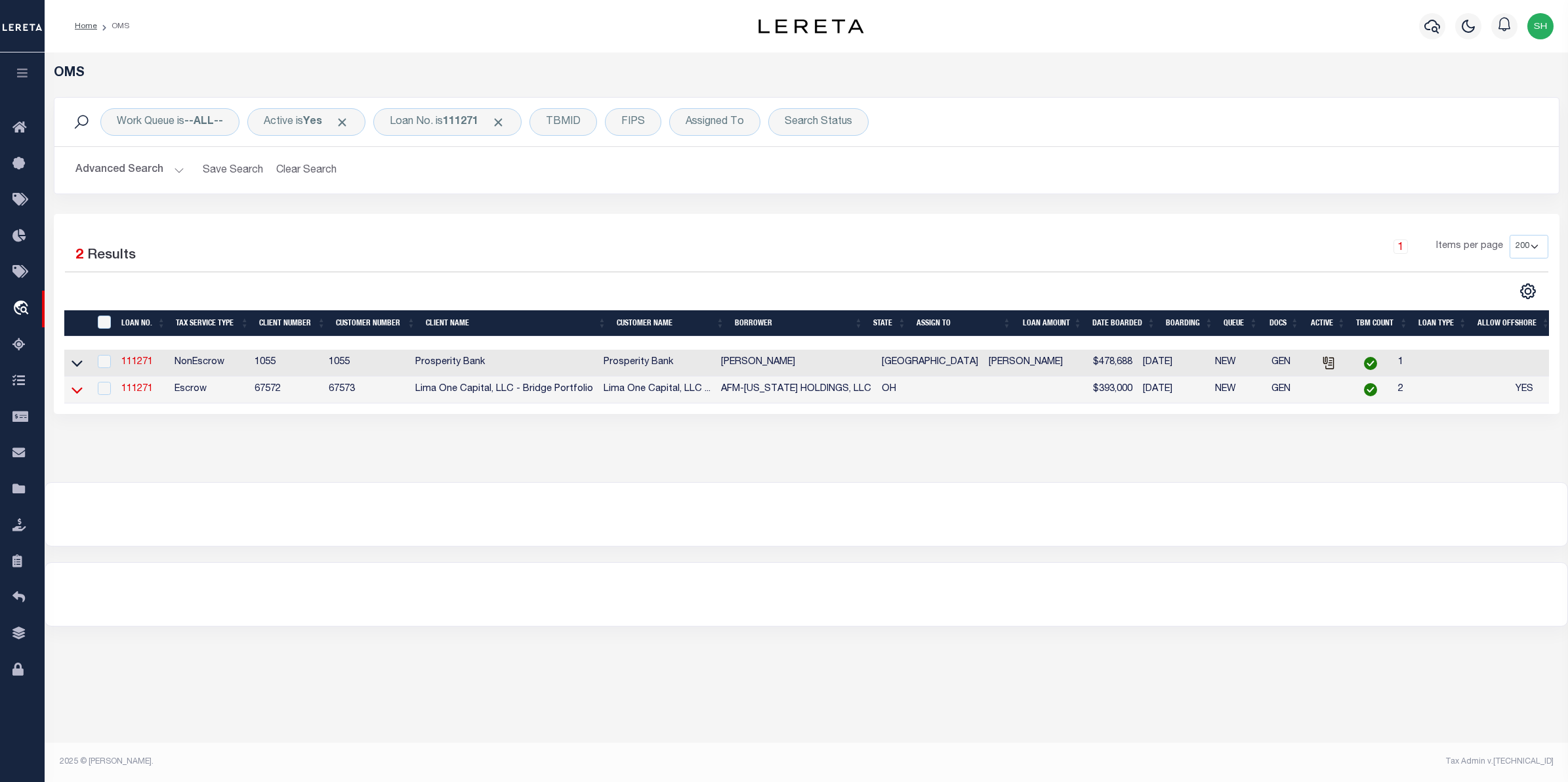
click at [73, 393] on icon at bounding box center [77, 390] width 11 height 6
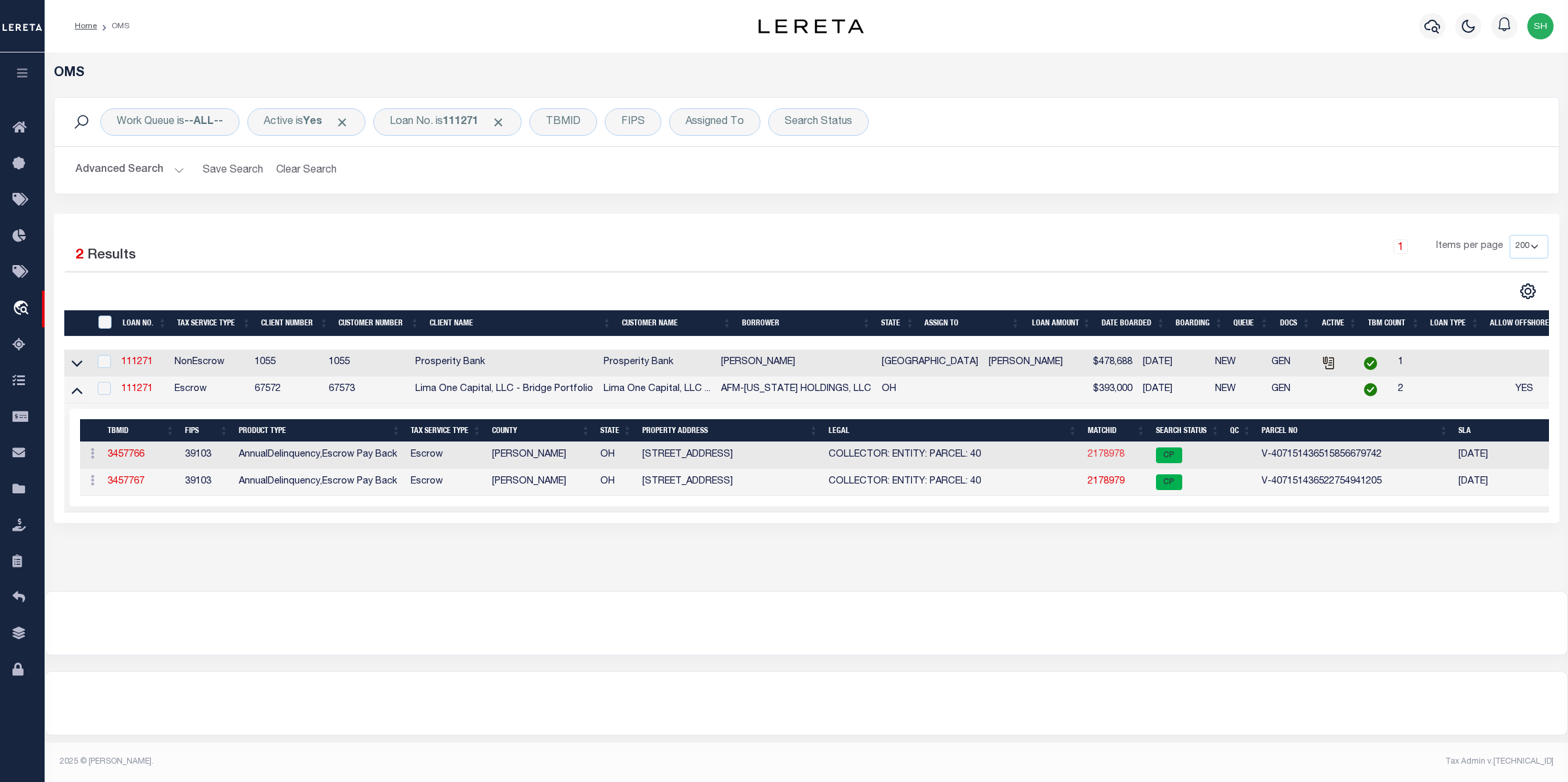
click at [1093, 459] on link "2178978" at bounding box center [1106, 455] width 37 height 9
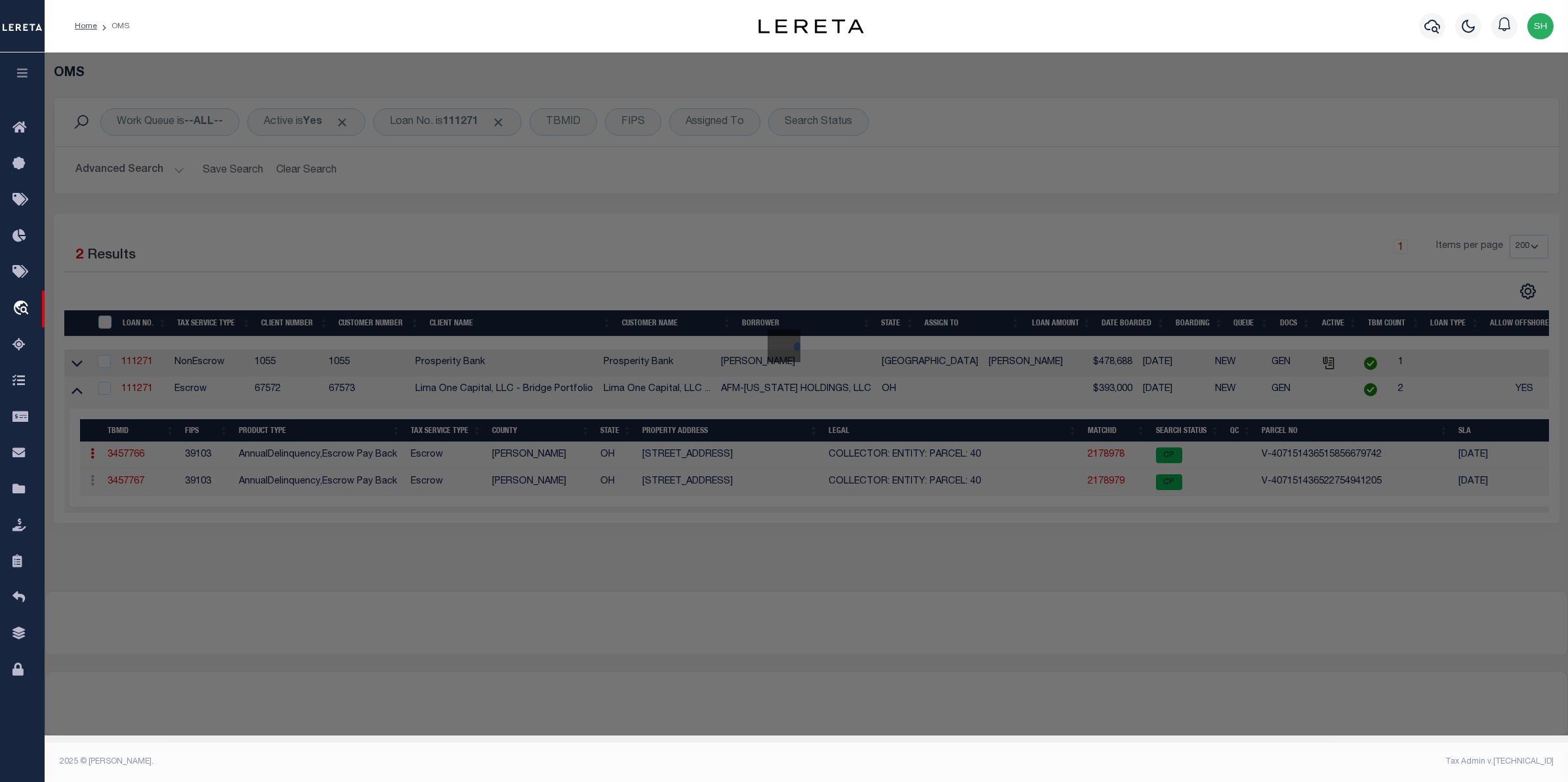
checkbox input "false"
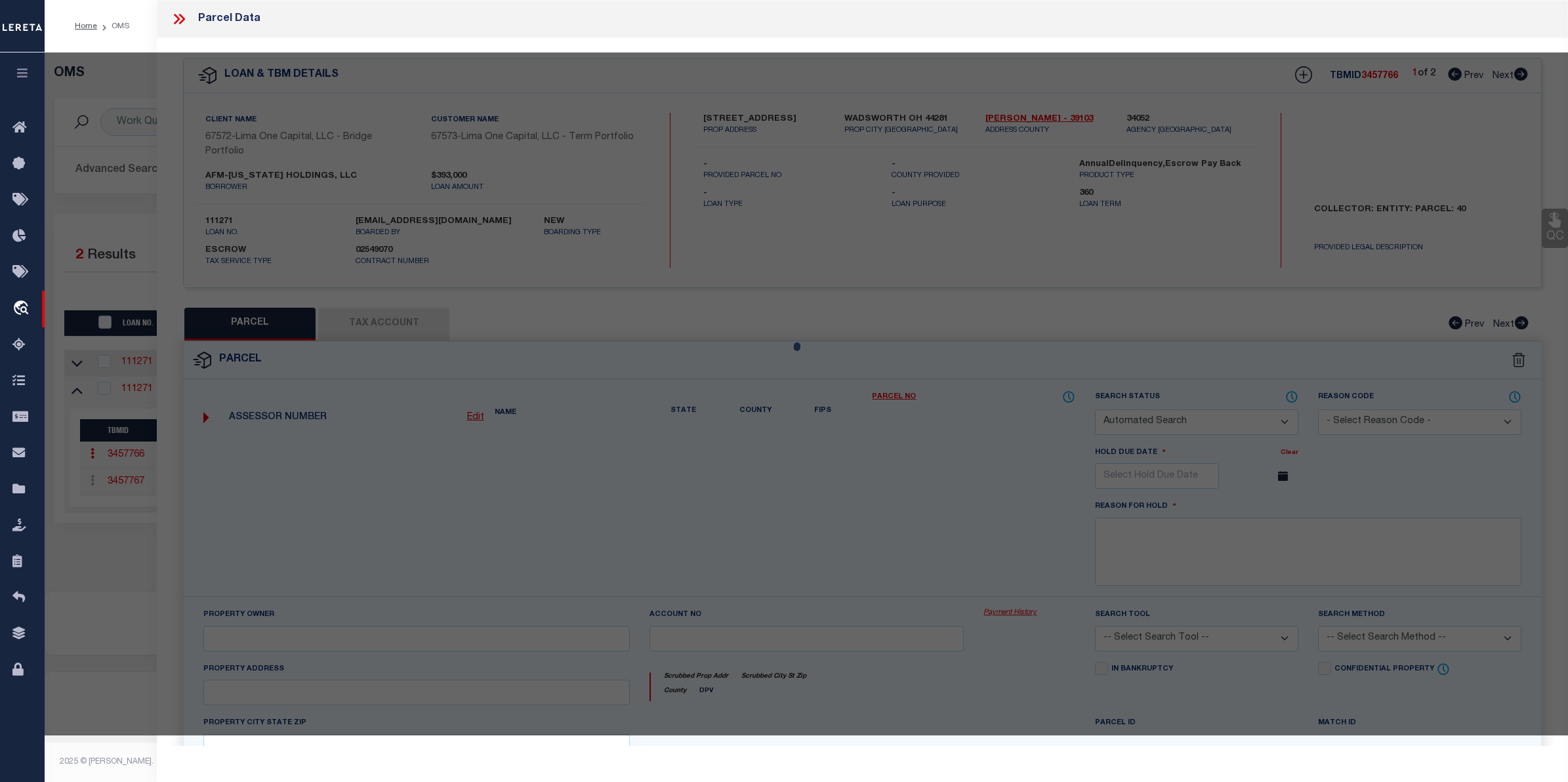
select select "CP"
select select "AGW"
select select
type input "[STREET_ADDRESS]"
checkbox input "false"
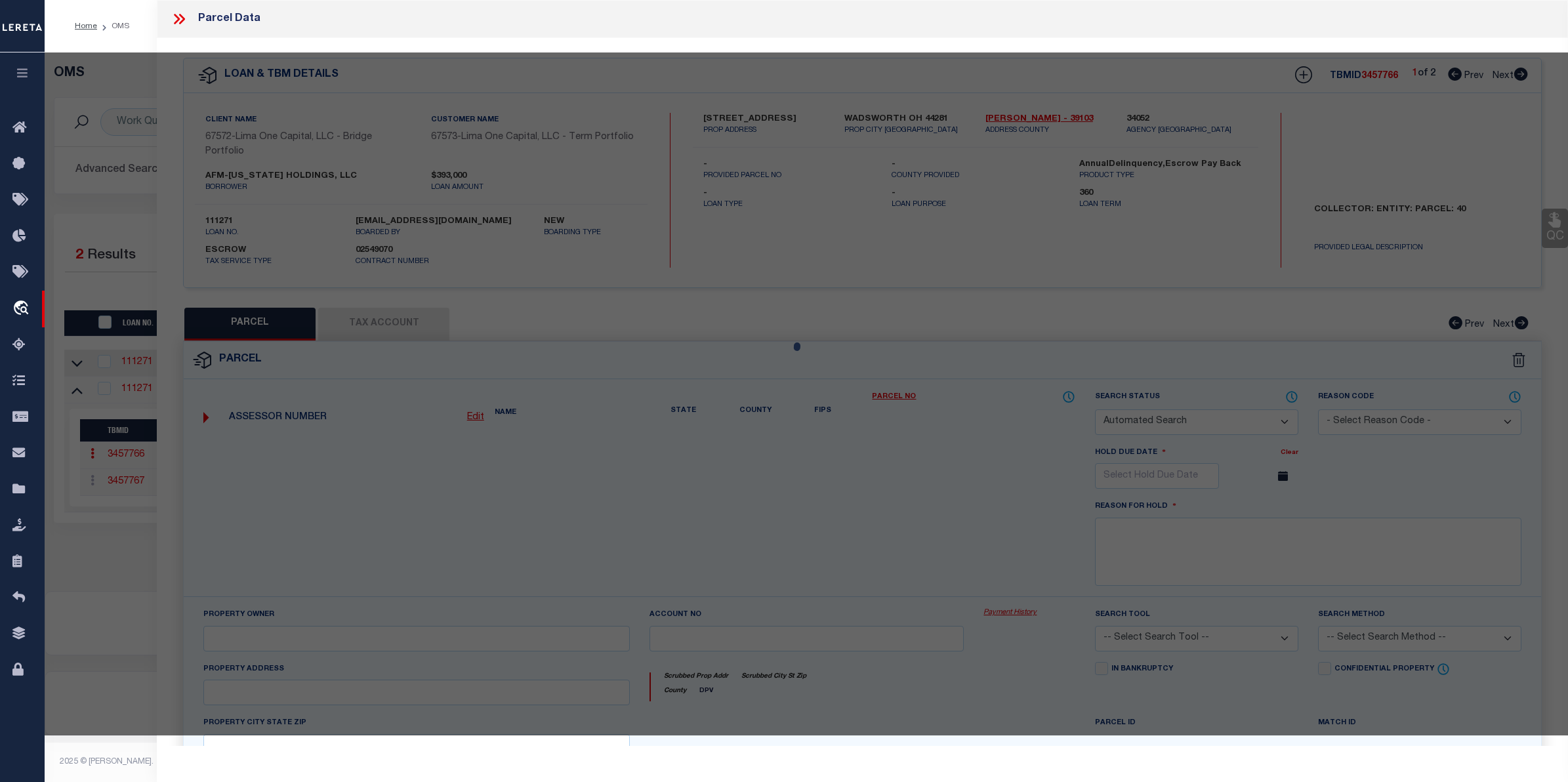
type input "WADSWORTH OH 44281"
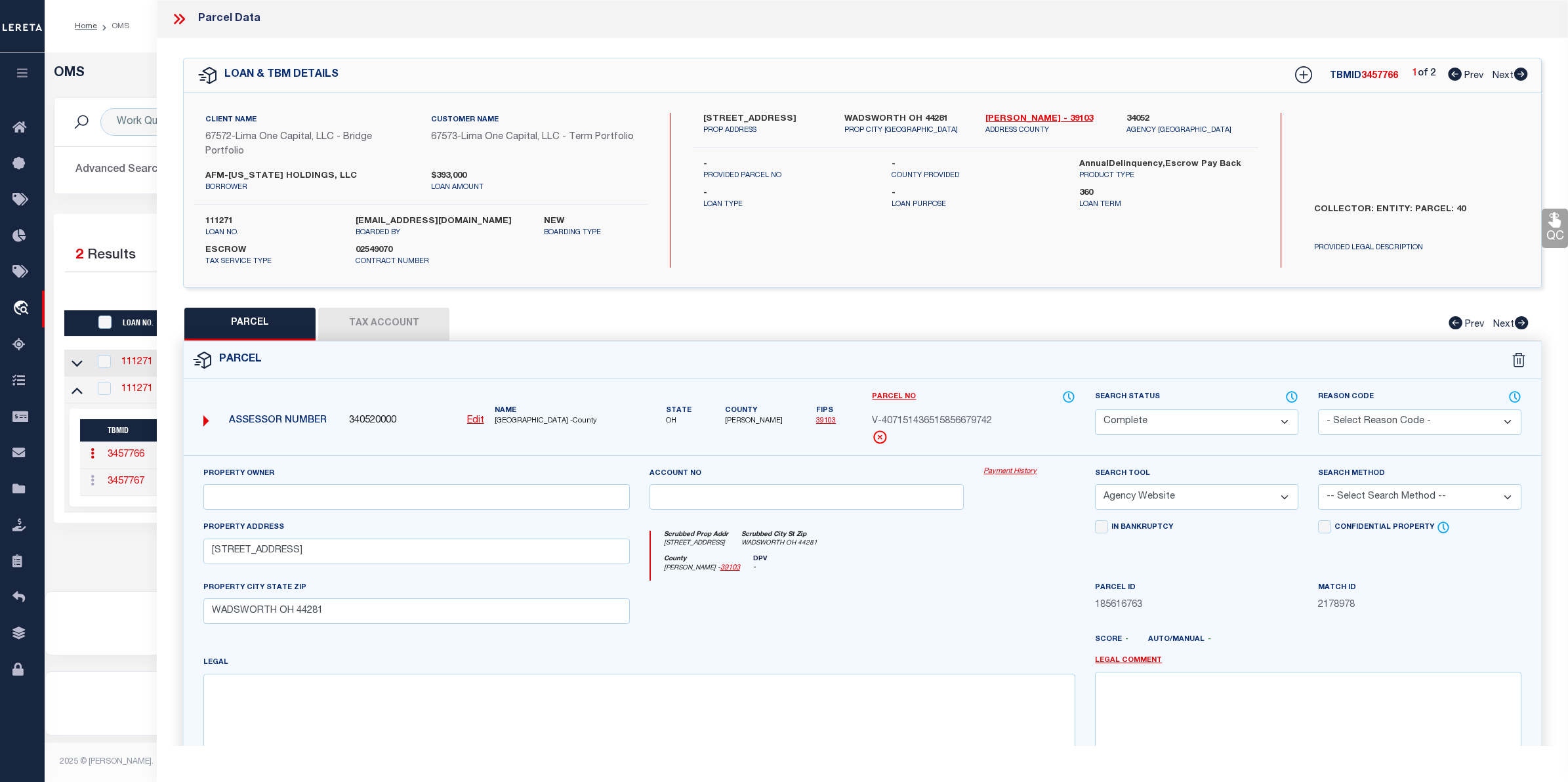
click at [1029, 475] on link "Payment History" at bounding box center [1029, 472] width 92 height 11
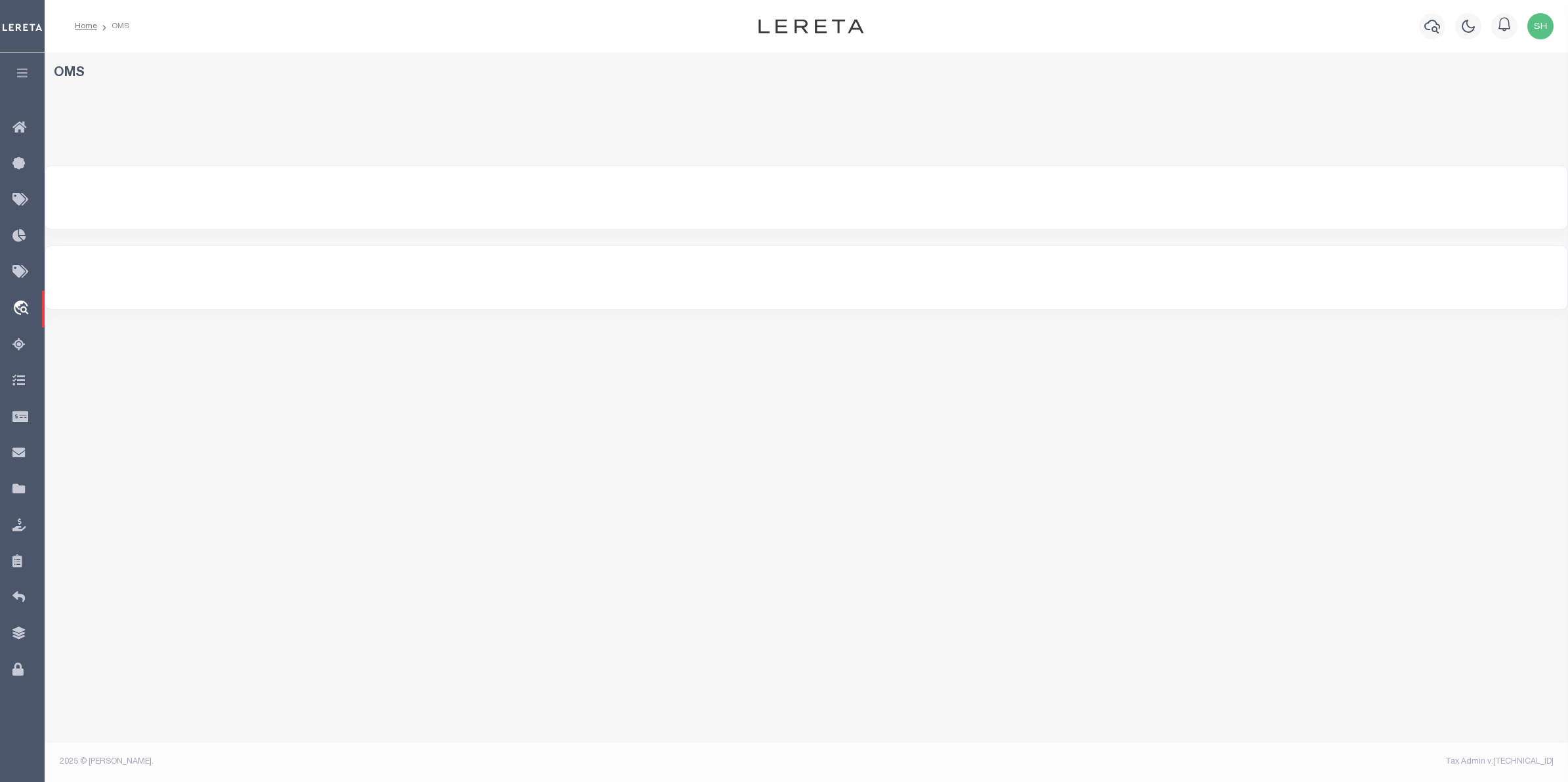
select select "200"
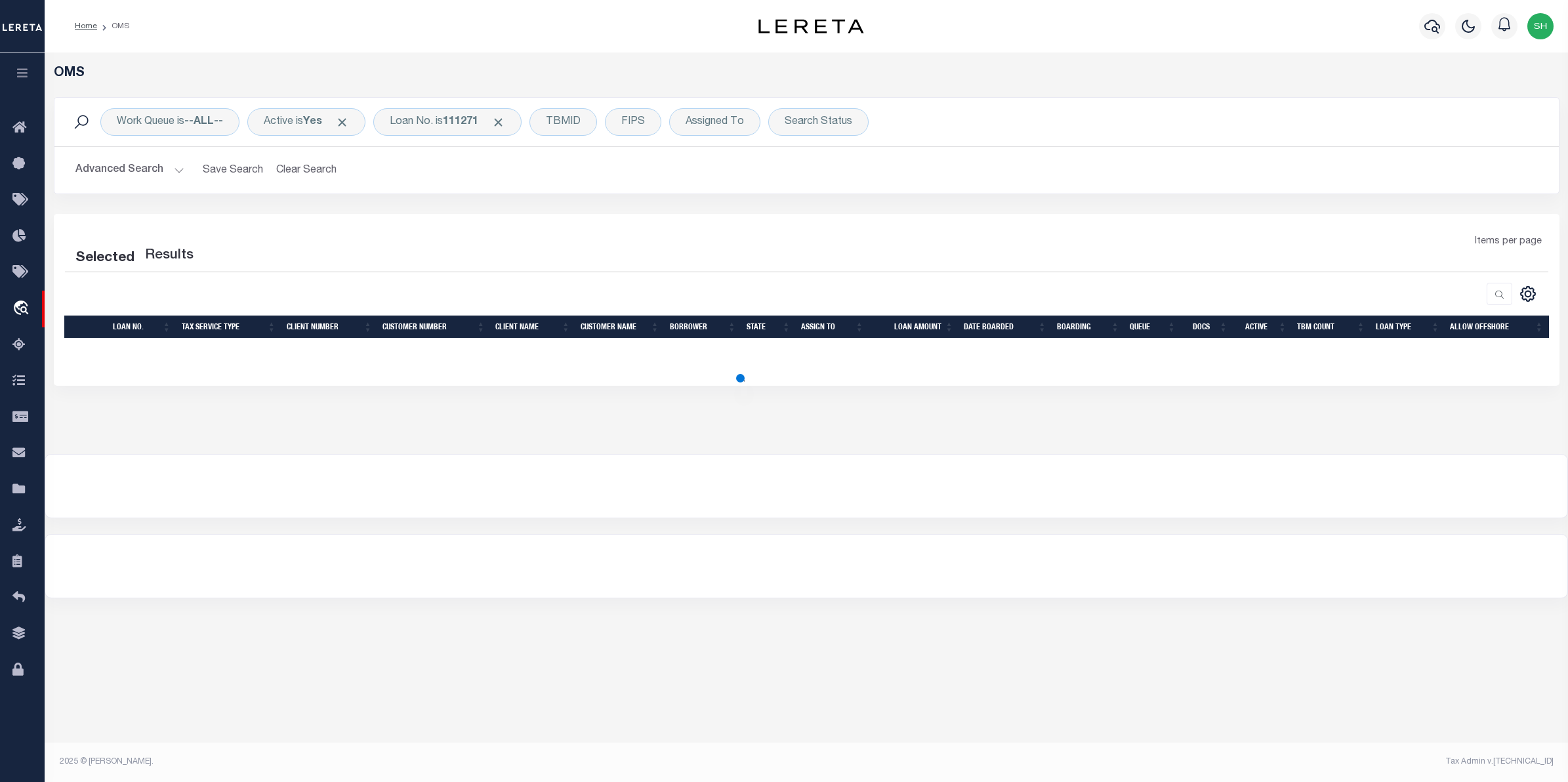
select select "200"
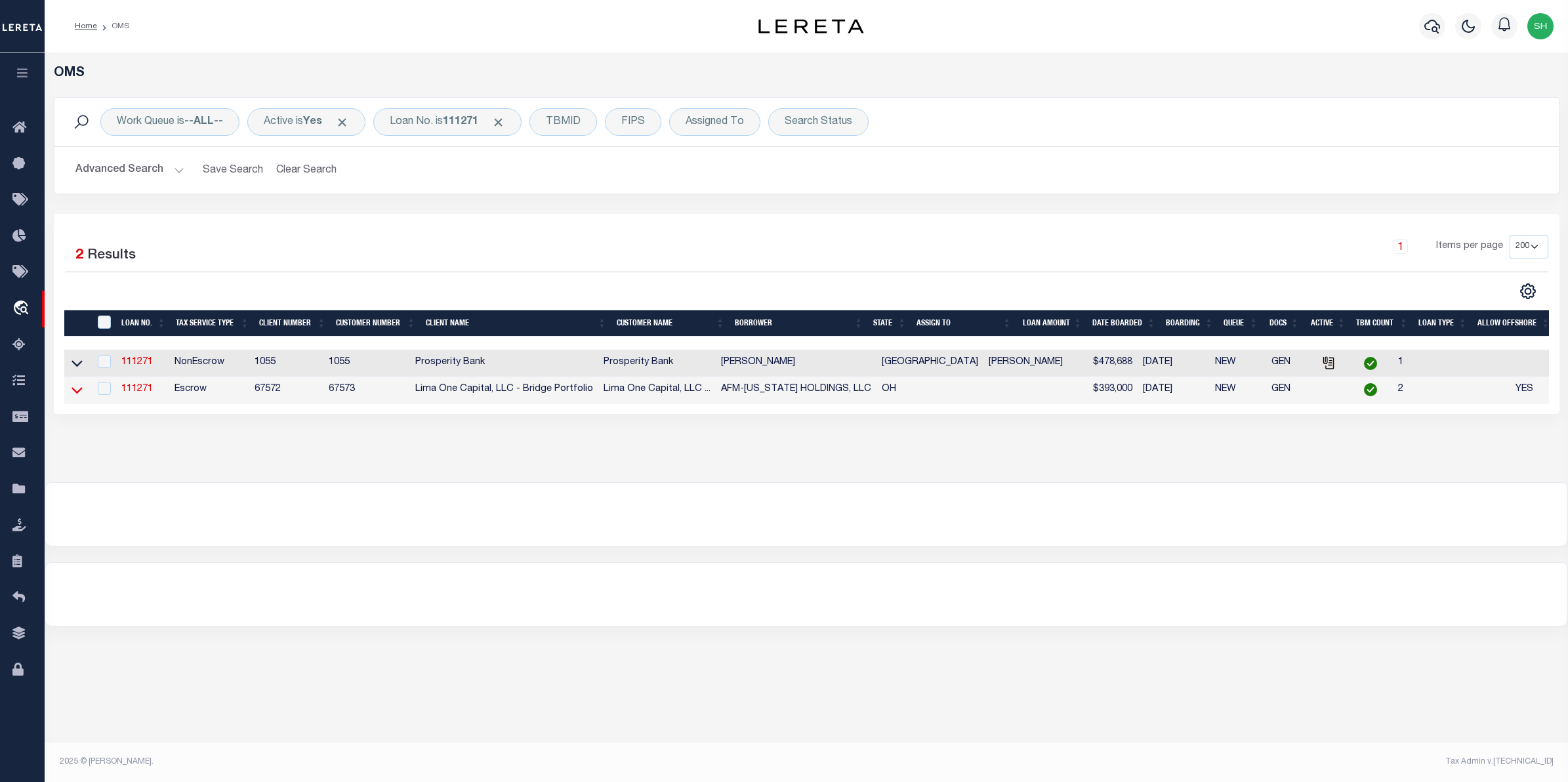
click at [76, 394] on icon at bounding box center [77, 390] width 11 height 14
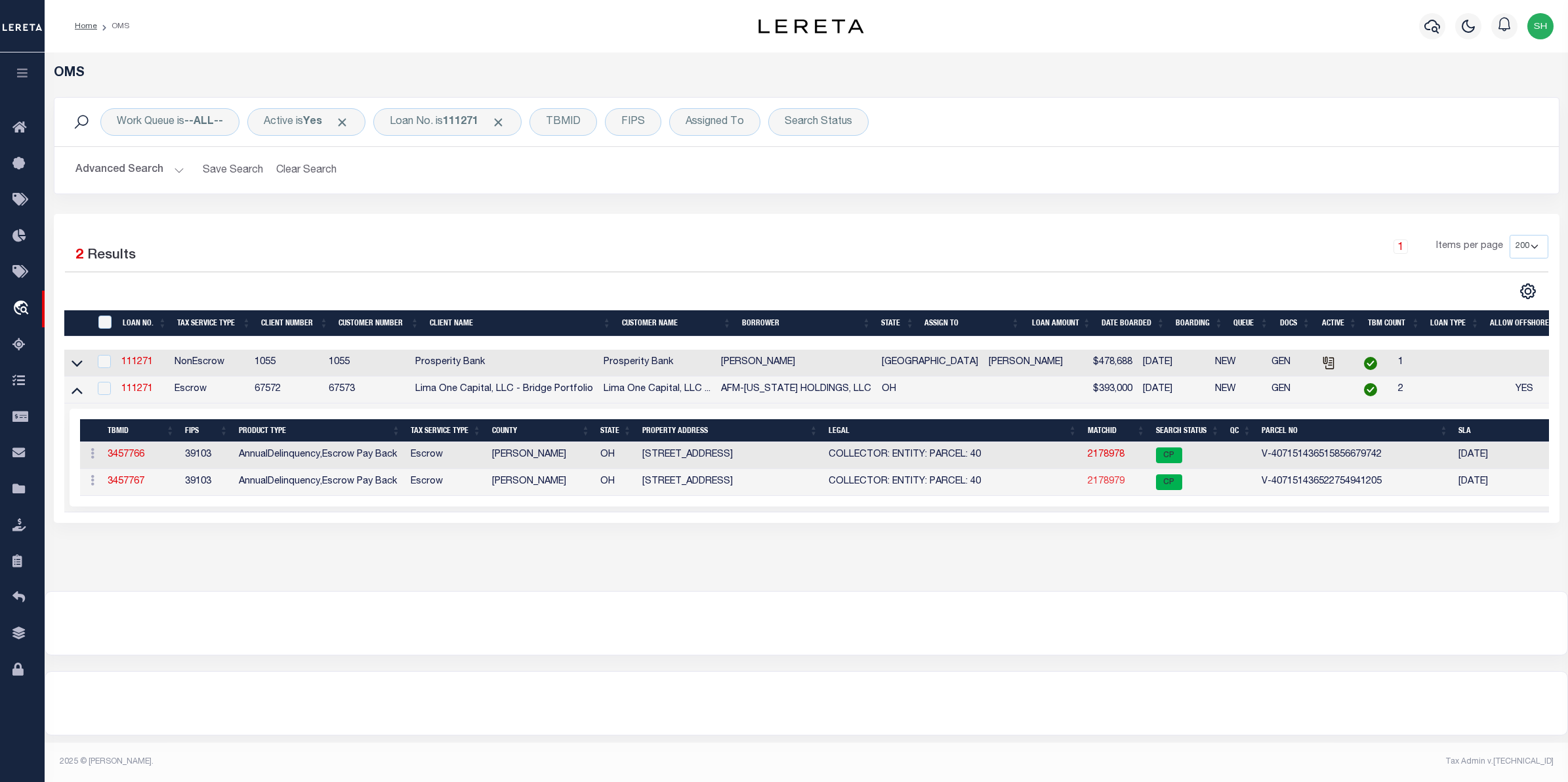
click at [1100, 486] on link "2178979" at bounding box center [1106, 482] width 37 height 9
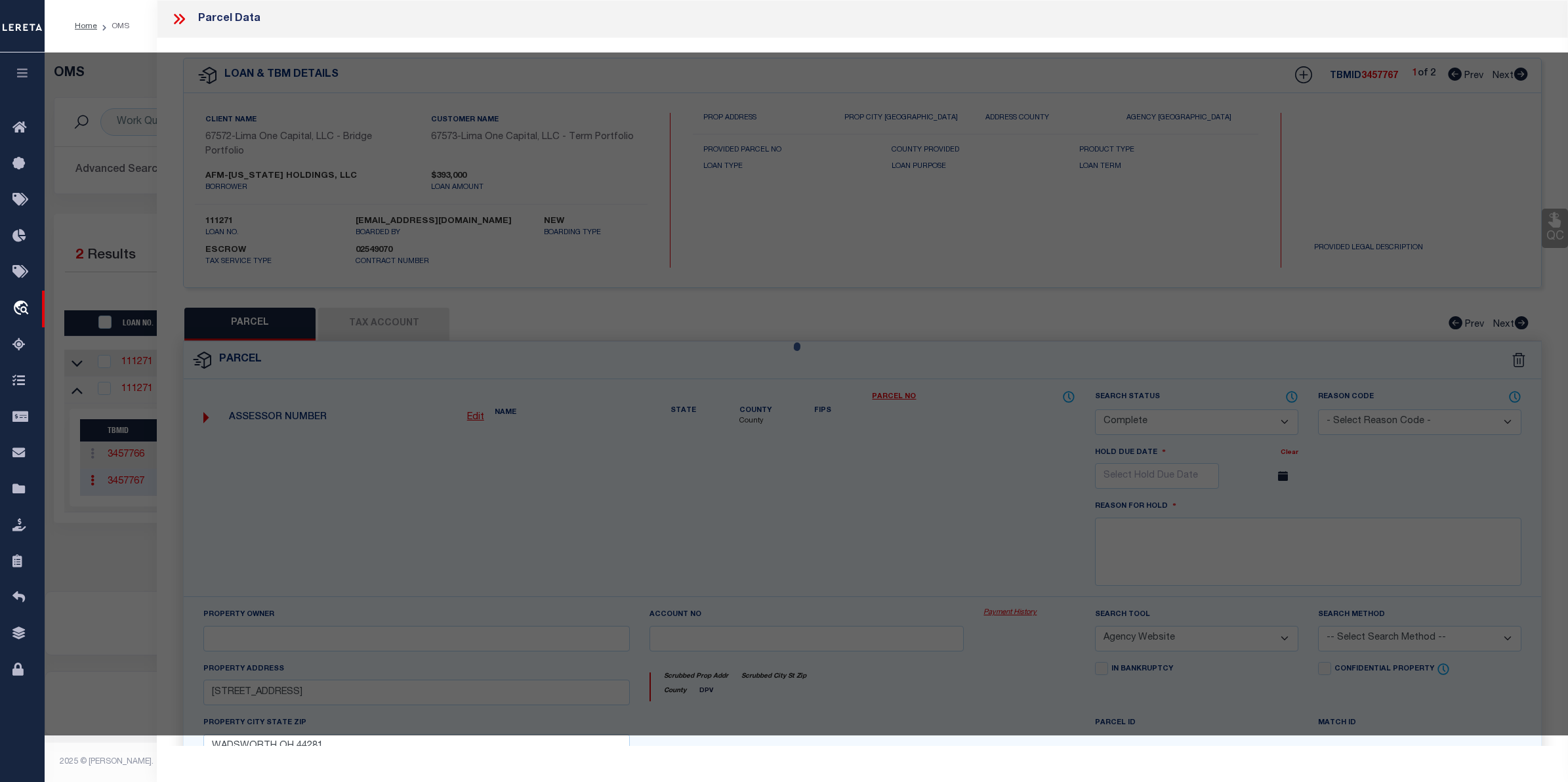
select select "AS"
select select
checkbox input "false"
select select "CP"
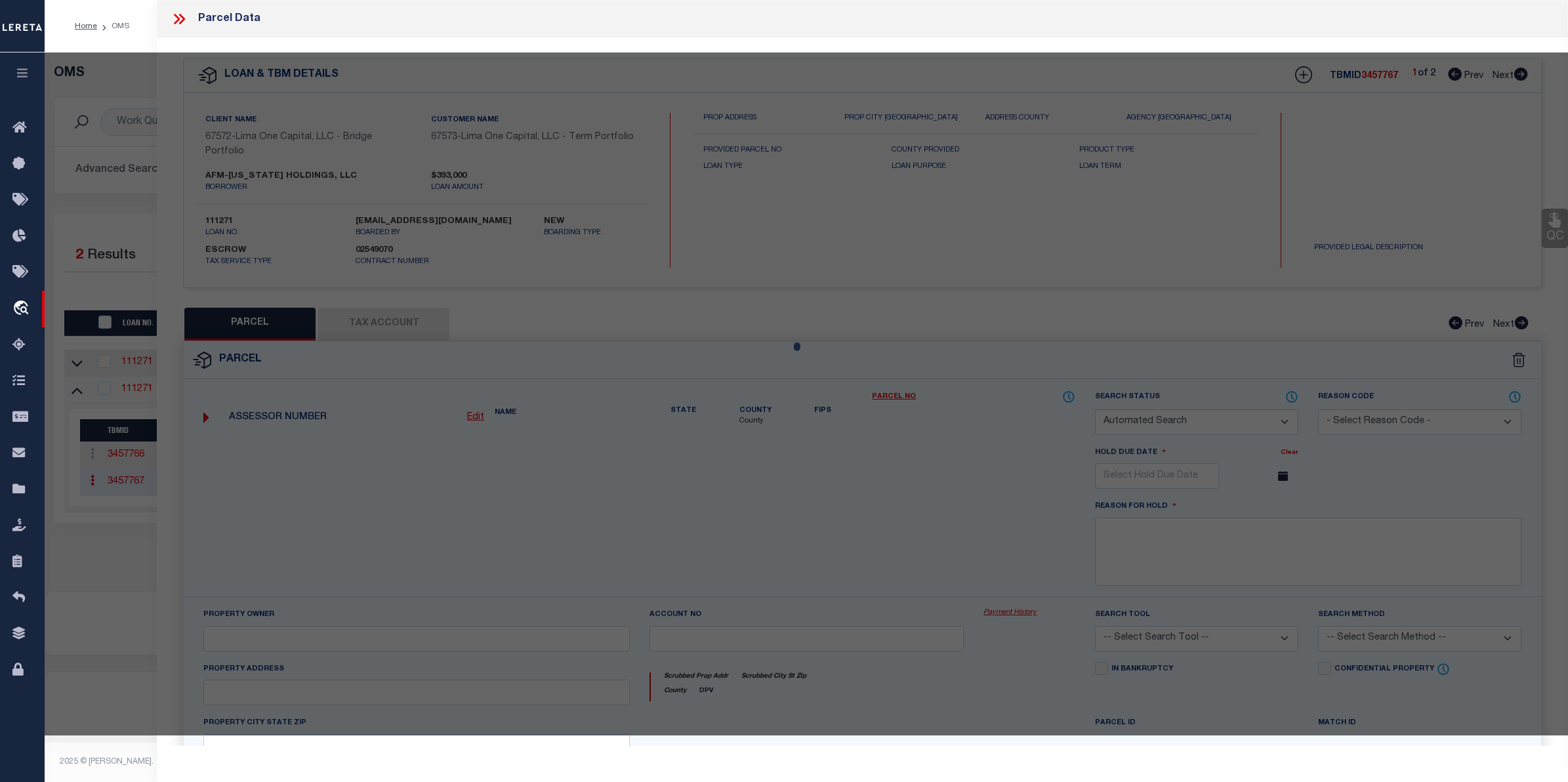
select select "AGW"
select select
type input "[STREET_ADDRESS]"
checkbox input "false"
type input "WADSWORTH OH 44281"
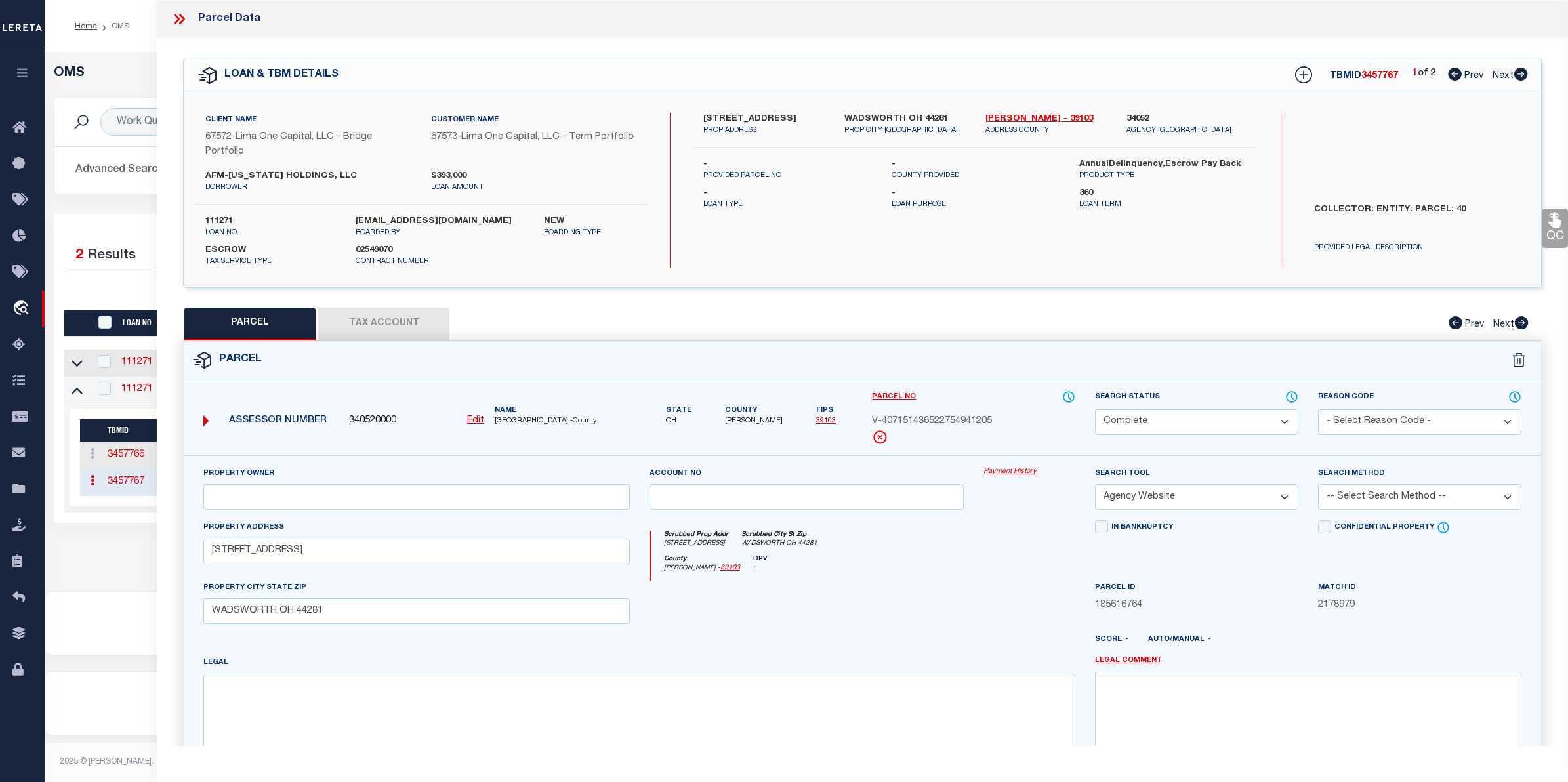
click at [1015, 475] on link "Payment History" at bounding box center [1029, 472] width 92 height 11
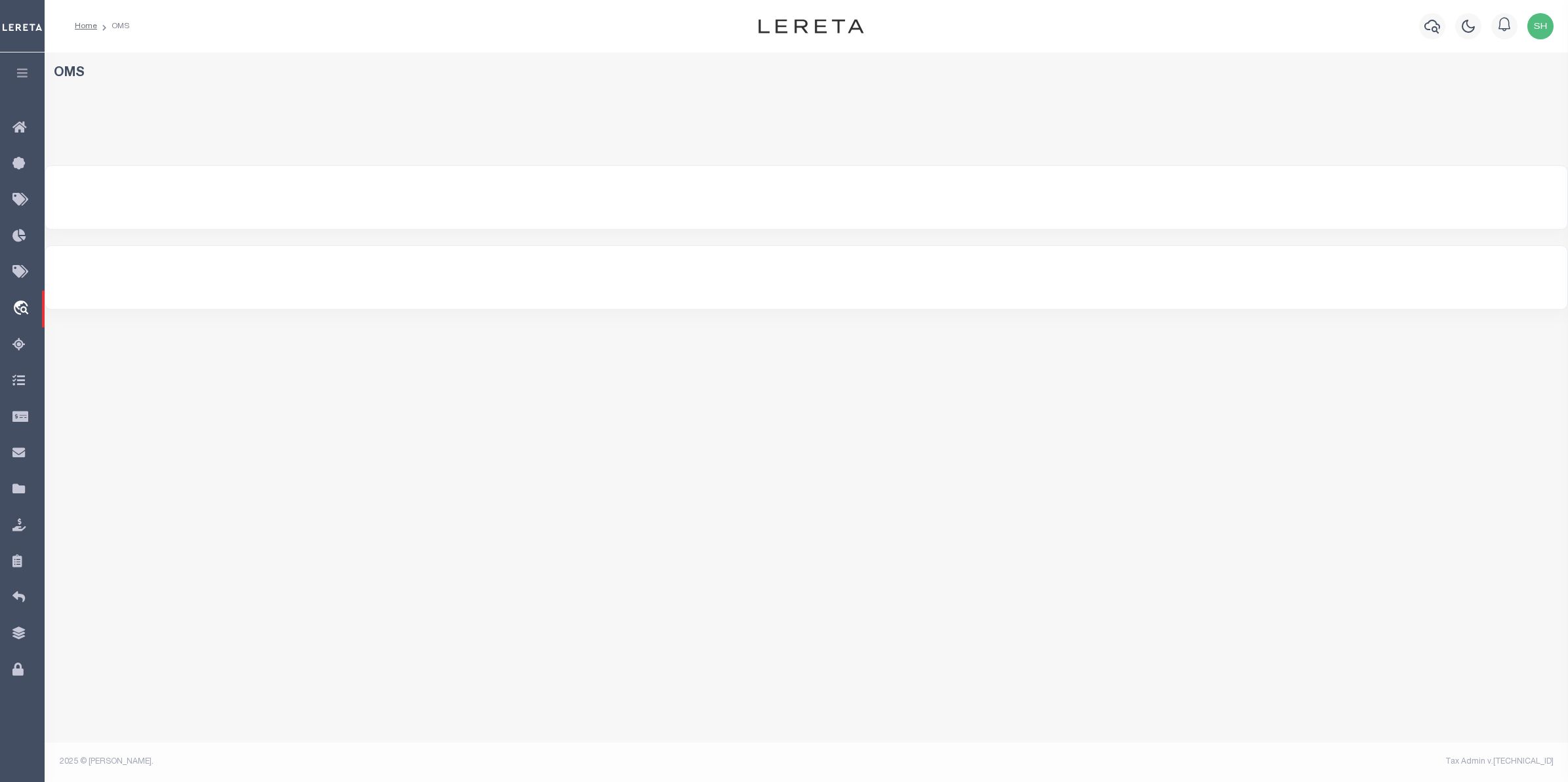
select select "200"
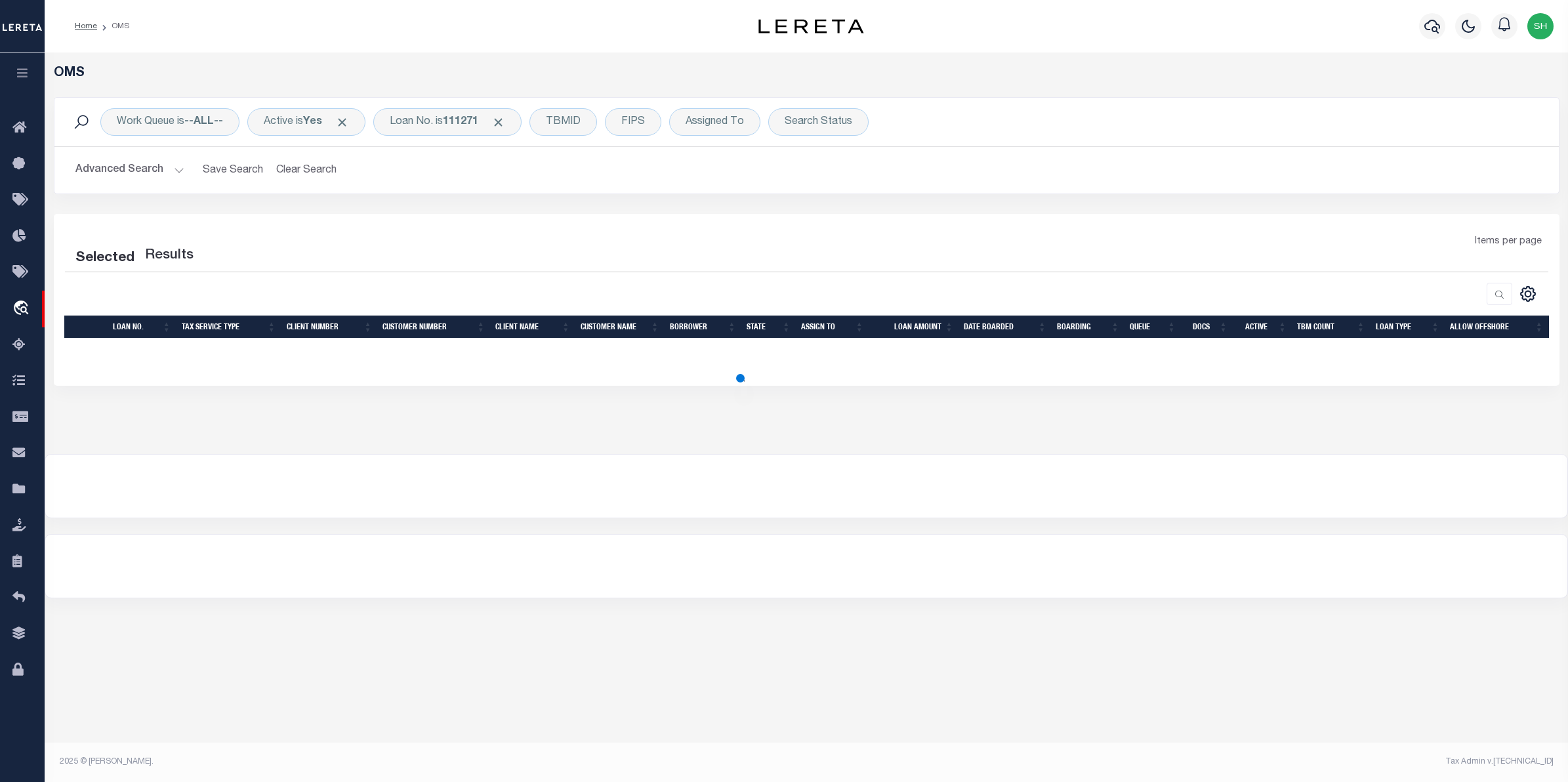
select select "200"
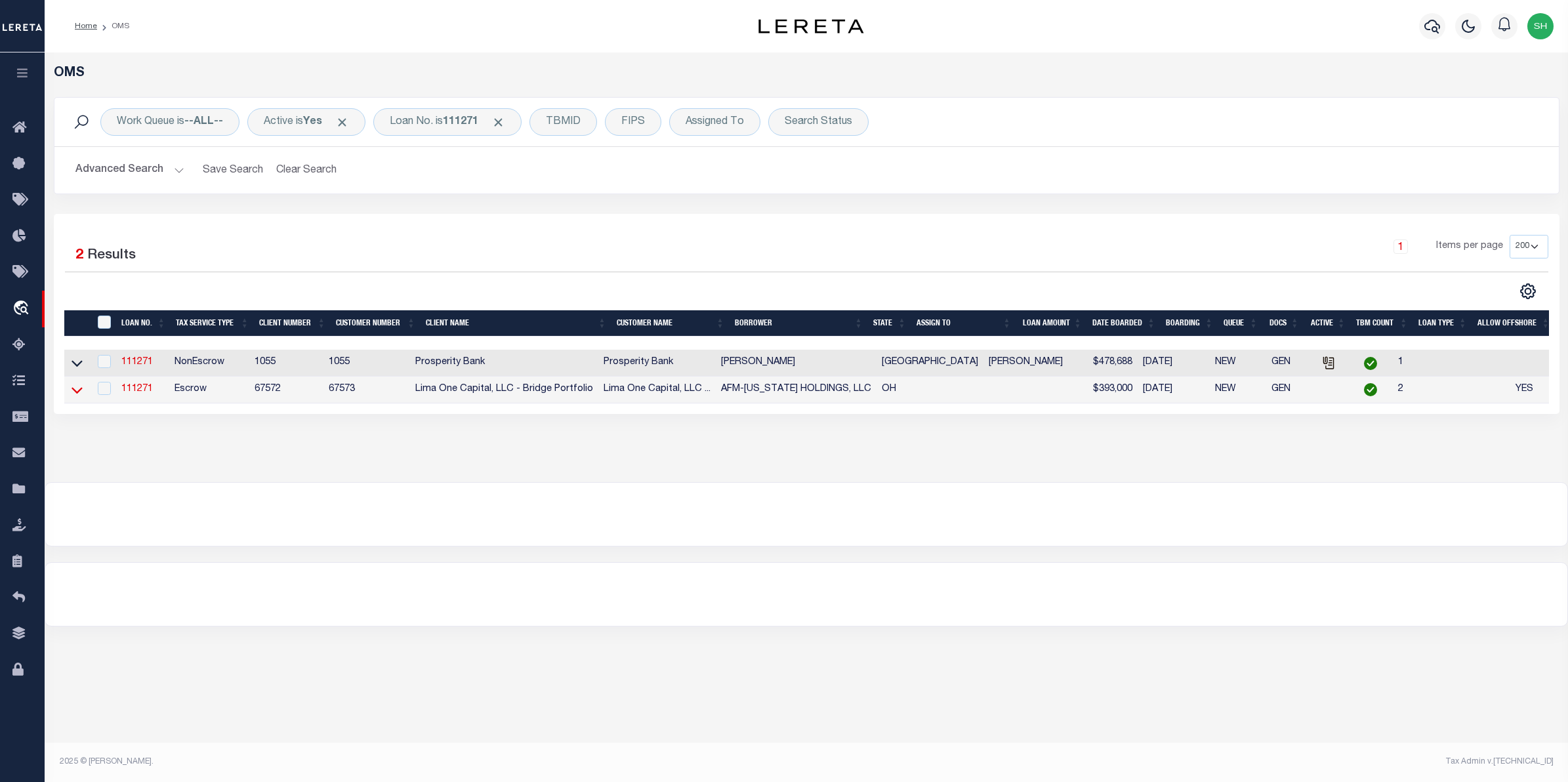
click at [76, 393] on icon at bounding box center [77, 390] width 11 height 6
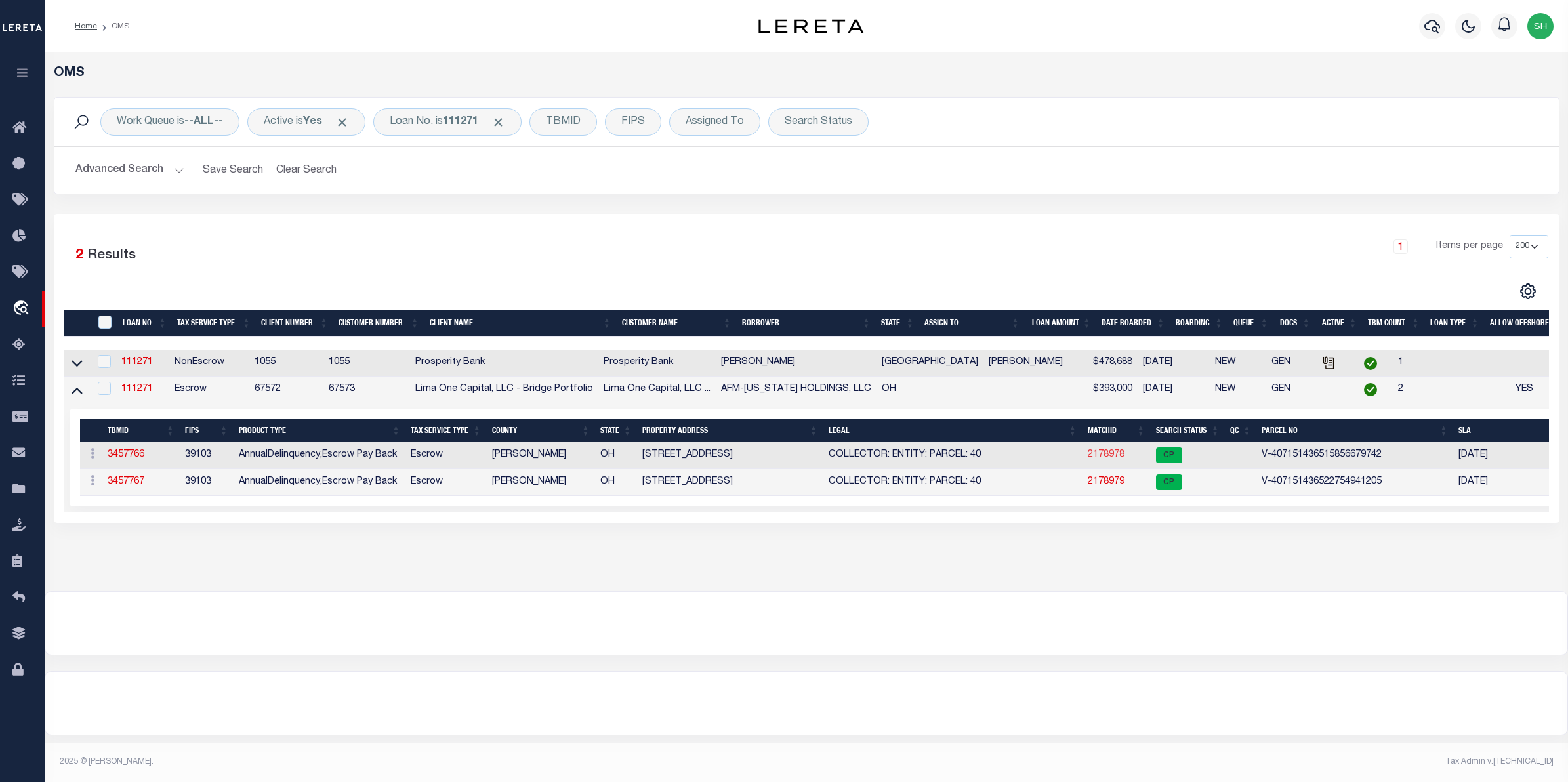
click at [1088, 459] on link "2178978" at bounding box center [1106, 455] width 37 height 9
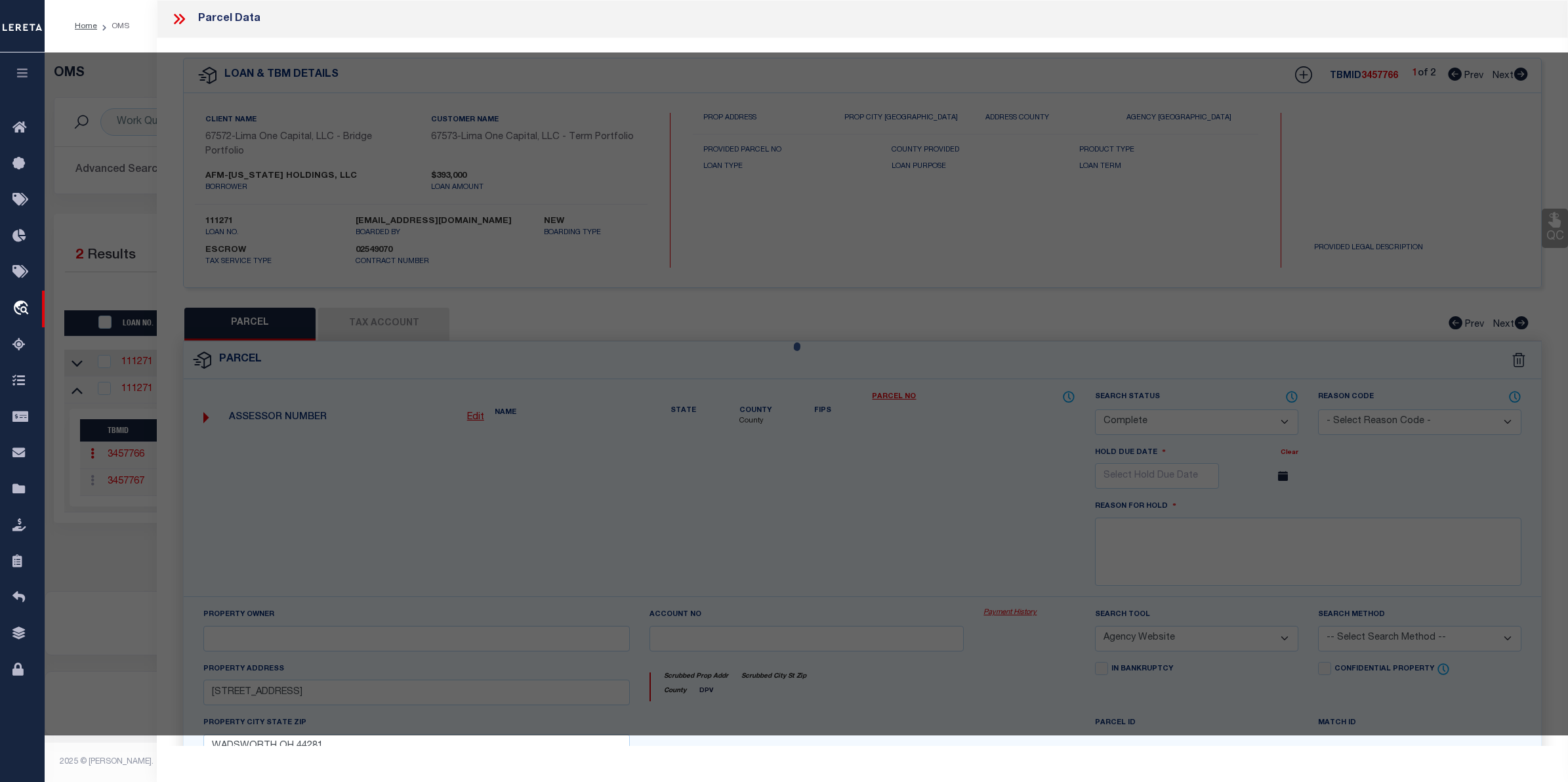
select select "AS"
select select
checkbox input "false"
select select "CP"
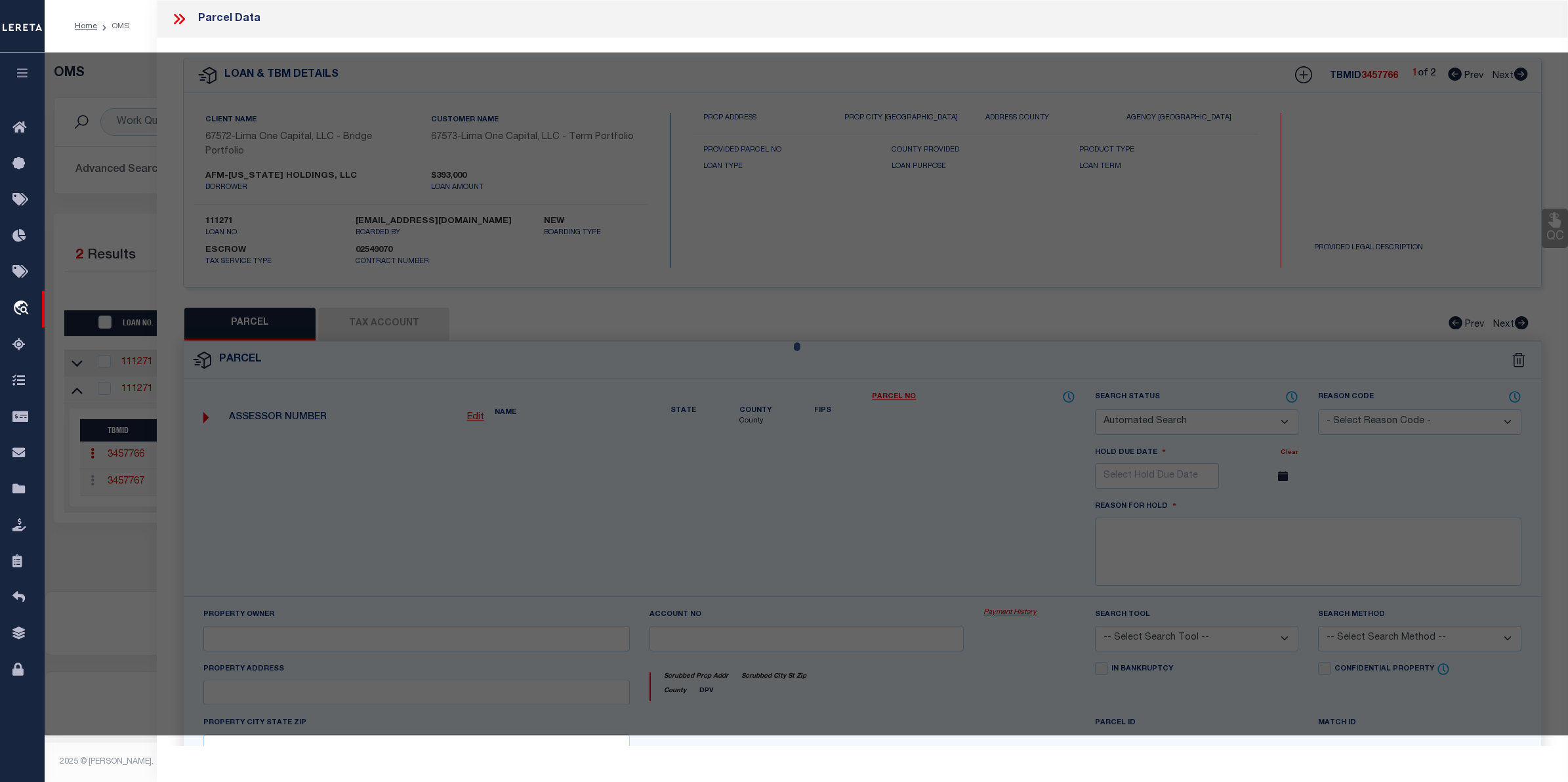
select select "AGW"
select select
type input "[STREET_ADDRESS]"
checkbox input "false"
type input "WADSWORTH OH 44281"
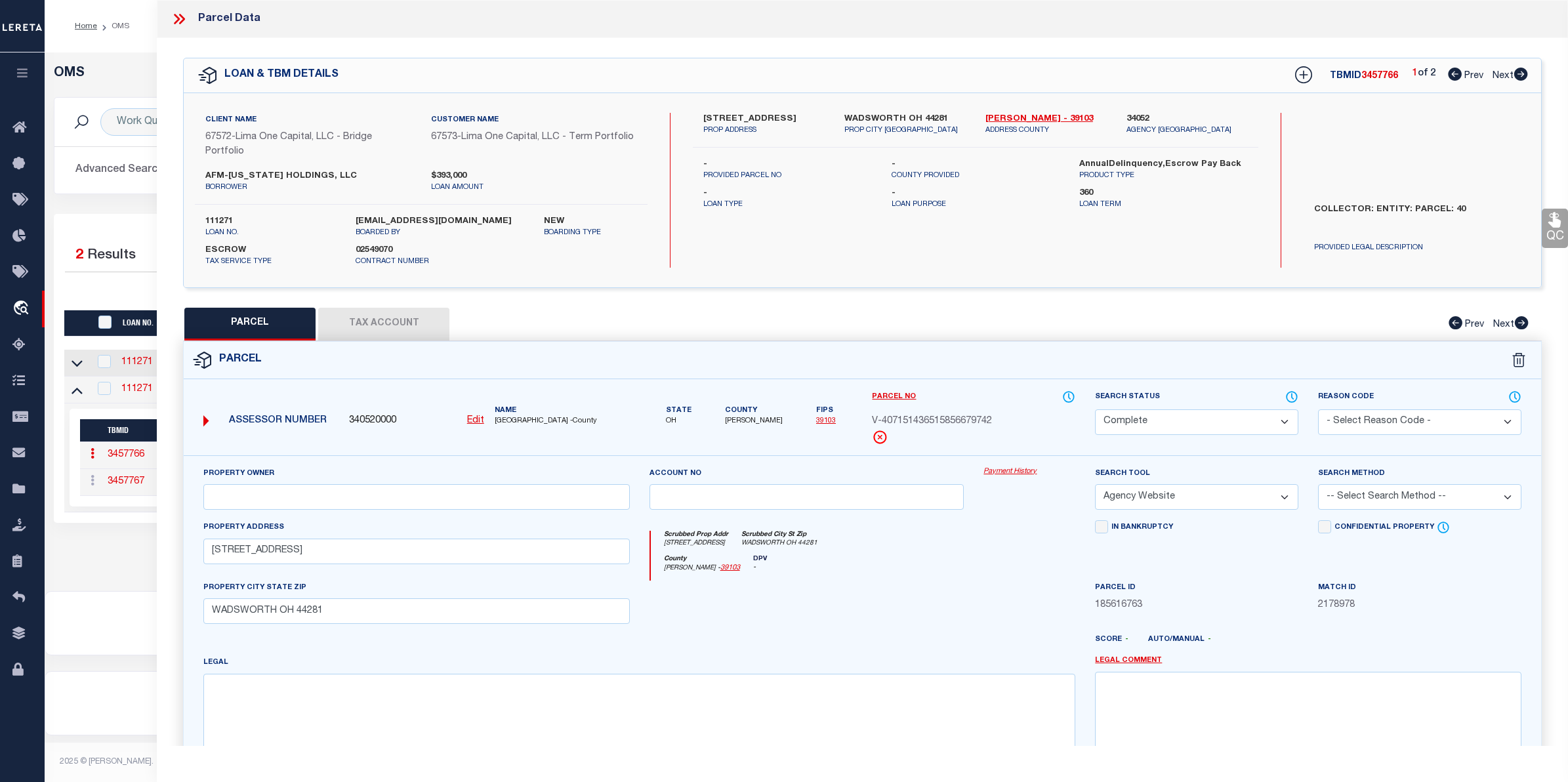
click at [1023, 471] on link "Payment History" at bounding box center [1029, 472] width 92 height 11
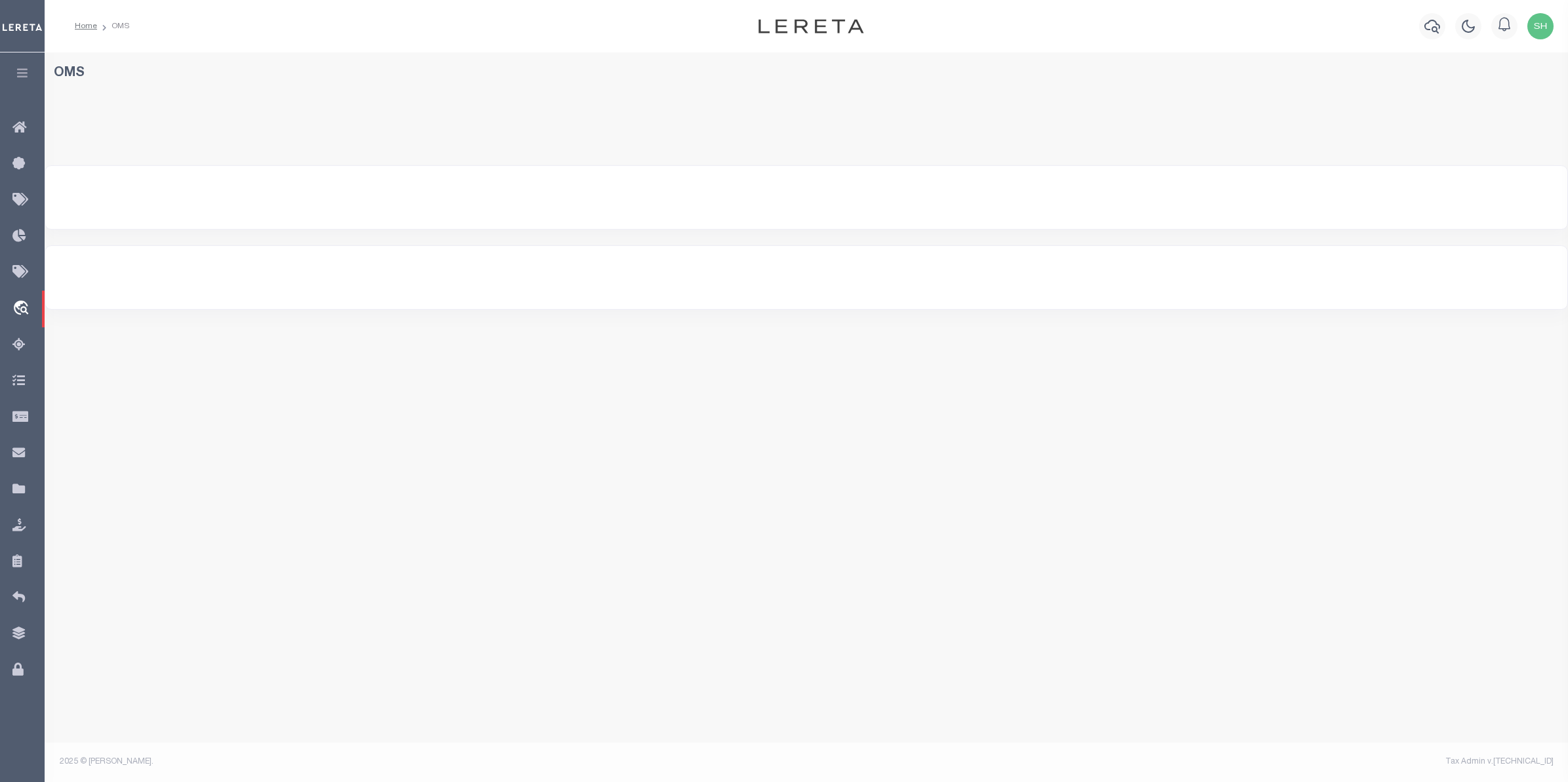
select select "200"
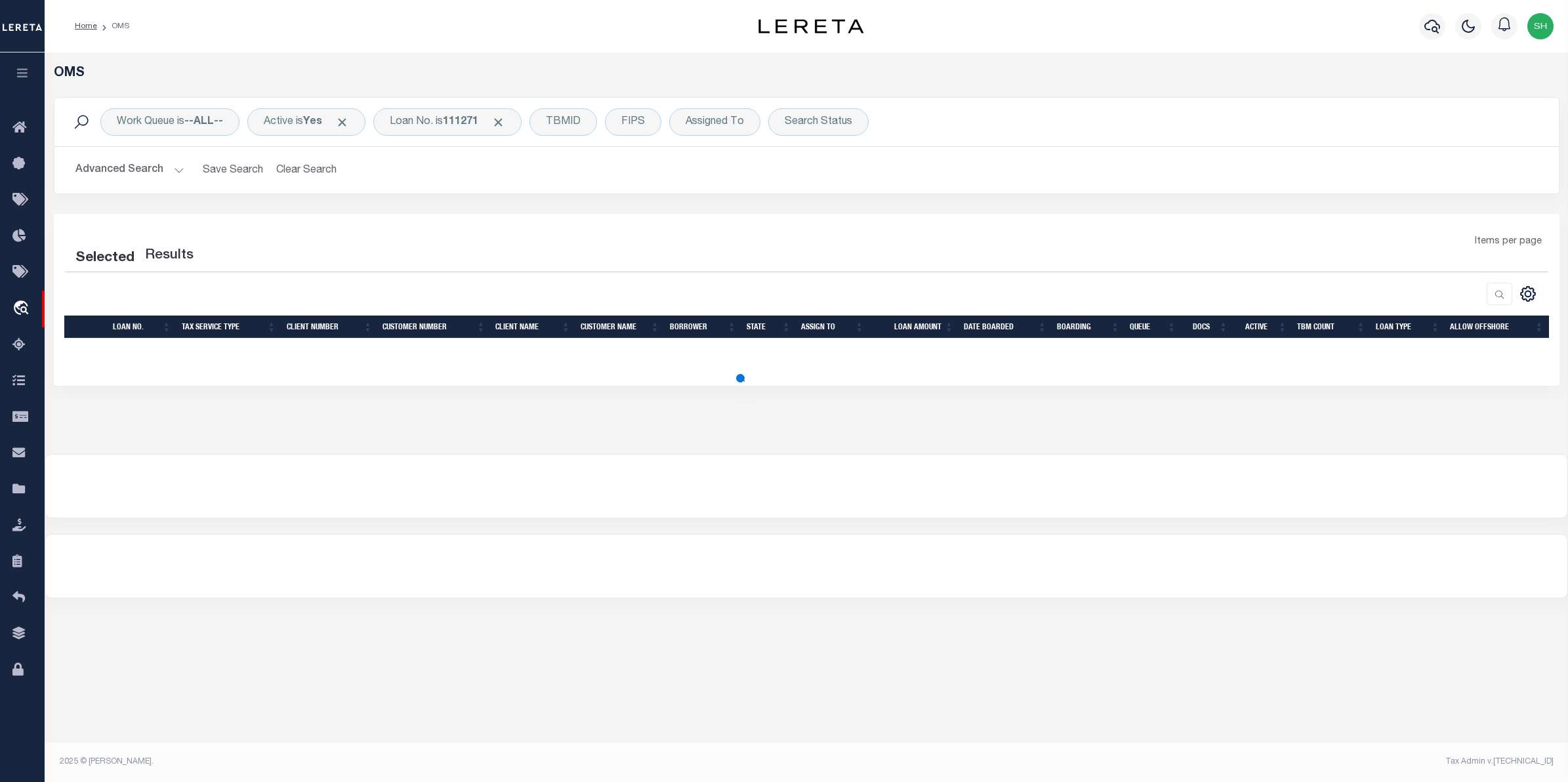
select select "200"
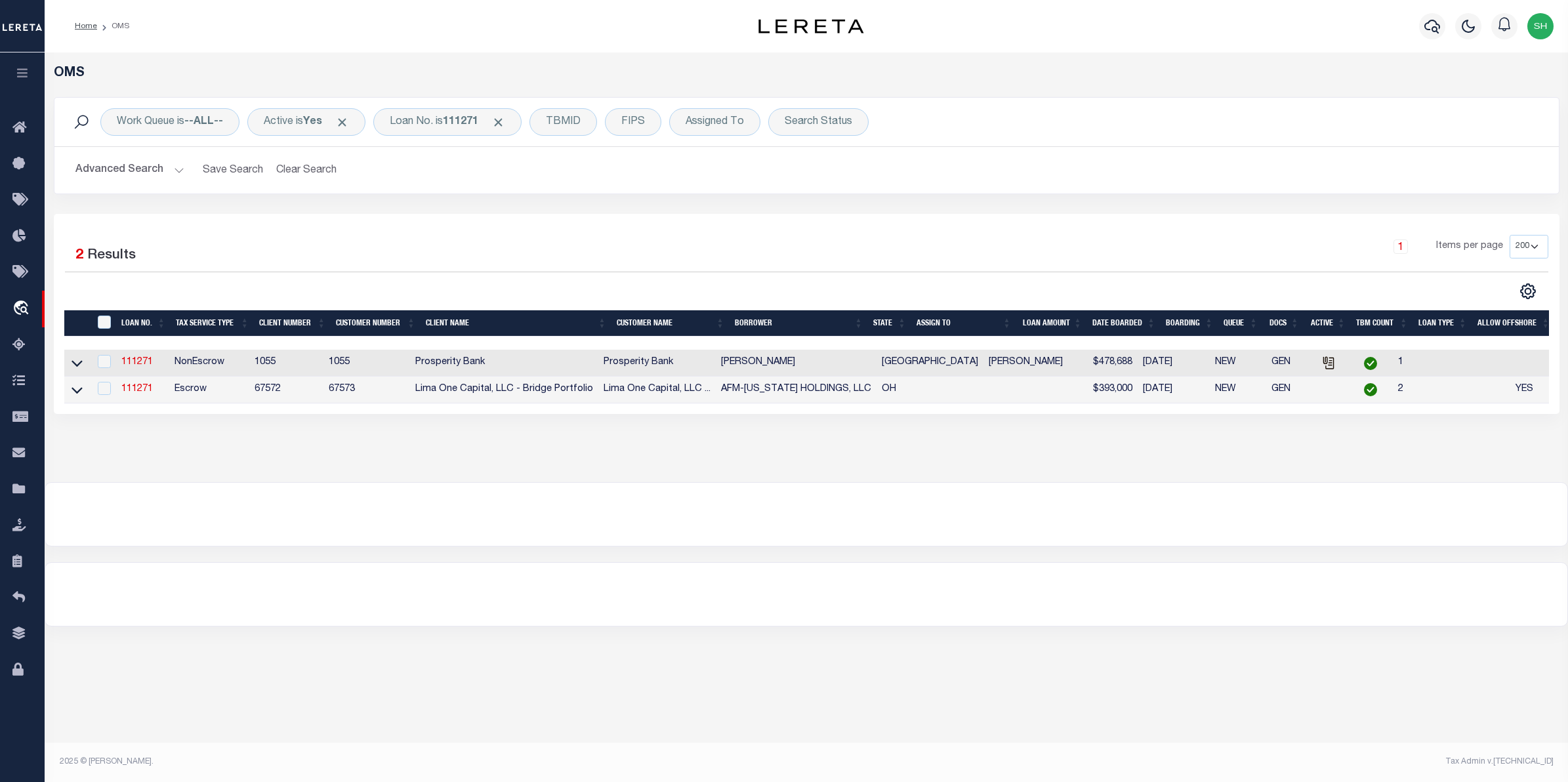
drag, startPoint x: 76, startPoint y: 392, endPoint x: 87, endPoint y: 399, distance: 13.0
click at [76, 392] on icon at bounding box center [77, 390] width 11 height 14
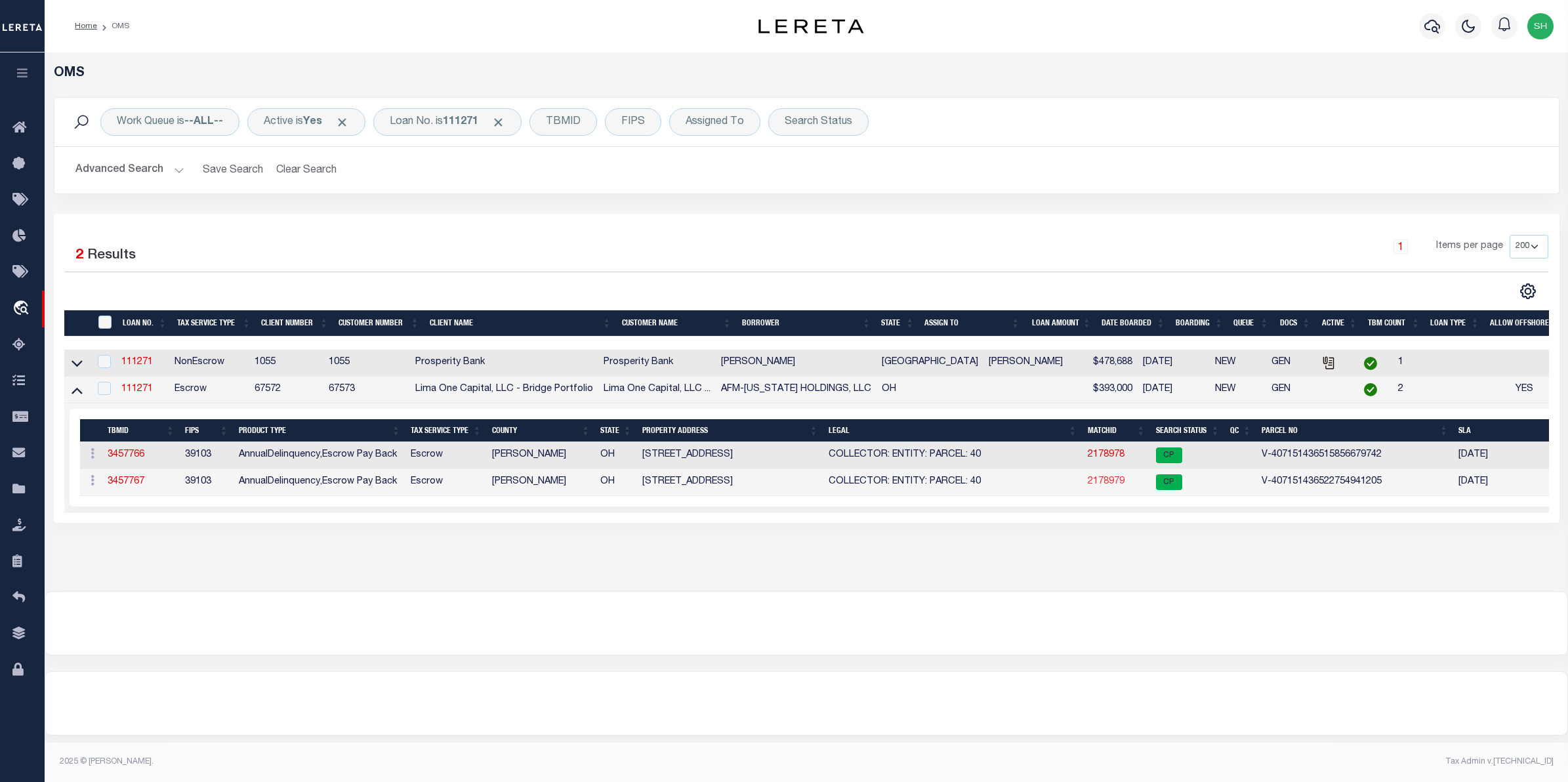
click at [1102, 486] on link "2178979" at bounding box center [1106, 482] width 37 height 9
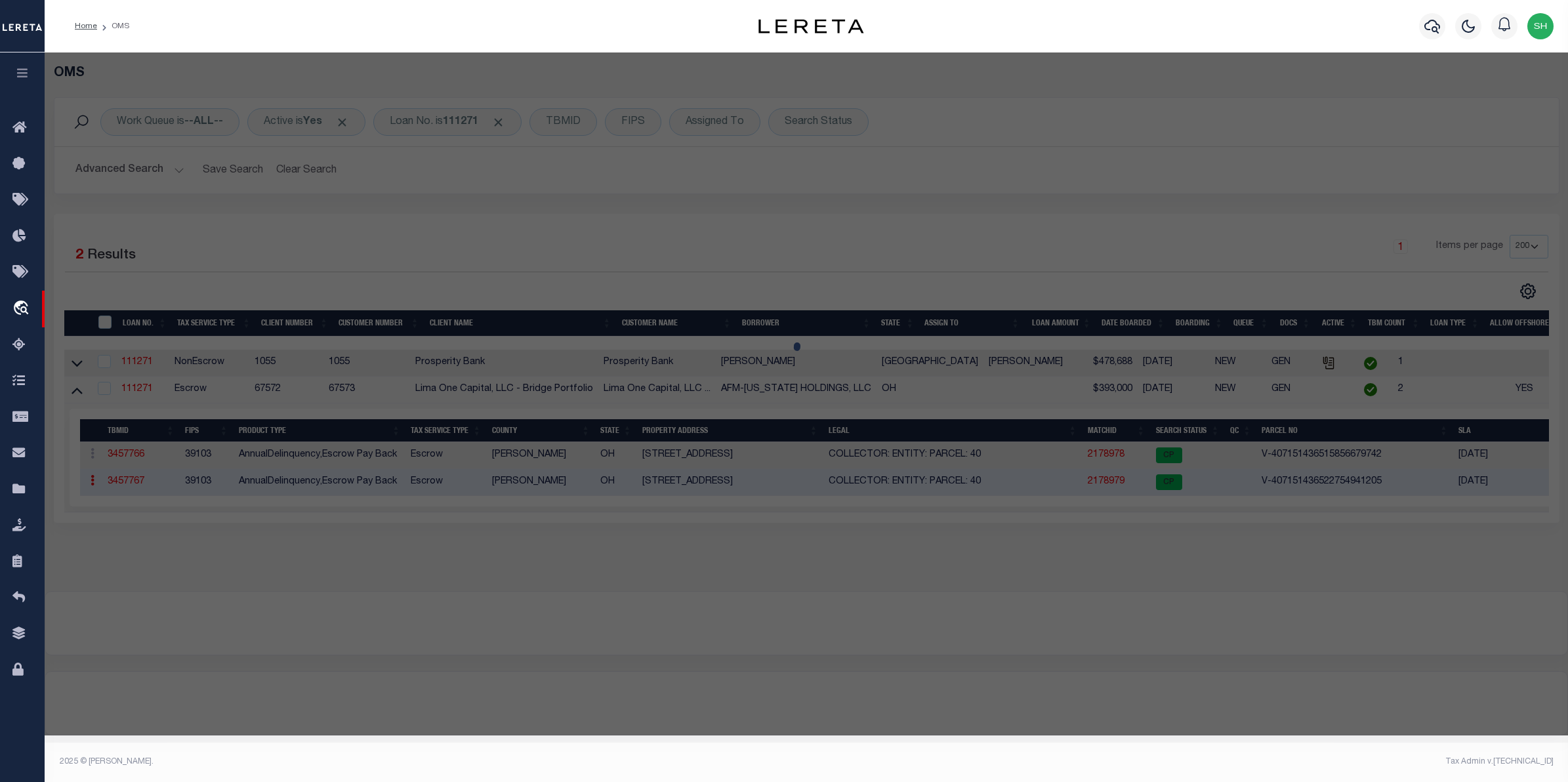
select select "AS"
select select
checkbox input "false"
select select "CP"
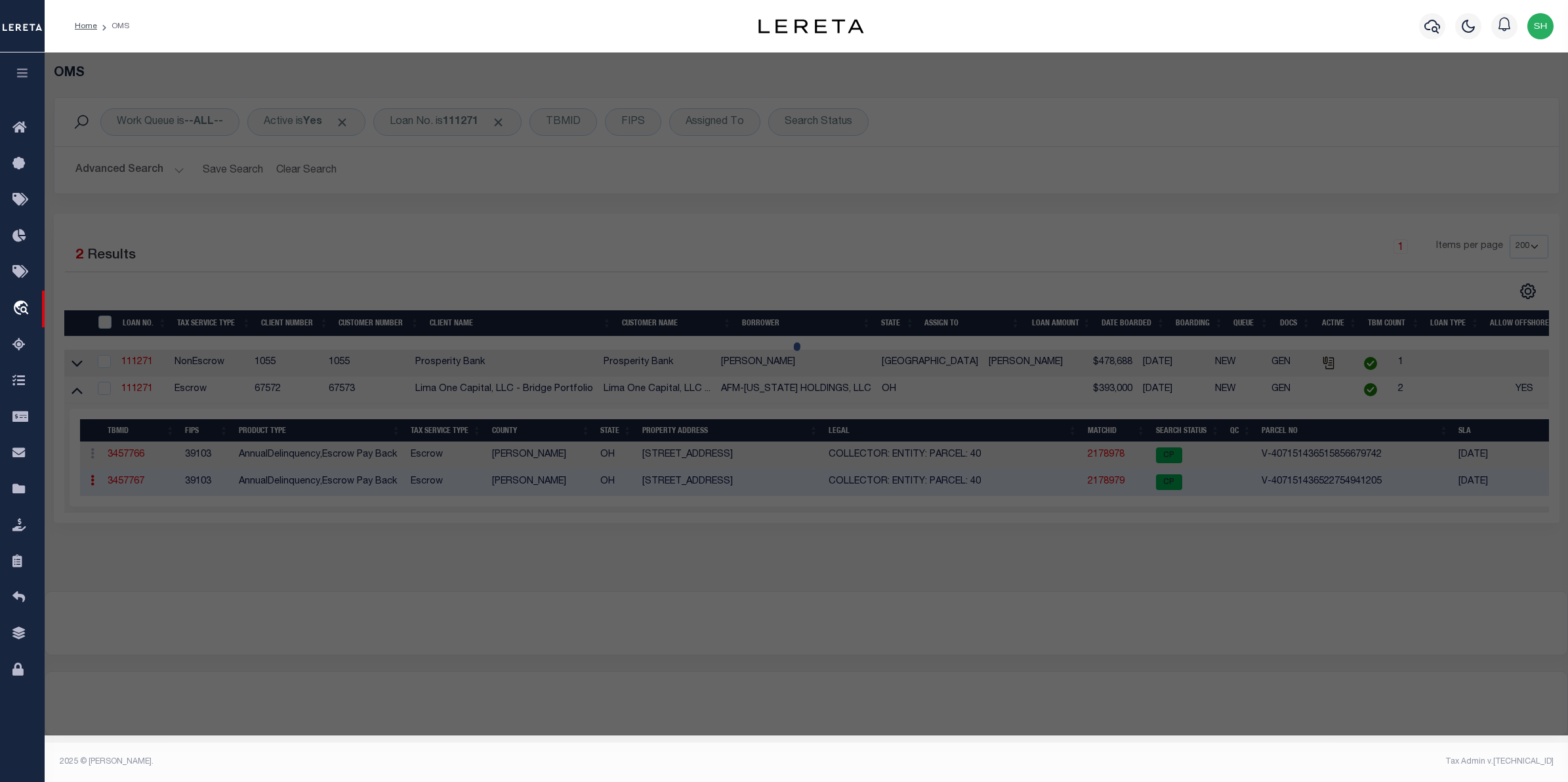
select select "AGW"
select select
type input "155 THIRD STREET"
checkbox input "false"
type input "WADSWORTH OH 44281"
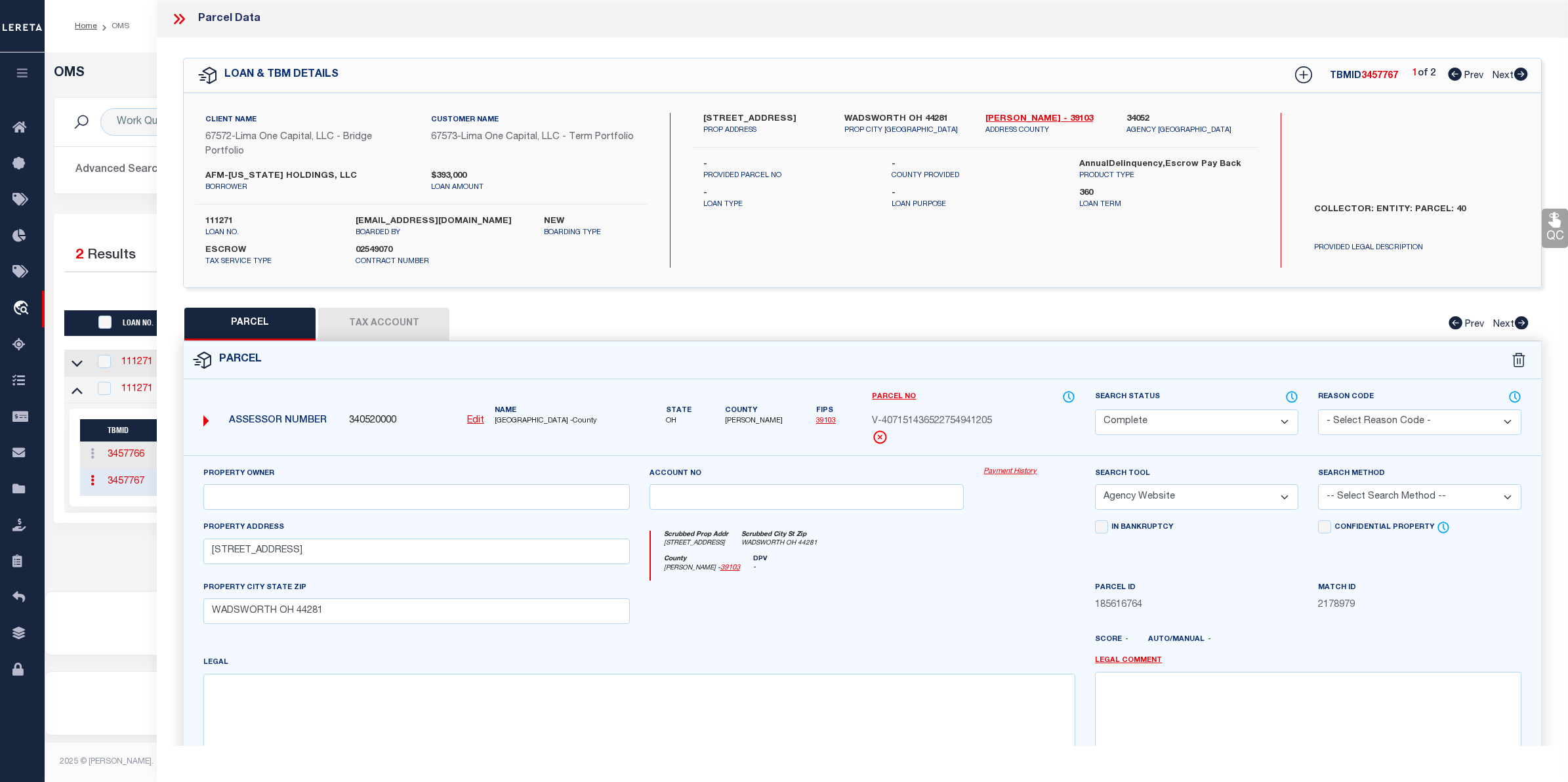
click at [1015, 476] on link "Payment History" at bounding box center [1029, 472] width 92 height 11
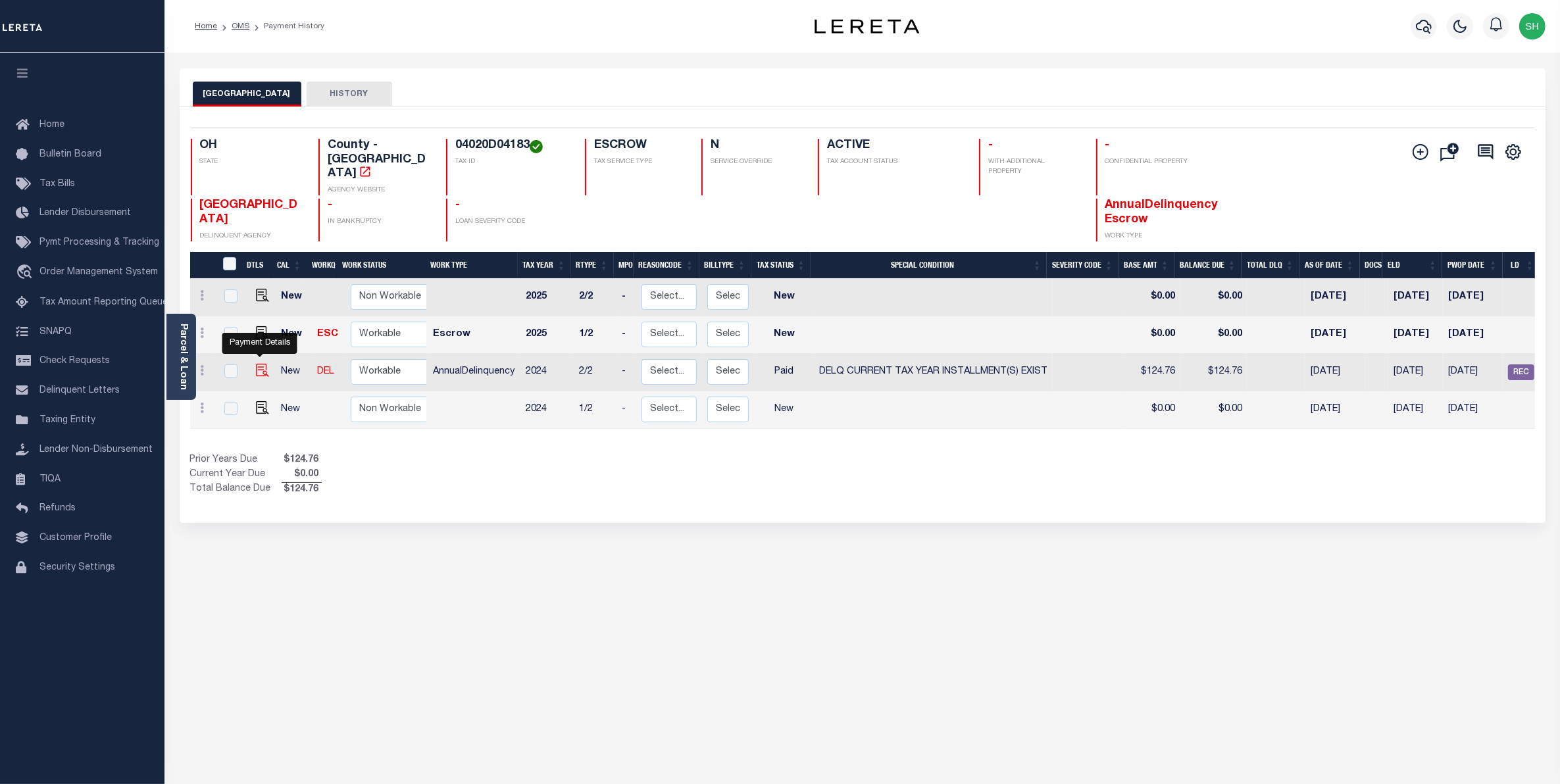
click at [258, 364] on img "" at bounding box center [262, 370] width 13 height 13
checkbox input "true"
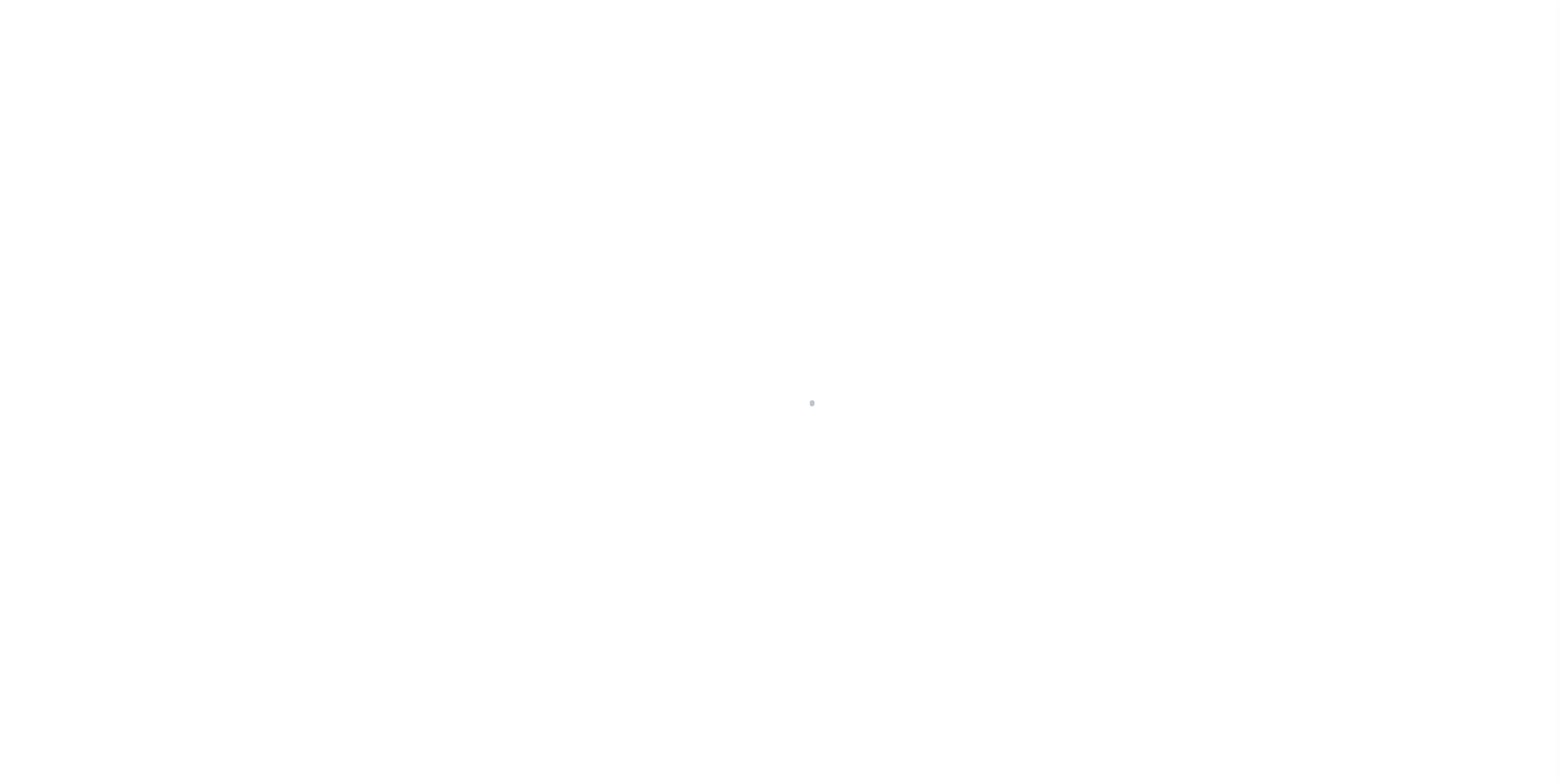
select select "PYD"
select select "17"
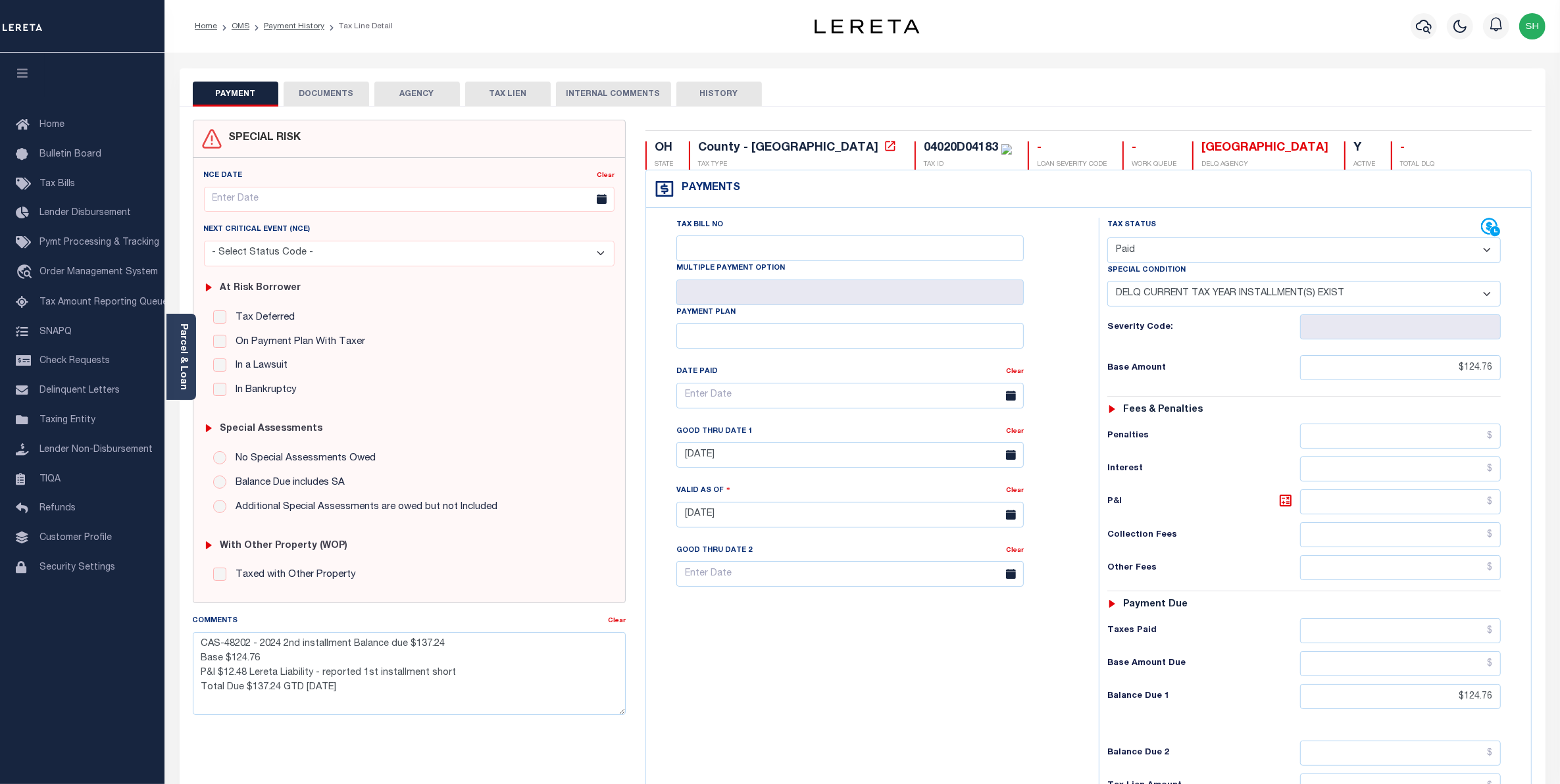
click at [988, 681] on div "Tax Bill No Multiple Payment Option Payment Plan Clear" at bounding box center [869, 508] width 439 height 581
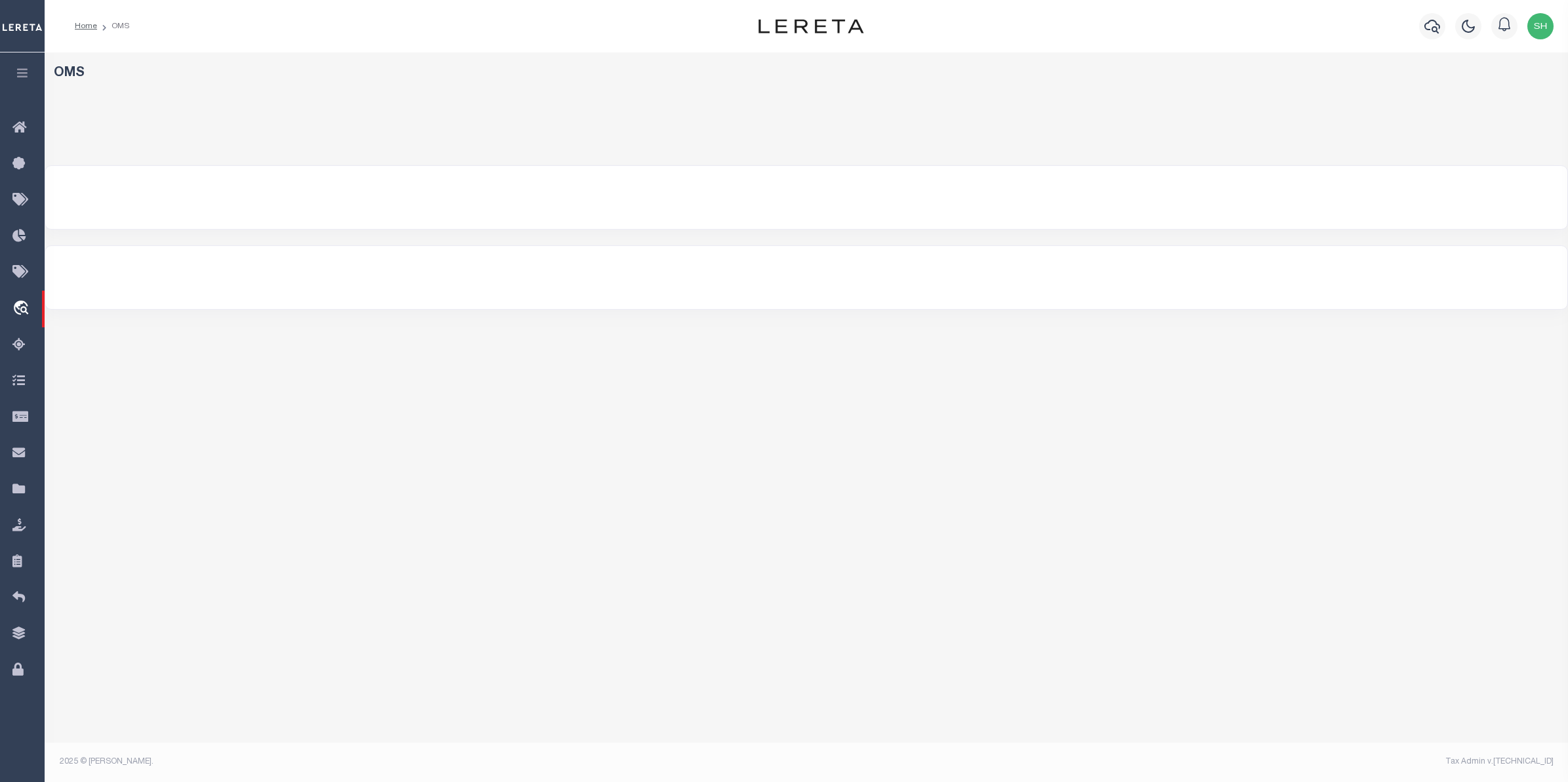
select select "200"
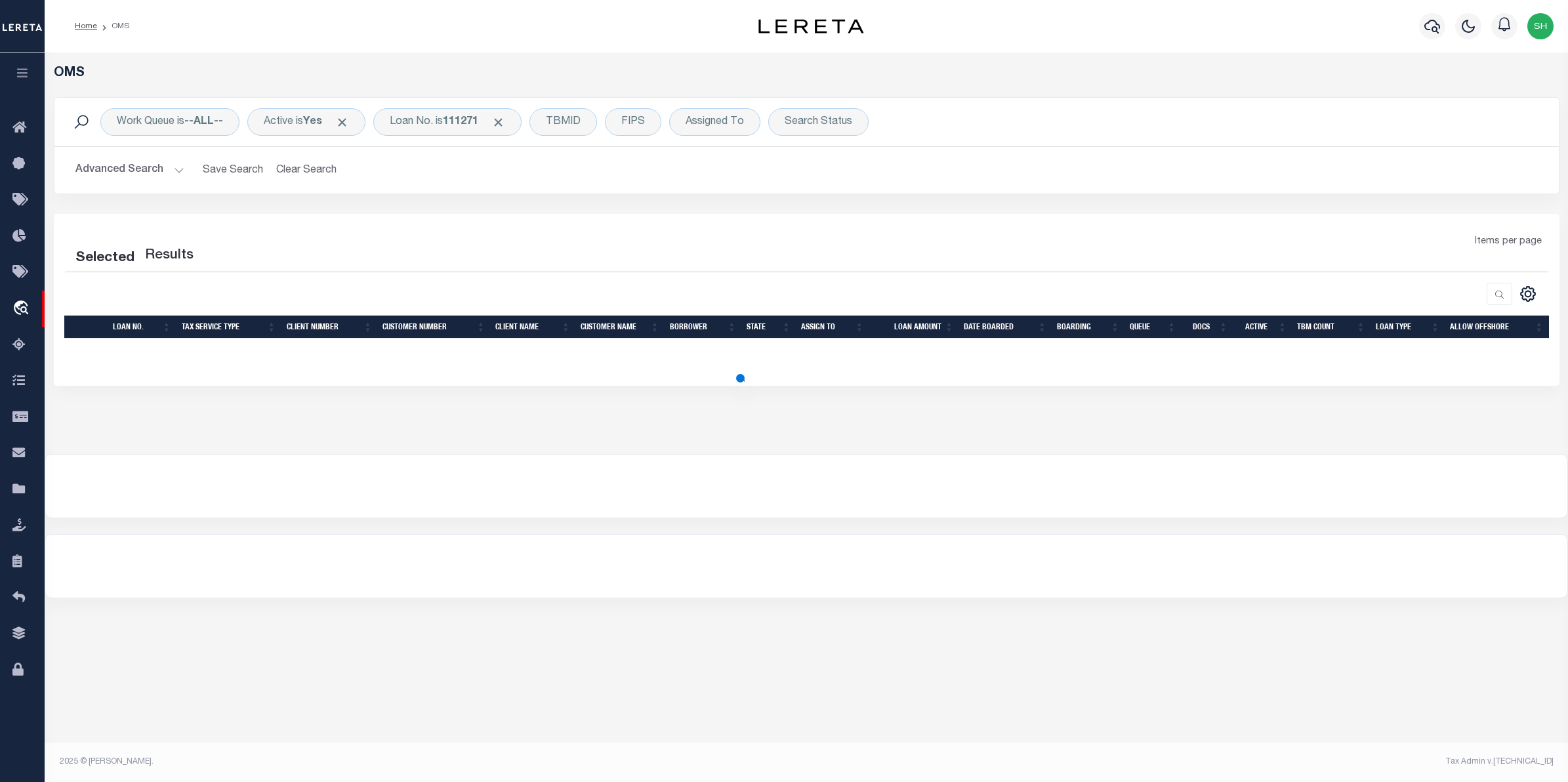
select select "200"
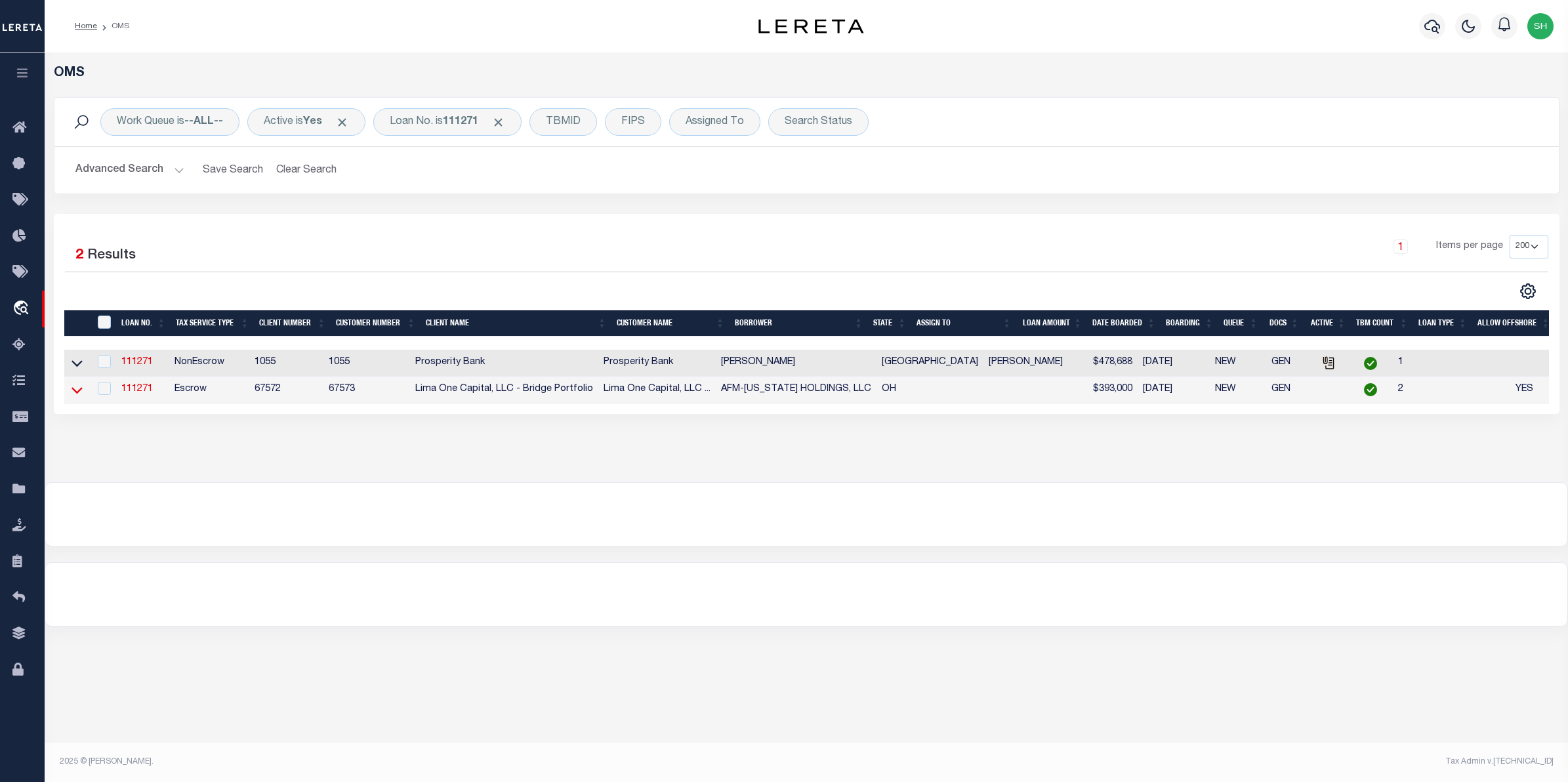
click at [72, 393] on icon at bounding box center [77, 390] width 11 height 6
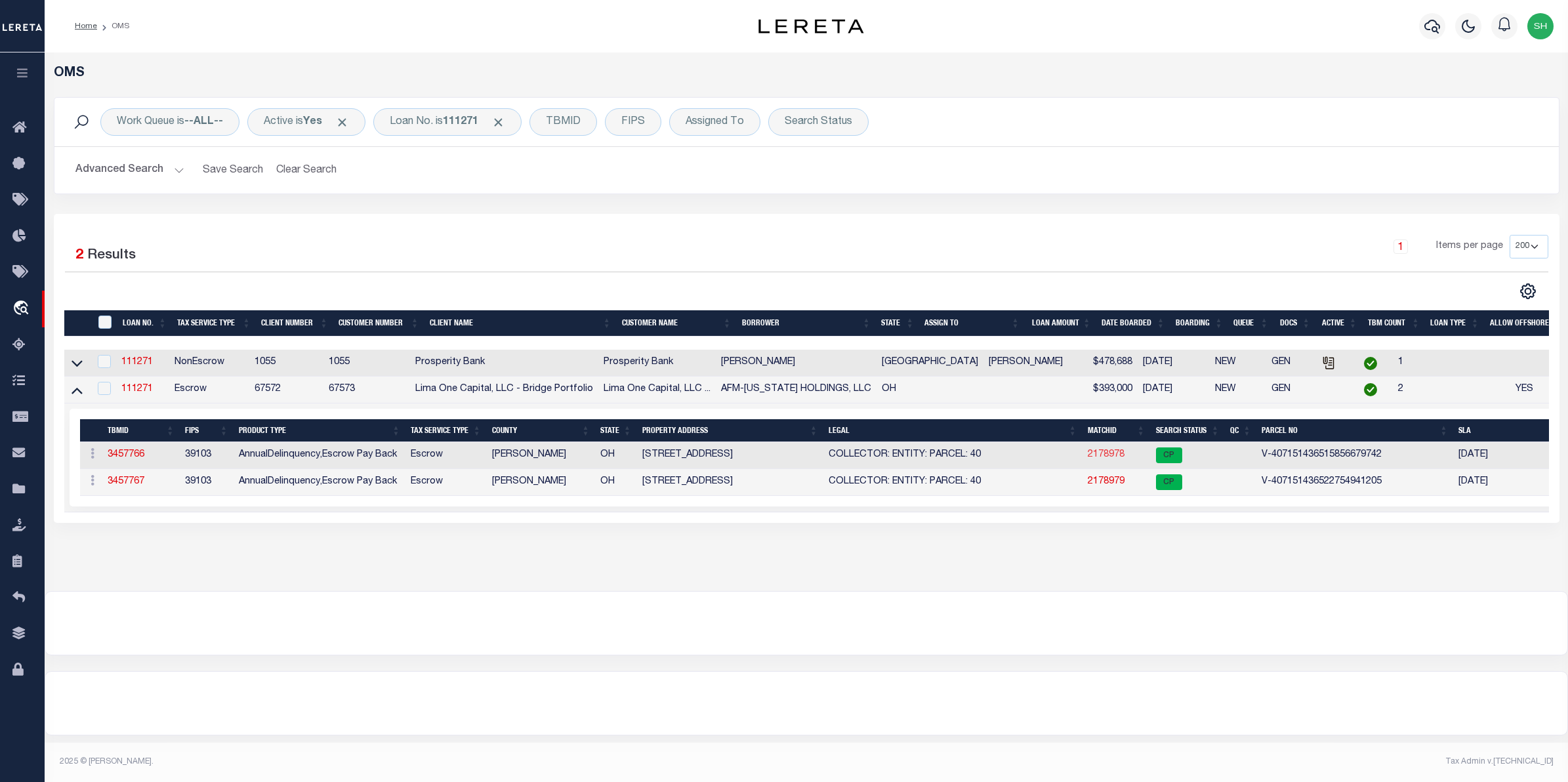
click at [1094, 457] on link "2178978" at bounding box center [1106, 455] width 37 height 9
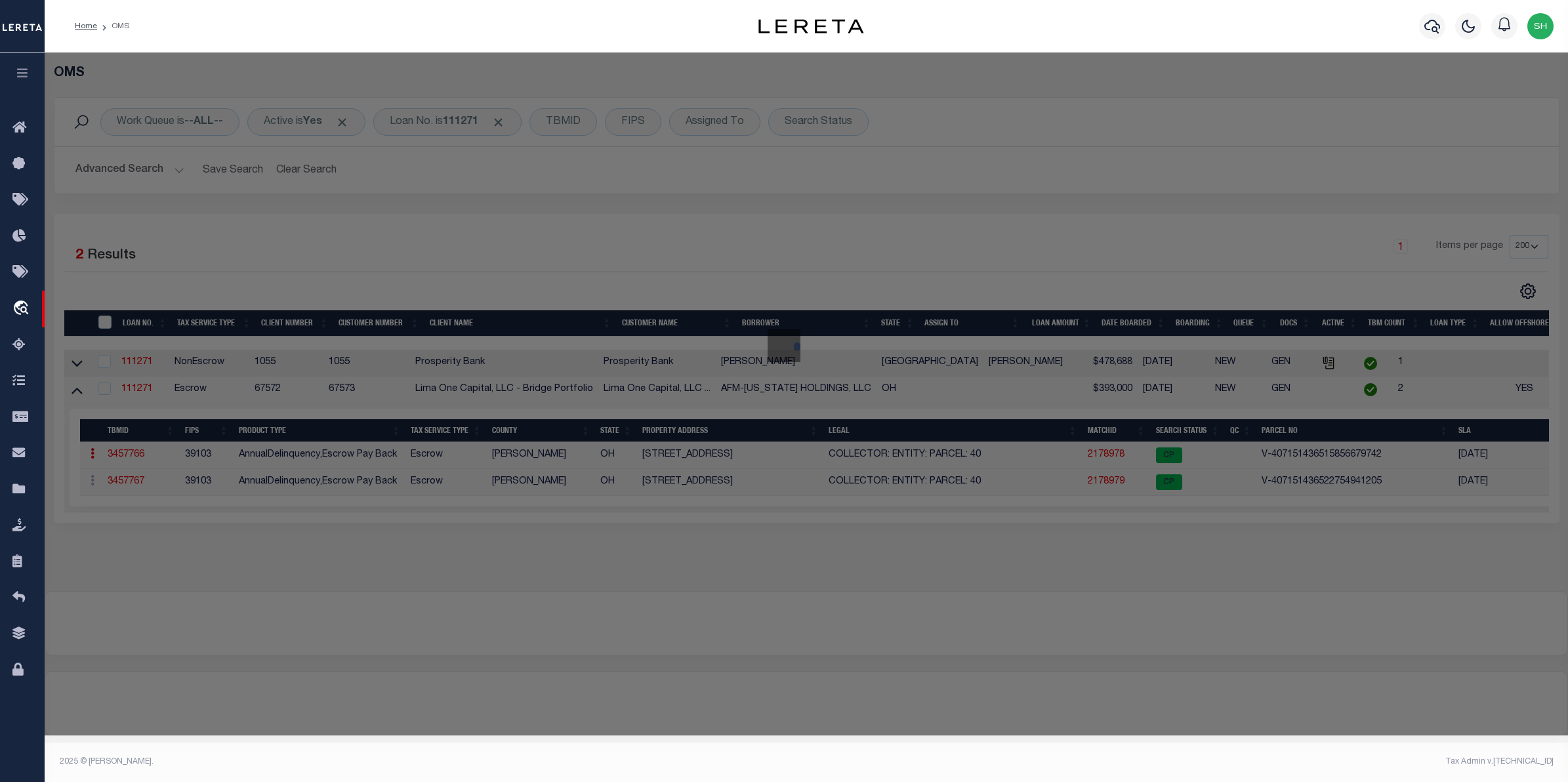
select select "AS"
select select
checkbox input "false"
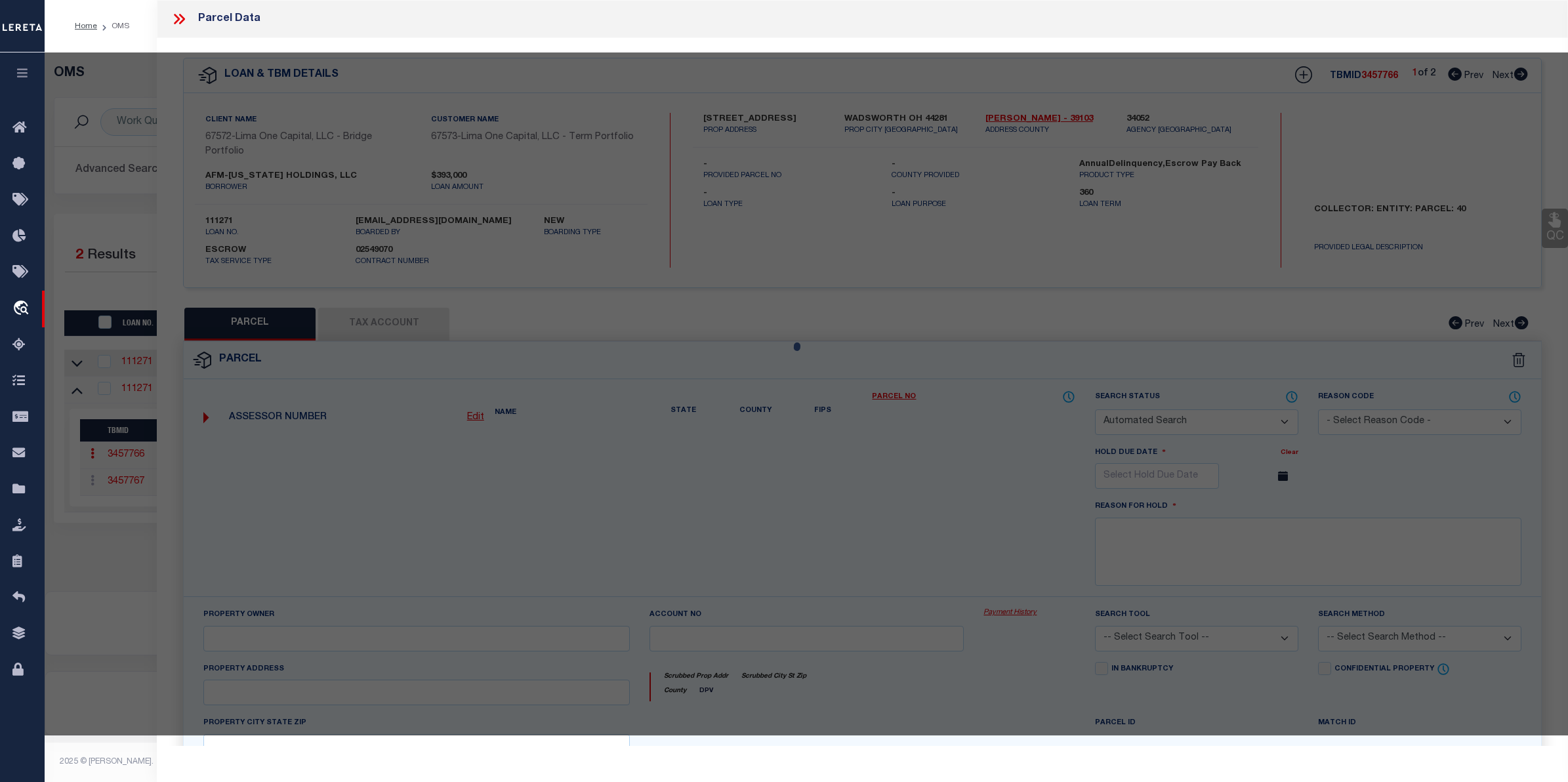
select select "CP"
select select "AGW"
select select
type input "[STREET_ADDRESS]"
checkbox input "false"
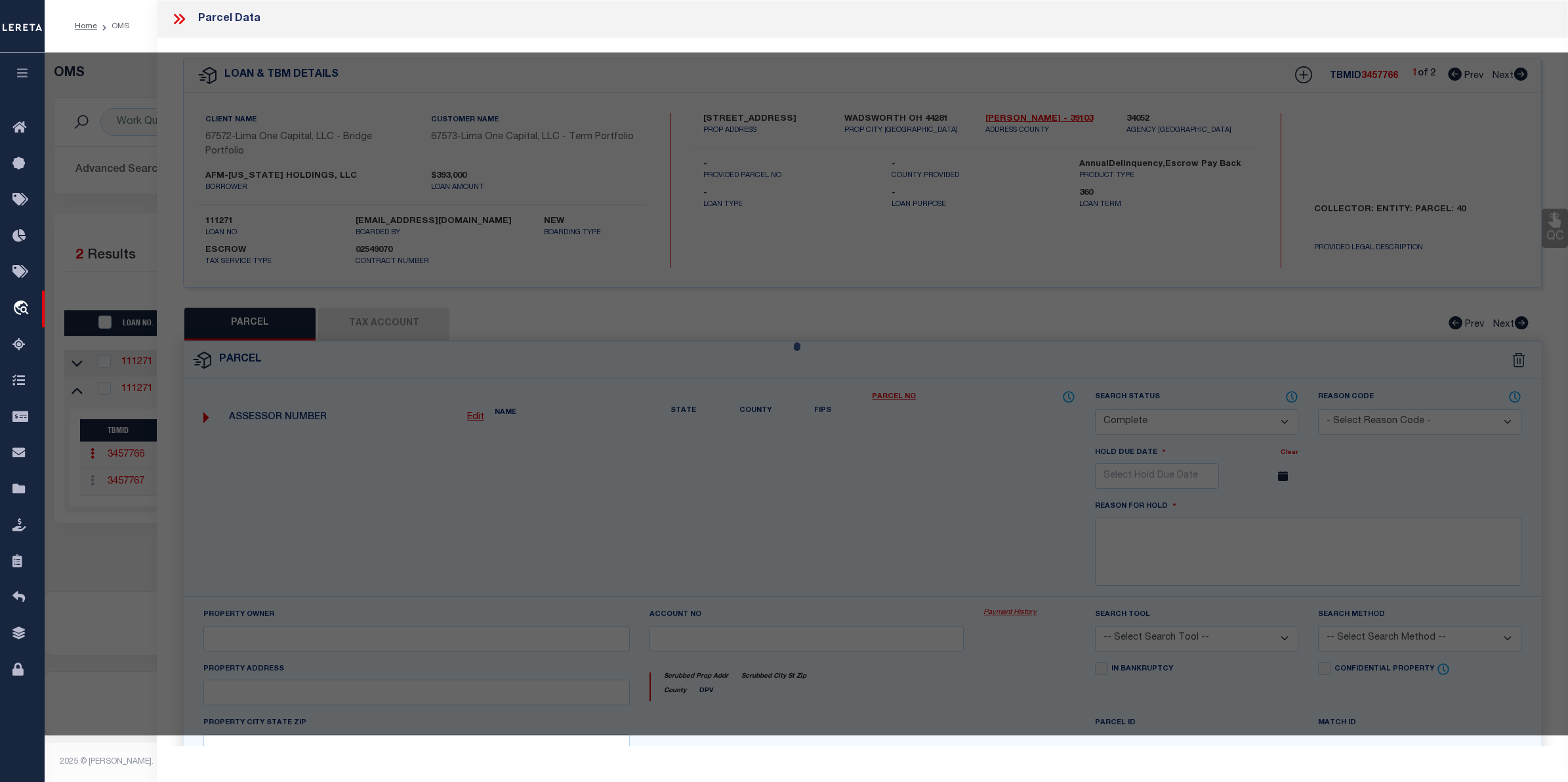
type input "WADSWORTH OH 44281"
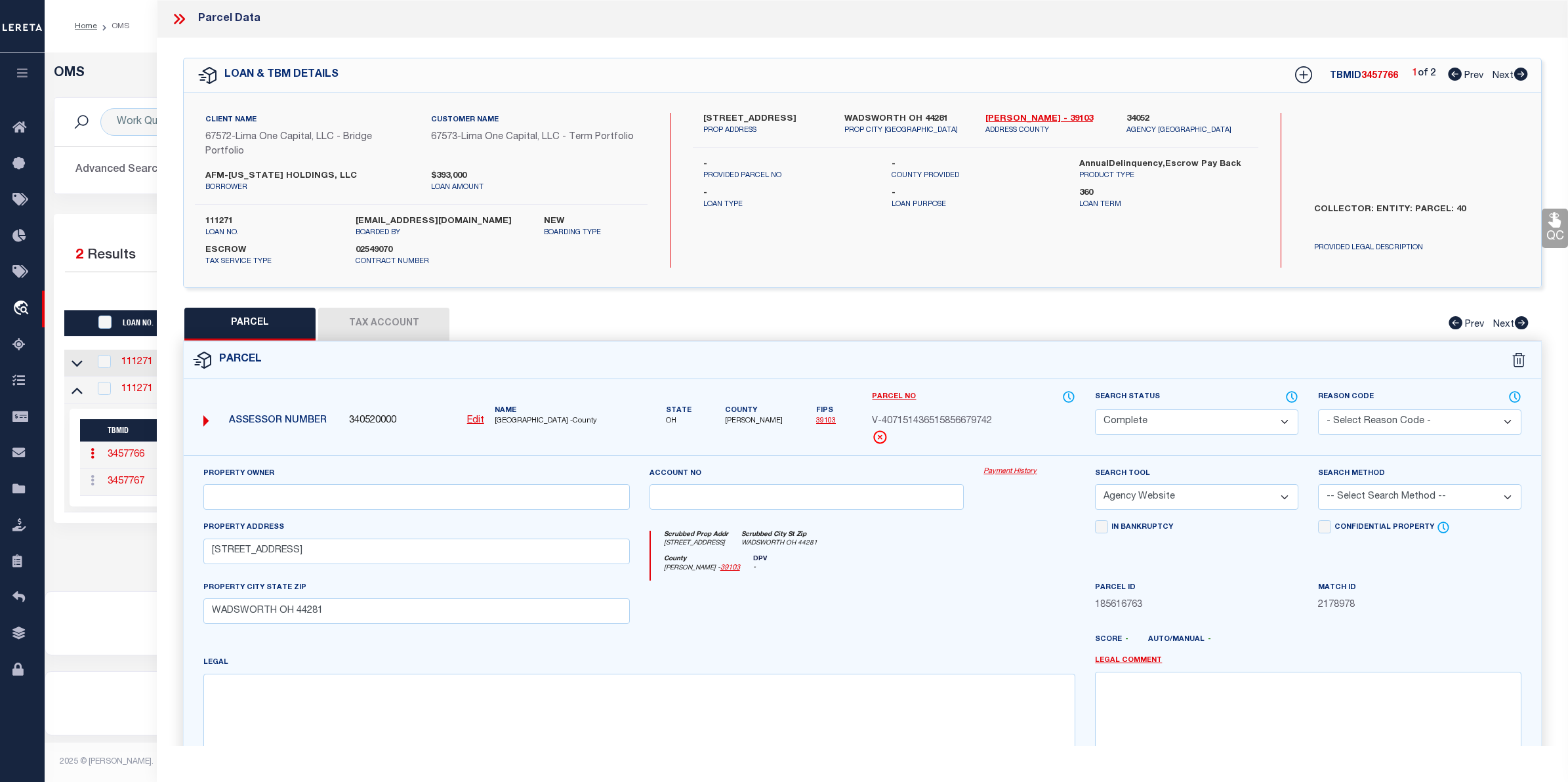
click at [1004, 473] on link "Payment History" at bounding box center [1029, 472] width 92 height 11
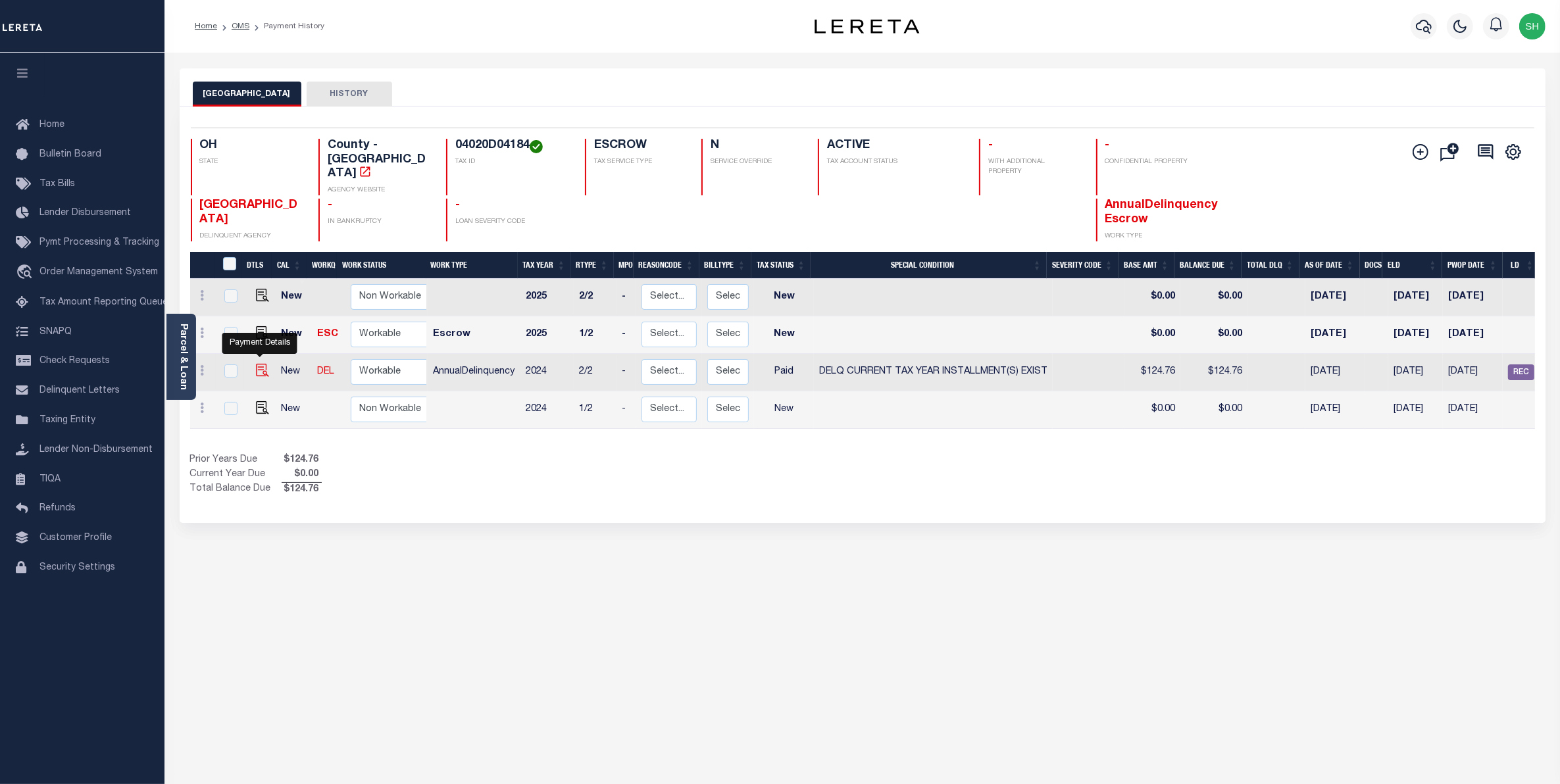
click at [258, 364] on img "" at bounding box center [262, 370] width 13 height 13
checkbox input "true"
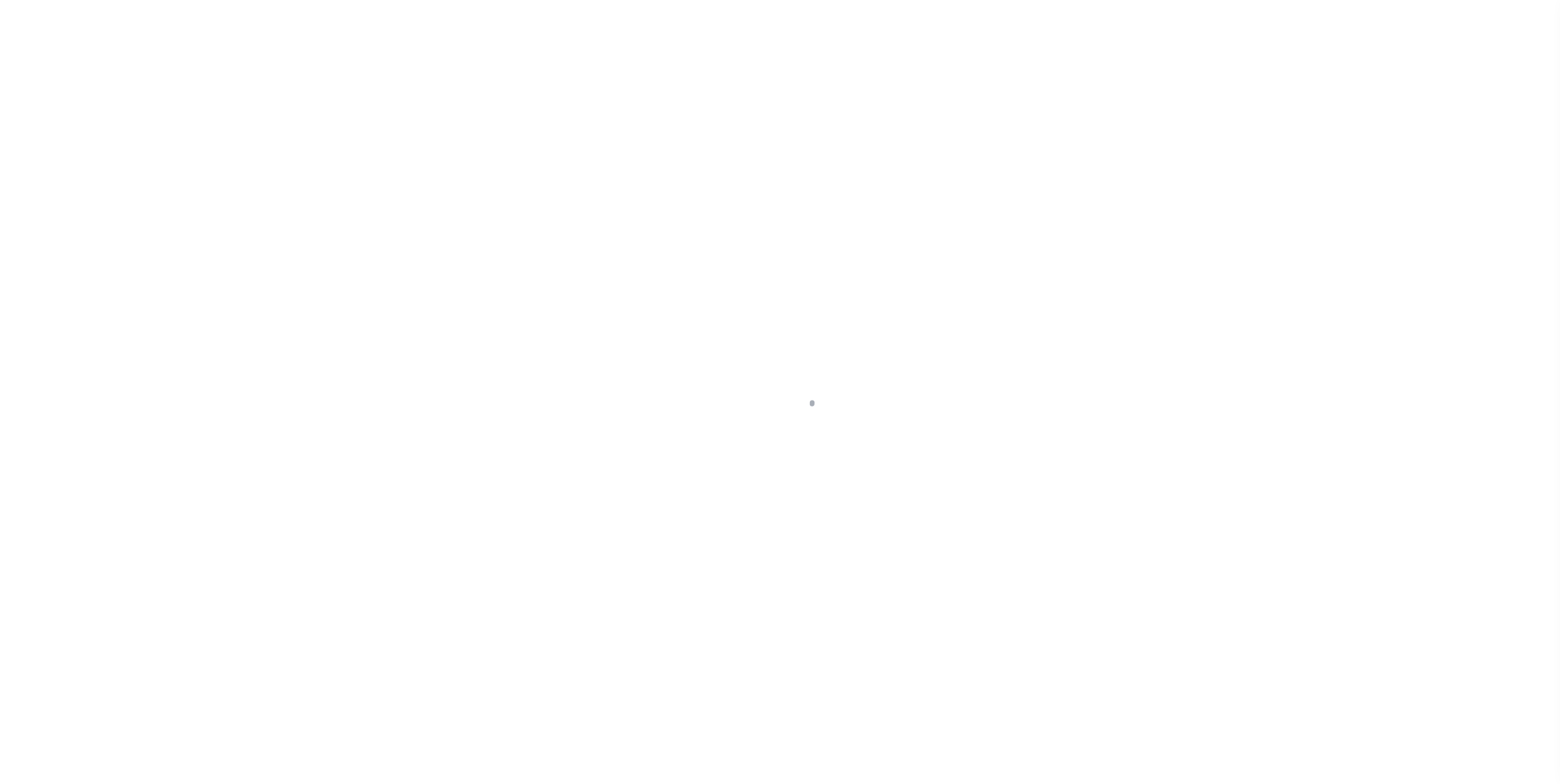
select select "PYD"
select select "17"
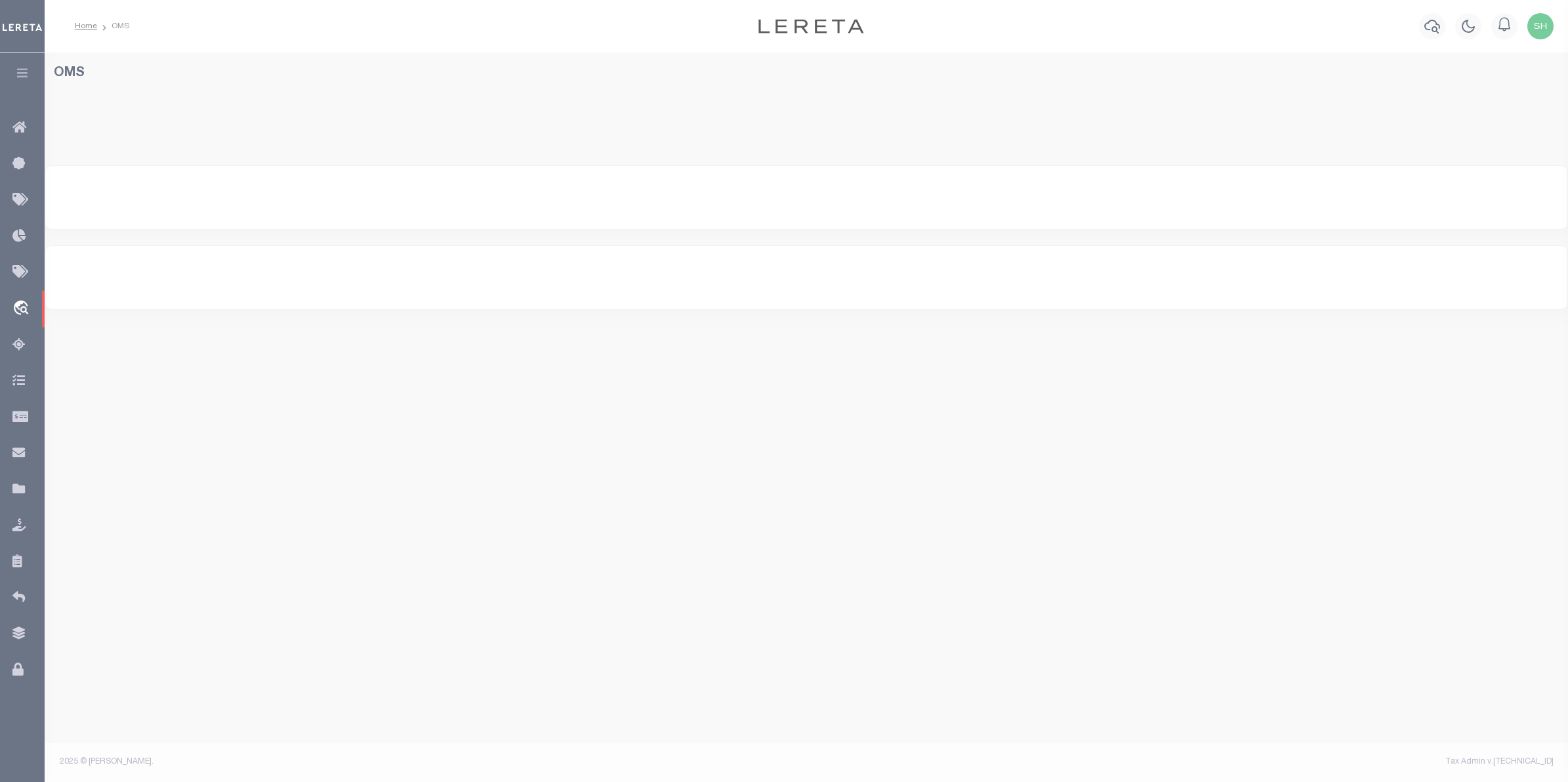
select select "200"
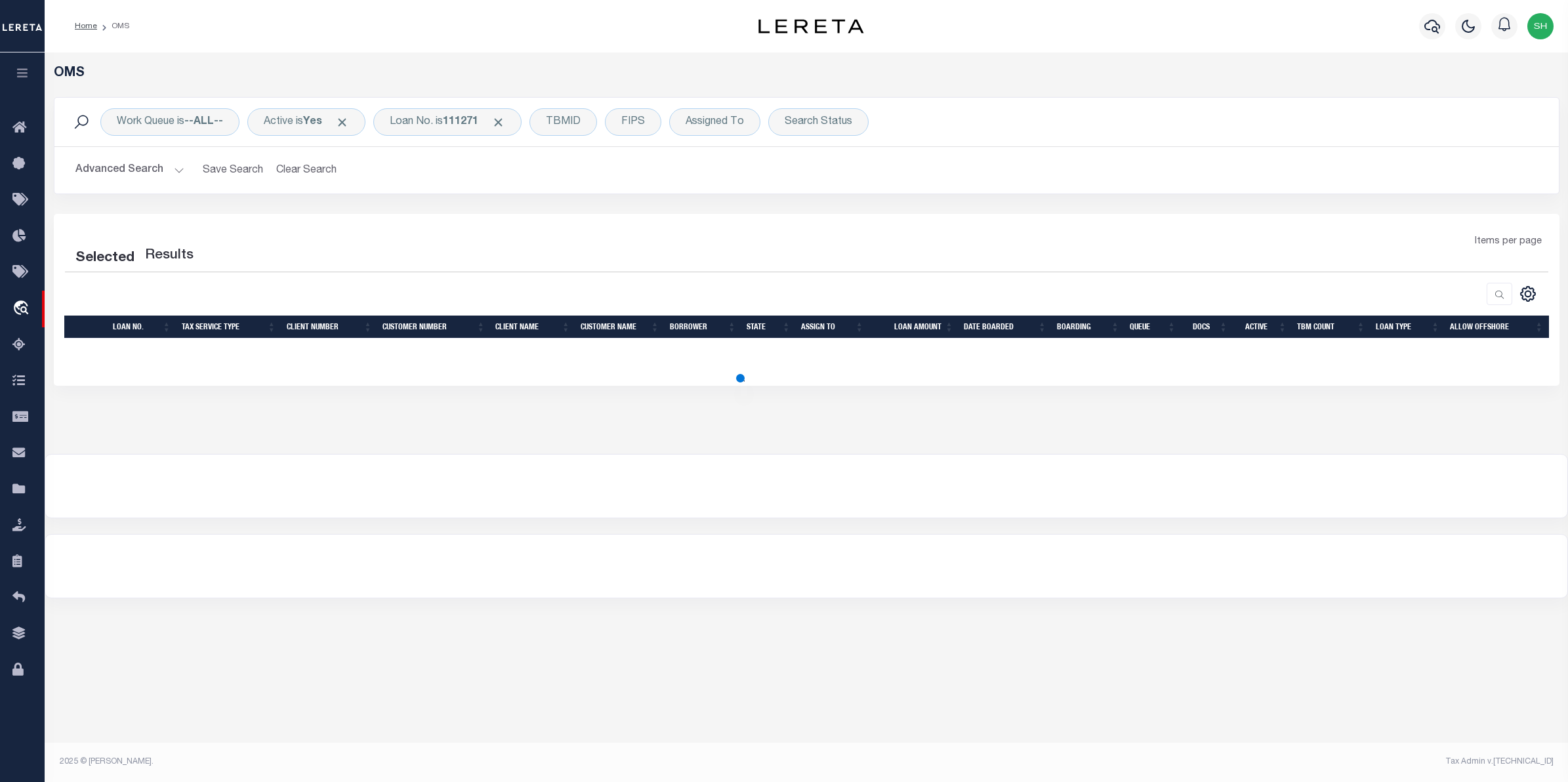
select select "200"
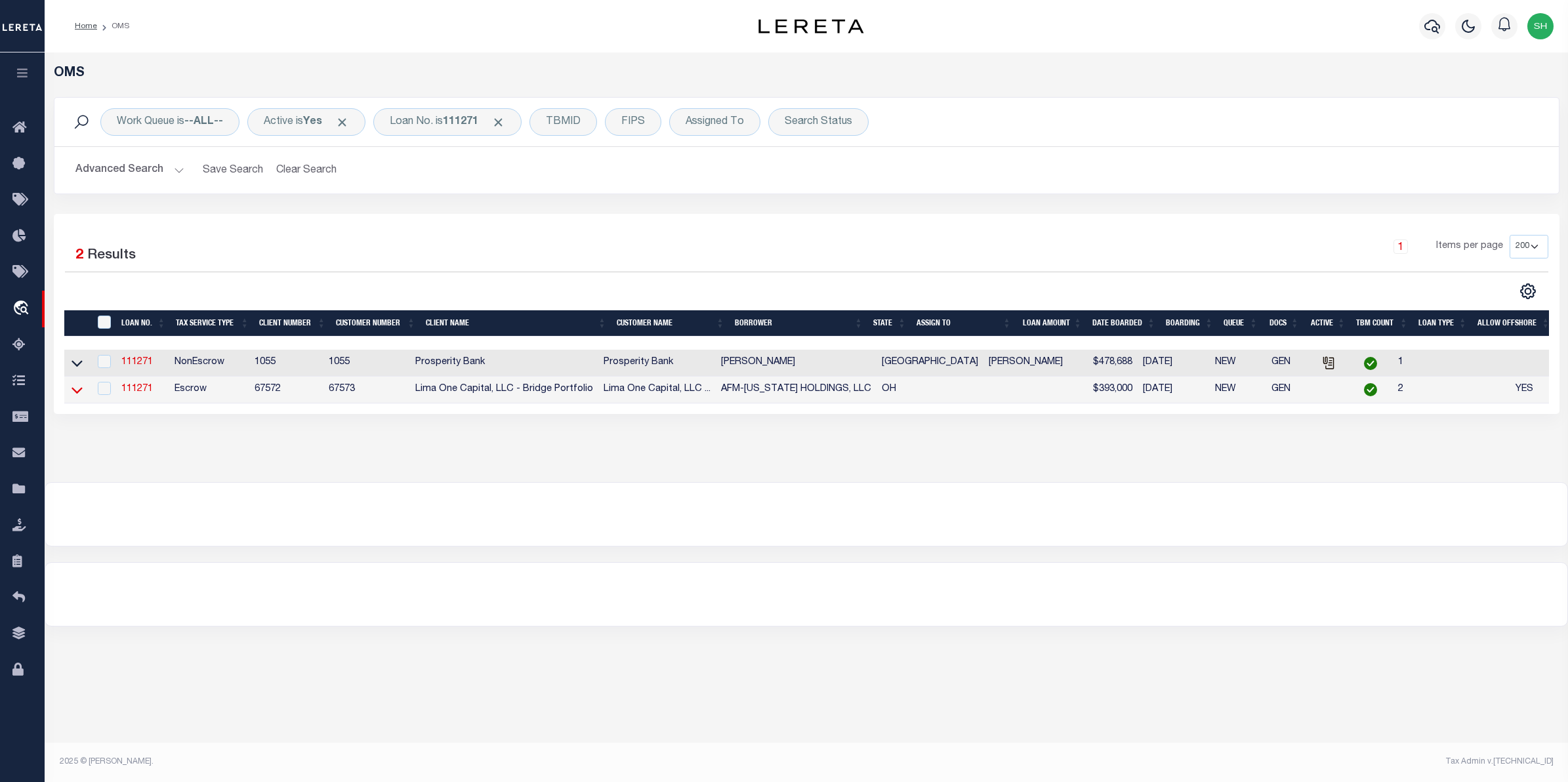
click at [72, 386] on td at bounding box center [76, 389] width 26 height 27
checkbox input "true"
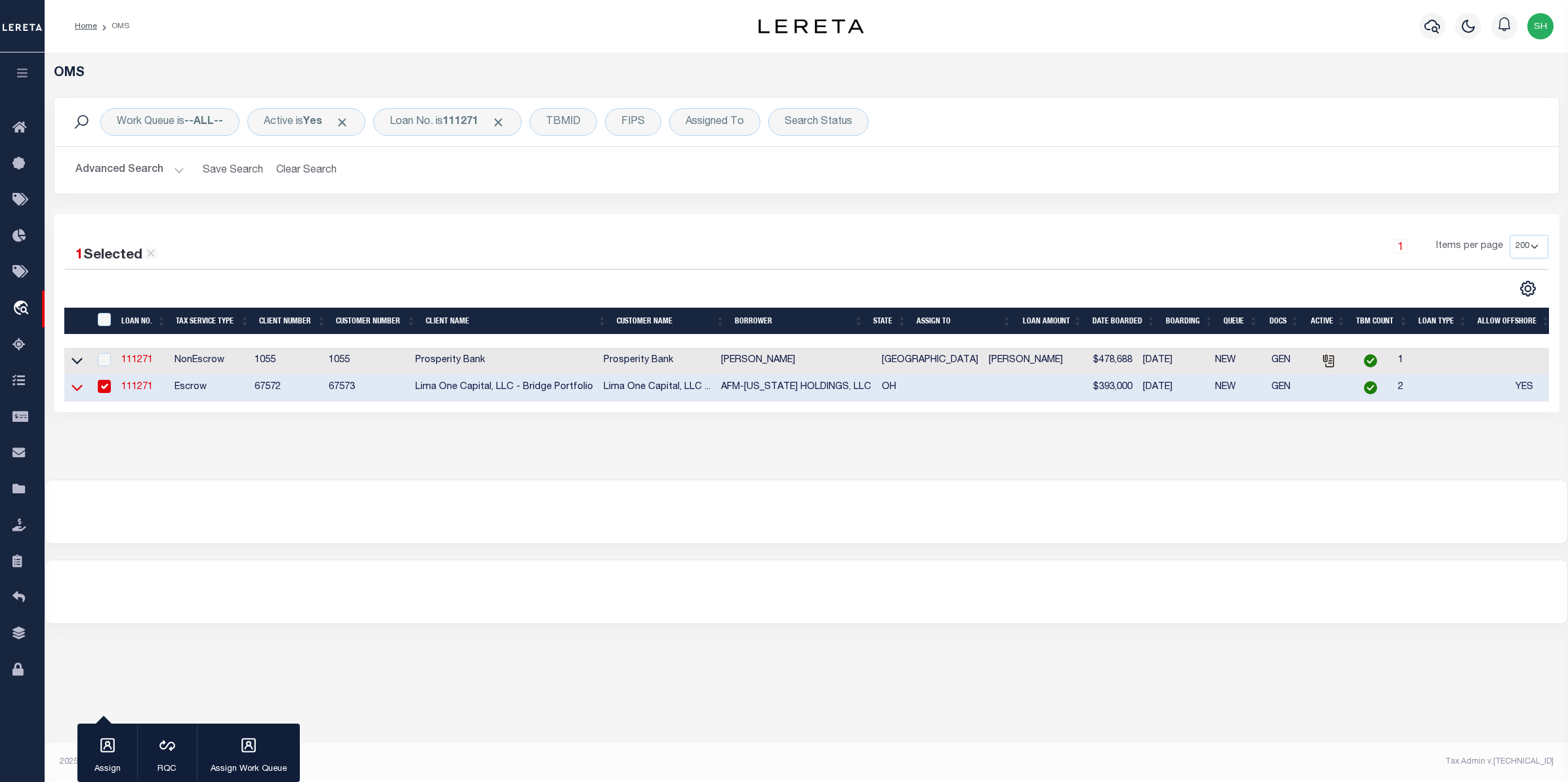
click at [73, 394] on icon at bounding box center [77, 387] width 11 height 14
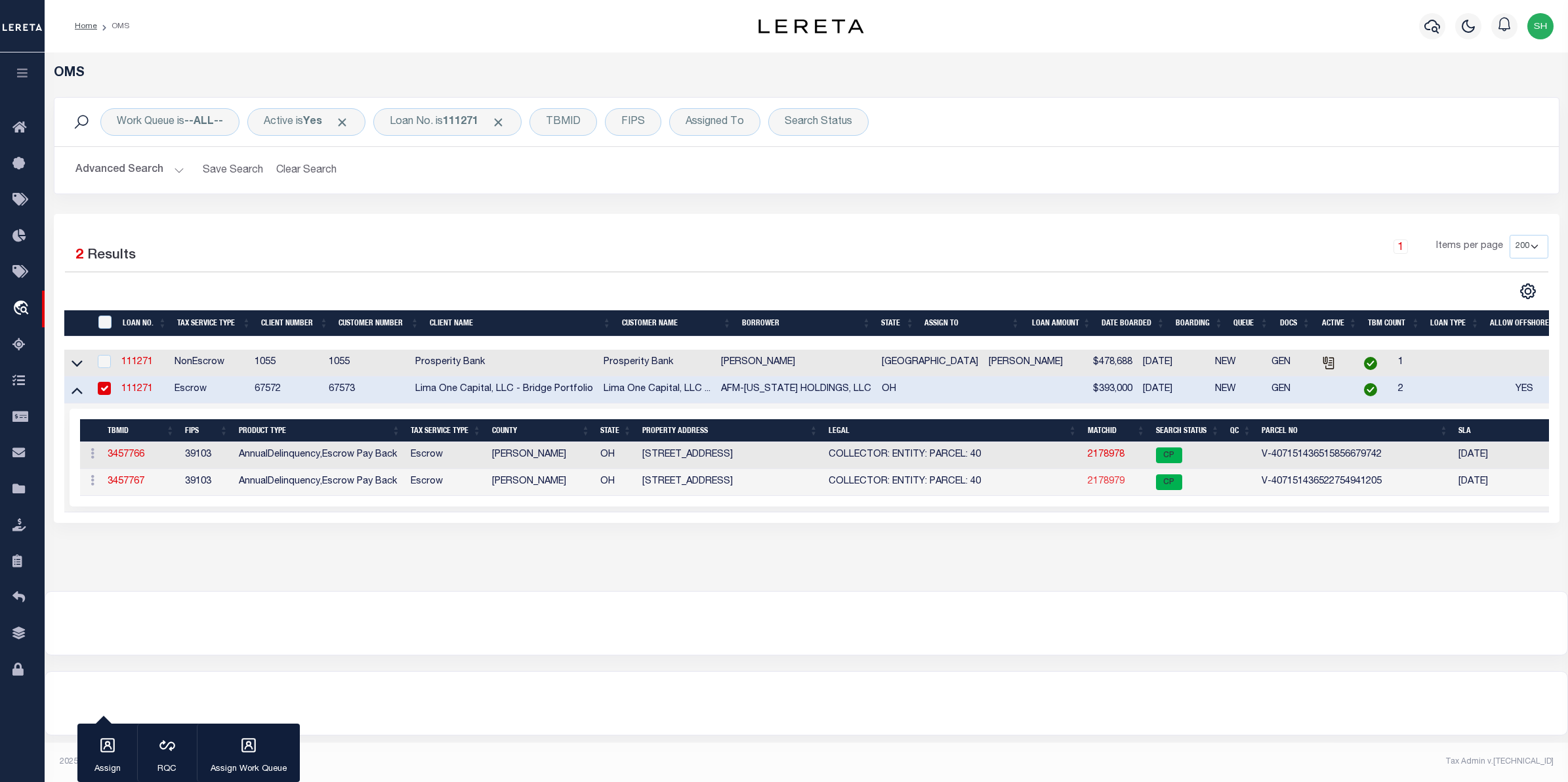
click at [1104, 486] on link "2178979" at bounding box center [1106, 482] width 37 height 9
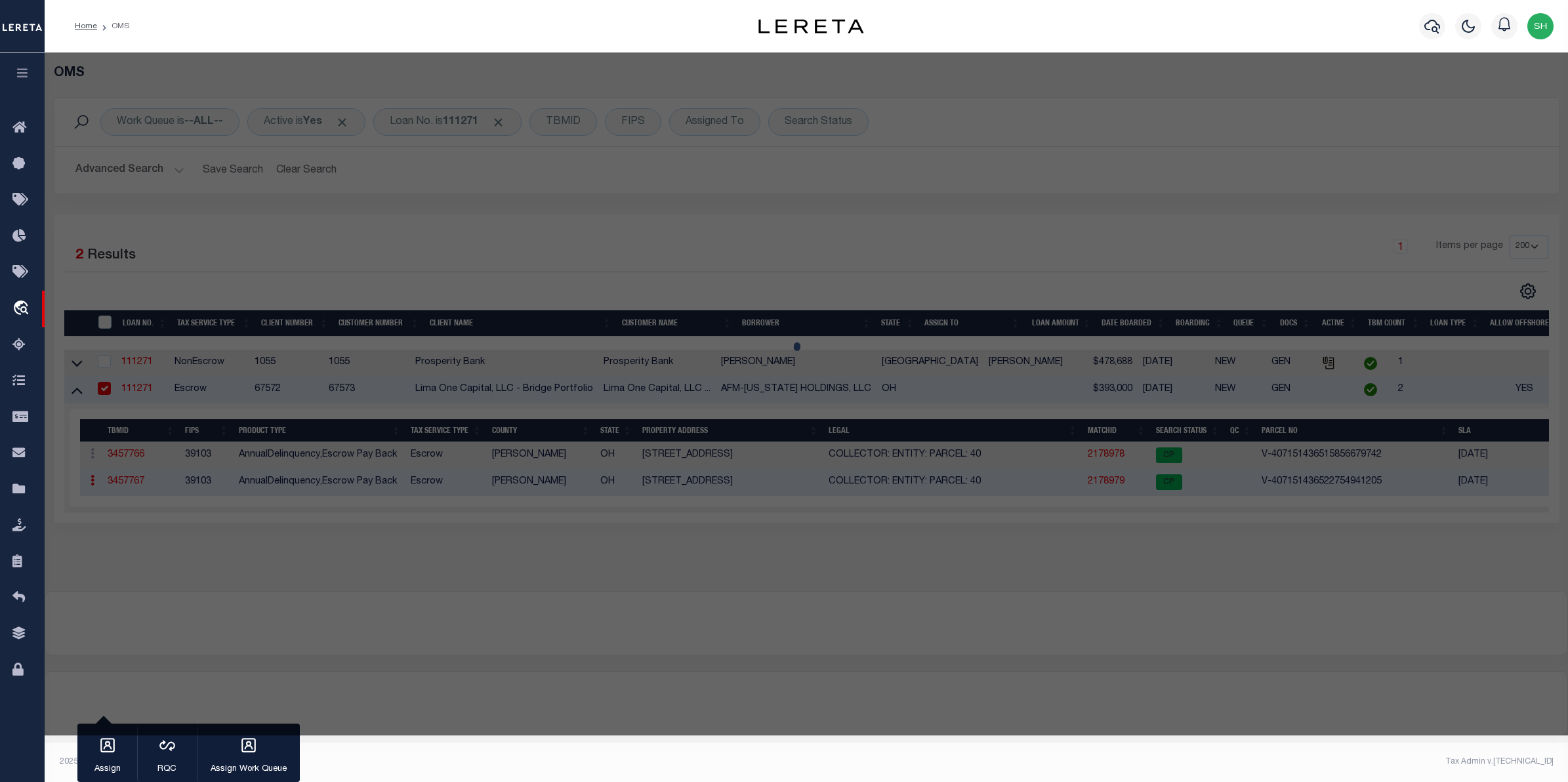
select select "AS"
select select
checkbox input "false"
select select "CP"
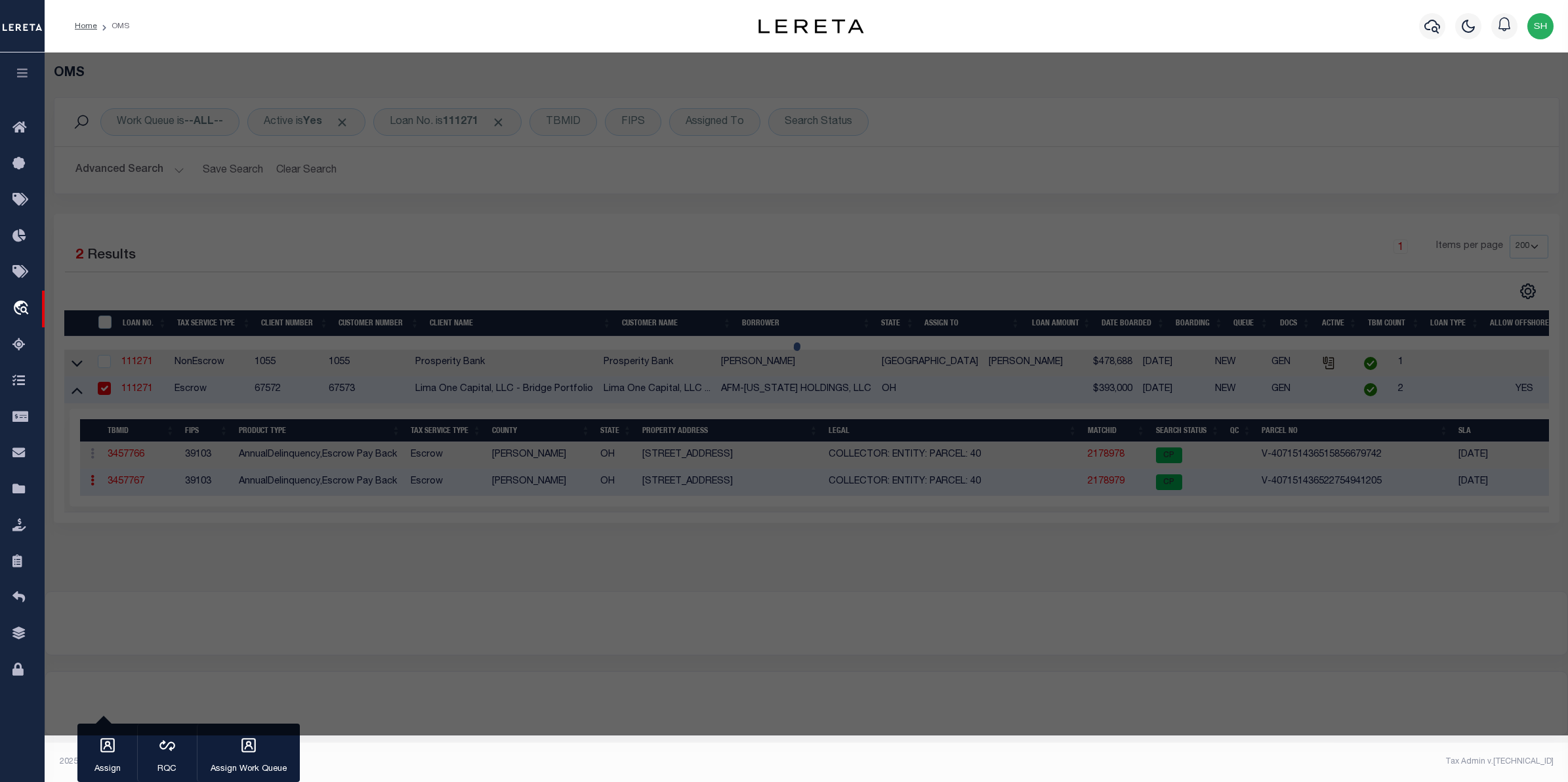
select select "AGW"
select select
type input "155 THIRD STREET"
checkbox input "false"
type input "WADSWORTH OH 44281"
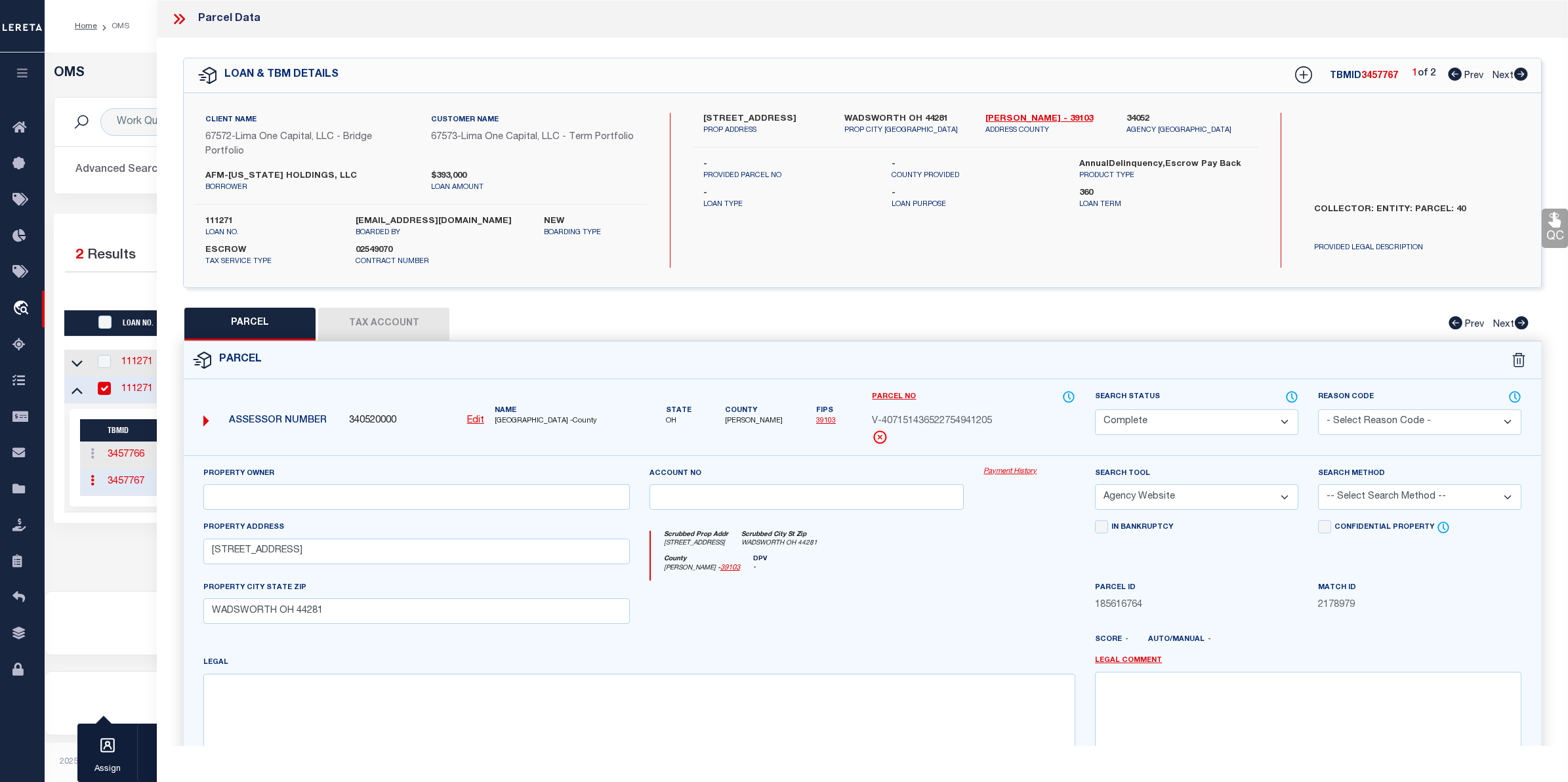
click at [1001, 471] on link "Payment History" at bounding box center [1029, 472] width 92 height 11
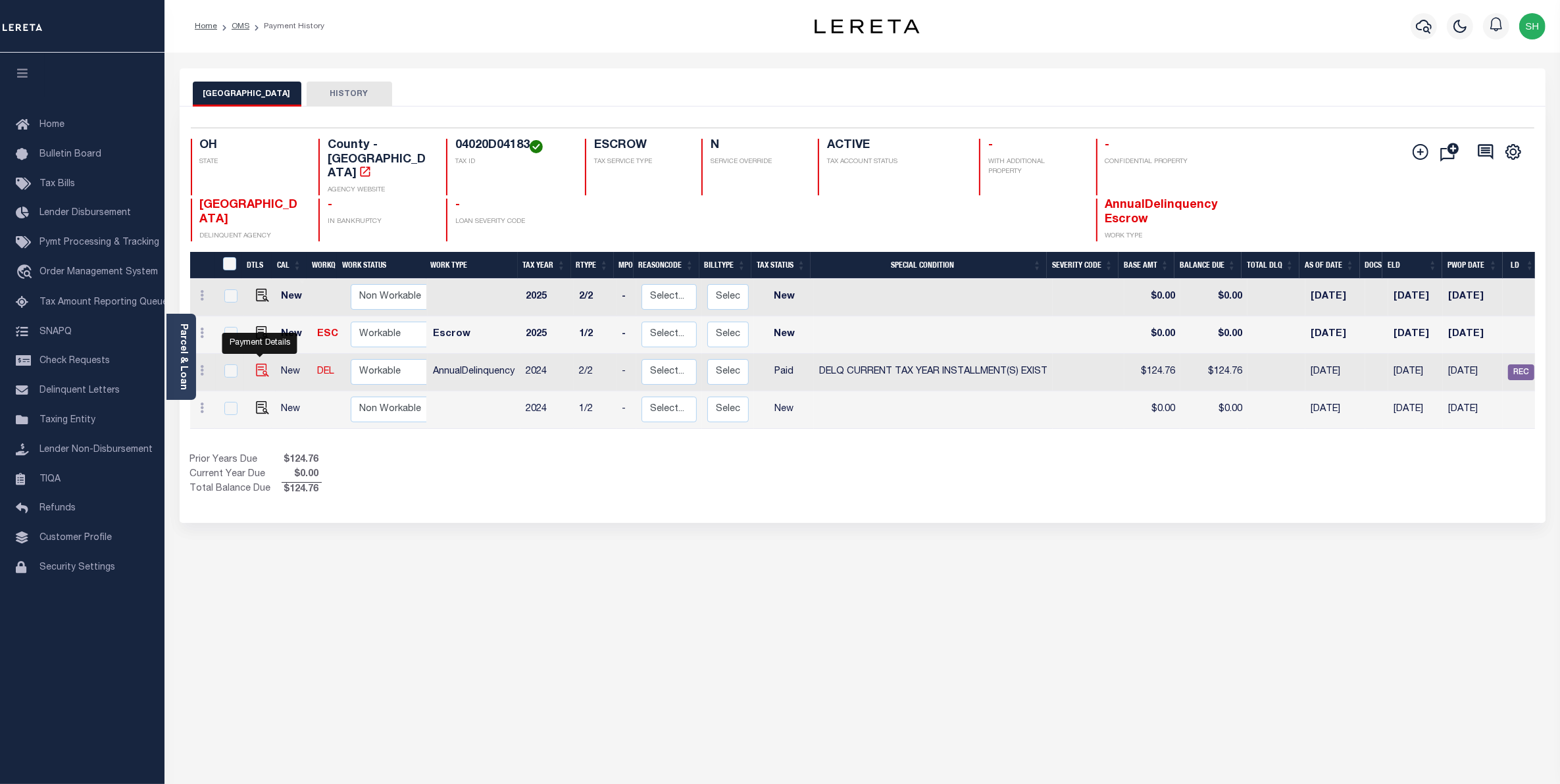
click at [265, 364] on img "" at bounding box center [262, 370] width 13 height 13
checkbox input "true"
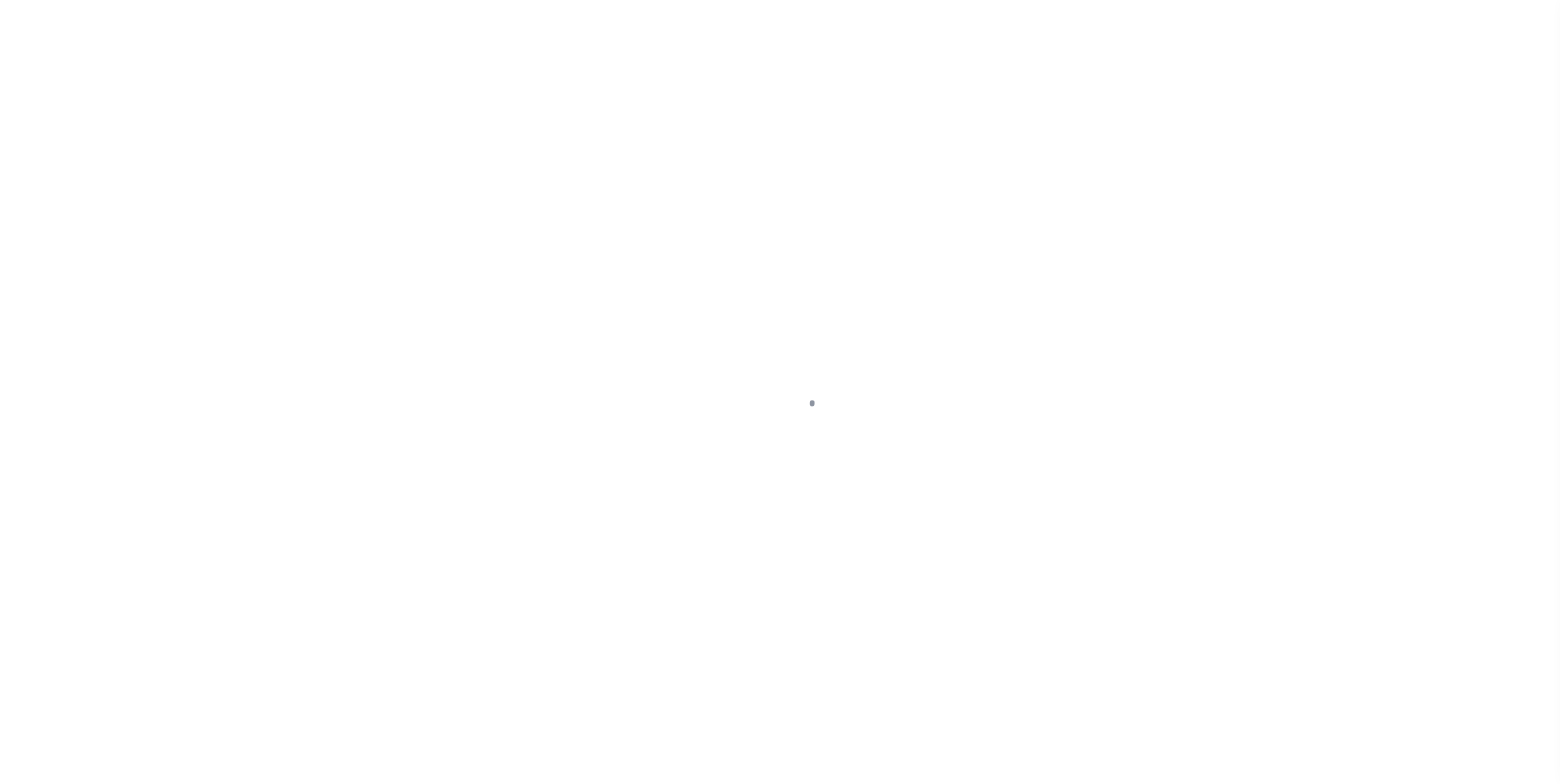
select select "PYD"
select select "17"
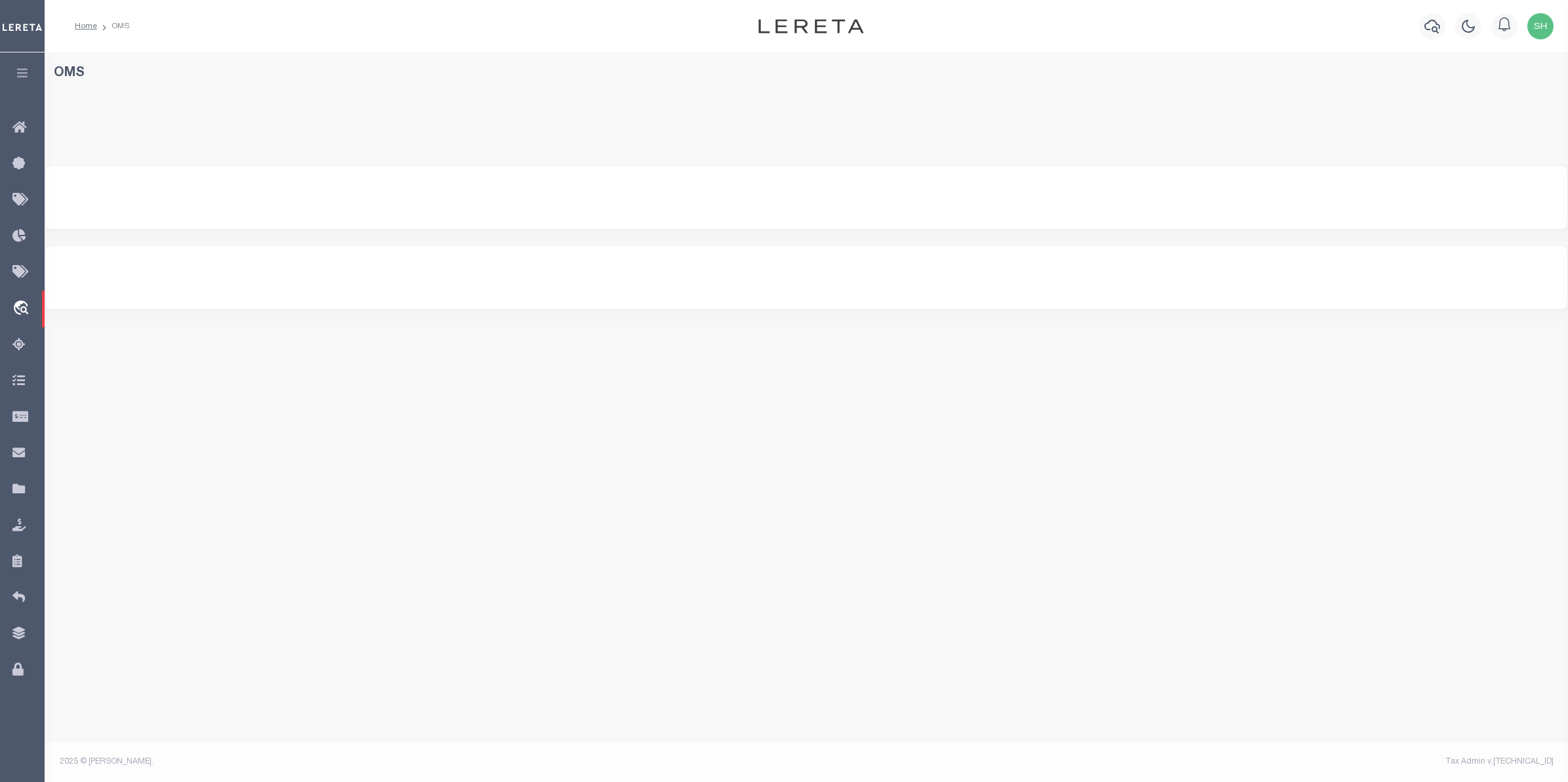
select select "200"
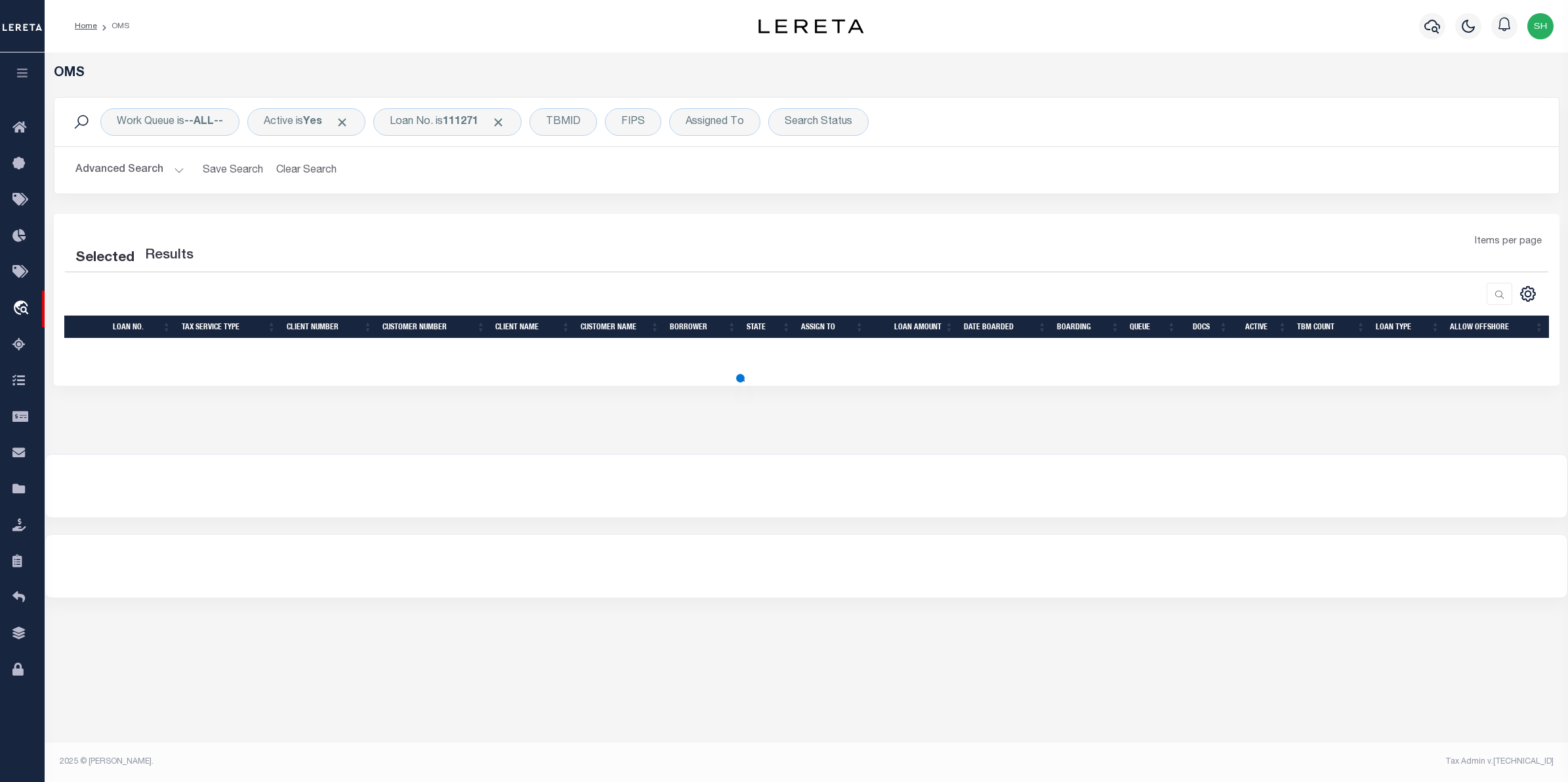
select select "200"
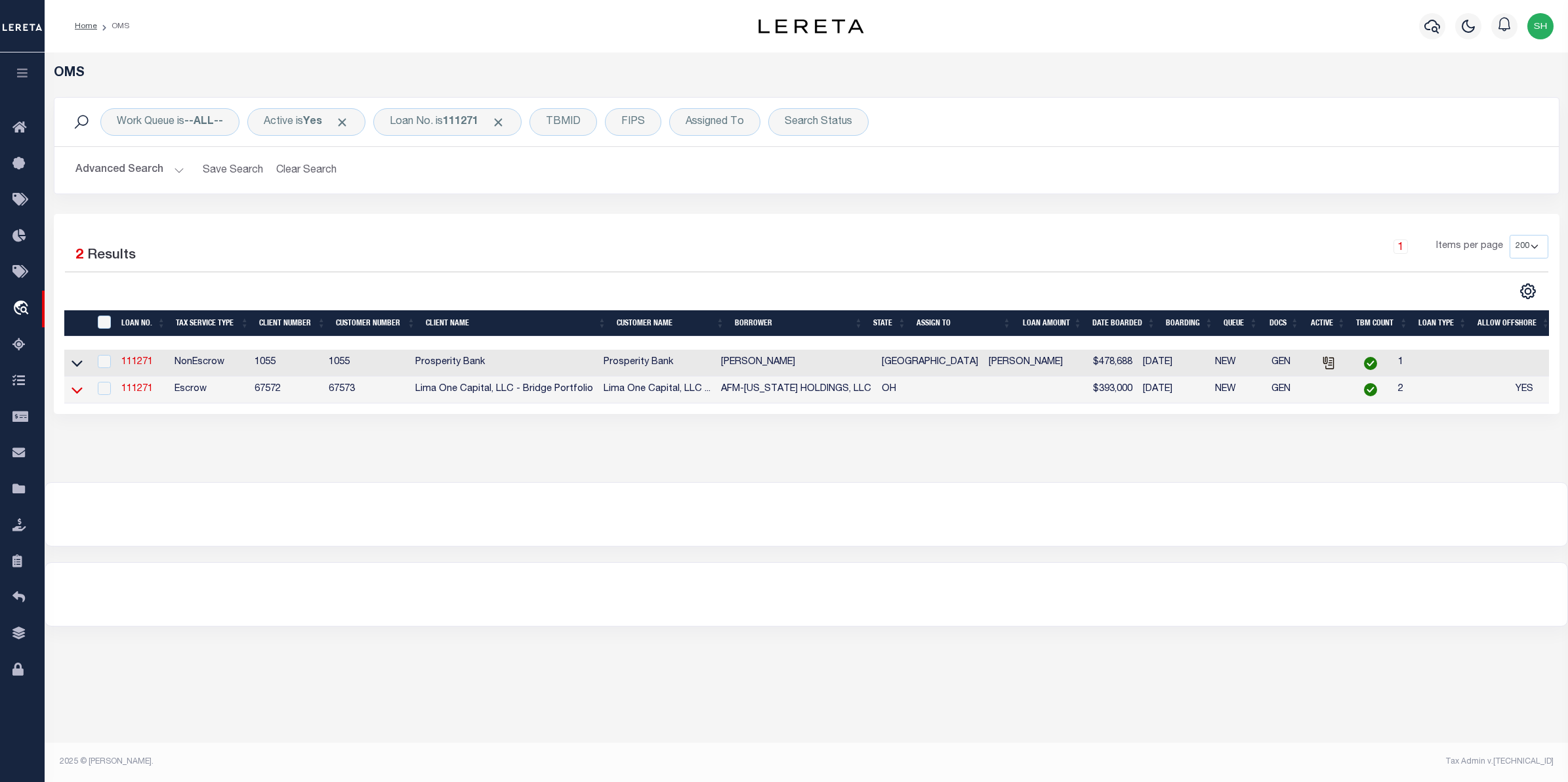
click at [82, 393] on icon at bounding box center [77, 390] width 11 height 6
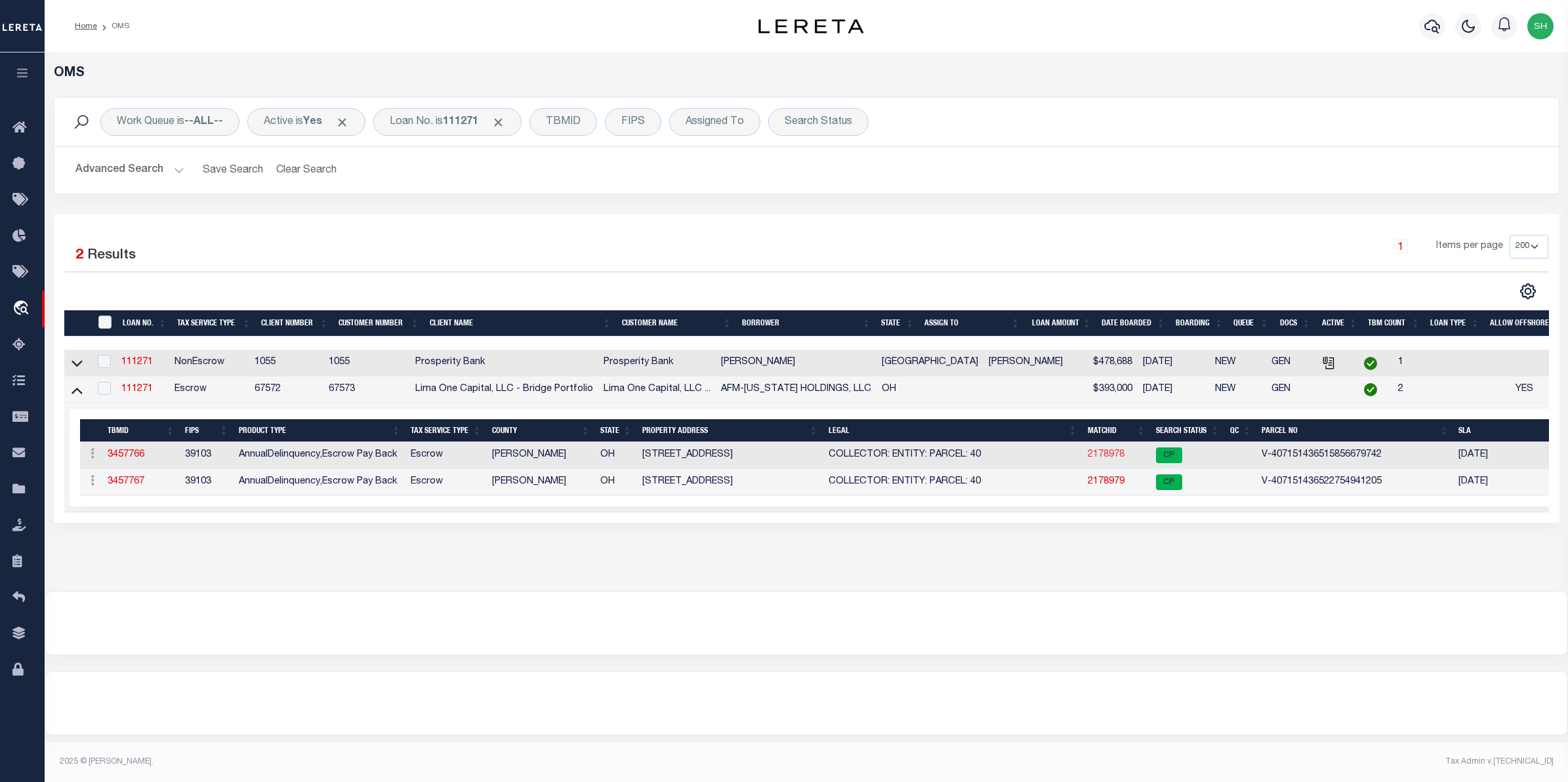
click at [1088, 459] on link "2178978" at bounding box center [1106, 455] width 37 height 9
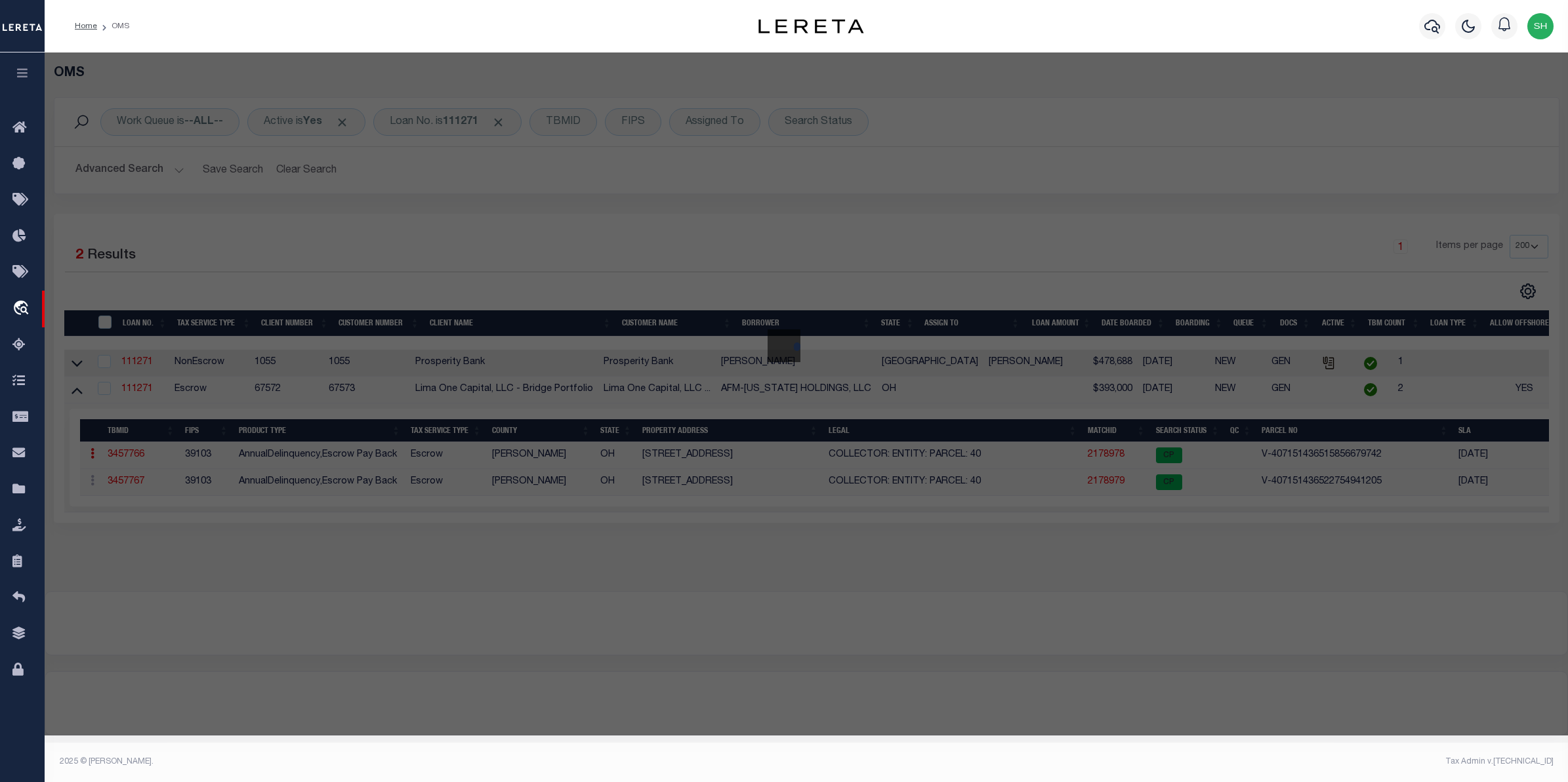
select select "AS"
select select
checkbox input "false"
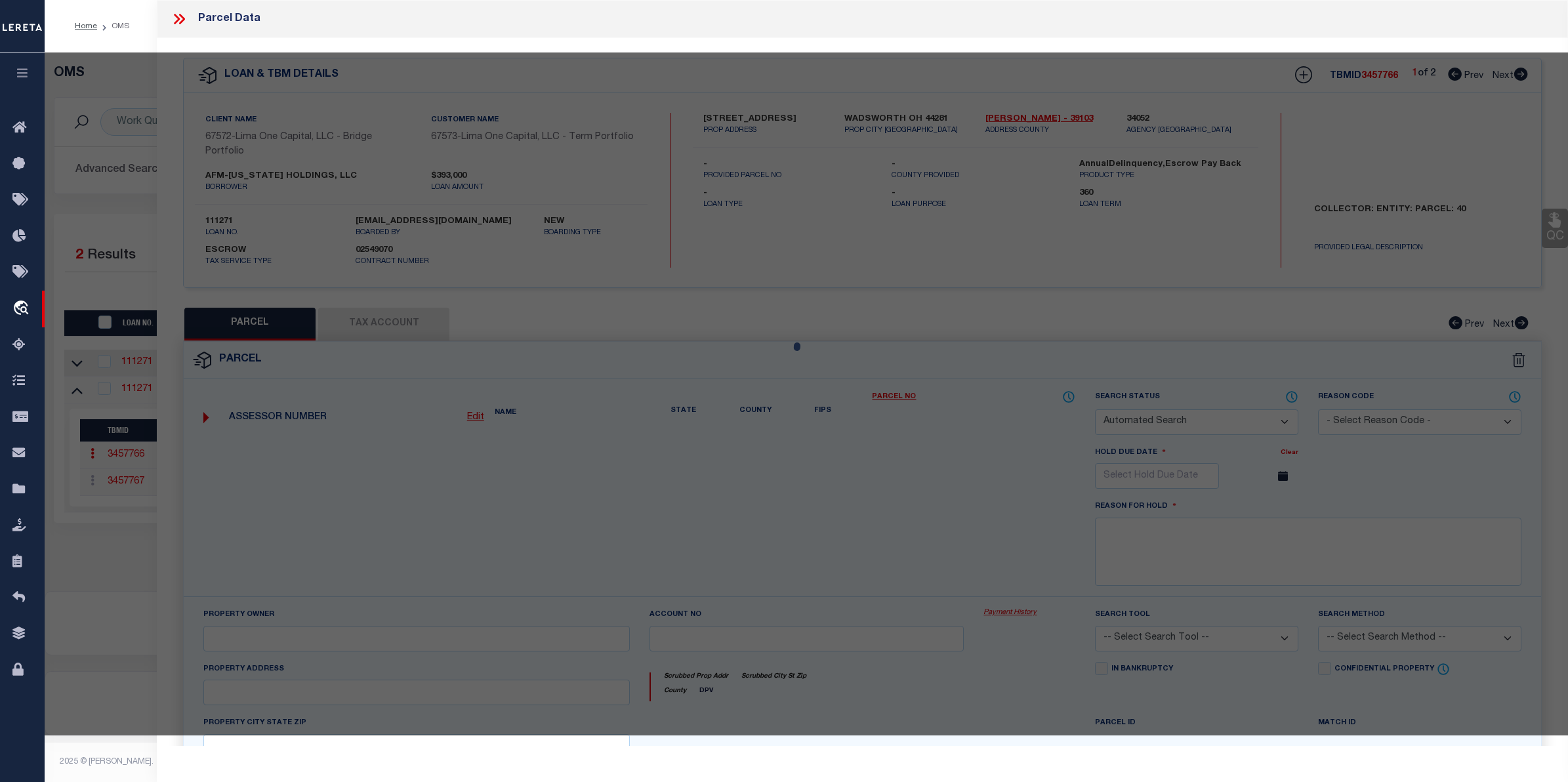
select select "CP"
select select "AGW"
select select
type input "[STREET_ADDRESS]"
checkbox input "false"
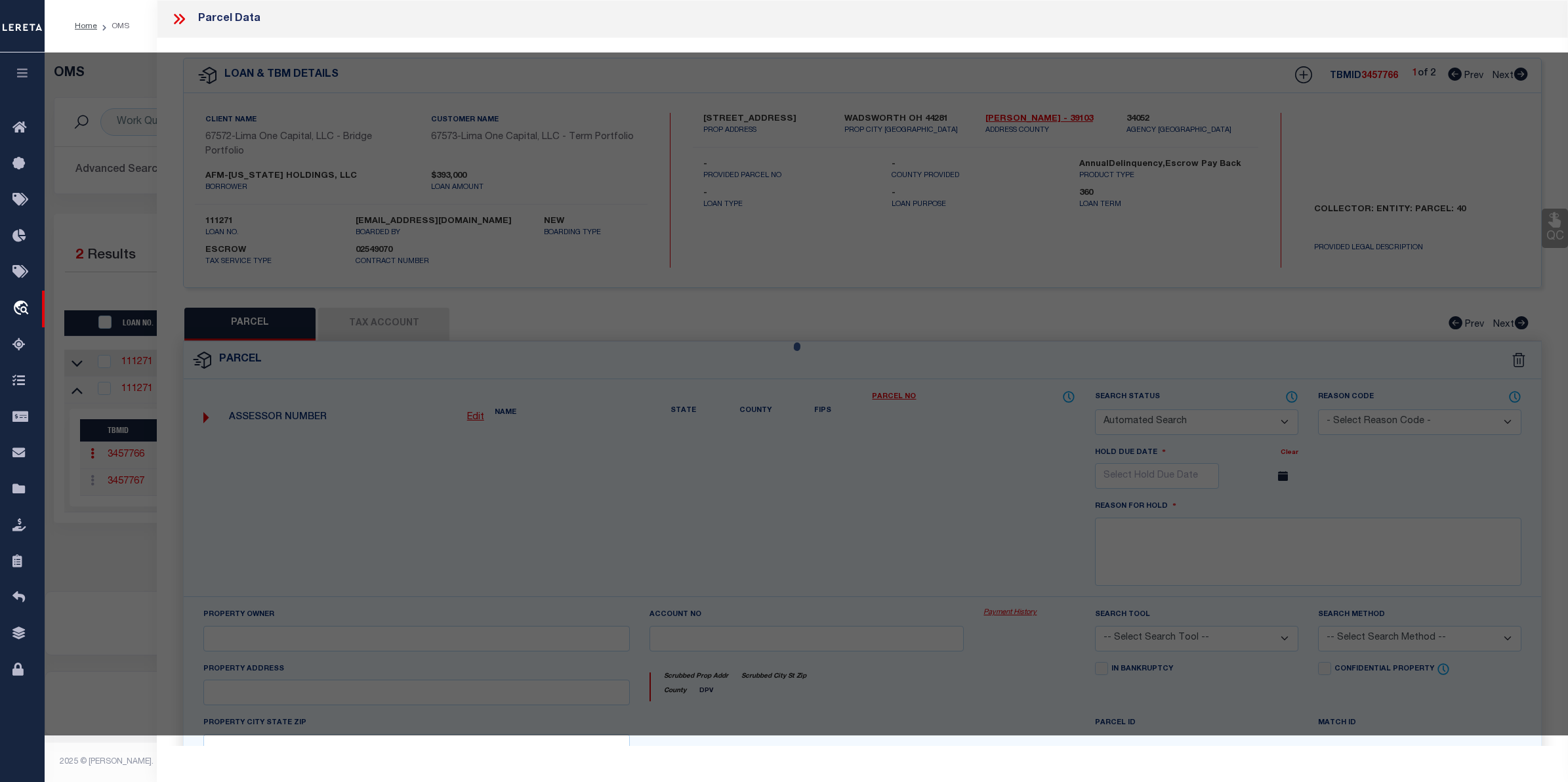
type input "WADSWORTH OH 44281"
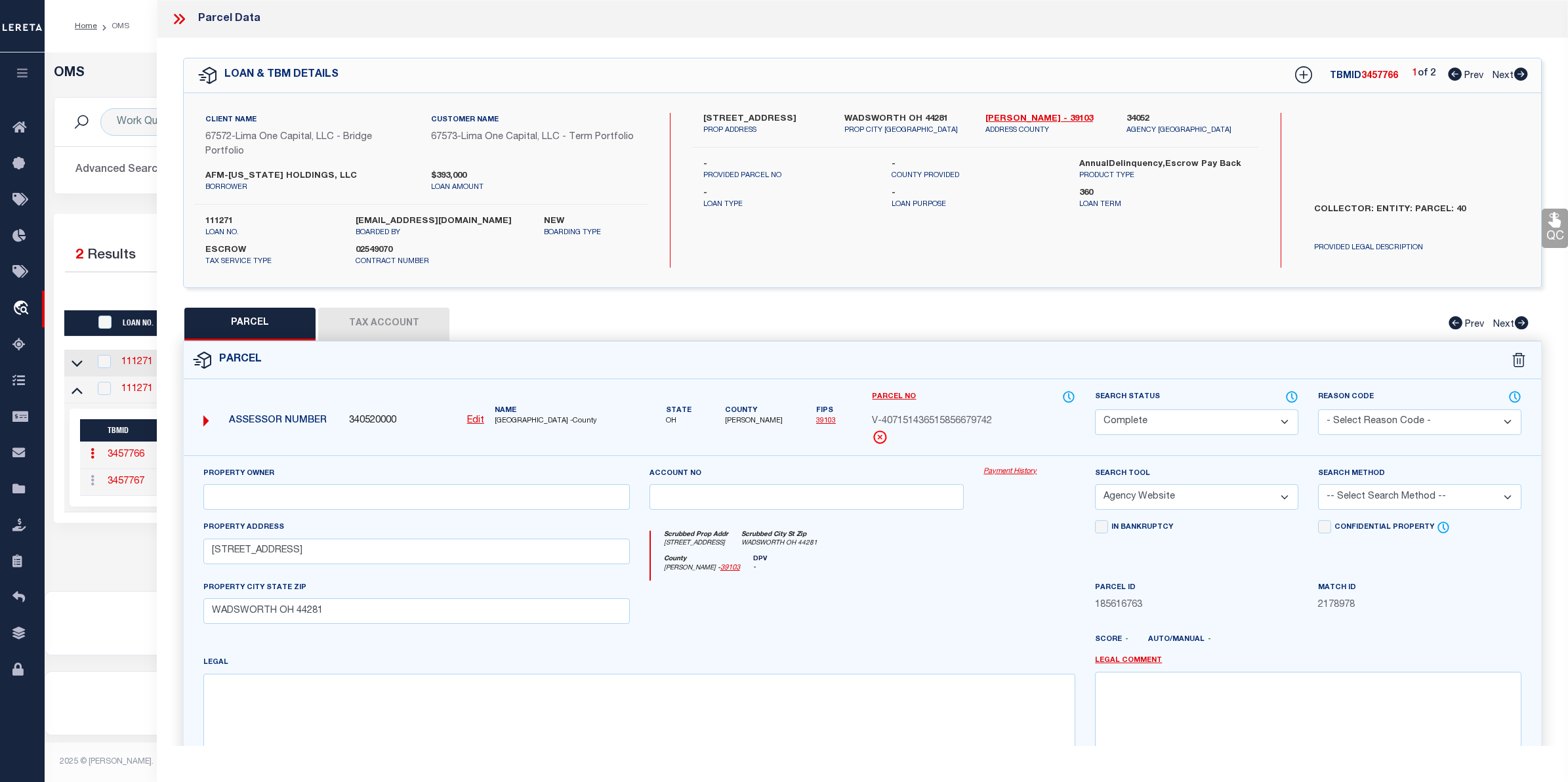
click at [991, 473] on link "Payment History" at bounding box center [1029, 472] width 92 height 11
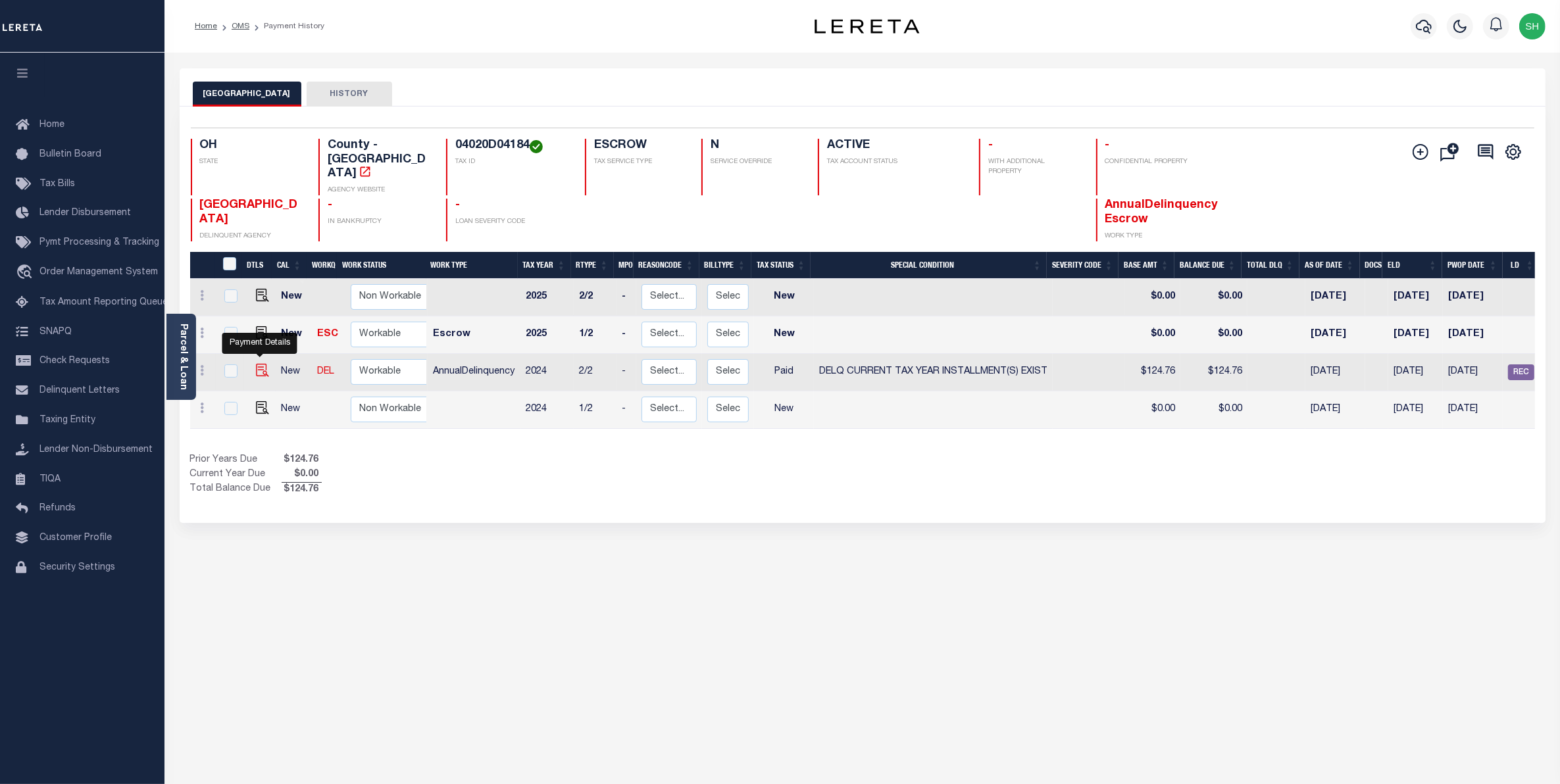
click at [260, 364] on img "" at bounding box center [262, 370] width 13 height 13
checkbox input "true"
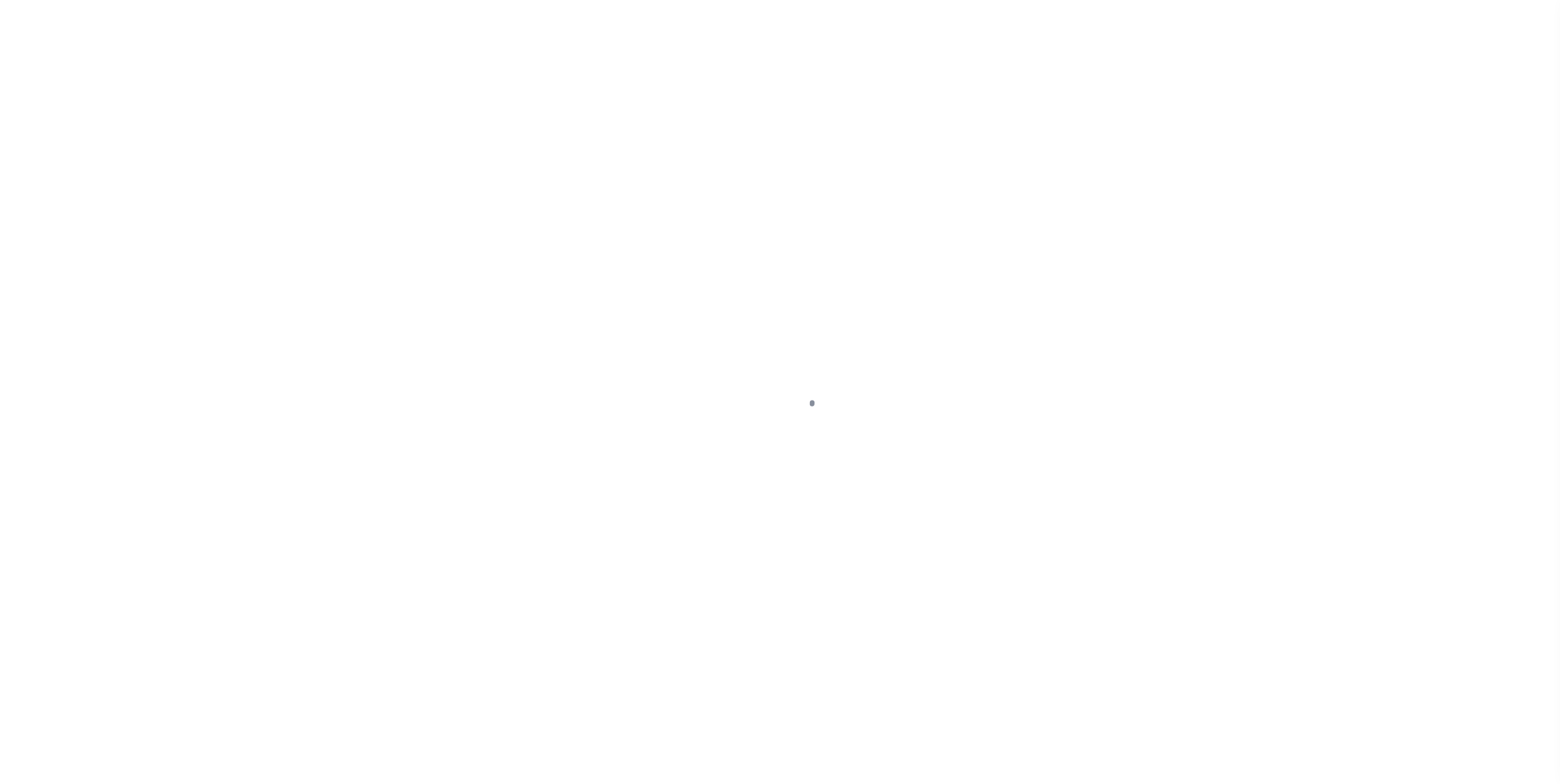
select select "PYD"
select select "17"
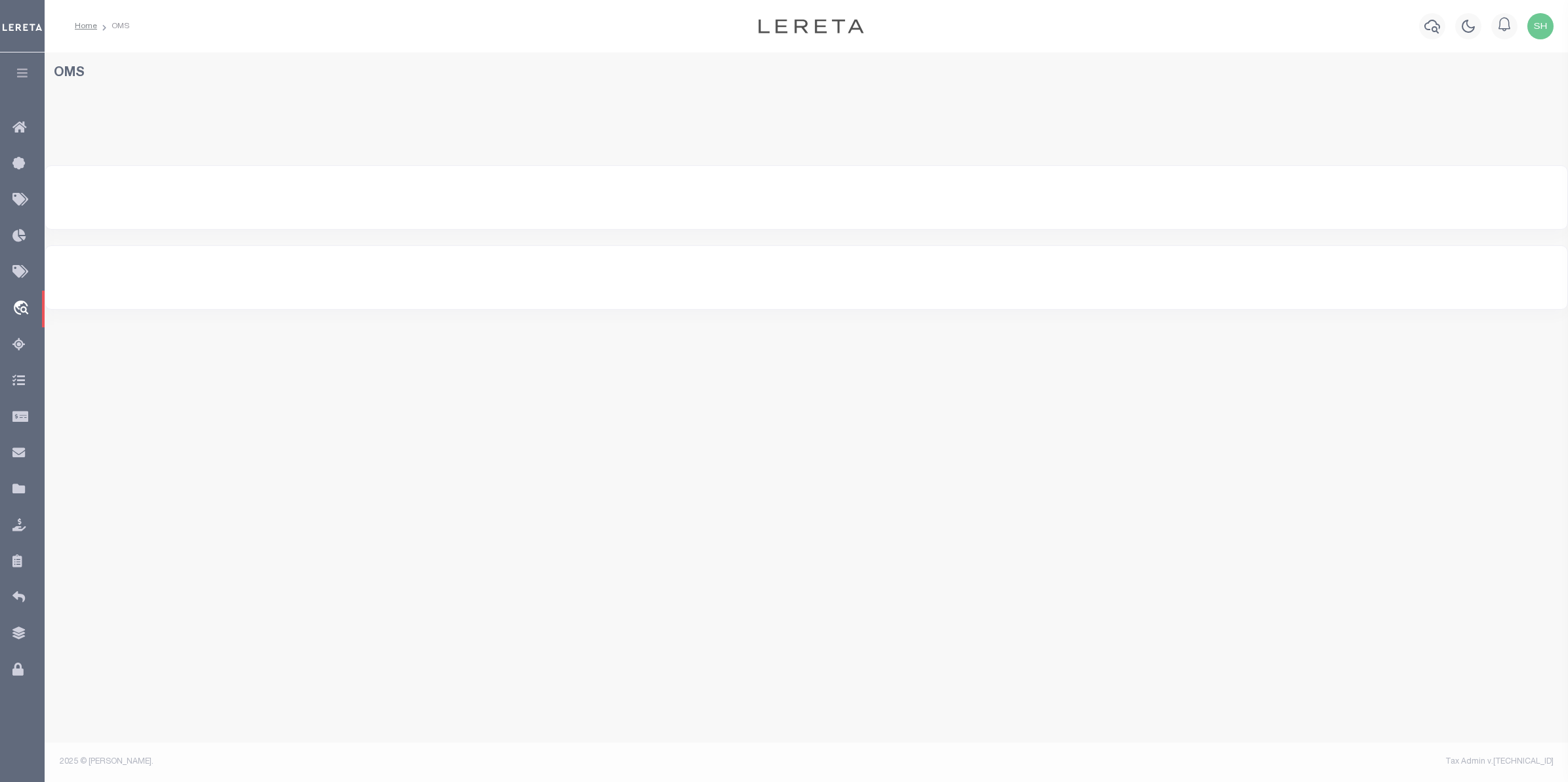
select select "200"
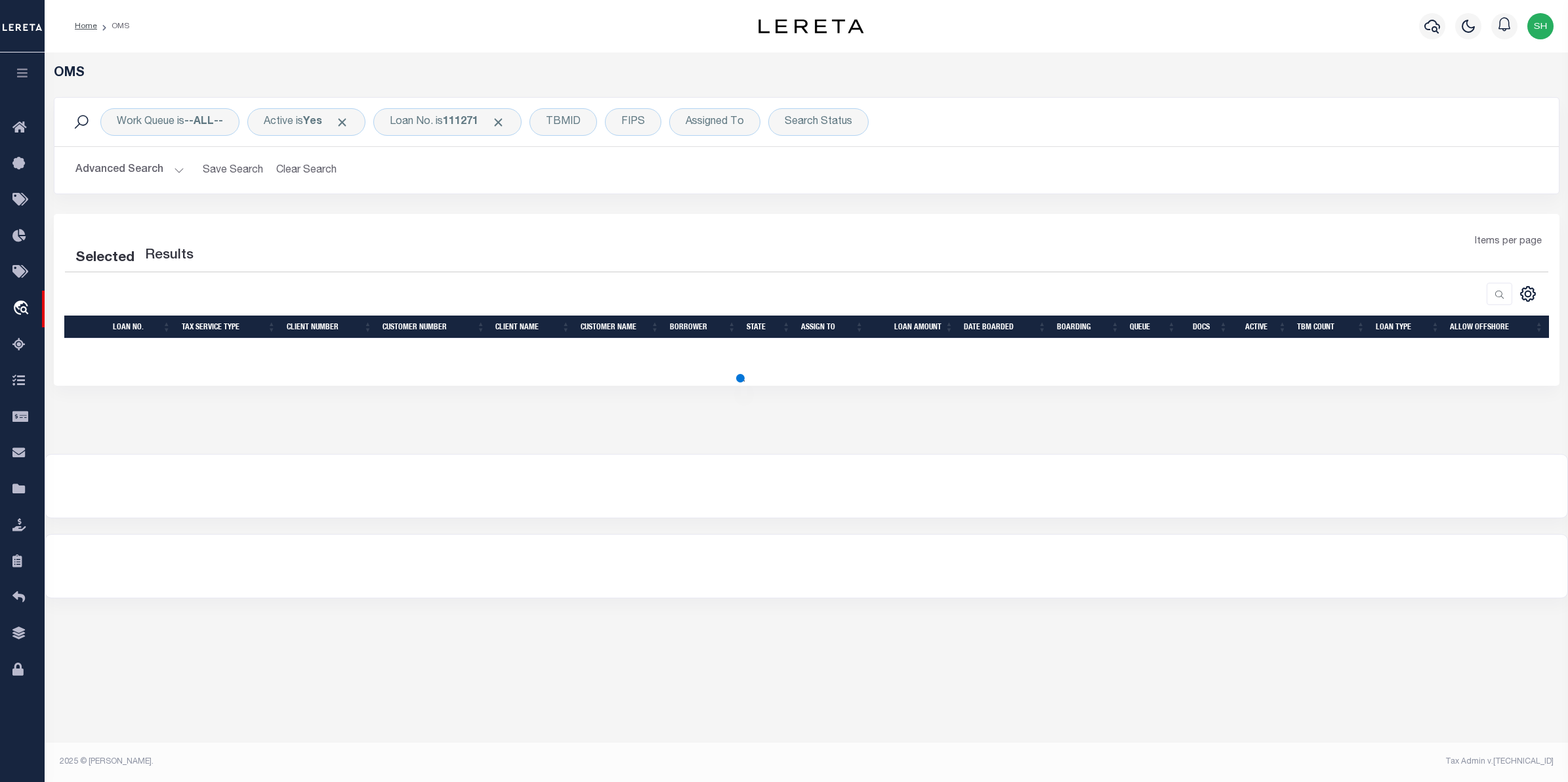
select select "200"
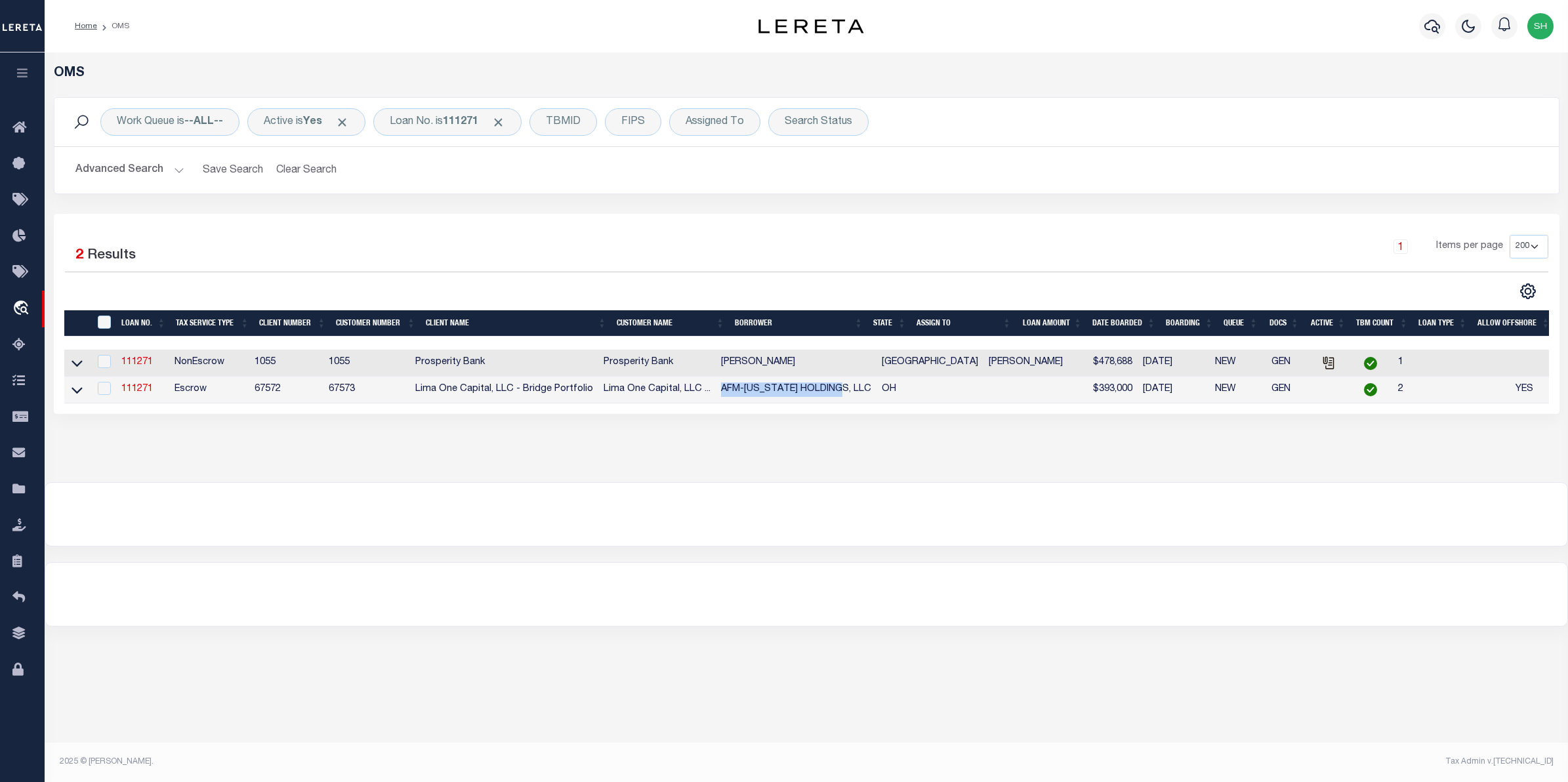
drag, startPoint x: 856, startPoint y: 393, endPoint x: 738, endPoint y: 387, distance: 118.2
click at [738, 387] on td "AFM-[US_STATE] HOLDINGS, LLC" at bounding box center [796, 389] width 161 height 27
checkbox input "true"
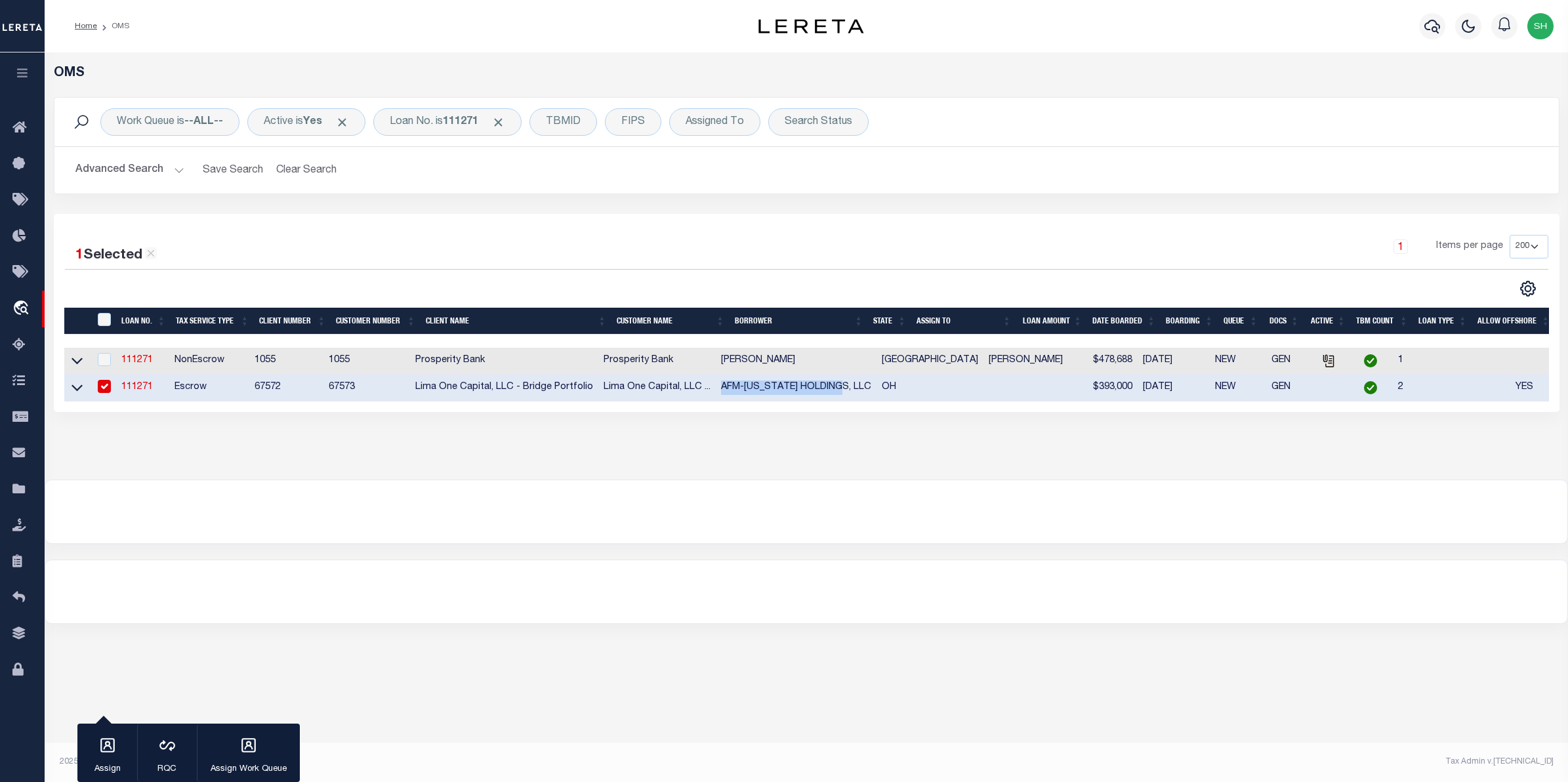
copy td "AFM-[US_STATE] HOLDINGS, LLC"
click at [143, 392] on link "111271" at bounding box center [137, 387] width 31 height 9
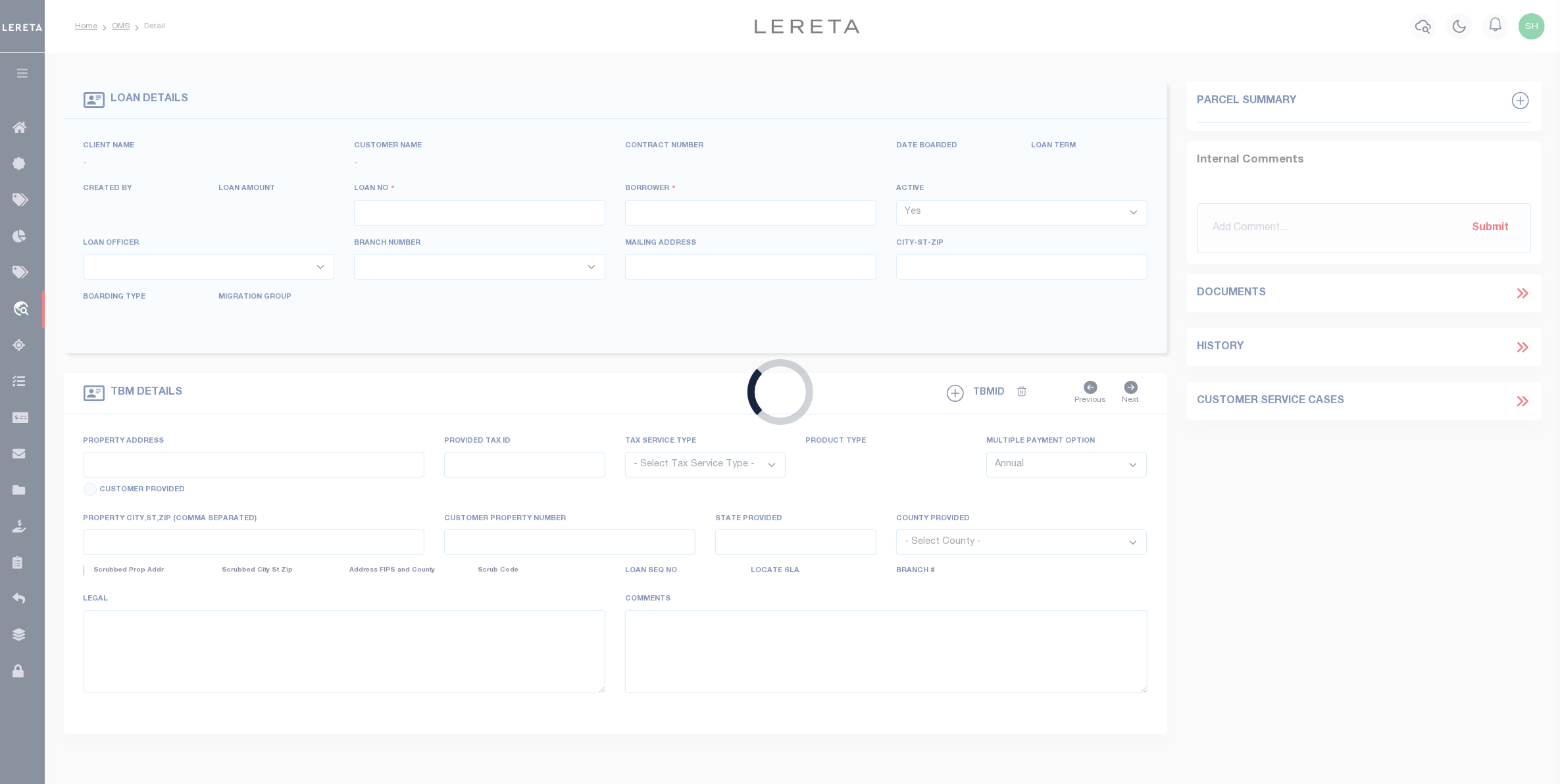
type input "111271"
type input "AFM-OHIO HOLDINGS, LLC"
select select
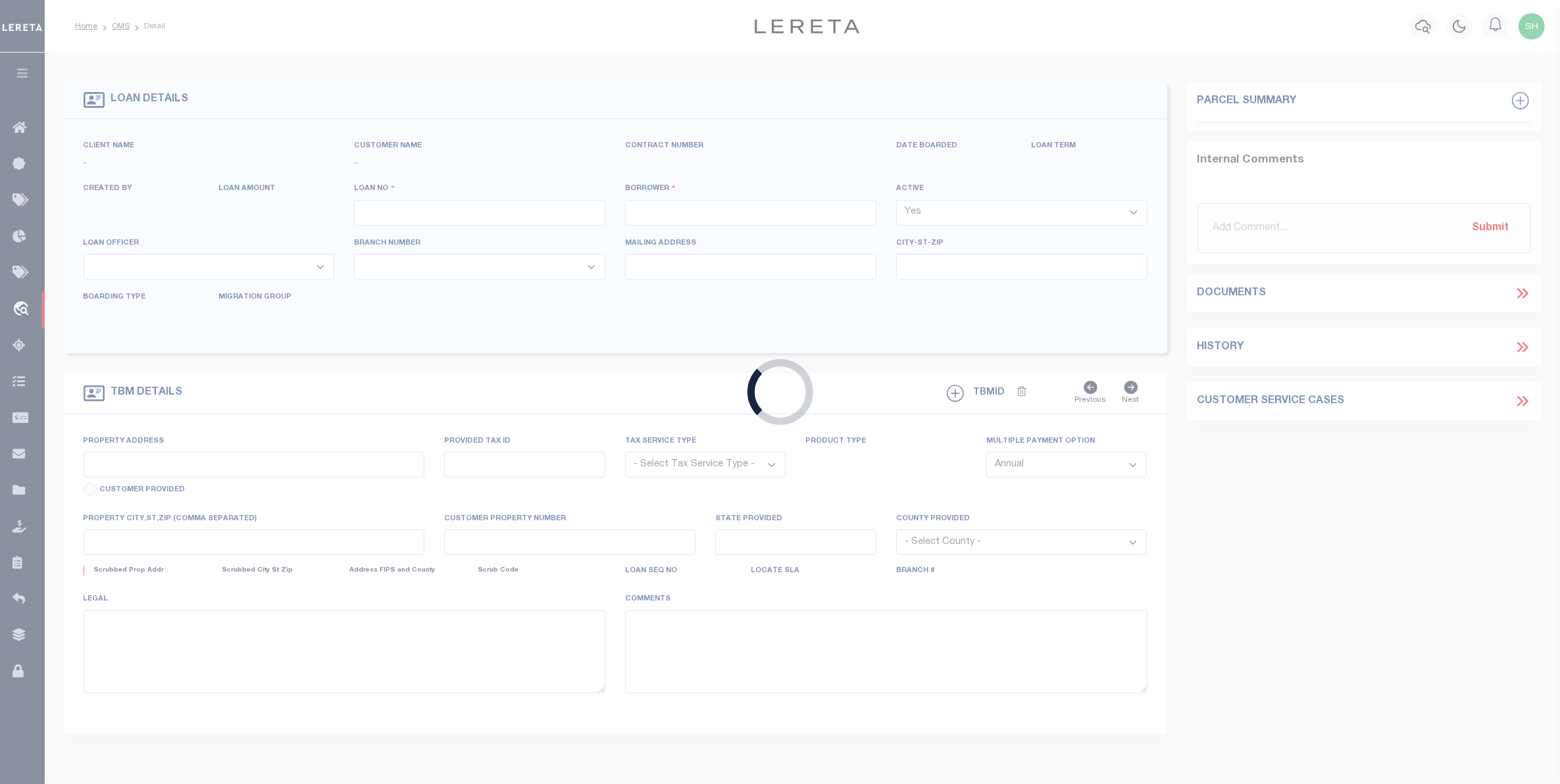
select select
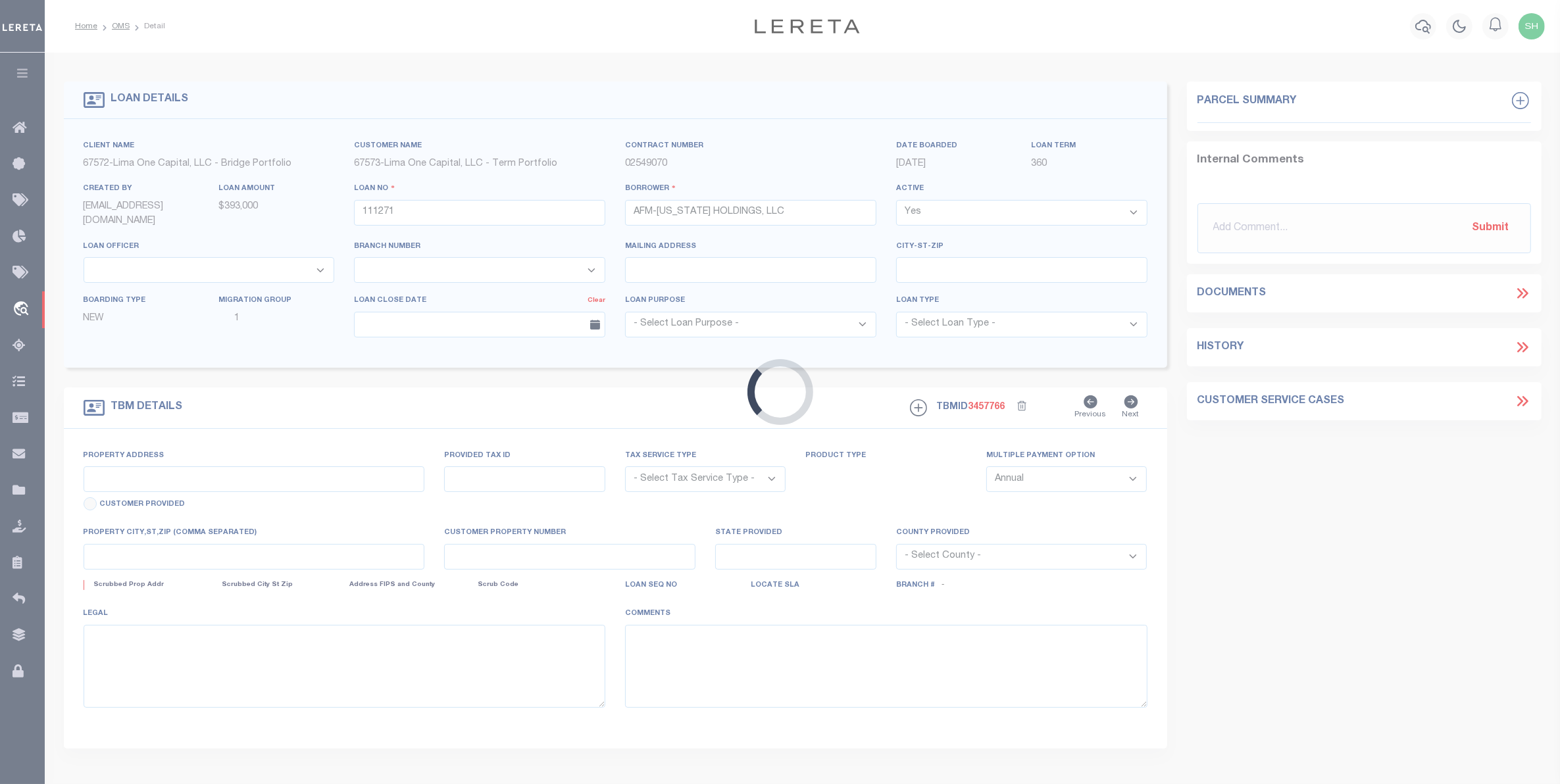
type input "147 THIRD STREET"
radio input "true"
select select "Escrow"
select select
type input "WADSWORTH OH 44281"
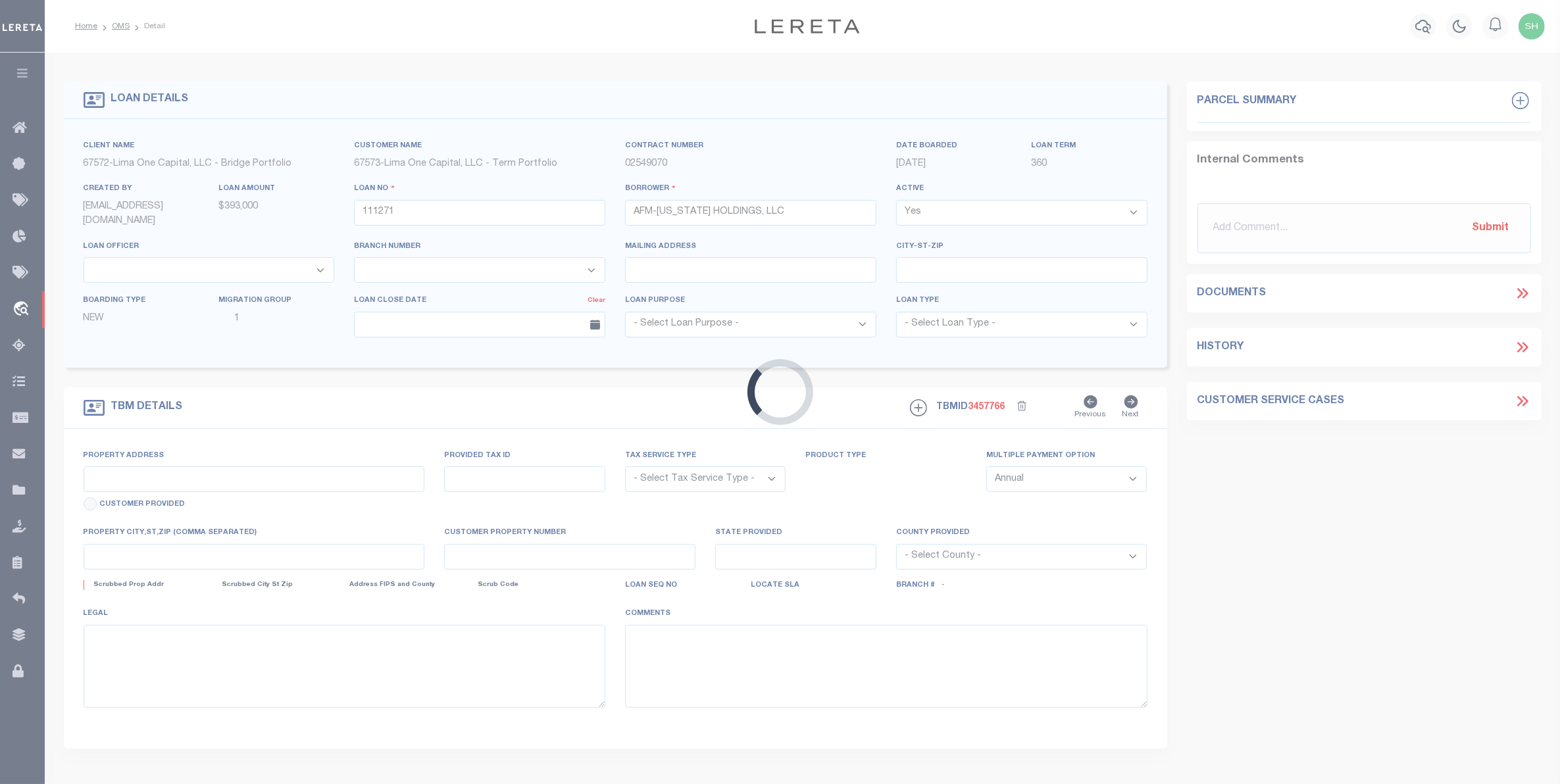
type input "111271-1"
type input "OH"
type textarea "COLLECTOR: ENTITY: PARCEL: 40"
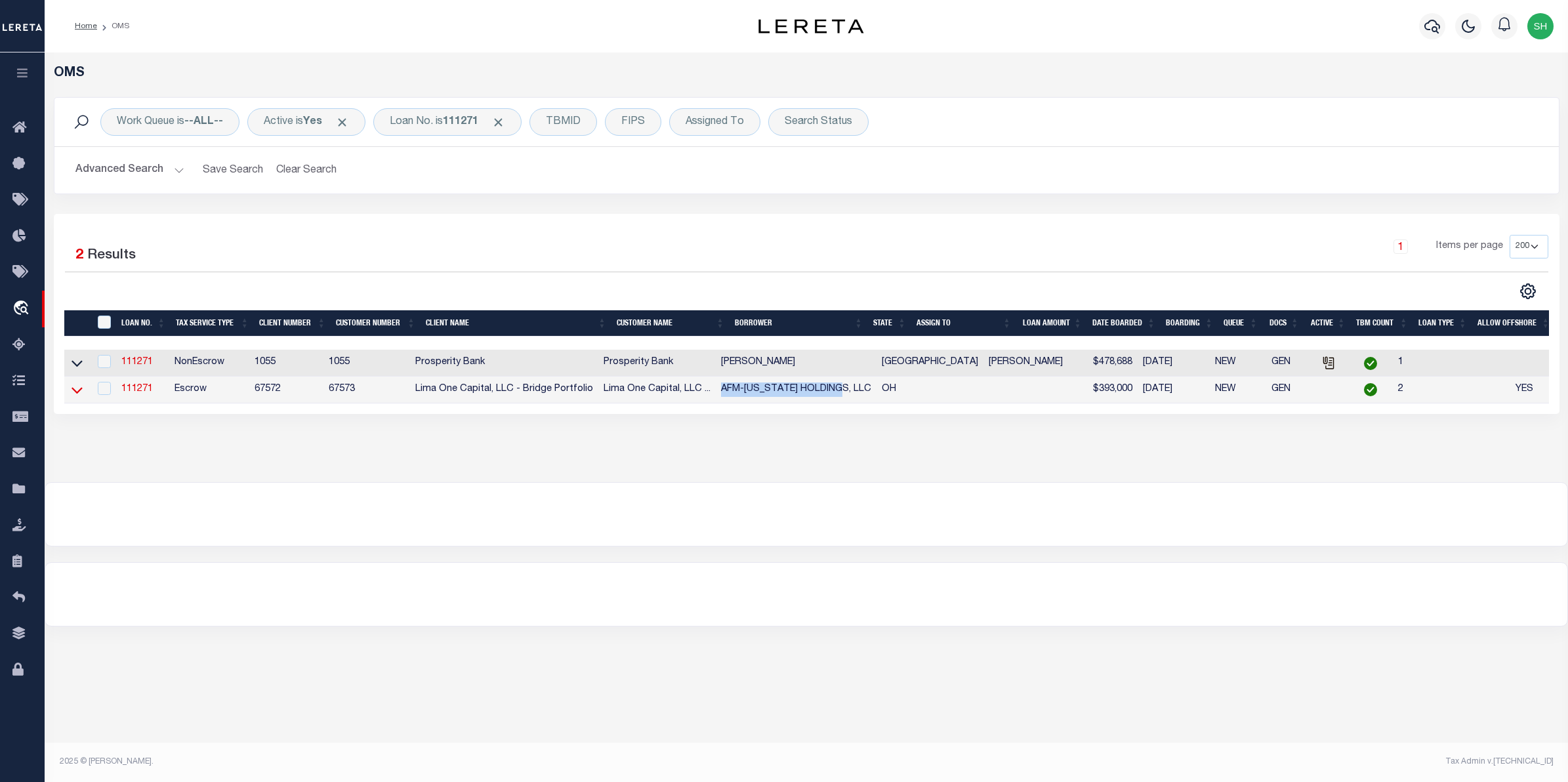
click at [76, 393] on icon at bounding box center [77, 390] width 11 height 14
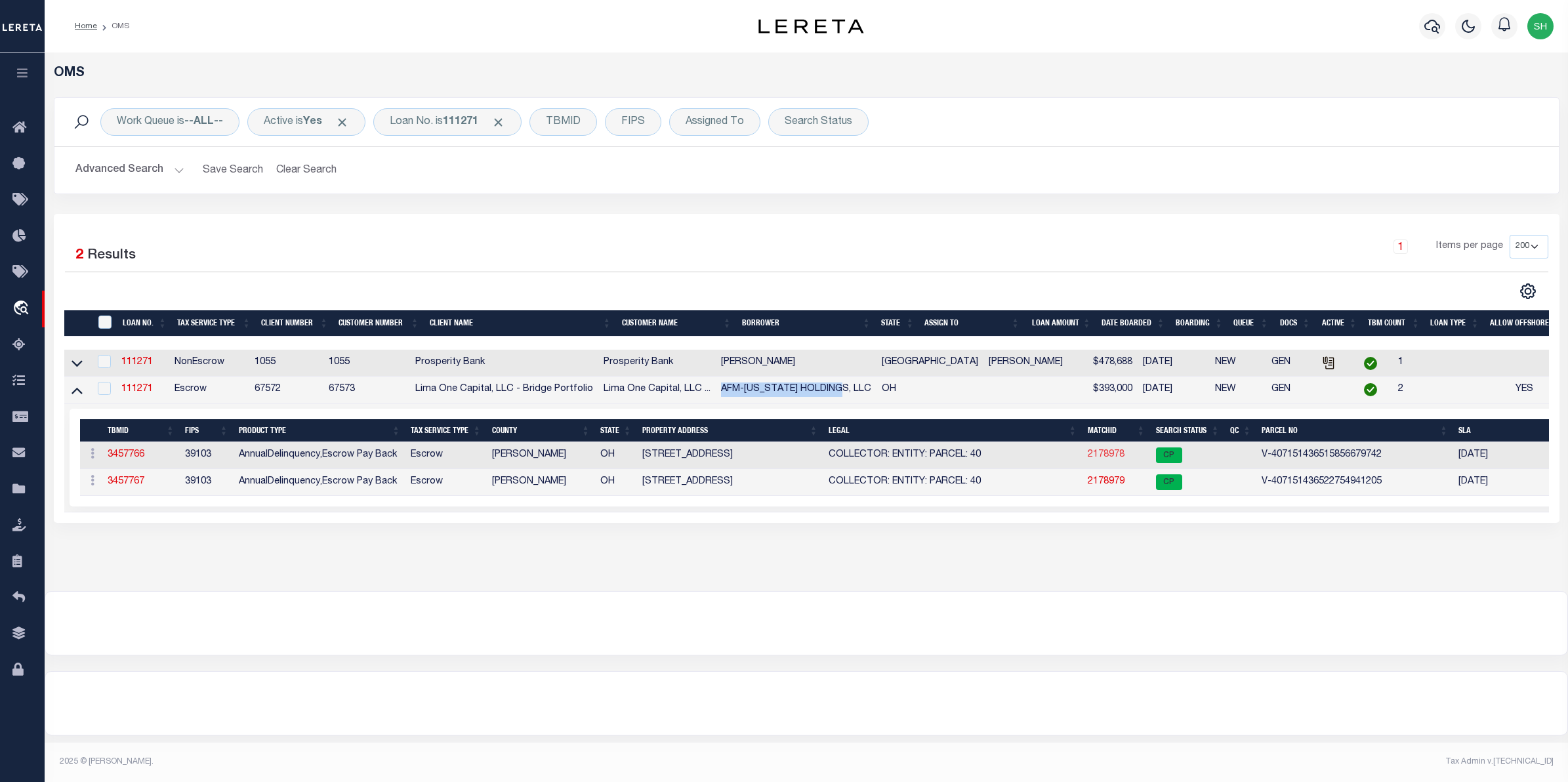
click at [1088, 459] on link "2178978" at bounding box center [1106, 455] width 37 height 9
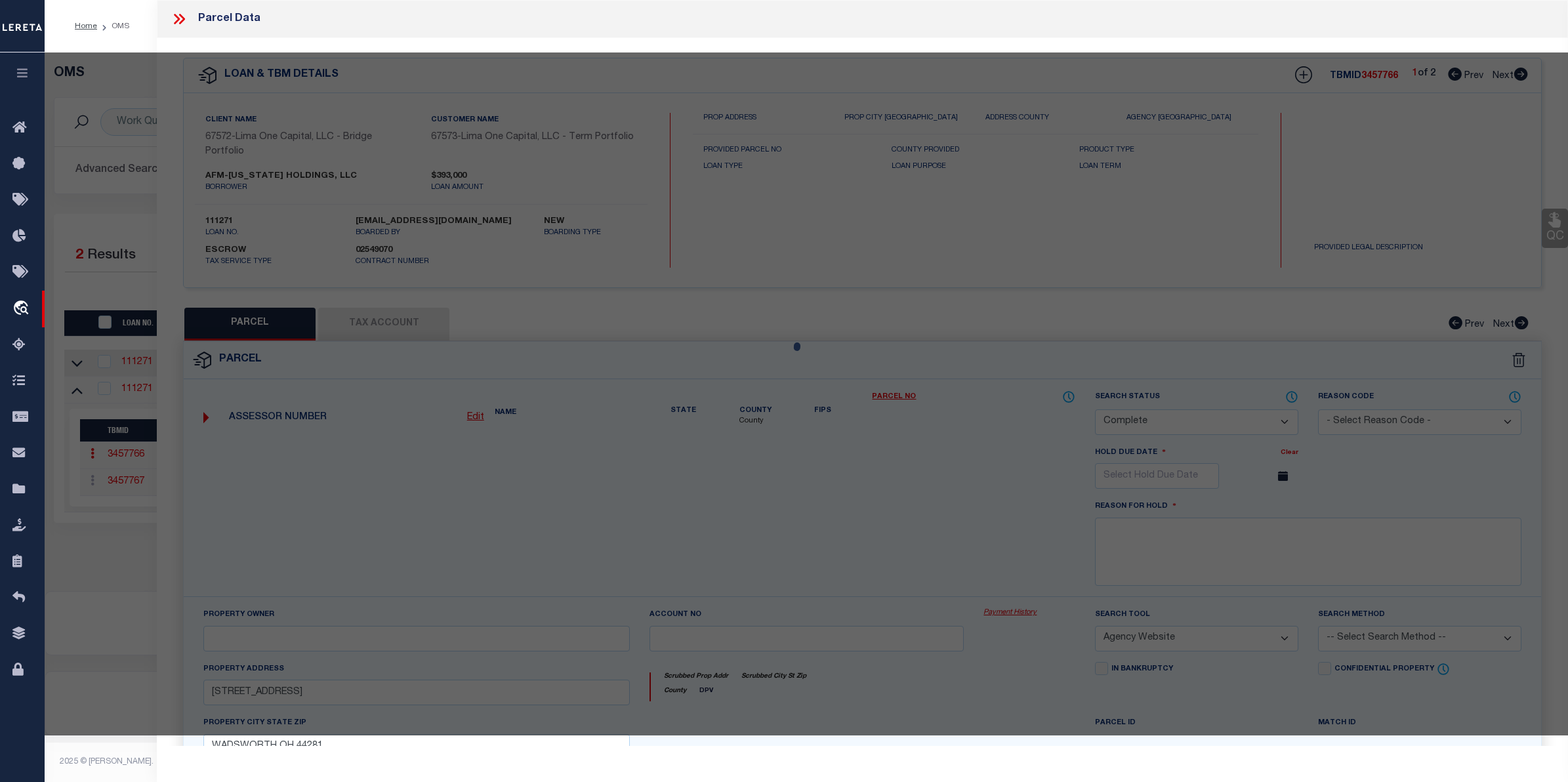
select select "AS"
select select
checkbox input "false"
select select "CP"
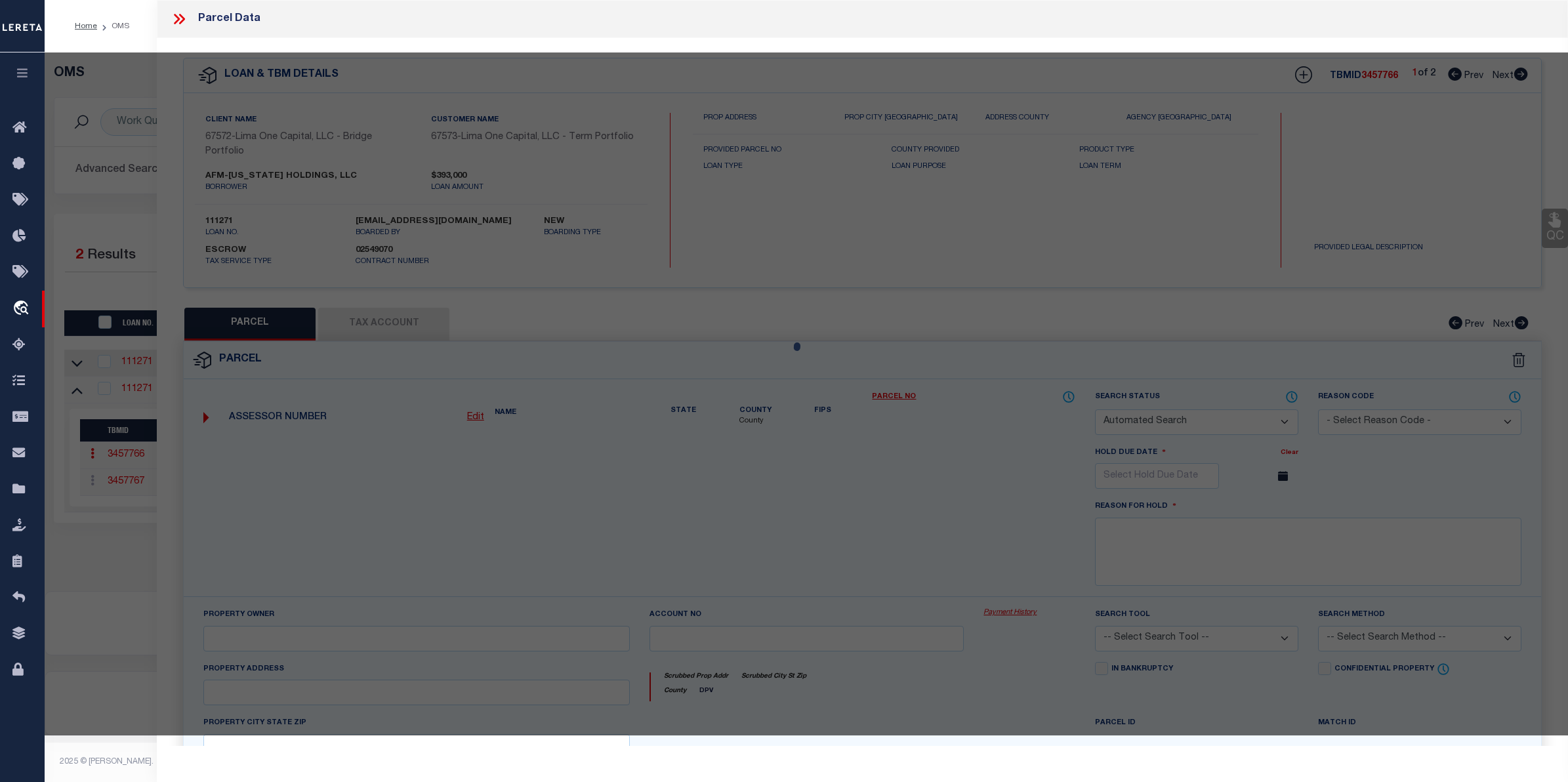
select select "AGW"
select select
type input "147 THIRD STREET"
checkbox input "false"
type input "WADSWORTH OH 44281"
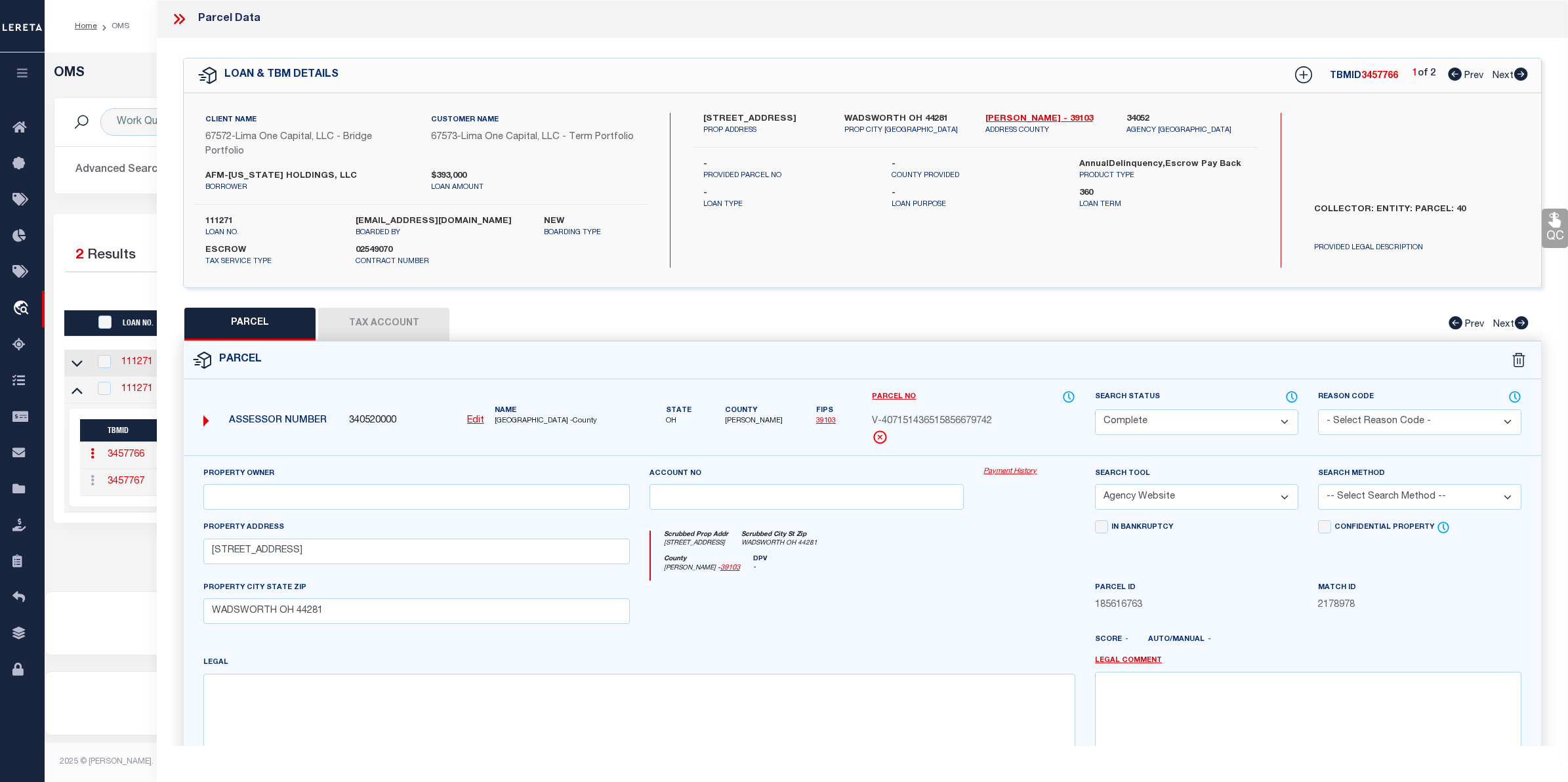
click at [1026, 473] on link "Payment History" at bounding box center [1029, 472] width 92 height 11
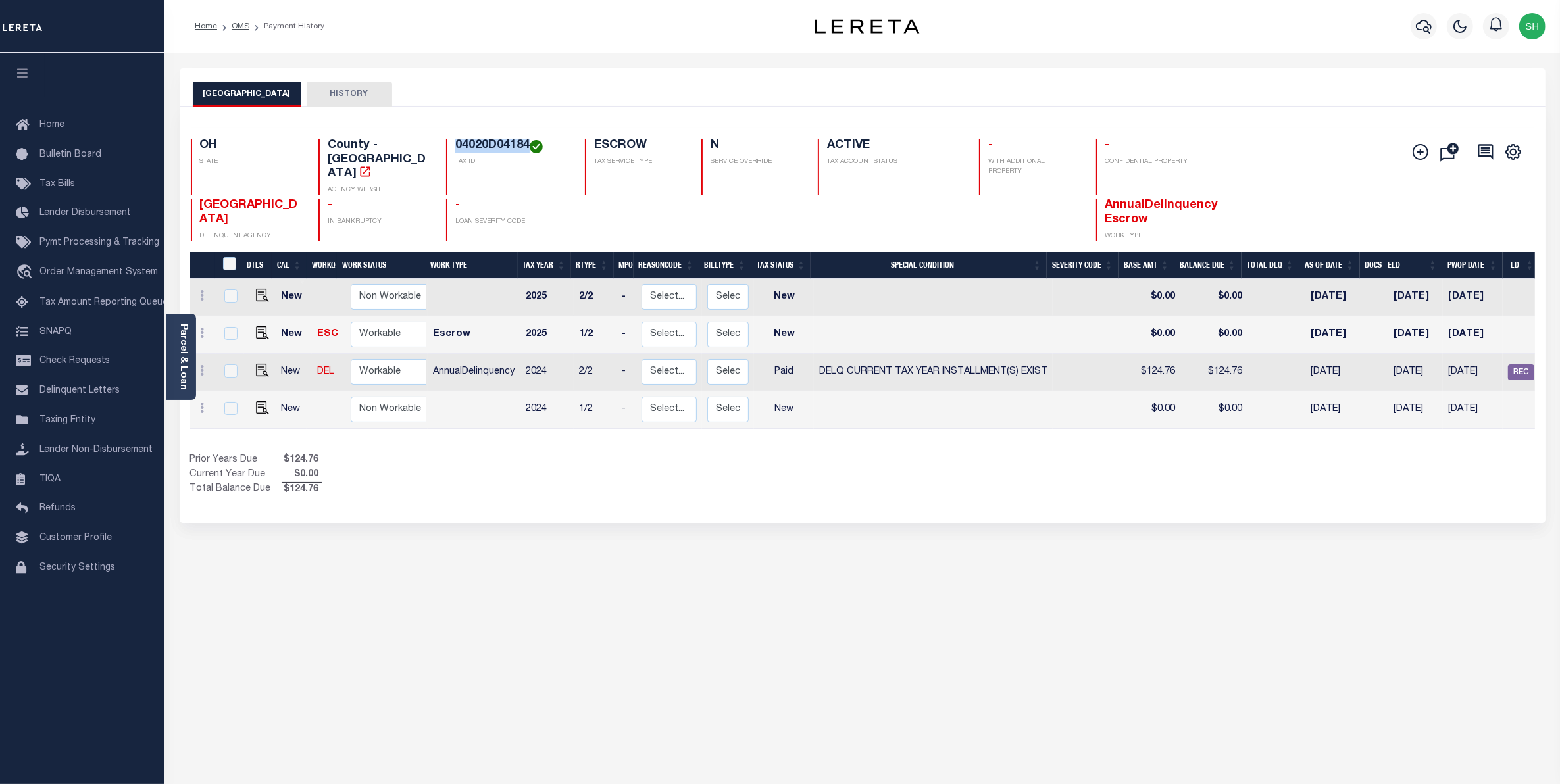
drag, startPoint x: 528, startPoint y: 142, endPoint x: 456, endPoint y: 142, distance: 72.0
click at [456, 142] on h4 "04020D04184" at bounding box center [512, 146] width 113 height 14
copy h4 "04020D04184"
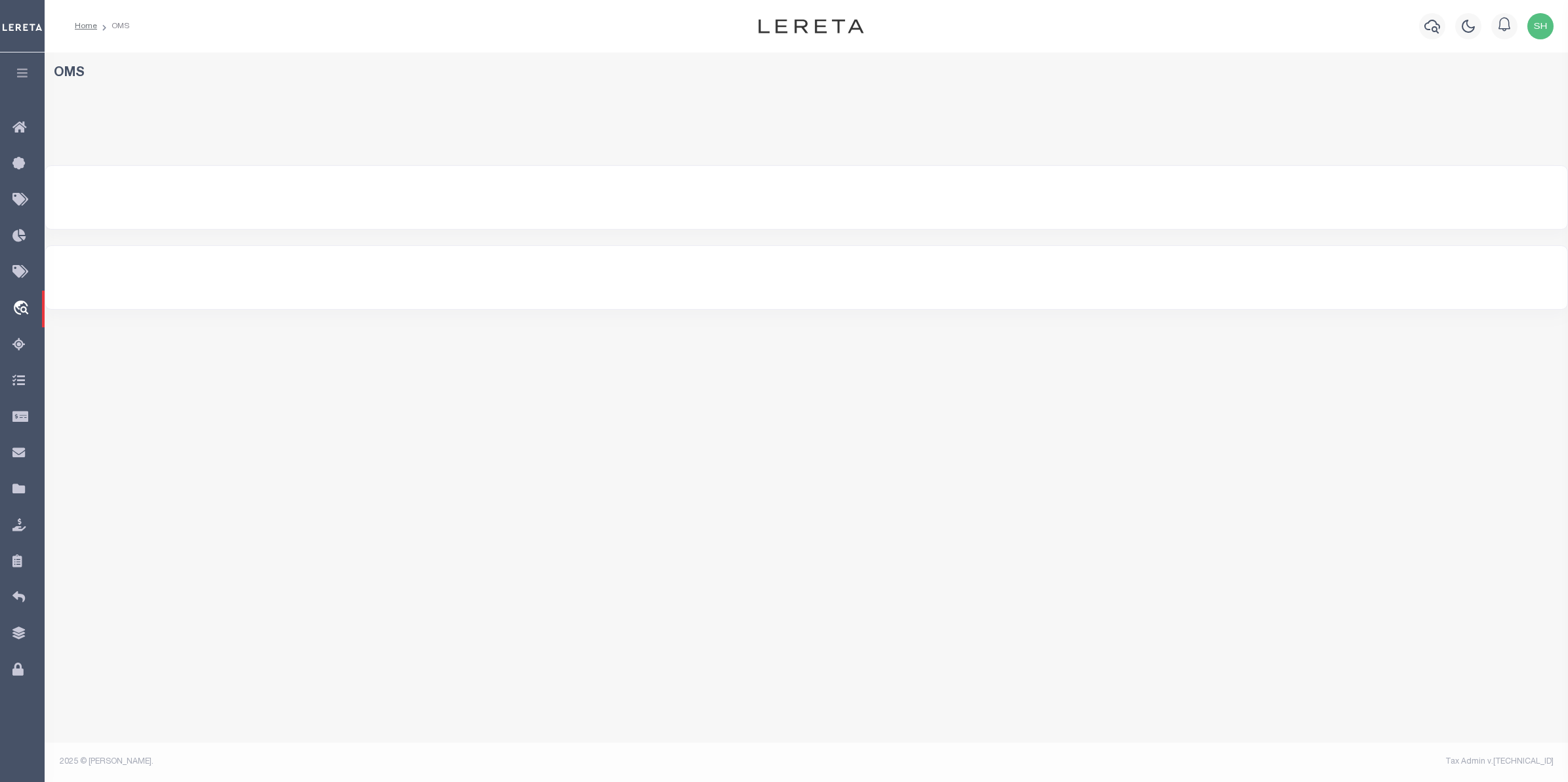
select select "200"
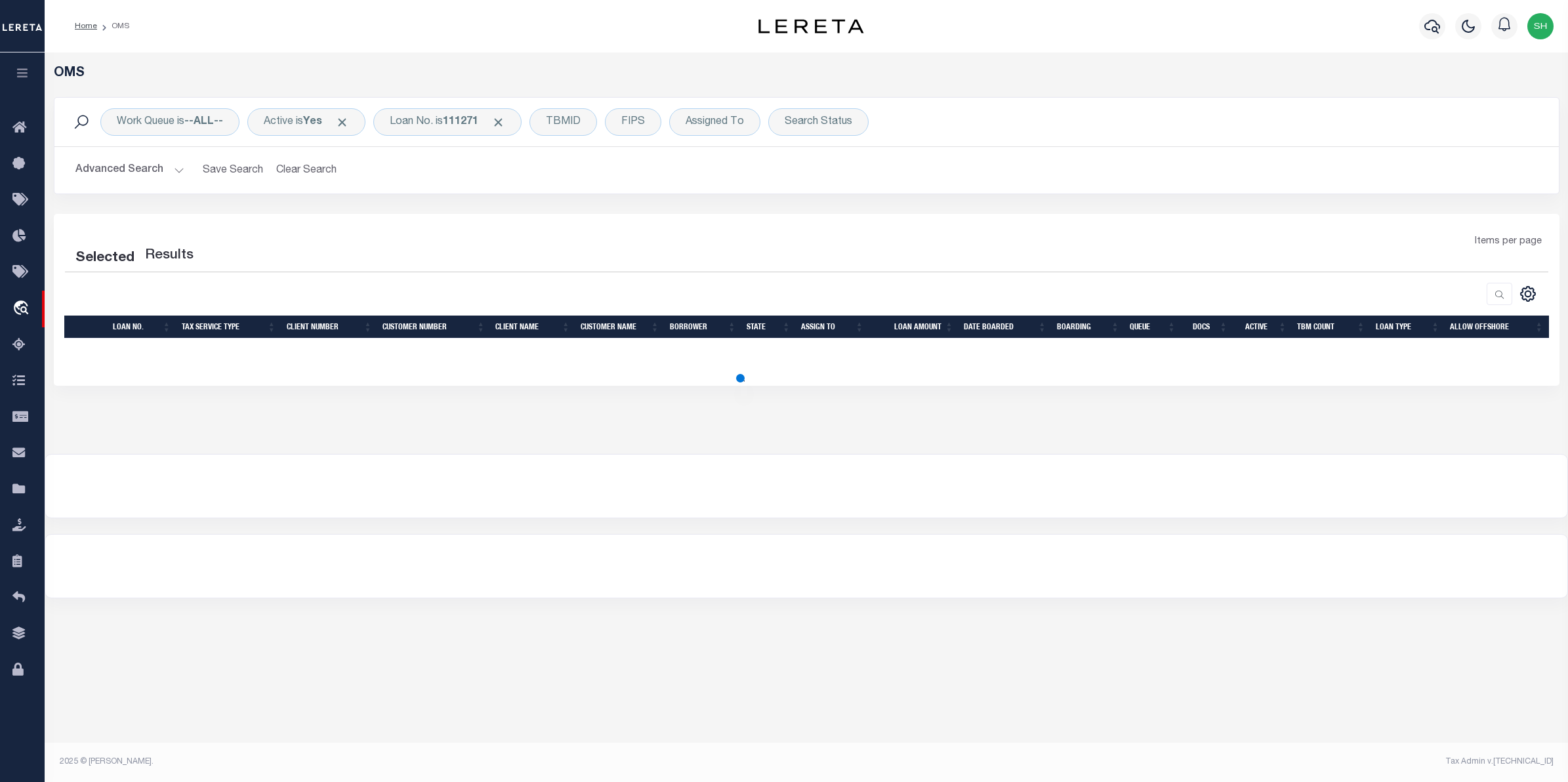
select select "200"
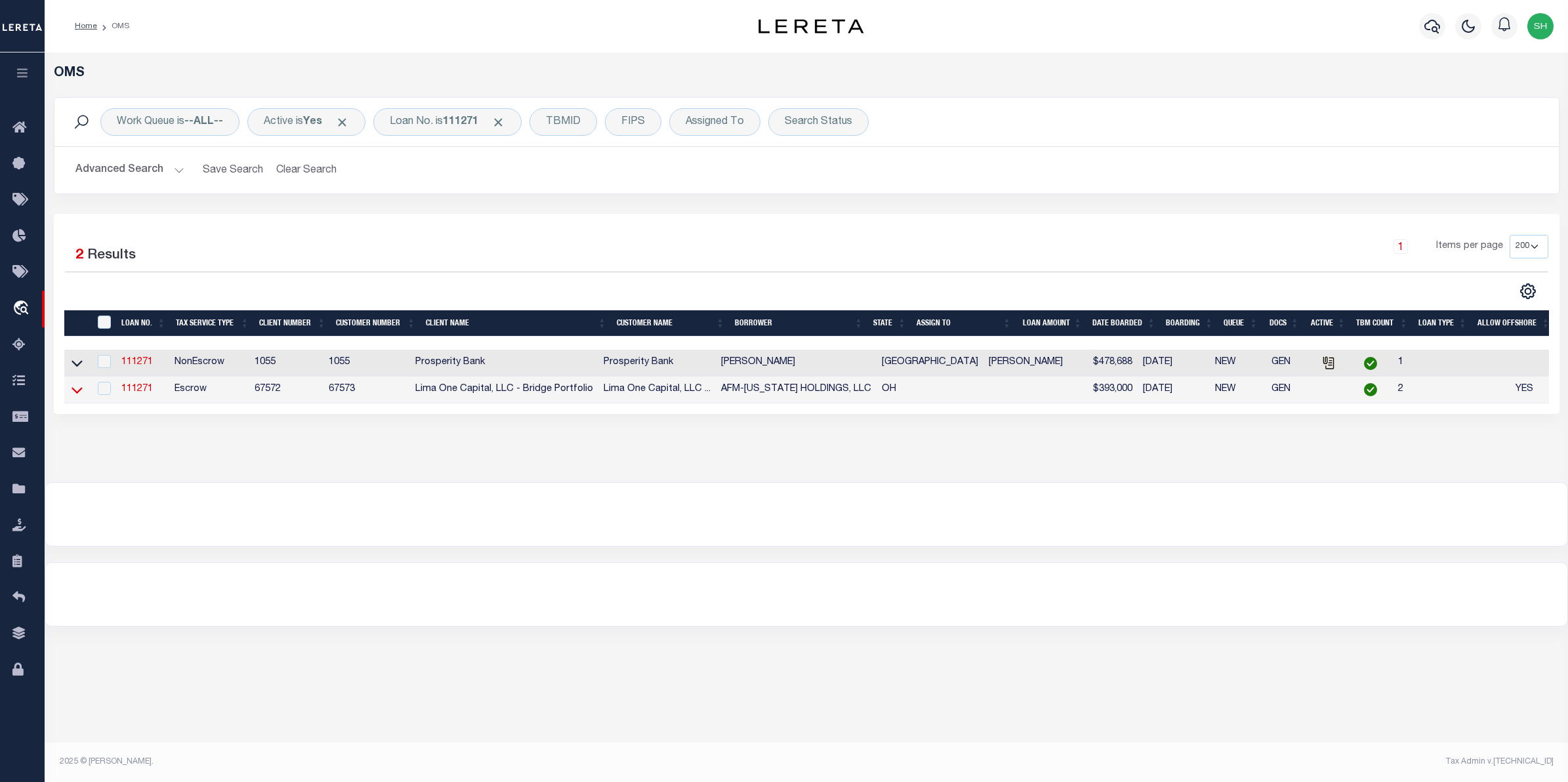
click at [79, 389] on icon at bounding box center [77, 390] width 11 height 14
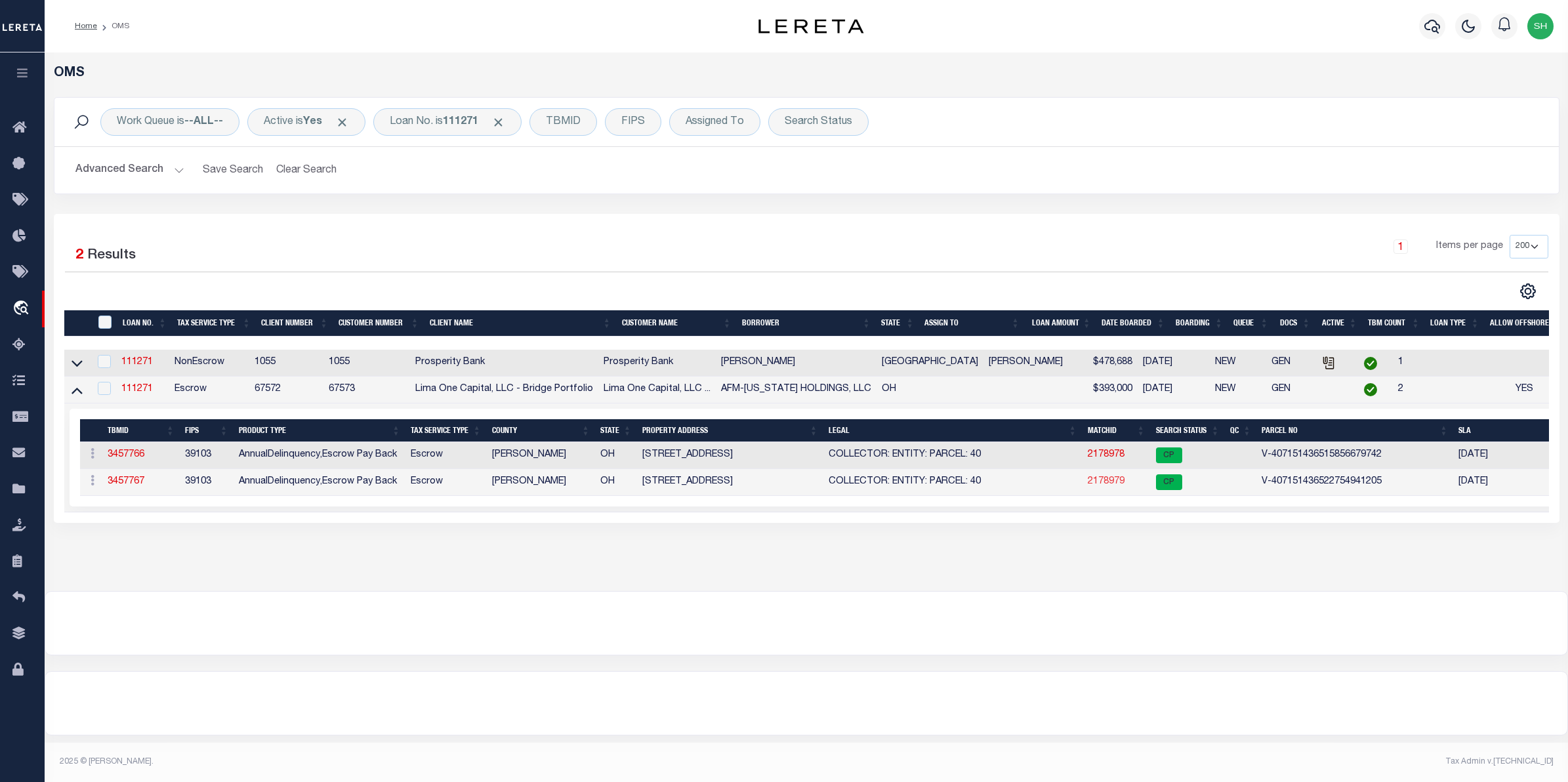
click at [1105, 485] on link "2178979" at bounding box center [1106, 482] width 37 height 9
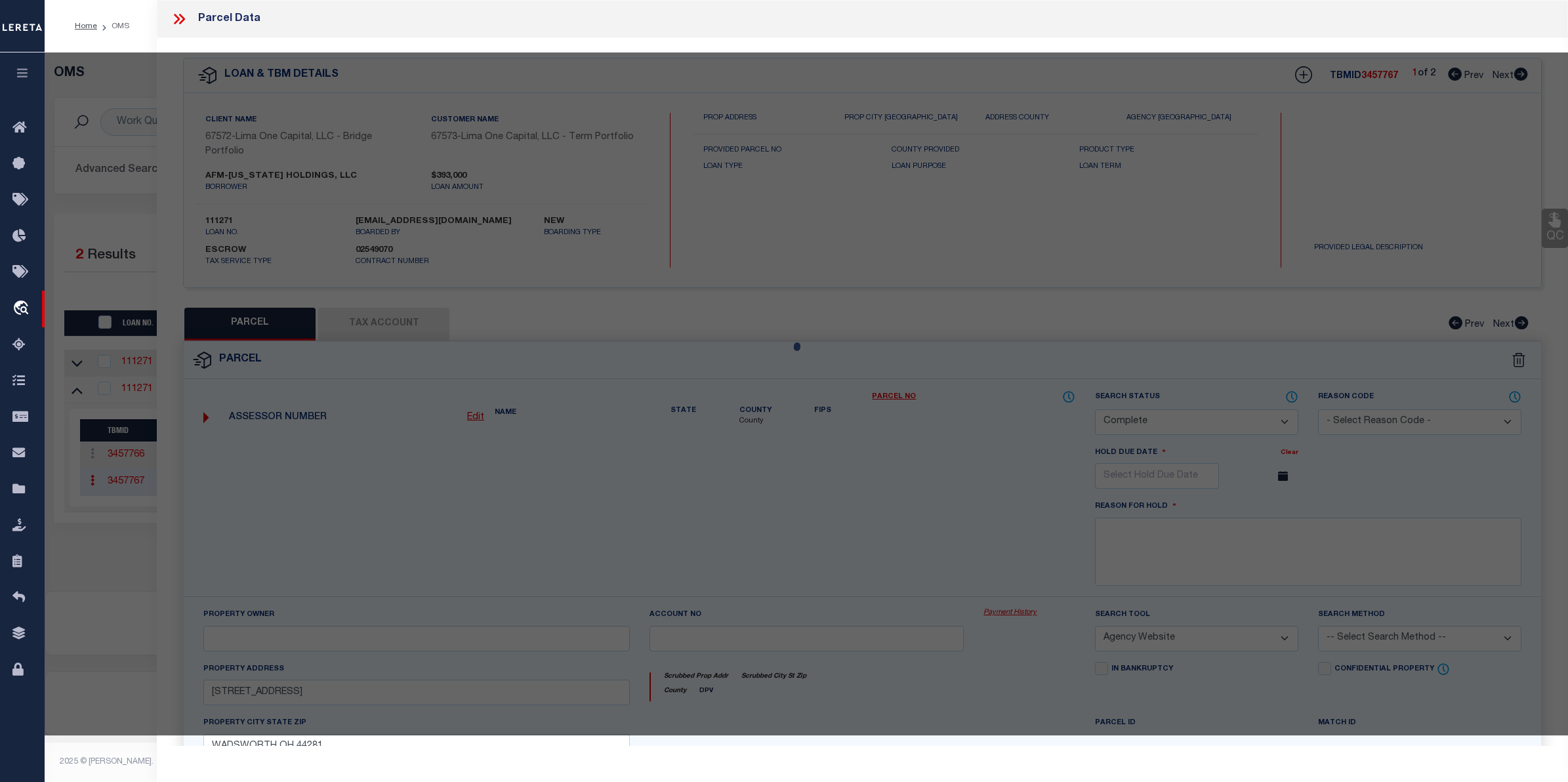
select select "AS"
select select
checkbox input "false"
select select "CP"
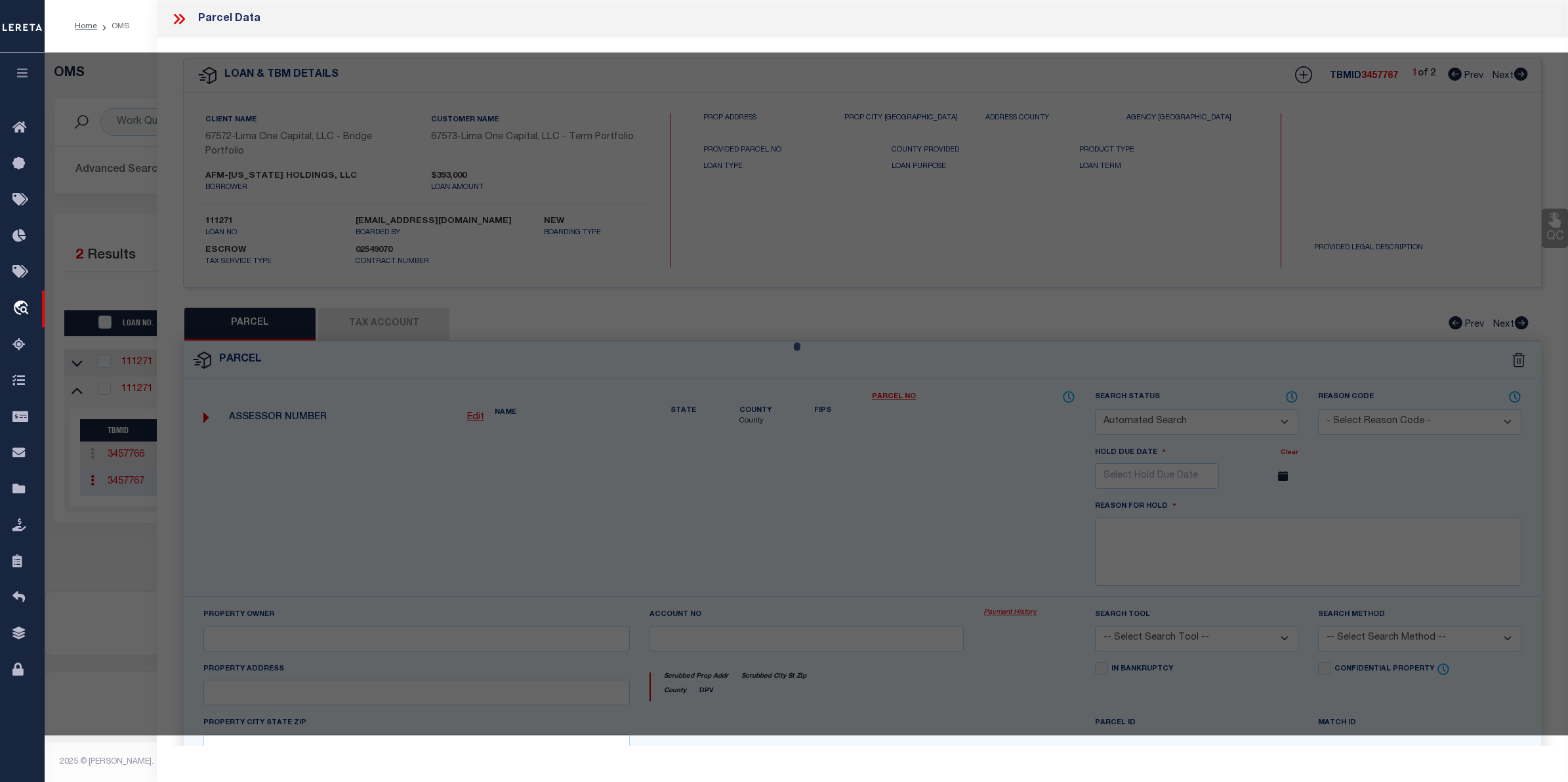
select select "AGW"
select select
type input "[STREET_ADDRESS]"
checkbox input "false"
type input "WADSWORTH OH 44281"
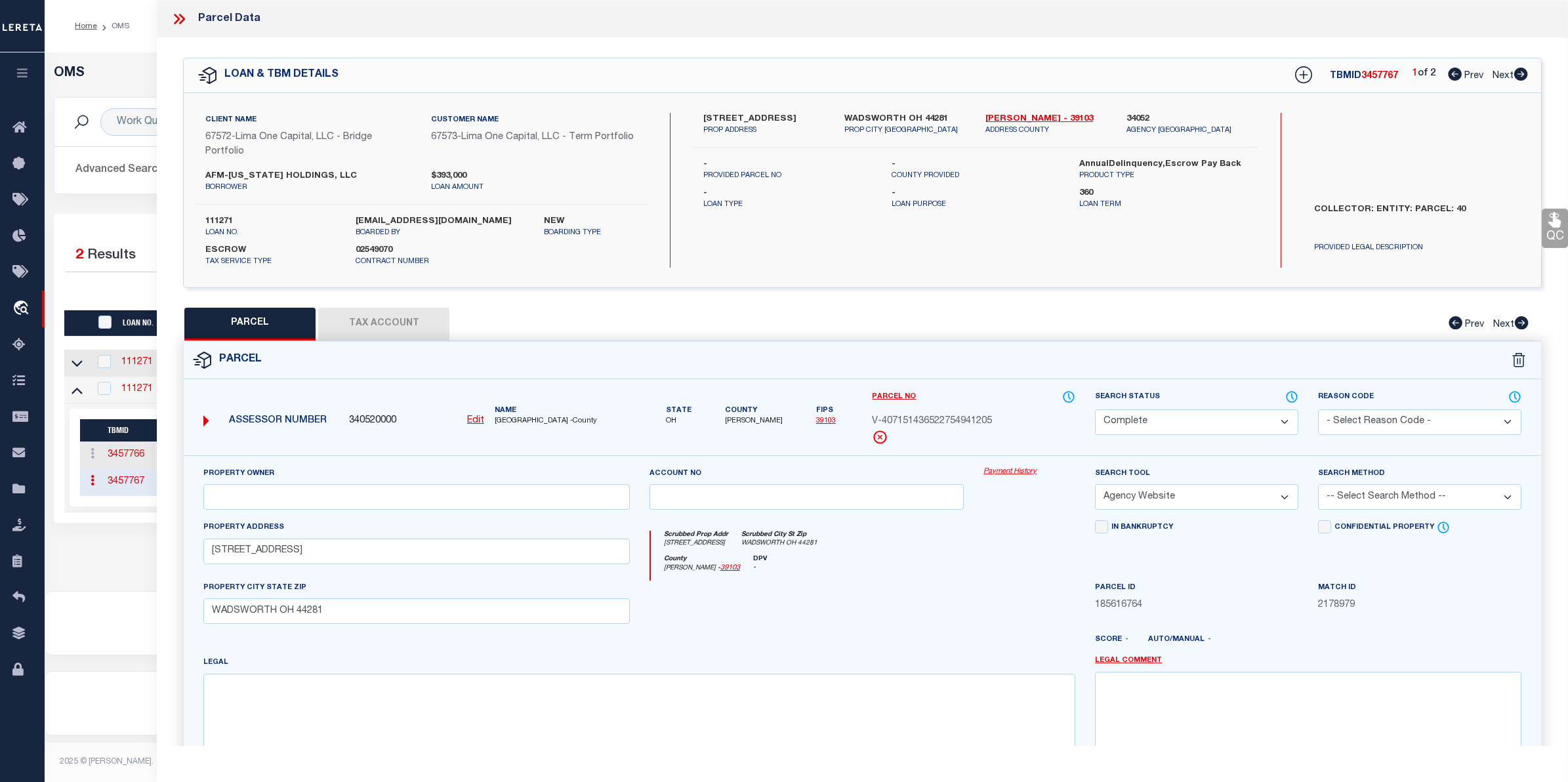
click at [988, 476] on link "Payment History" at bounding box center [1029, 472] width 92 height 11
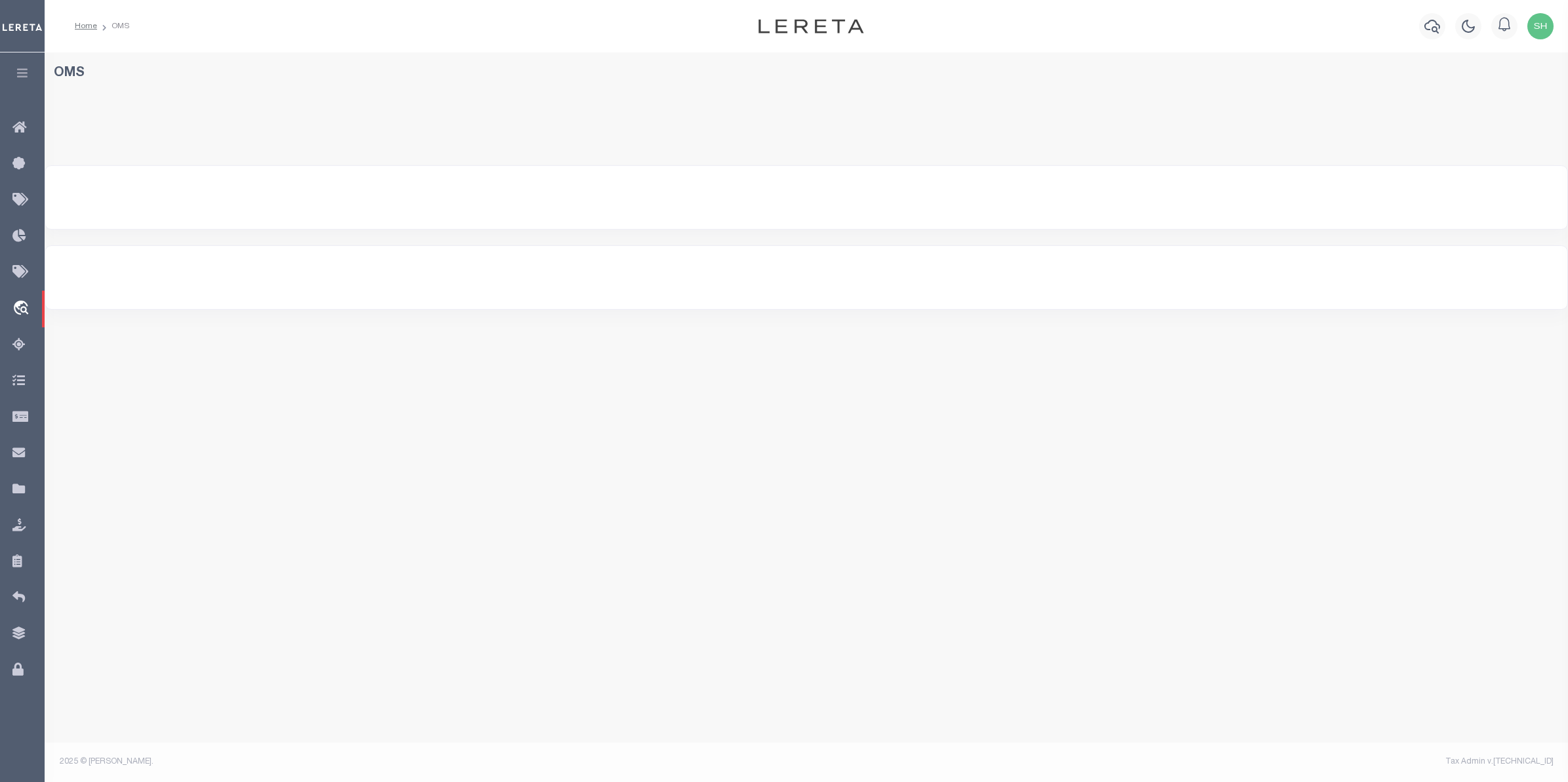
select select "200"
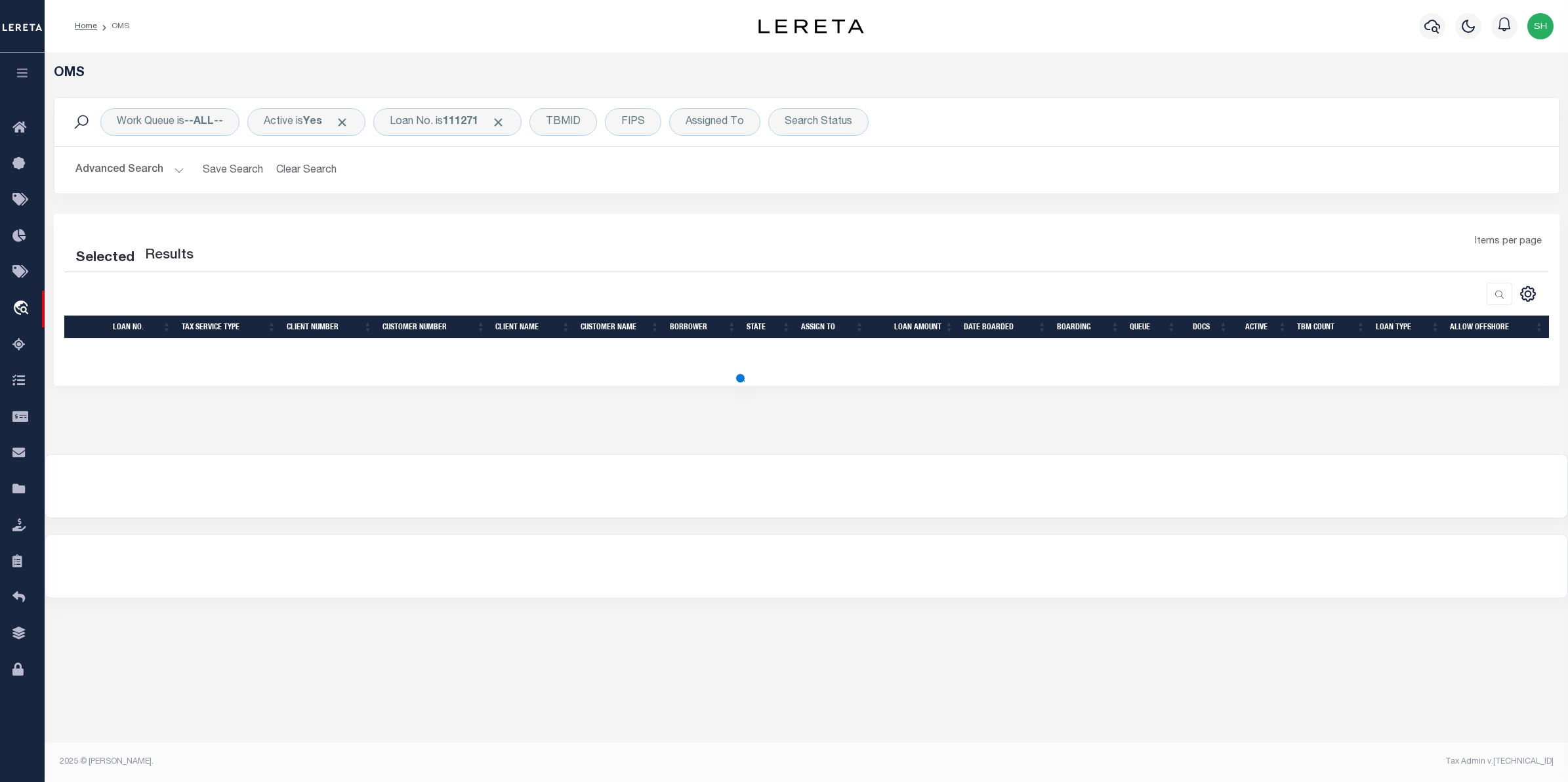
select select "200"
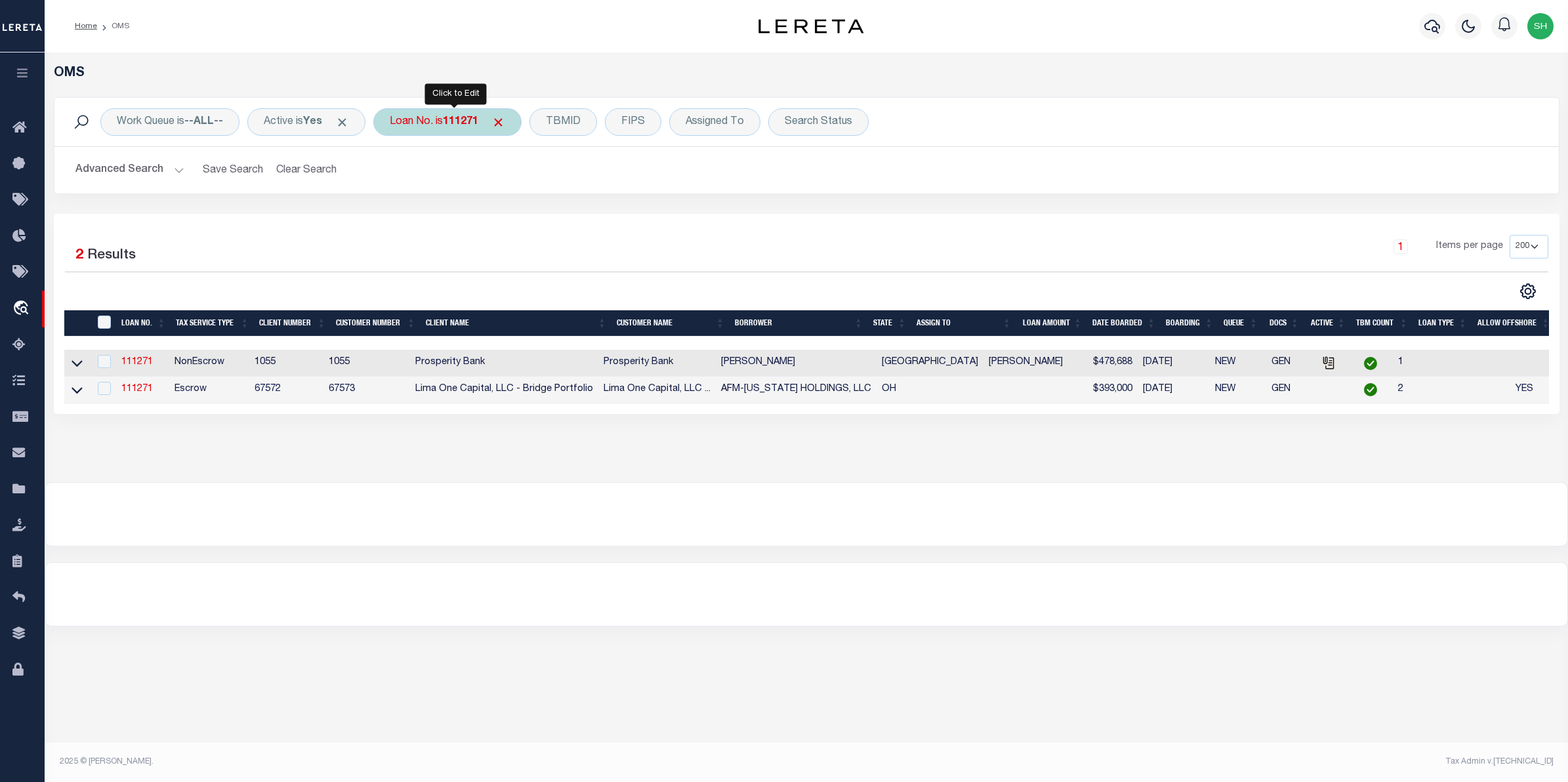
click at [424, 120] on div "Loan No. is 111271" at bounding box center [447, 122] width 148 height 27
type input "40000102"
click at [570, 211] on input "Apply" at bounding box center [564, 215] width 39 height 22
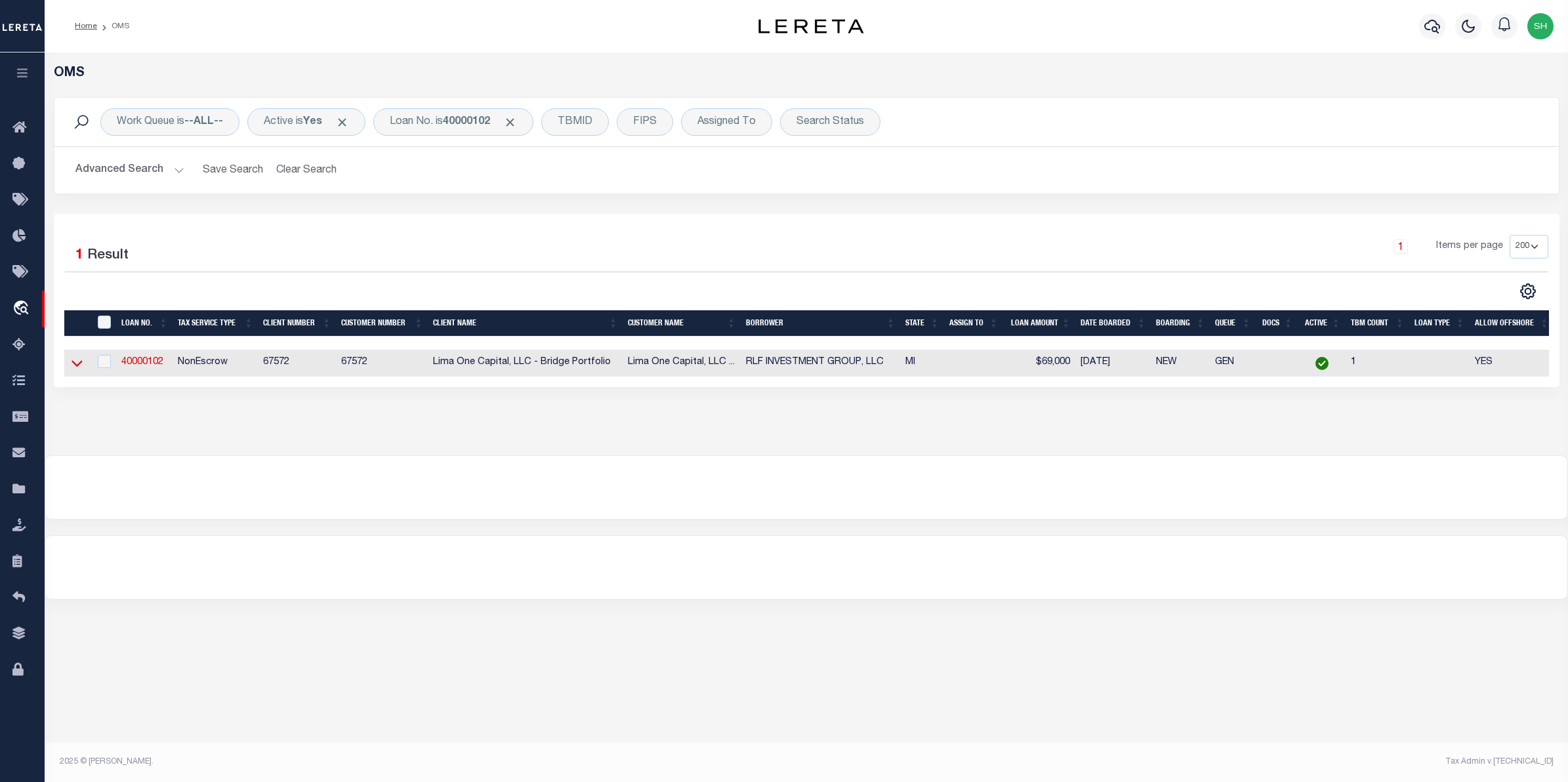
click at [77, 364] on icon at bounding box center [77, 363] width 11 height 14
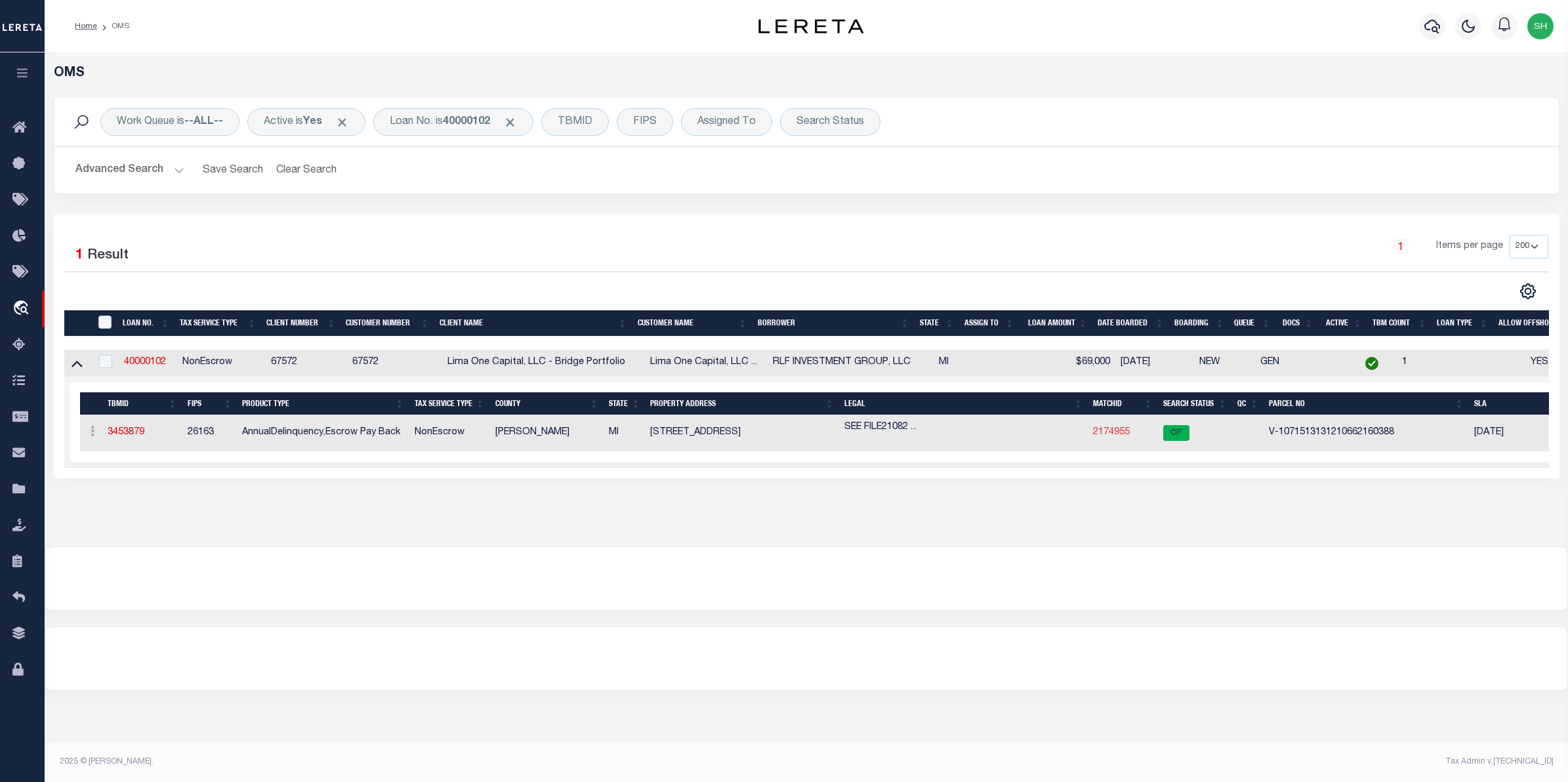
click at [1105, 437] on link "2174955" at bounding box center [1111, 432] width 37 height 9
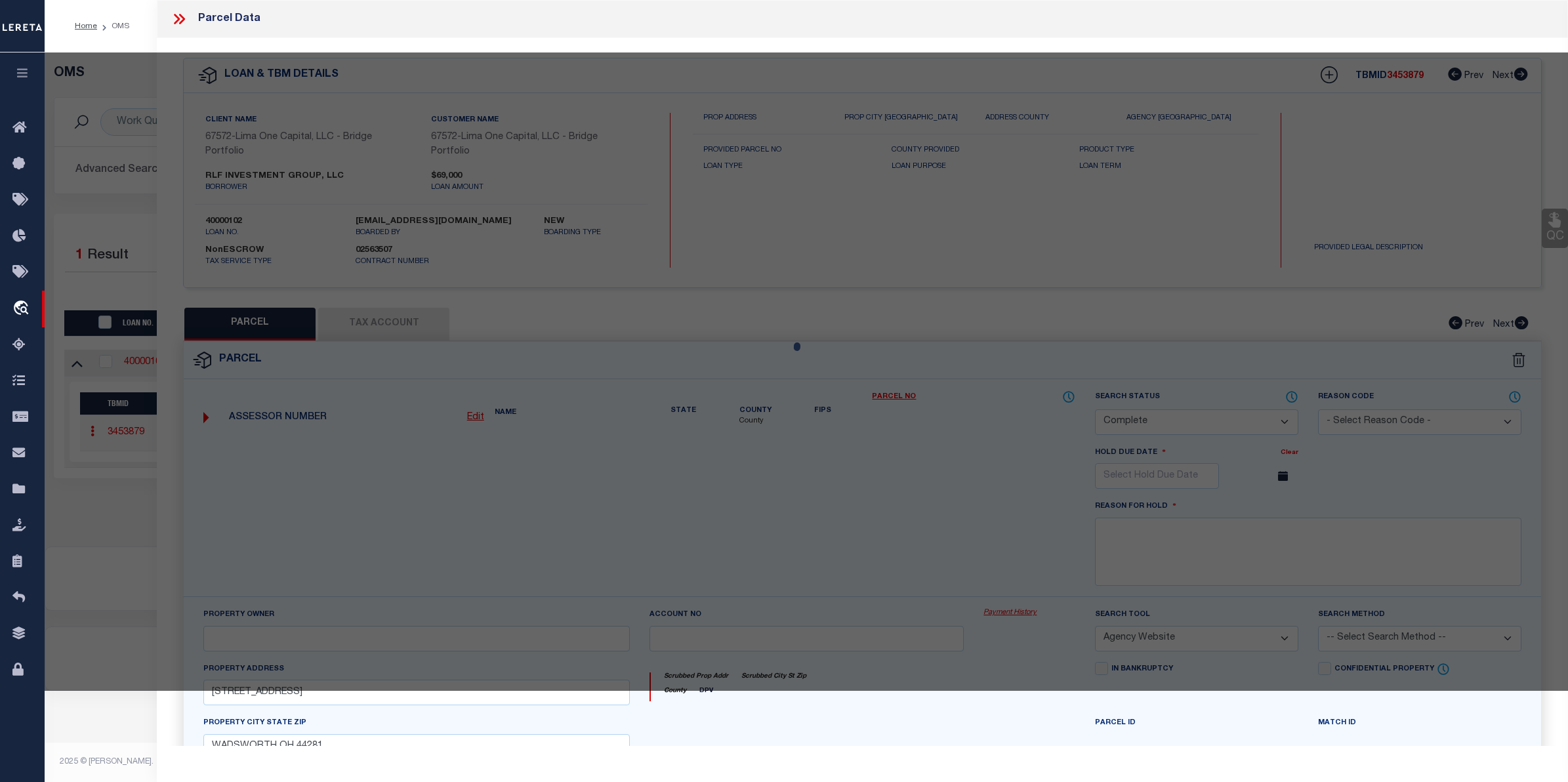
select select "AS"
select select
checkbox input "false"
select select "CP"
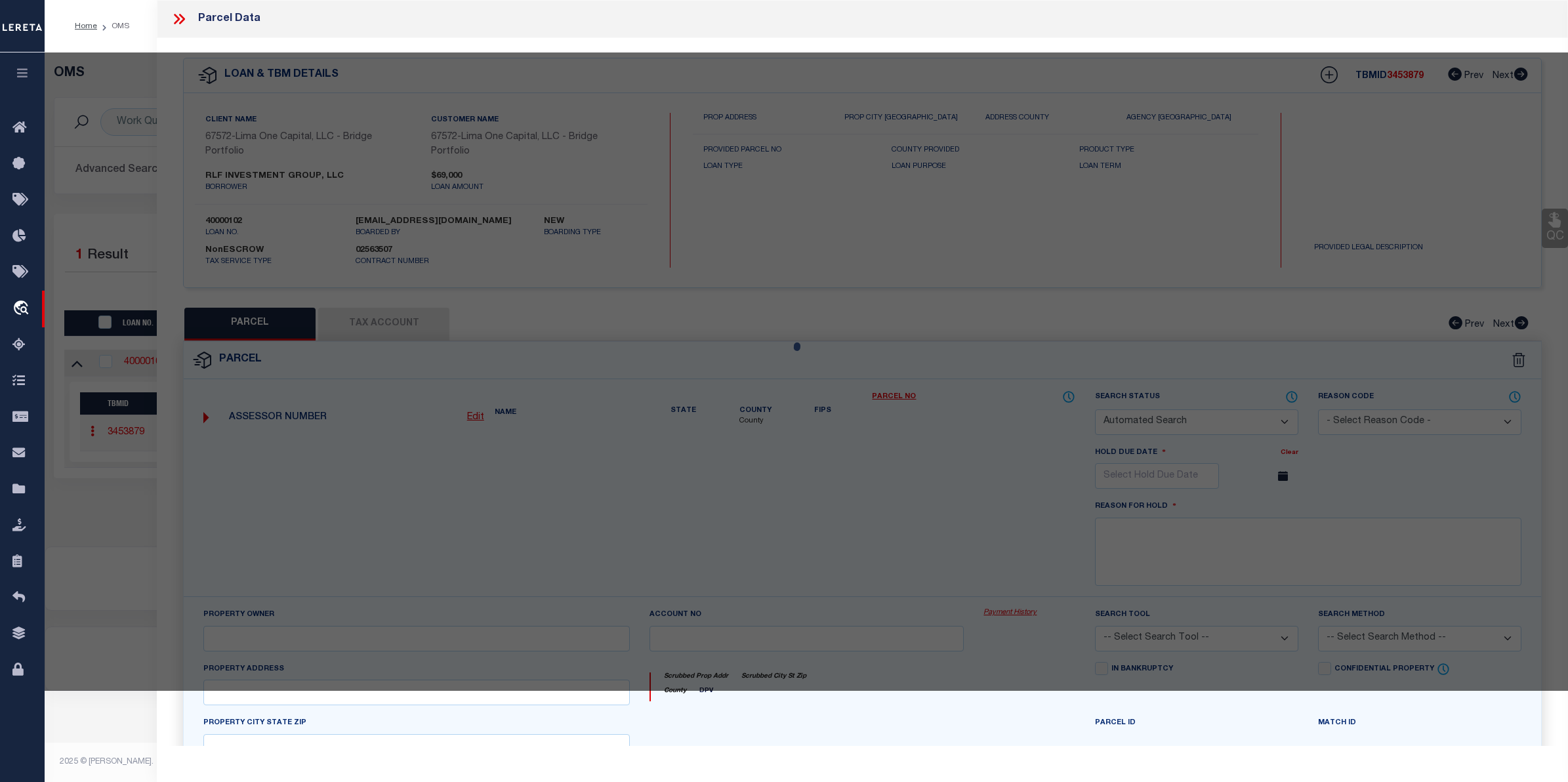
select select "AGW"
select select "ADD"
type input "[STREET_ADDRESS]"
checkbox input "false"
type input "DETROIT MI 48202"
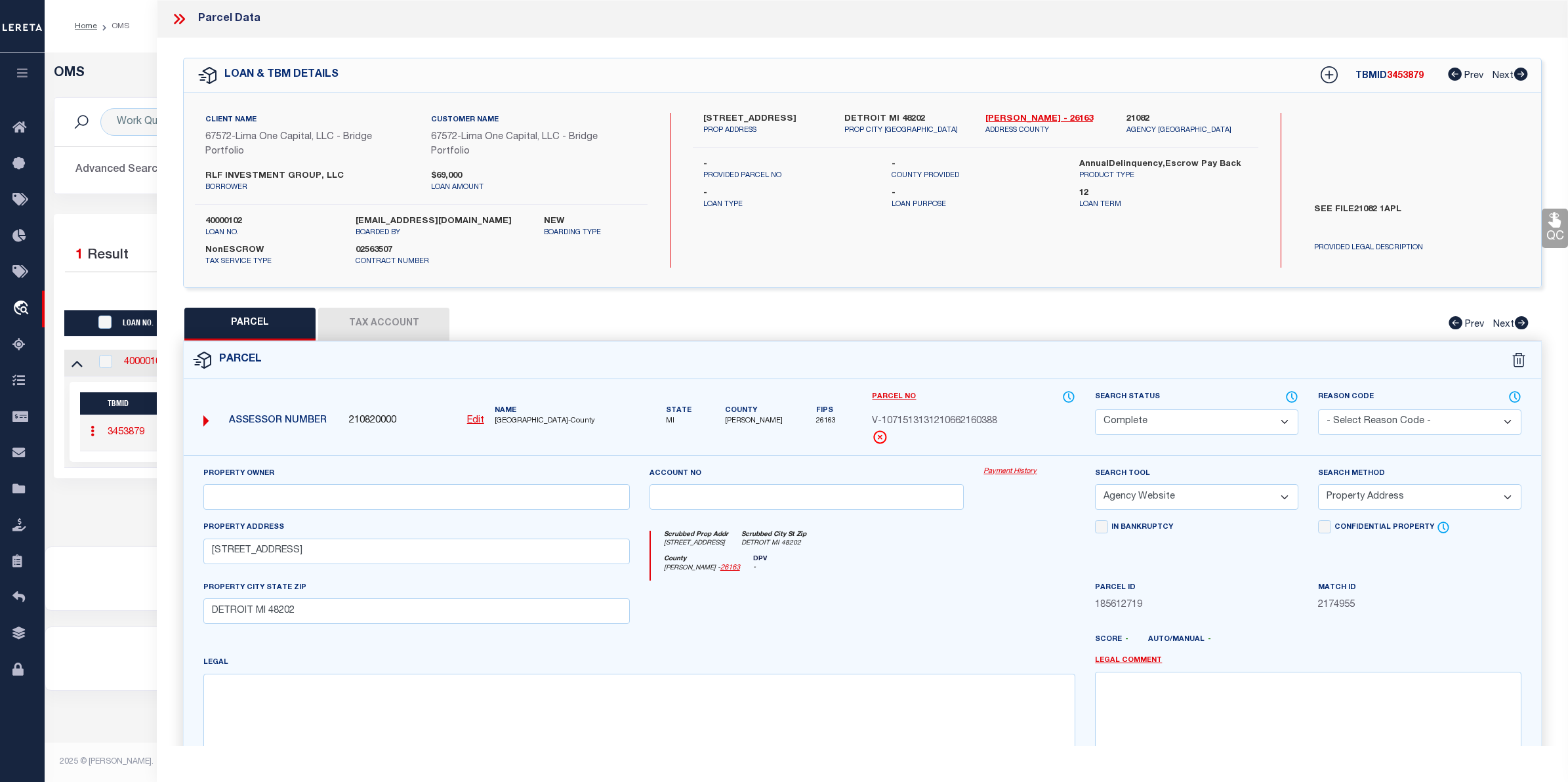
click at [991, 473] on link "Payment History" at bounding box center [1029, 472] width 92 height 11
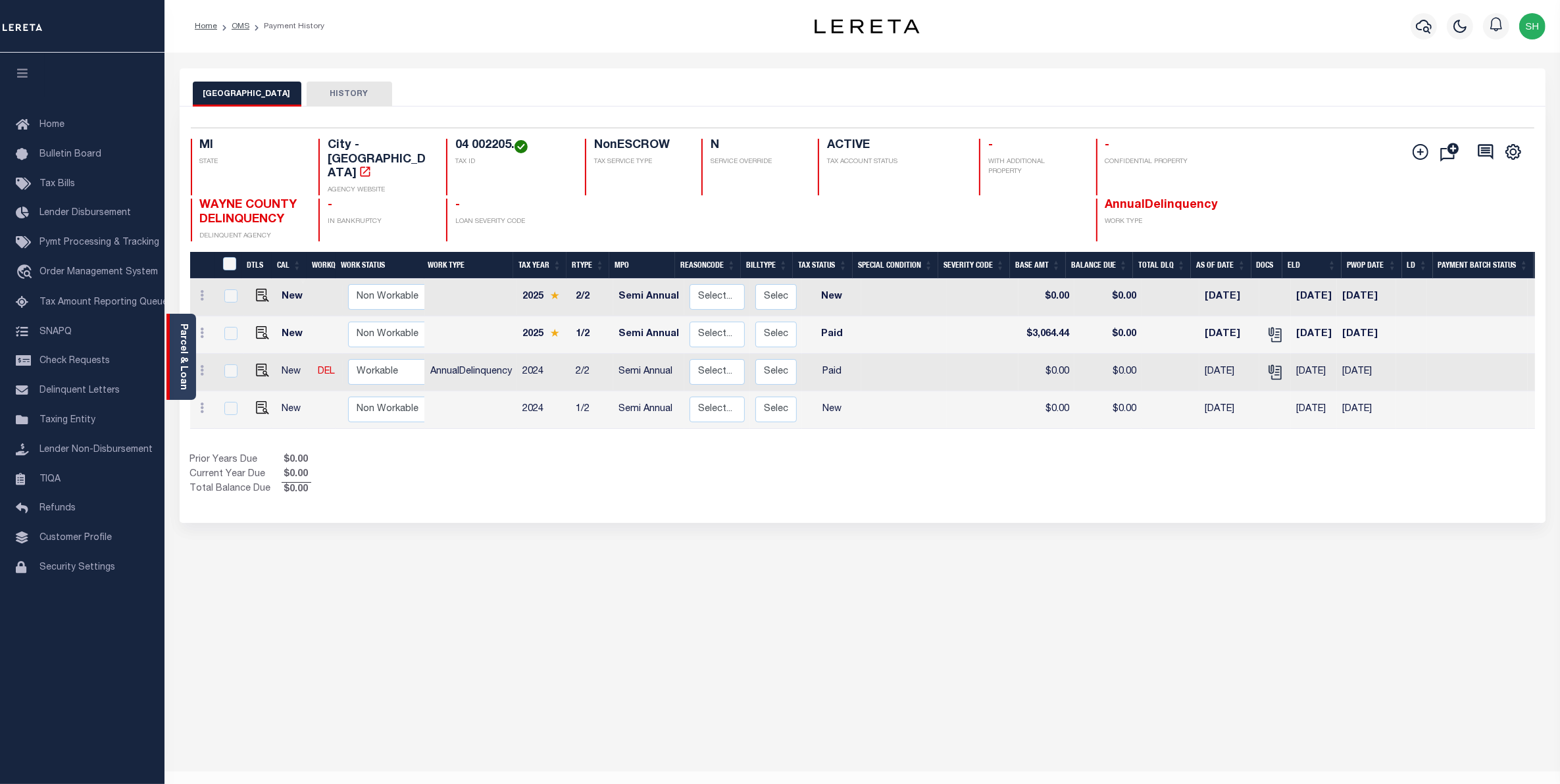
click at [178, 351] on link "Parcel & Loan" at bounding box center [183, 357] width 9 height 67
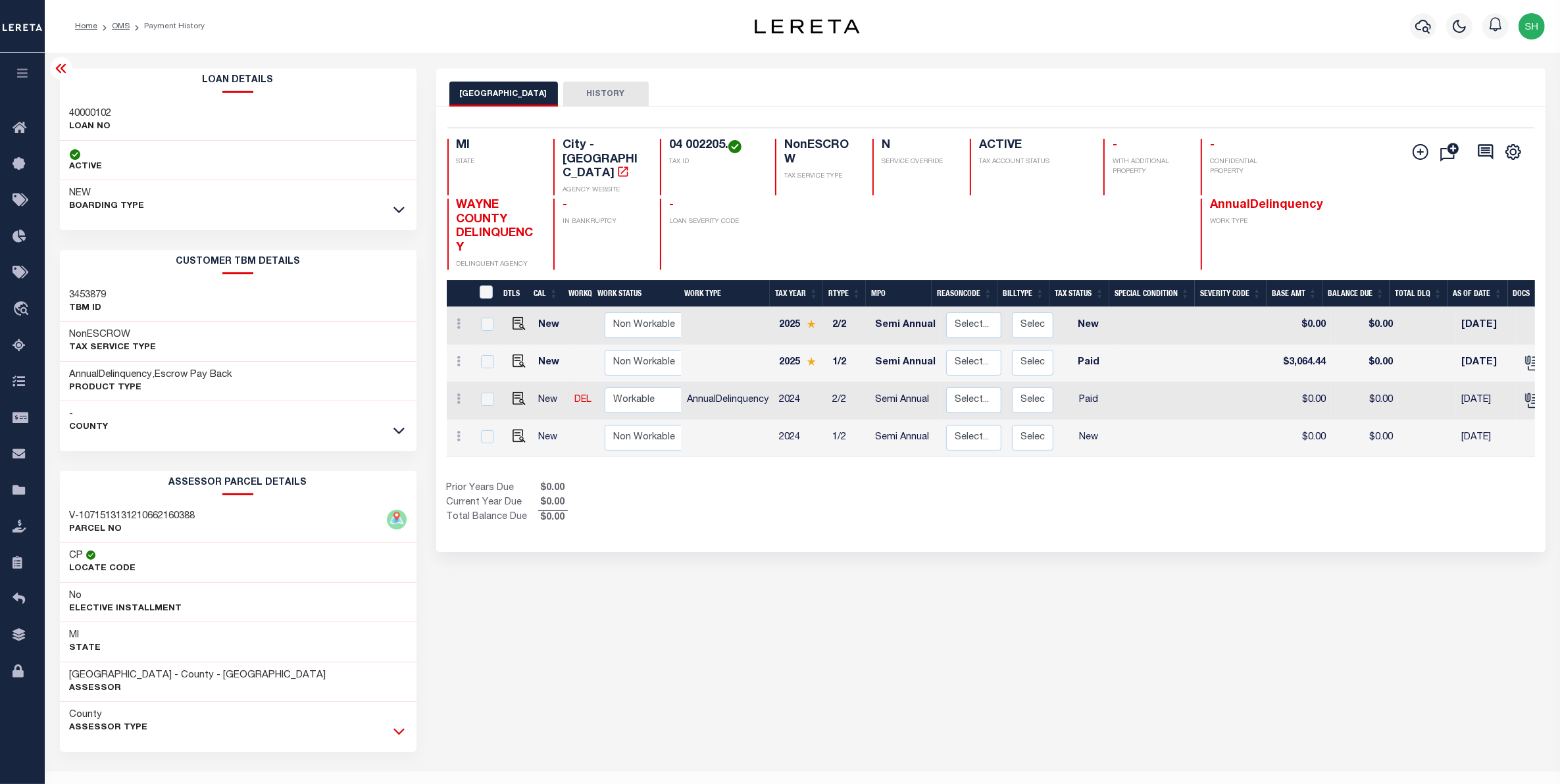
click at [396, 730] on icon at bounding box center [399, 731] width 11 height 14
